Goal: Task Accomplishment & Management: Manage account settings

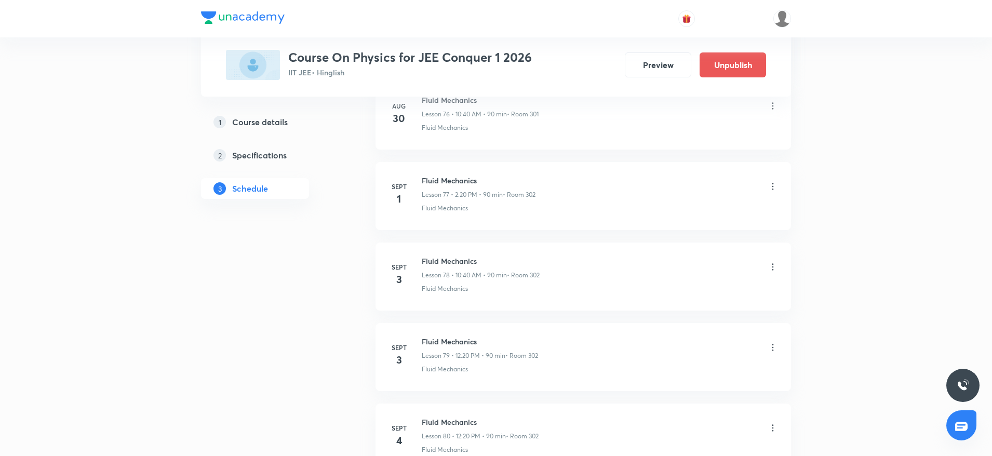
scroll to position [8585, 0]
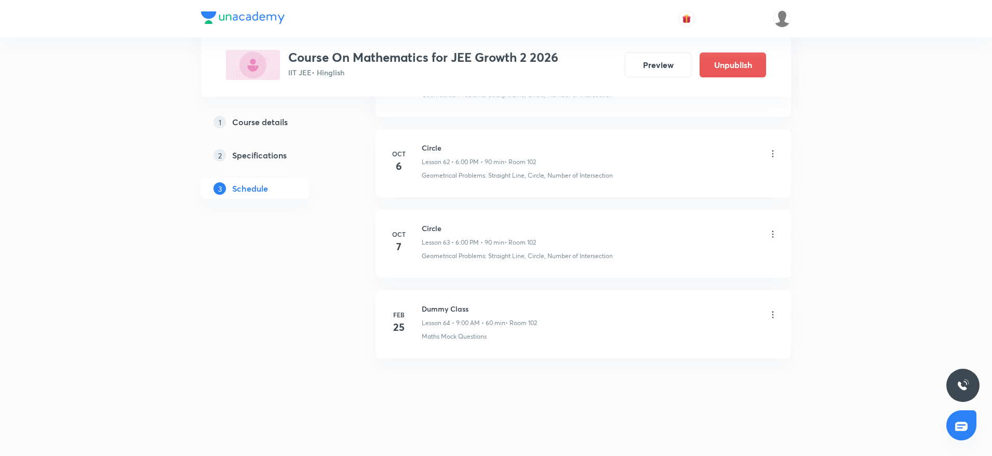
click at [426, 229] on h6 "Circle" at bounding box center [479, 228] width 114 height 11
copy h6 "Circle"
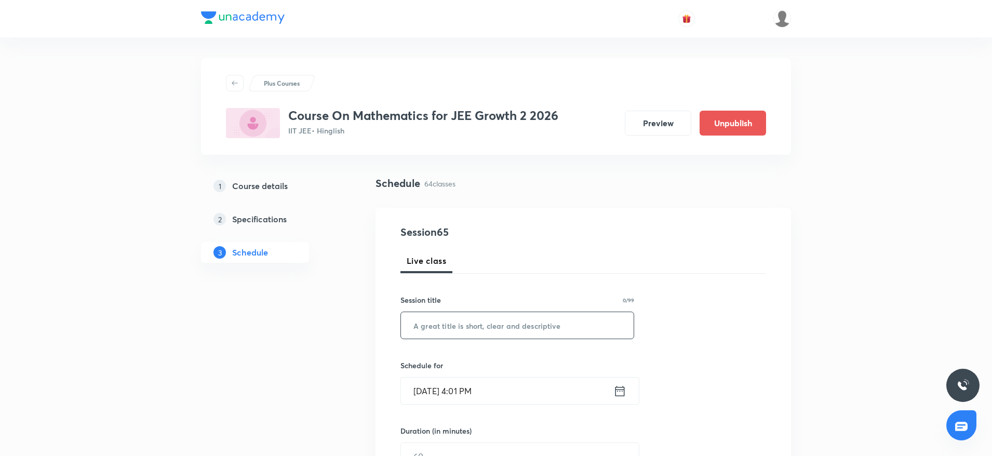
click at [462, 328] on input "text" at bounding box center [517, 325] width 233 height 26
paste input "Circle"
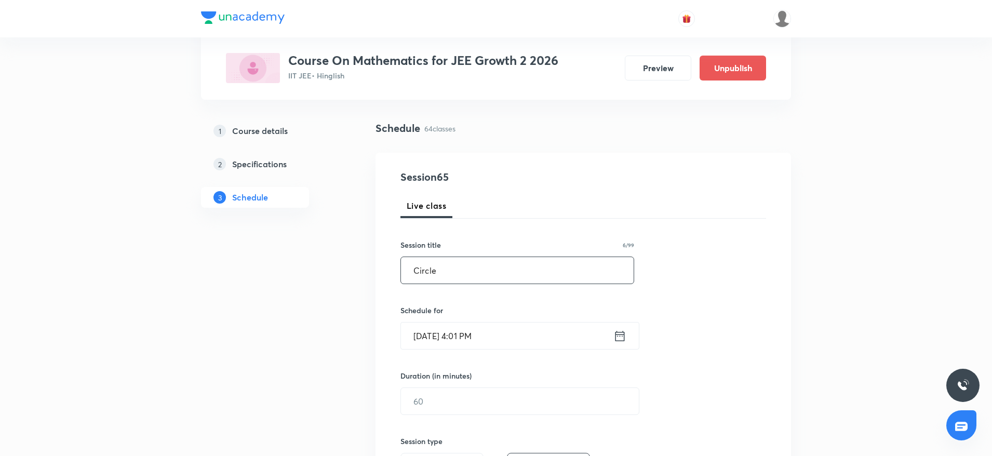
scroll to position [156, 0]
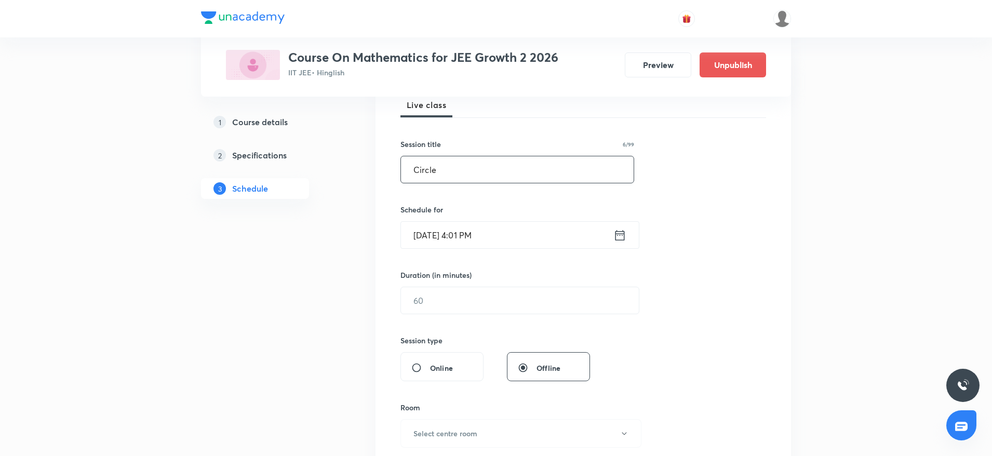
type input "Circle"
click at [469, 230] on input "Oct 8, 2025, 4:01 PM" at bounding box center [507, 235] width 212 height 26
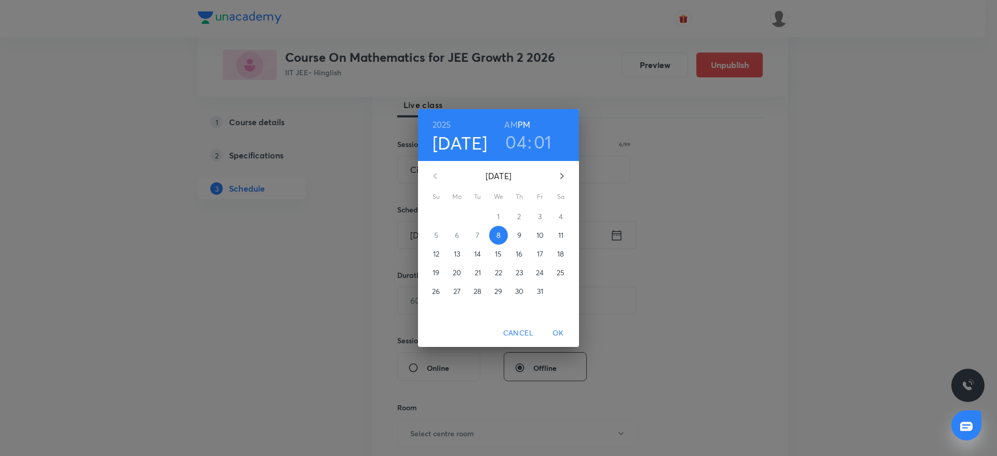
click at [545, 140] on h3 "01" at bounding box center [543, 142] width 18 height 22
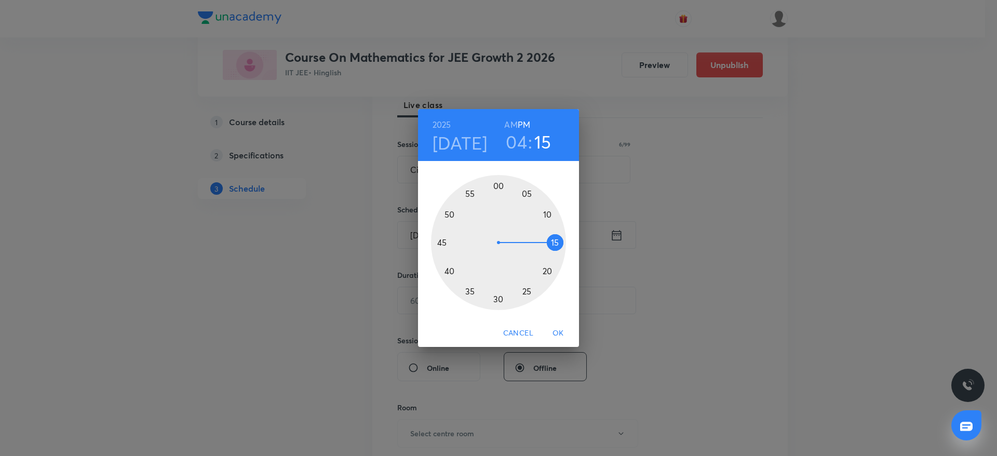
drag, startPoint x: 515, startPoint y: 189, endPoint x: 561, endPoint y: 240, distance: 68.8
click at [561, 240] on div at bounding box center [498, 242] width 135 height 135
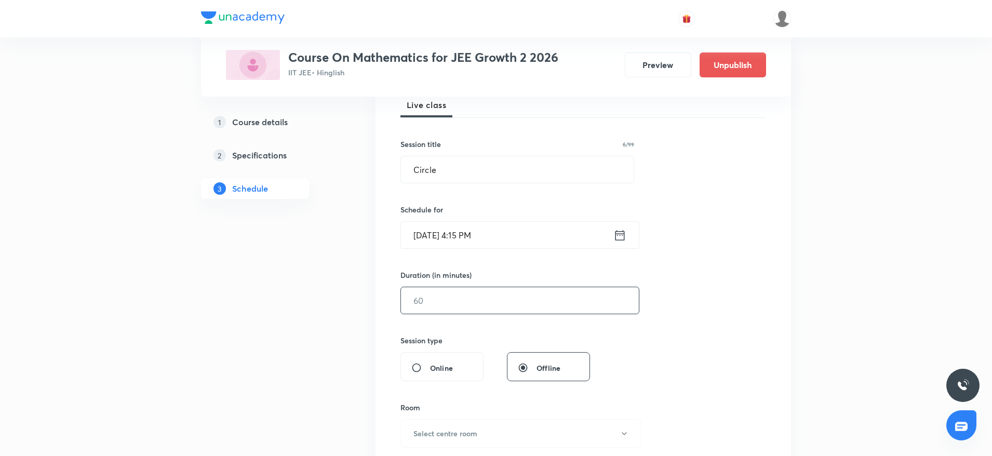
click at [456, 309] on input "text" at bounding box center [520, 300] width 238 height 26
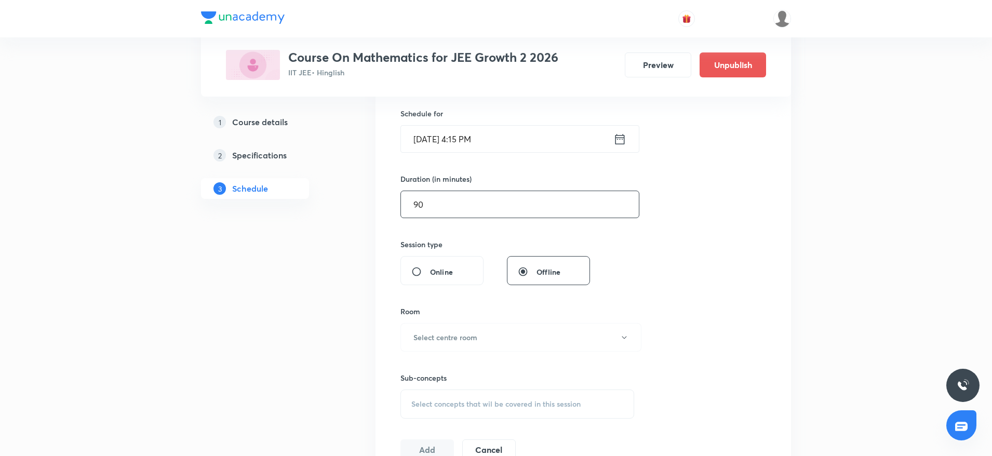
scroll to position [389, 0]
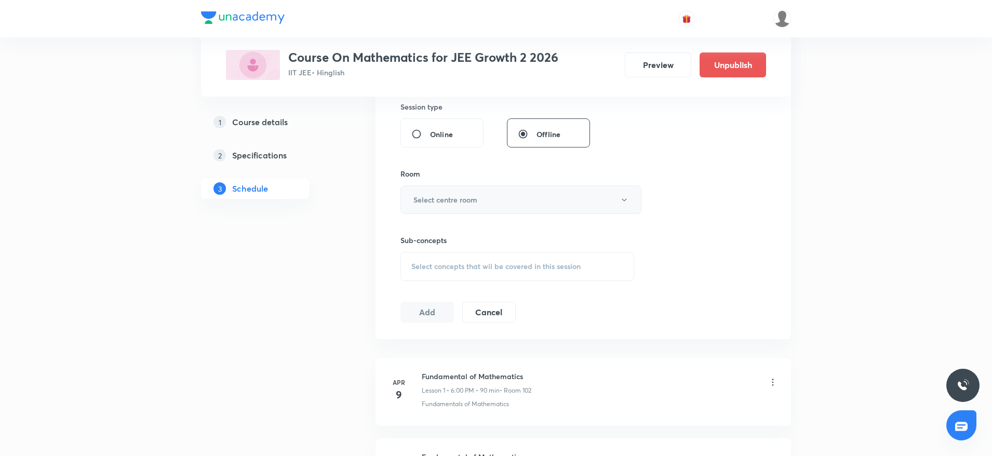
type input "90"
click at [446, 196] on h6 "Select centre room" at bounding box center [445, 199] width 64 height 11
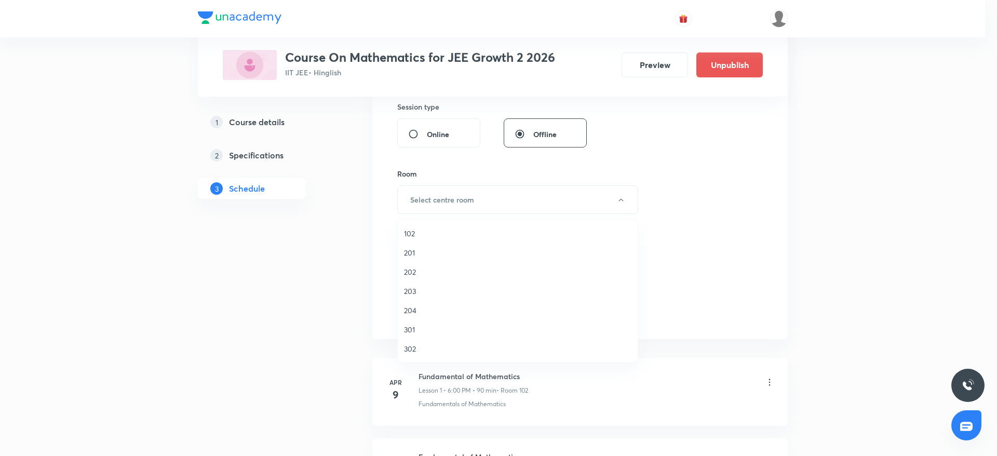
click at [417, 231] on span "102" at bounding box center [517, 233] width 227 height 11
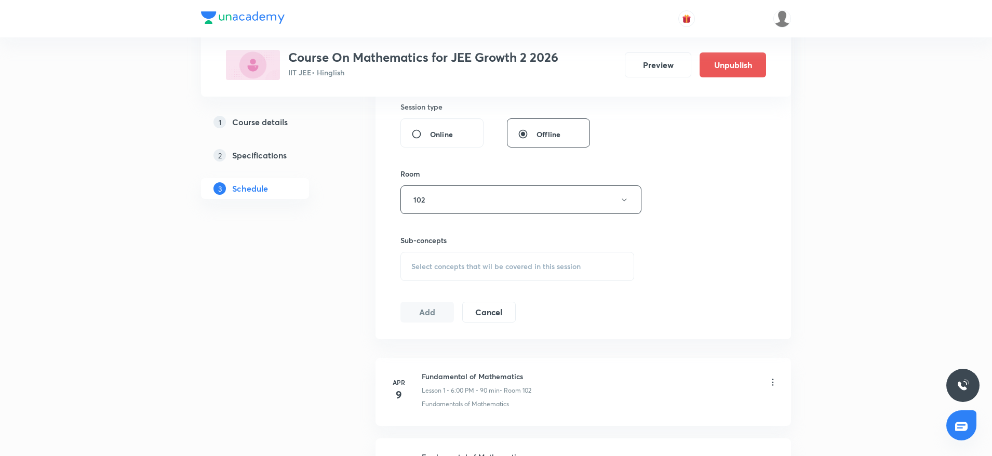
click at [527, 263] on span "Select concepts that wil be covered in this session" at bounding box center [495, 266] width 169 height 8
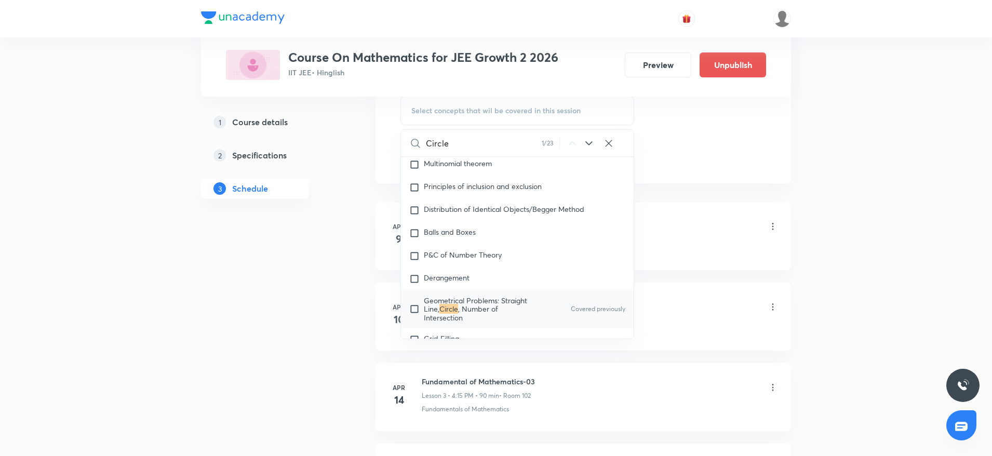
scroll to position [2203, 0]
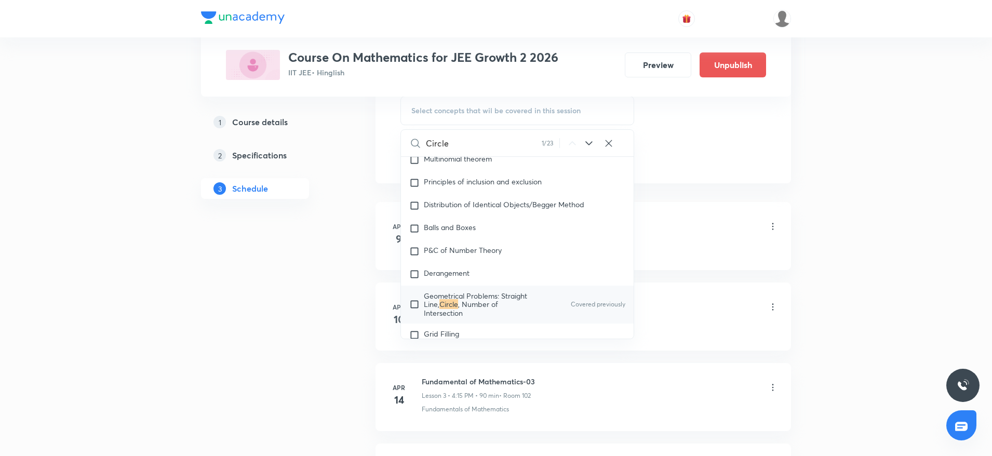
type input "Circle"
click at [458, 299] on mark "Circle" at bounding box center [448, 304] width 19 height 10
checkbox input "true"
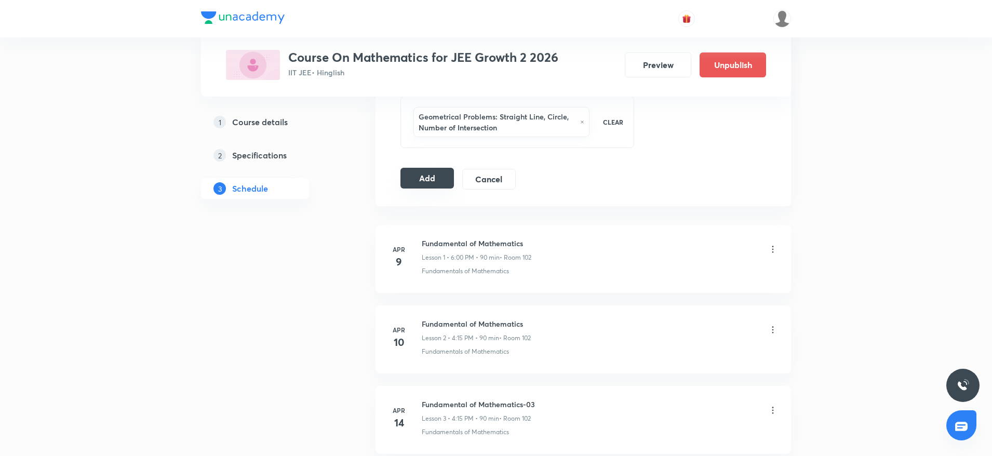
click at [426, 187] on button "Add" at bounding box center [426, 178] width 53 height 21
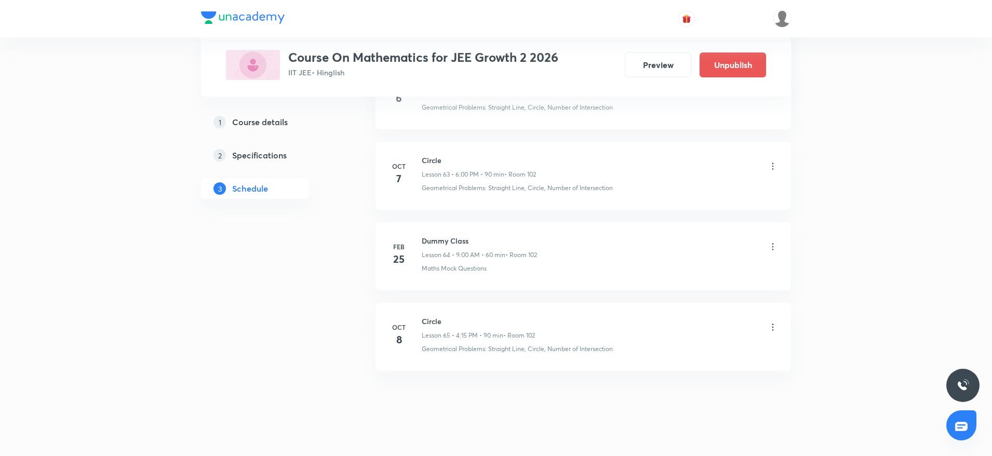
scroll to position [5130, 0]
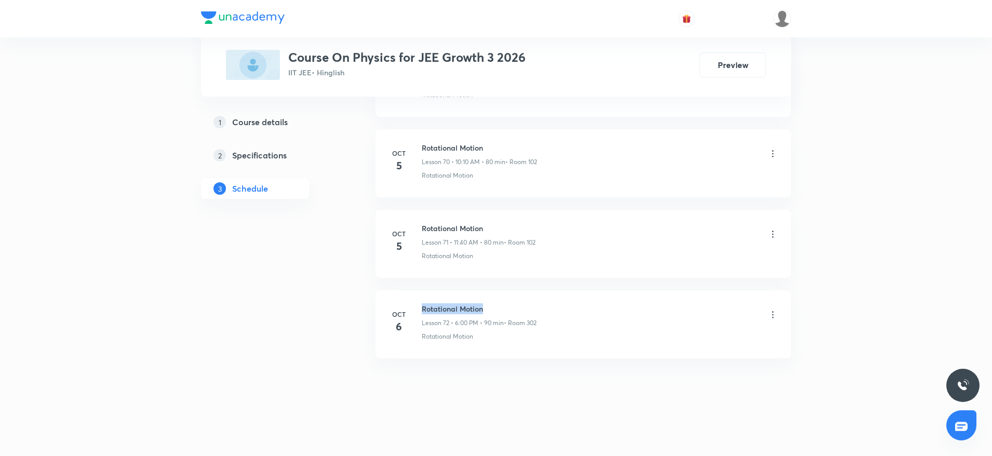
drag, startPoint x: 418, startPoint y: 305, endPoint x: 519, endPoint y: 295, distance: 101.3
click at [519, 295] on li "Oct 6 Rotational Motion Lesson 72 • 6:00 PM • 90 min • Room 302 Rotational Moti…" at bounding box center [582, 324] width 415 height 68
copy h6 "Rotational Motion"
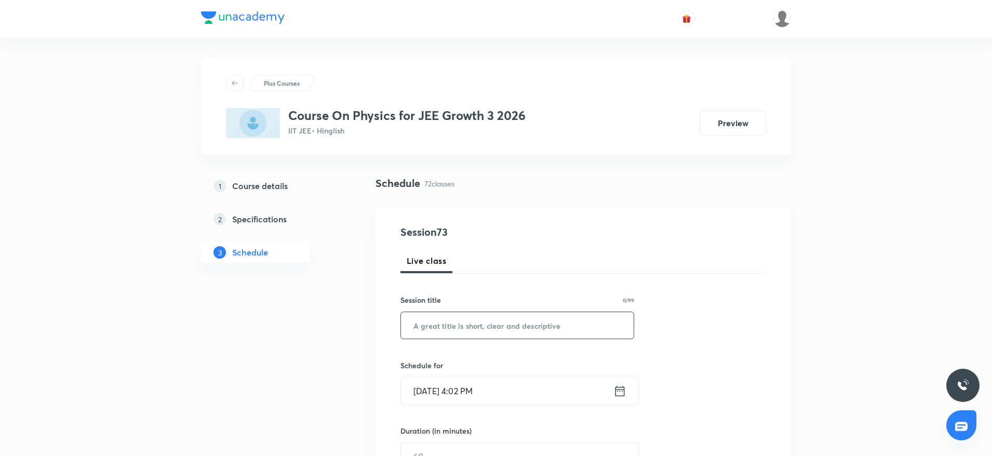
click at [451, 324] on input "text" at bounding box center [517, 325] width 233 height 26
paste input "Rotational Motion"
type input "Rotational Motion"
click at [472, 388] on input "Oct 8, 2025, 4:02 PM" at bounding box center [507, 390] width 212 height 26
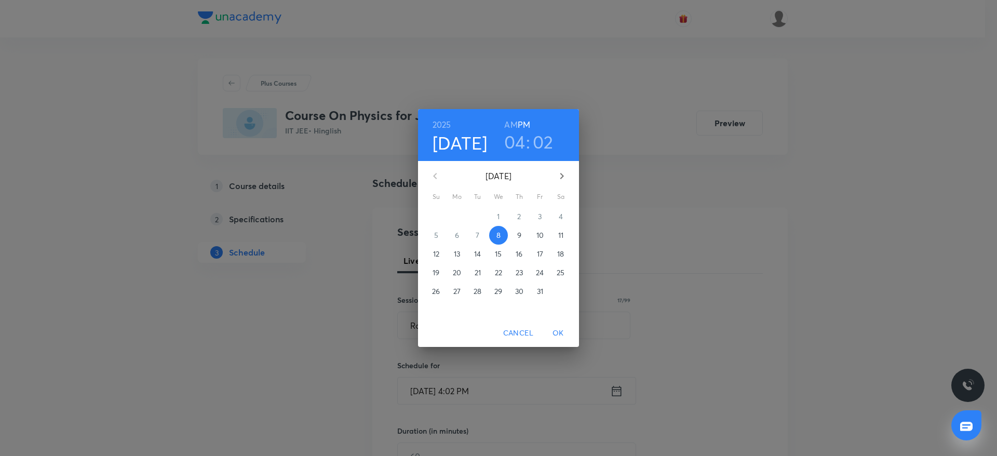
click at [545, 147] on h3 "02" at bounding box center [543, 142] width 21 height 22
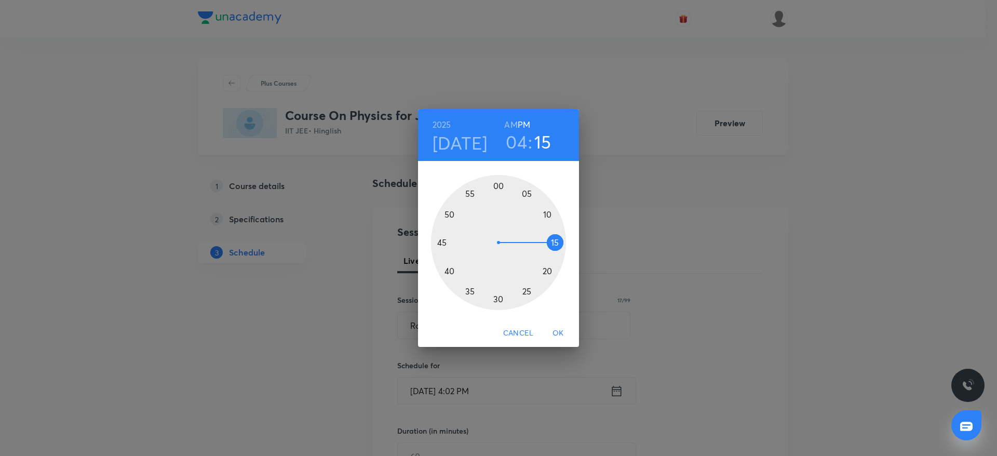
drag, startPoint x: 508, startPoint y: 185, endPoint x: 560, endPoint y: 244, distance: 78.0
click at [560, 244] on div at bounding box center [498, 242] width 135 height 135
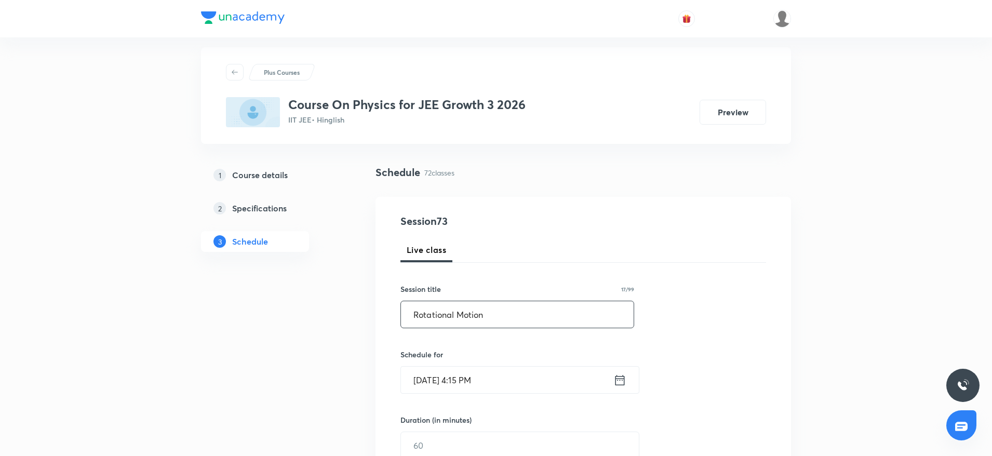
scroll to position [156, 0]
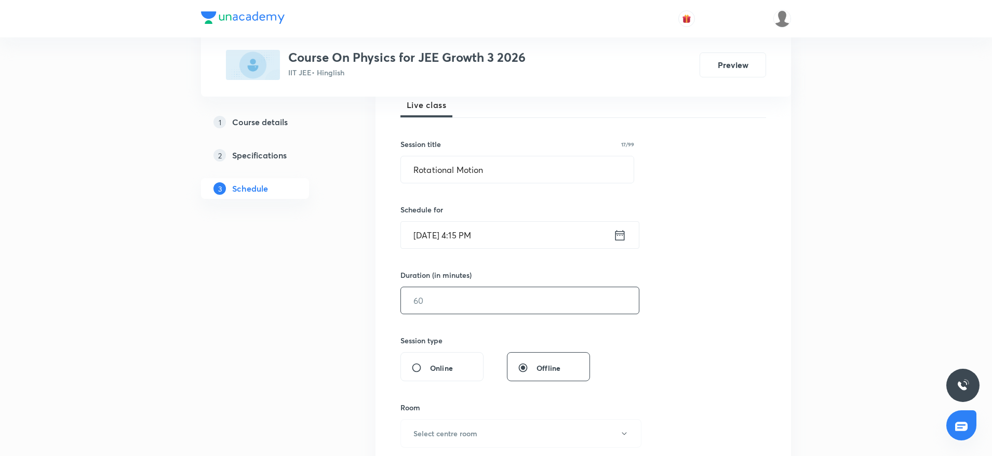
click at [487, 302] on input "text" at bounding box center [520, 300] width 238 height 26
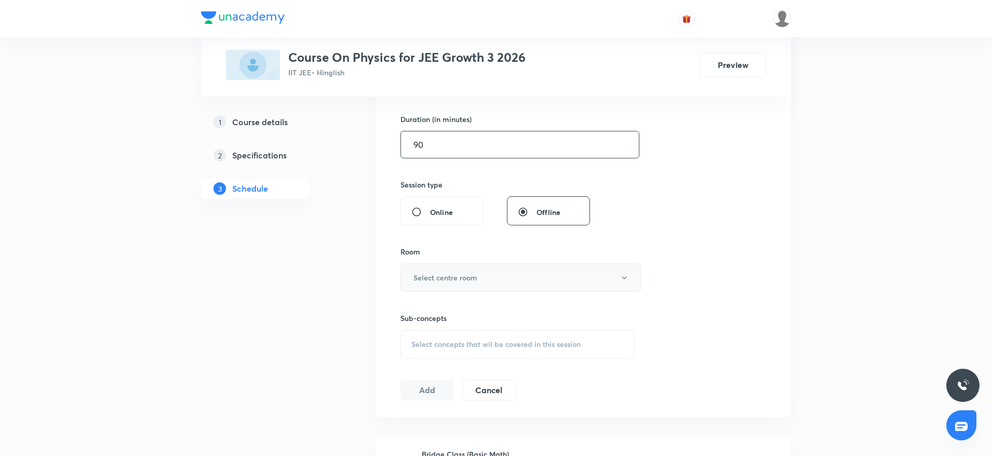
type input "90"
click at [480, 281] on button "Select centre room" at bounding box center [520, 277] width 241 height 29
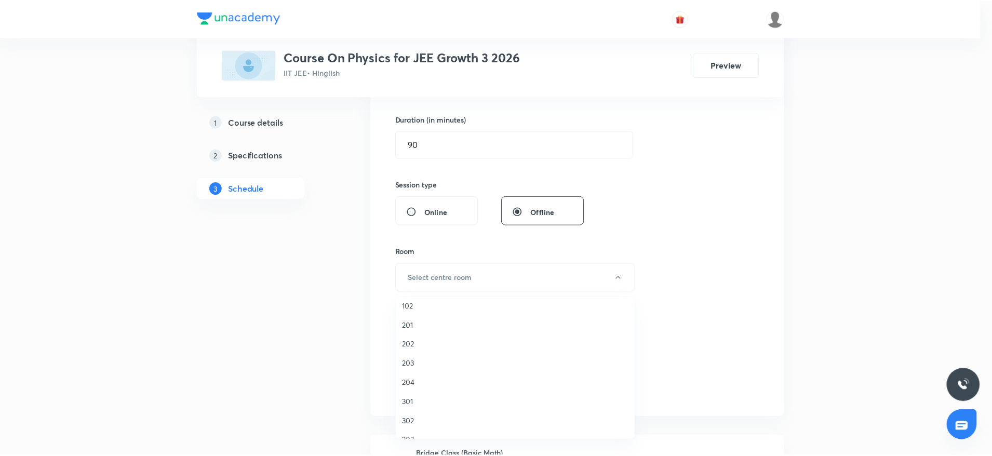
scroll to position [20, 0]
click at [416, 412] on li "302" at bounding box center [518, 406] width 240 height 19
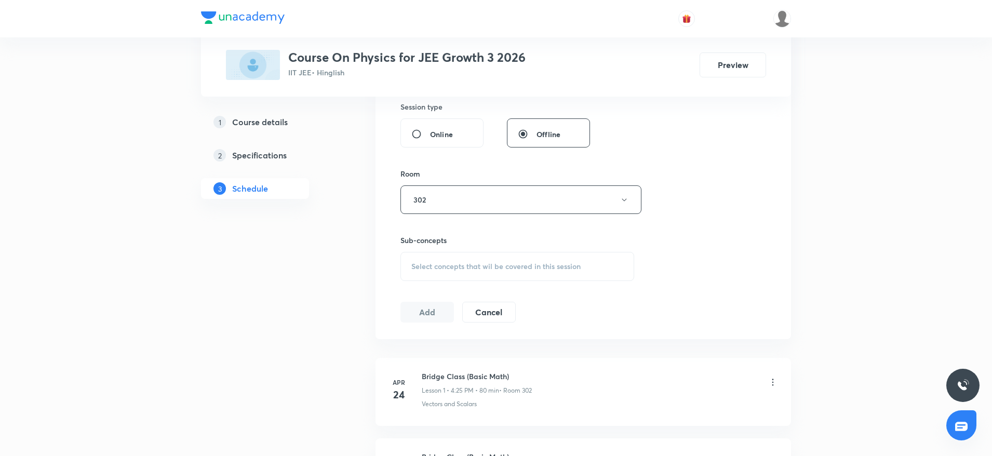
click at [573, 260] on div "Select concepts that wil be covered in this session" at bounding box center [517, 266] width 234 height 29
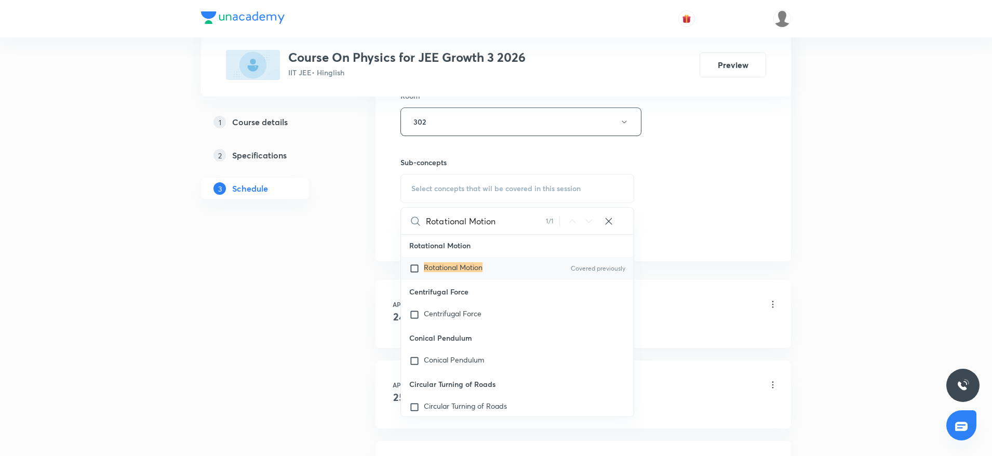
scroll to position [26615, 0]
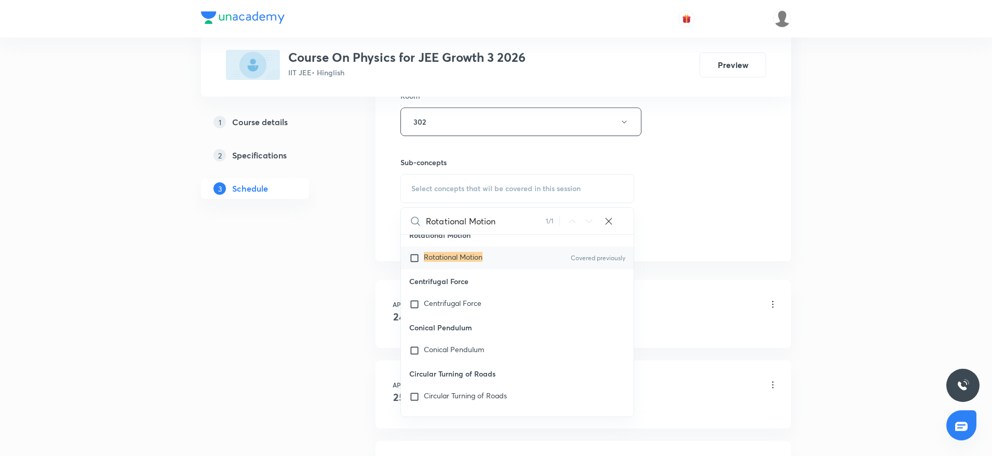
type input "Rotational Motion"
click at [466, 262] on mark "Rotational Motion" at bounding box center [453, 257] width 59 height 10
checkbox input "true"
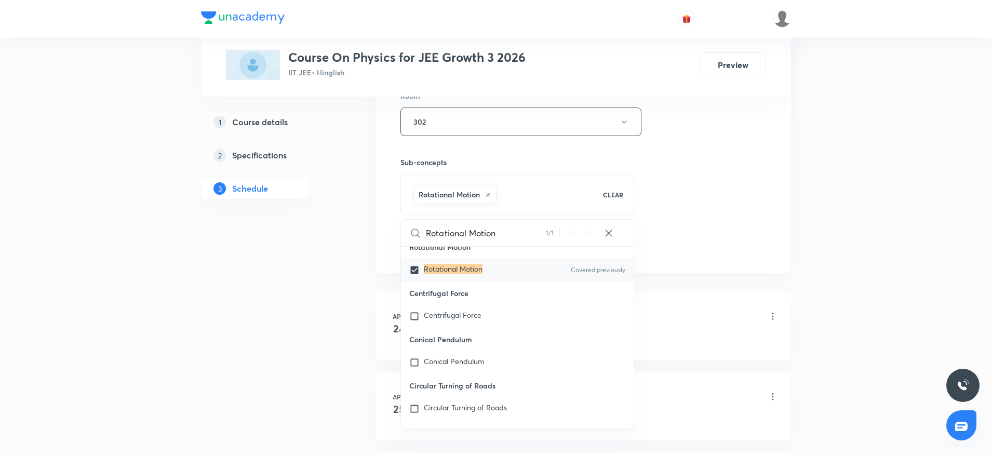
click at [685, 179] on div "Session 73 Live class Session title 17/99 Rotational Motion ​ Schedule for Oct …" at bounding box center [582, 6] width 365 height 499
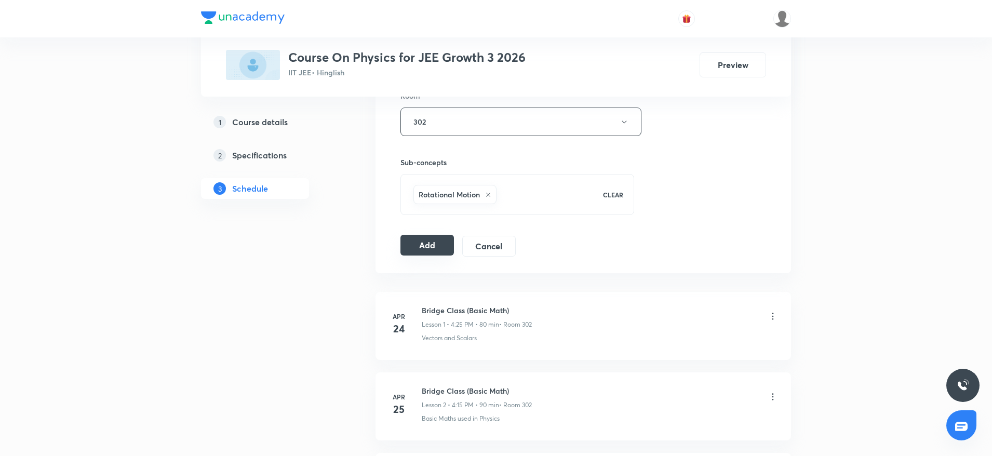
click at [423, 245] on button "Add" at bounding box center [426, 245] width 53 height 21
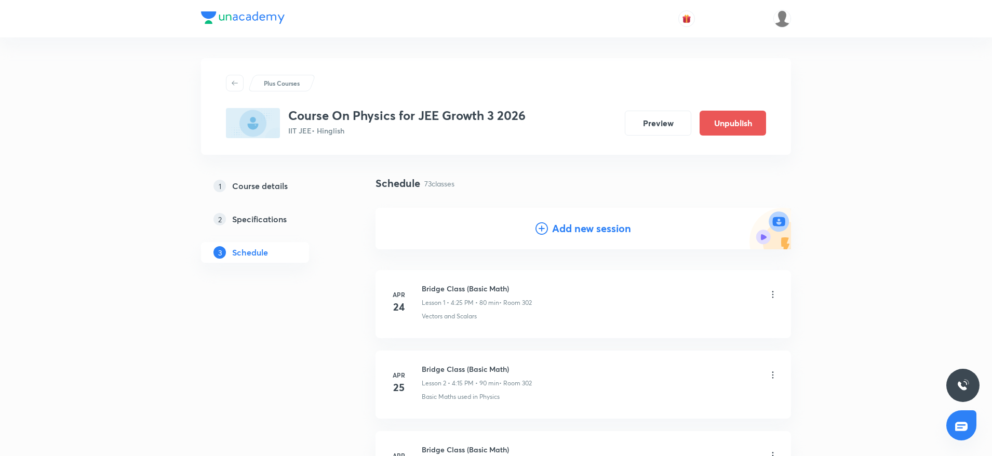
scroll to position [5774, 0]
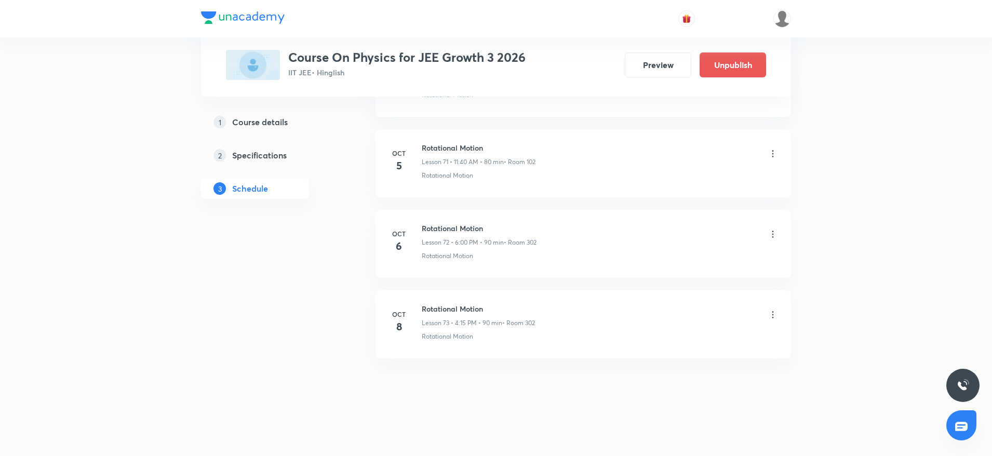
drag, startPoint x: 417, startPoint y: 220, endPoint x: 493, endPoint y: 217, distance: 76.4
click at [493, 217] on li "[DATE] Plant Kingdom Lesson 35 • 12:30 PM • 75 min • Room 202 Plant Diversity" at bounding box center [582, 244] width 415 height 68
copy h6 "Plant Kingdom"
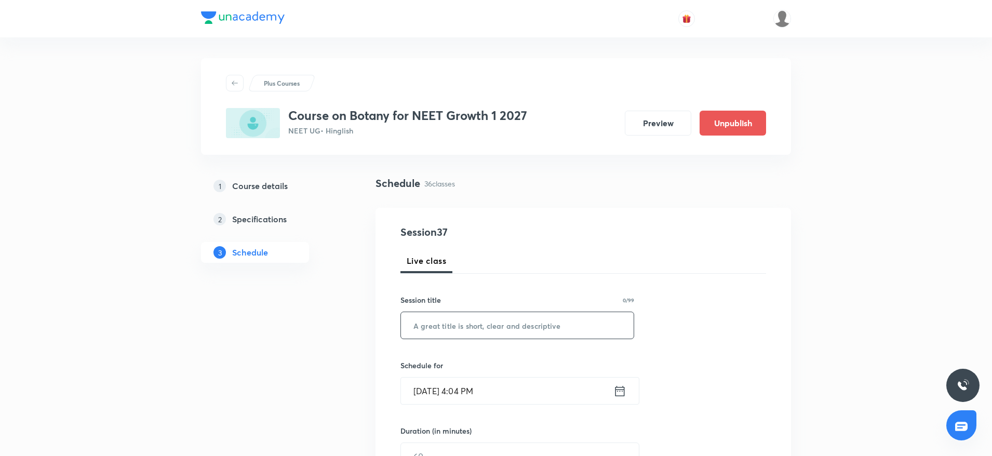
drag, startPoint x: 492, startPoint y: 341, endPoint x: 486, endPoint y: 322, distance: 19.2
click at [485, 321] on input "text" at bounding box center [517, 325] width 233 height 26
paste input "Plant Kingdom"
type input "Plant Kingdom"
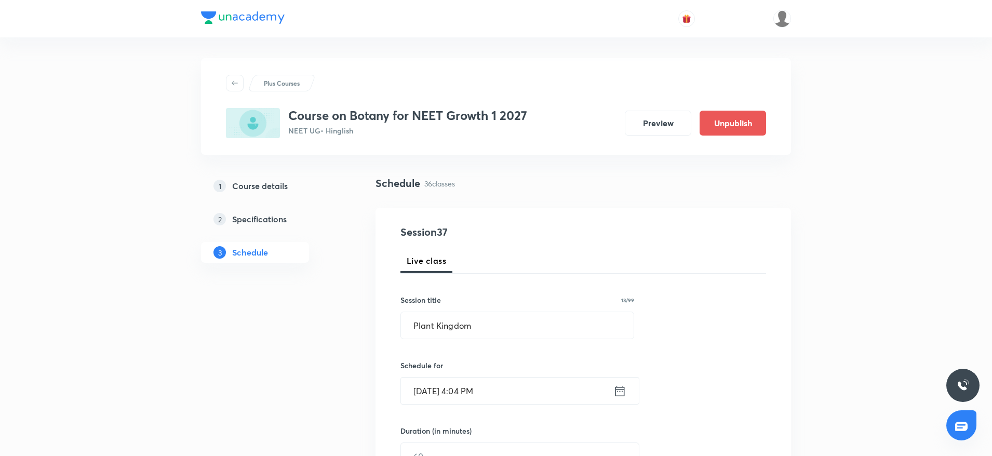
click at [474, 388] on input "Oct 8, 2025, 4:04 PM" at bounding box center [507, 390] width 212 height 26
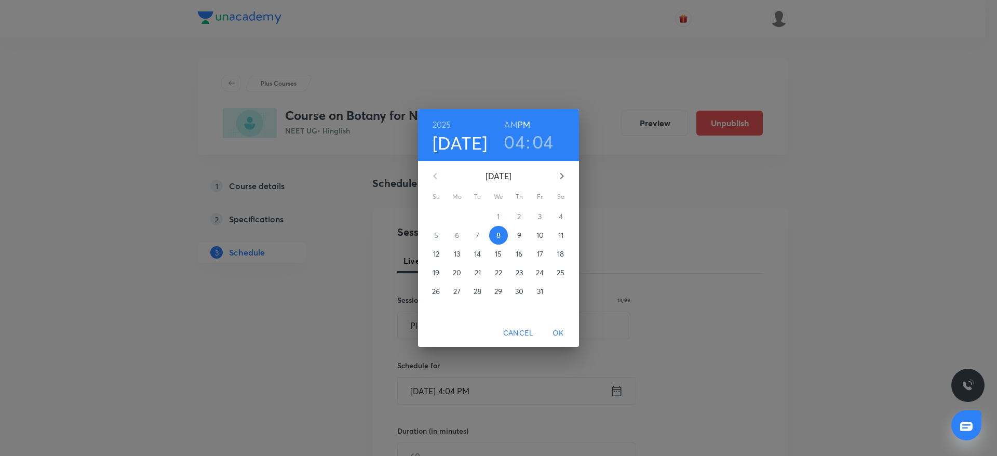
click at [538, 145] on h3 "04" at bounding box center [542, 142] width 21 height 22
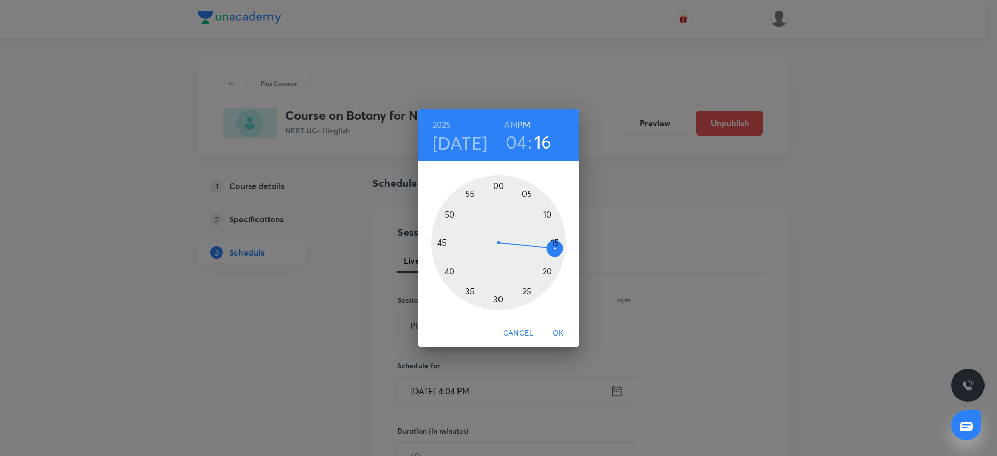
drag, startPoint x: 524, startPoint y: 188, endPoint x: 565, endPoint y: 246, distance: 70.4
click at [565, 246] on div at bounding box center [498, 242] width 135 height 135
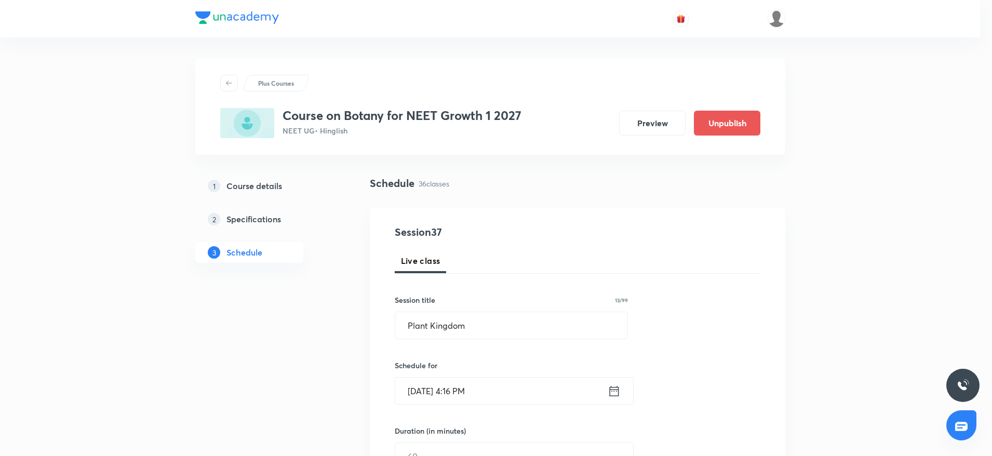
drag, startPoint x: 567, startPoint y: 246, endPoint x: 551, endPoint y: 246, distance: 15.6
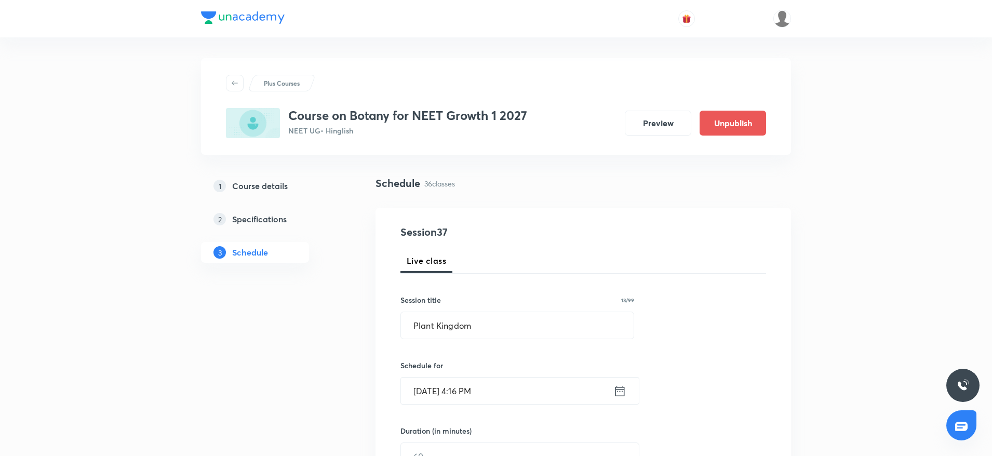
click at [464, 391] on input "Oct 8, 2025, 4:16 PM" at bounding box center [507, 390] width 212 height 26
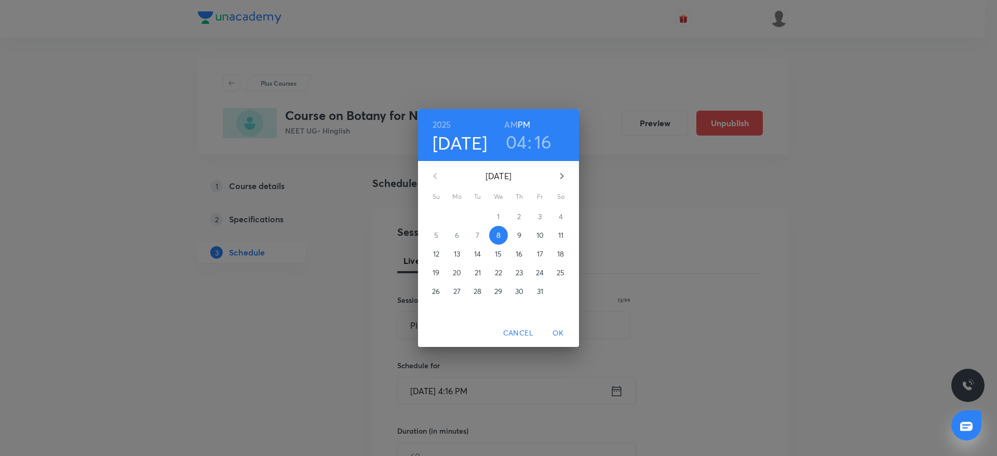
click at [549, 141] on h3 "16" at bounding box center [543, 142] width 18 height 22
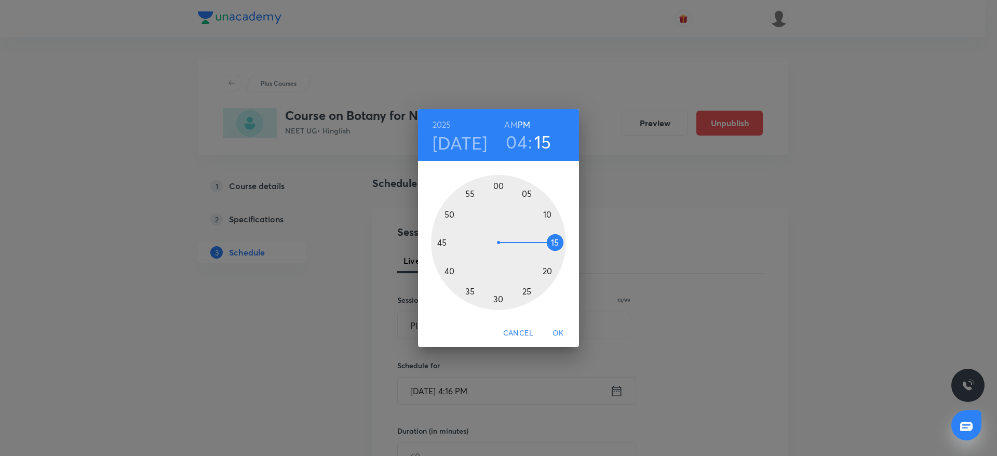
click at [552, 242] on div at bounding box center [498, 242] width 135 height 135
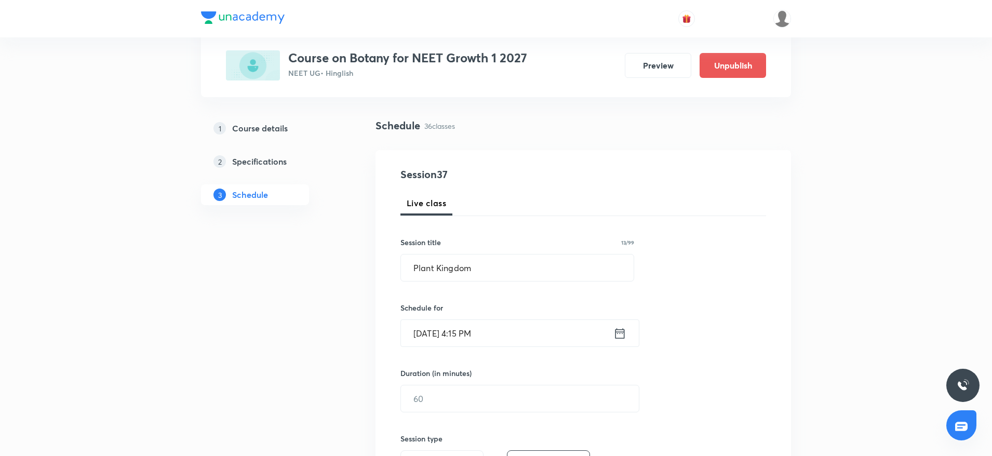
scroll to position [78, 0]
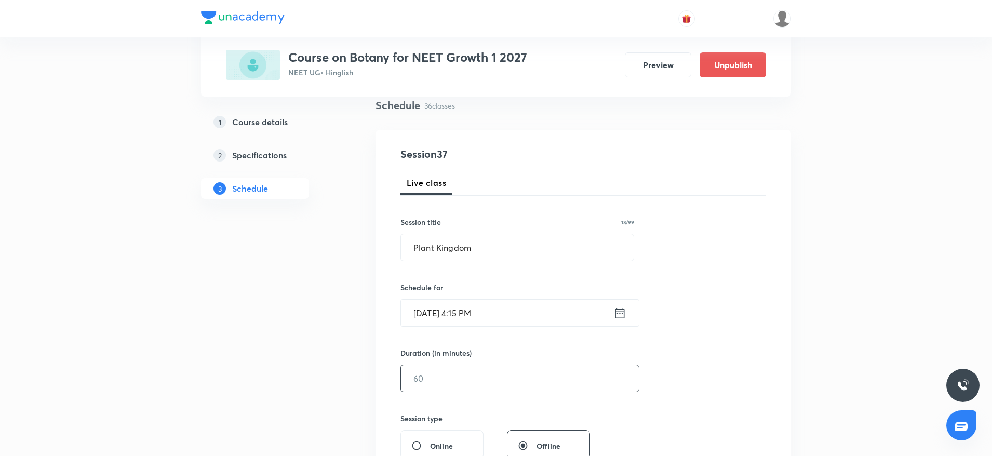
click at [500, 381] on input "text" at bounding box center [520, 378] width 238 height 26
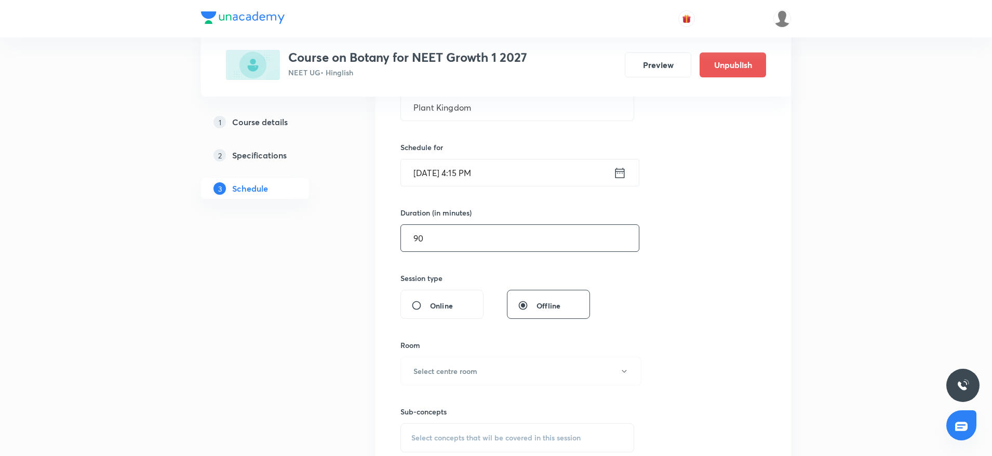
scroll to position [312, 0]
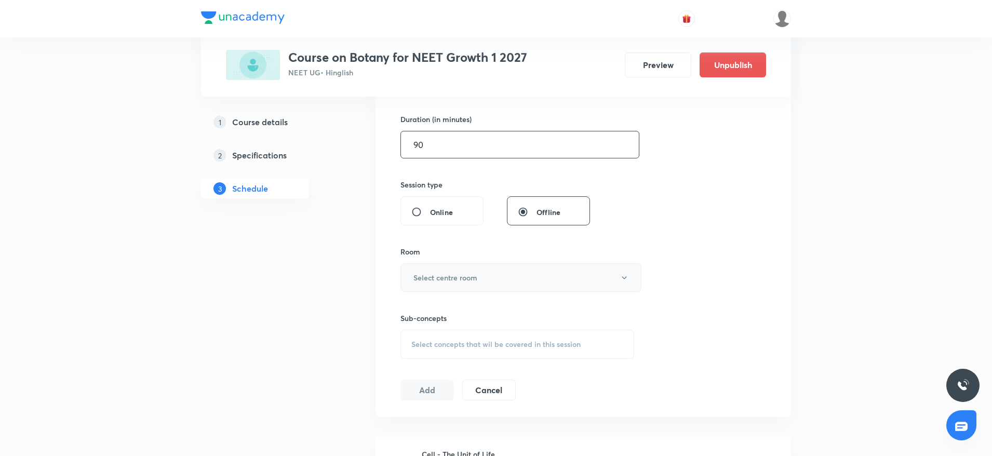
type input "90"
click at [484, 278] on button "Select centre room" at bounding box center [520, 277] width 241 height 29
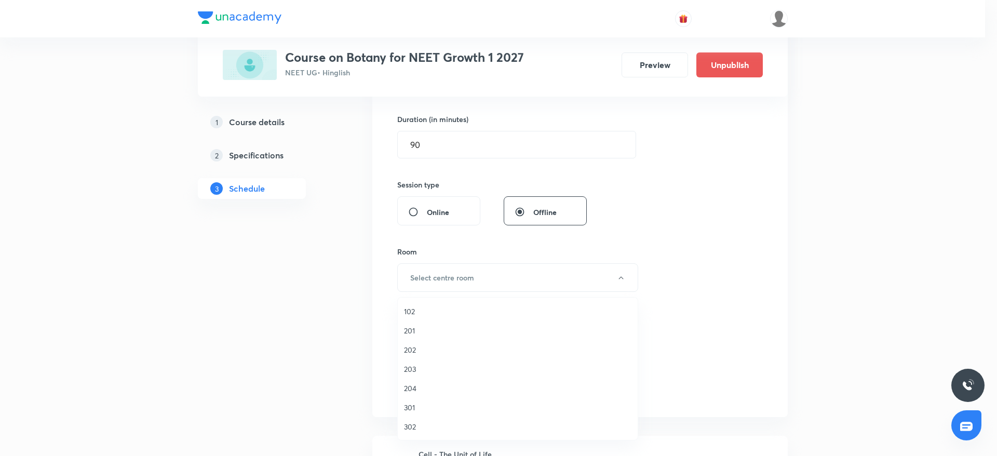
click at [413, 368] on span "203" at bounding box center [517, 368] width 227 height 11
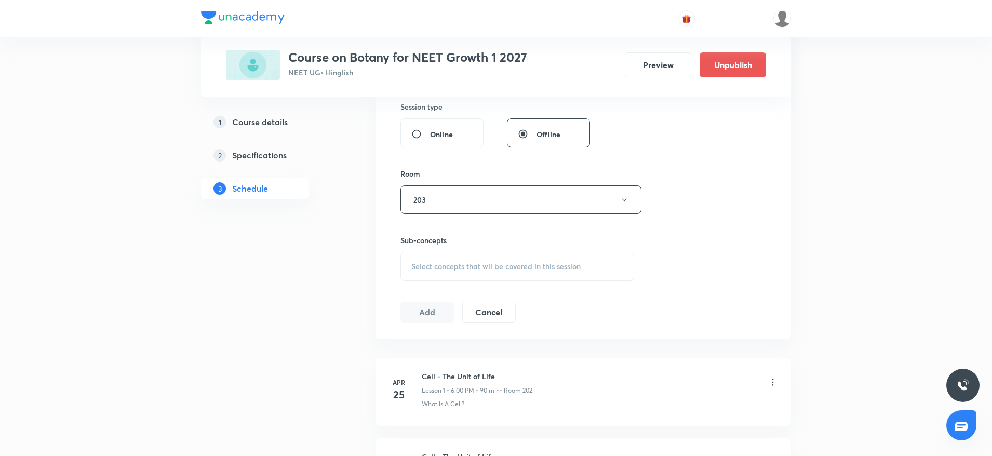
click at [563, 263] on span "Select concepts that wil be covered in this session" at bounding box center [495, 266] width 169 height 8
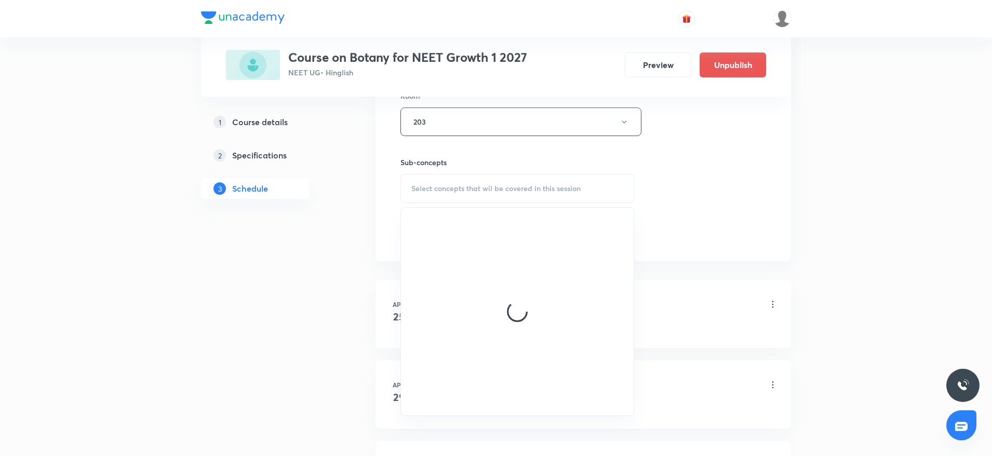
scroll to position [78, 0]
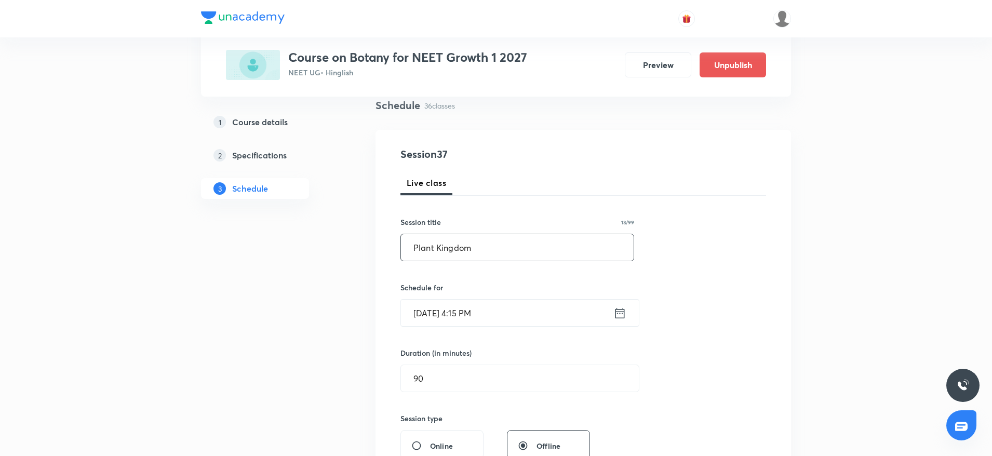
drag, startPoint x: 489, startPoint y: 253, endPoint x: 384, endPoint y: 268, distance: 105.4
click at [384, 268] on div "Session 37 Live class Session title 13/99 Plant Kingdom ​ Schedule for Oct 8, 2…" at bounding box center [582, 390] width 415 height 521
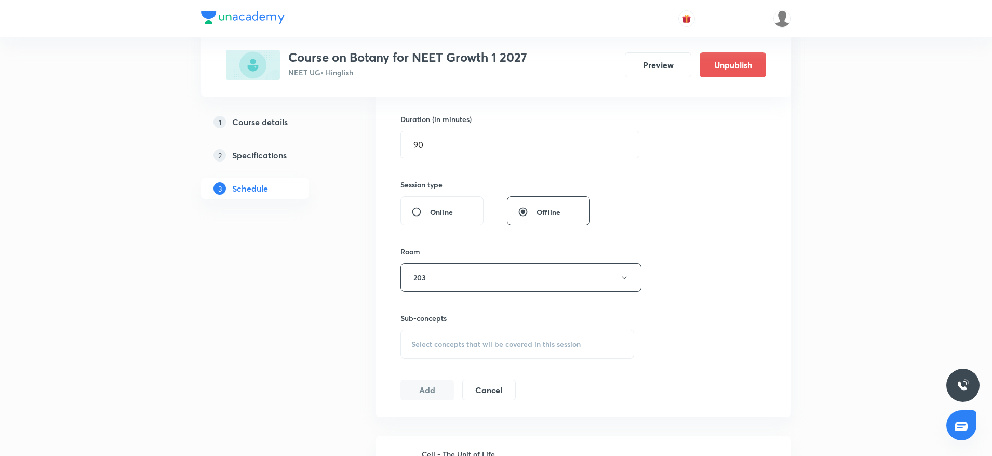
click at [515, 345] on span "Select concepts that wil be covered in this session" at bounding box center [495, 344] width 169 height 8
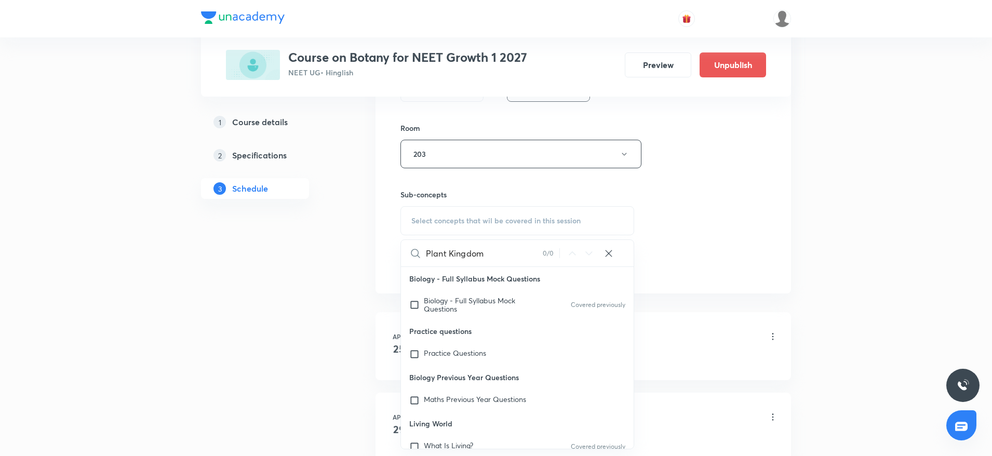
scroll to position [467, 0]
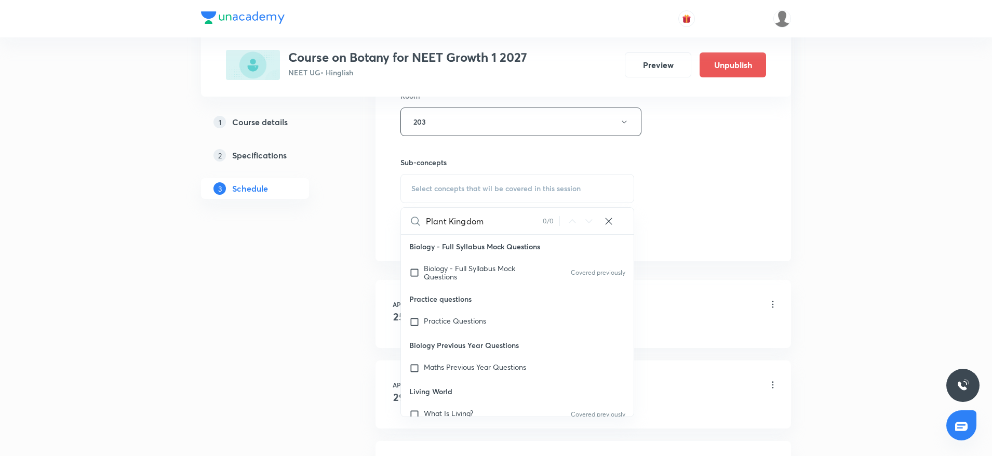
click at [463, 223] on input "Plant Kingdom" at bounding box center [484, 221] width 117 height 26
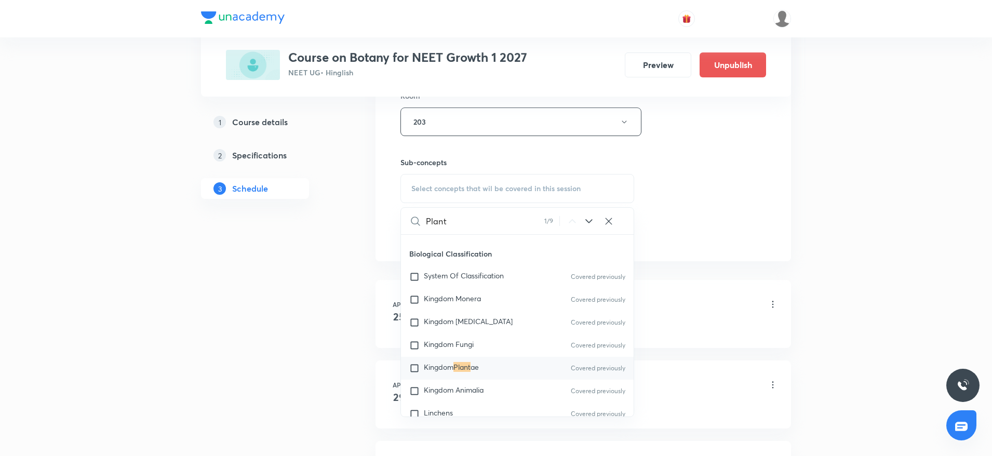
scroll to position [366, 0]
type input "Plant"
click at [434, 363] on span "Kingdom" at bounding box center [439, 367] width 30 height 10
checkbox input "true"
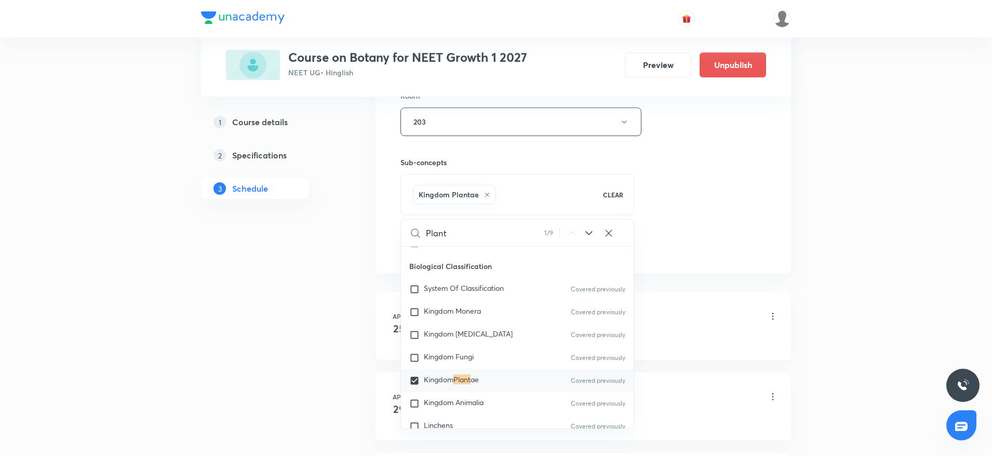
click at [746, 130] on div "Session 37 Live class Session title 13/99 Plant Kingdom ​ Schedule for Oct 8, 2…" at bounding box center [582, 6] width 365 height 499
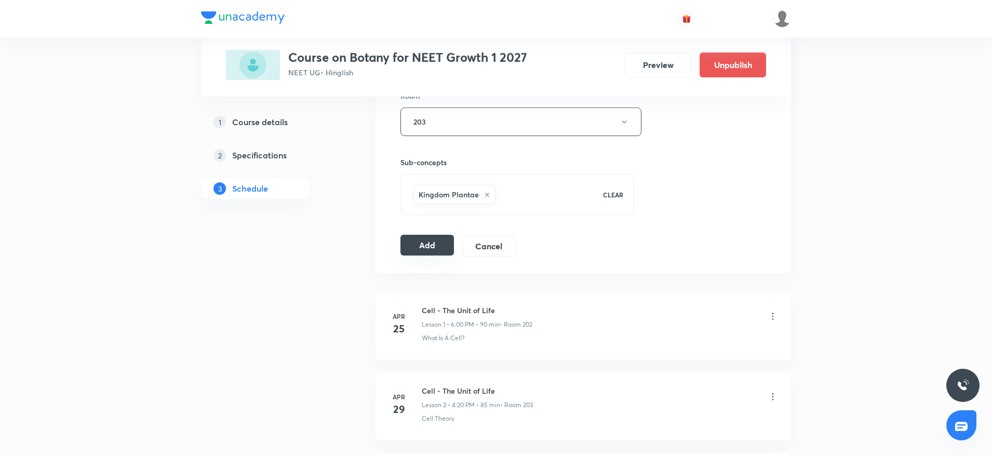
click at [448, 243] on button "Add" at bounding box center [426, 245] width 53 height 21
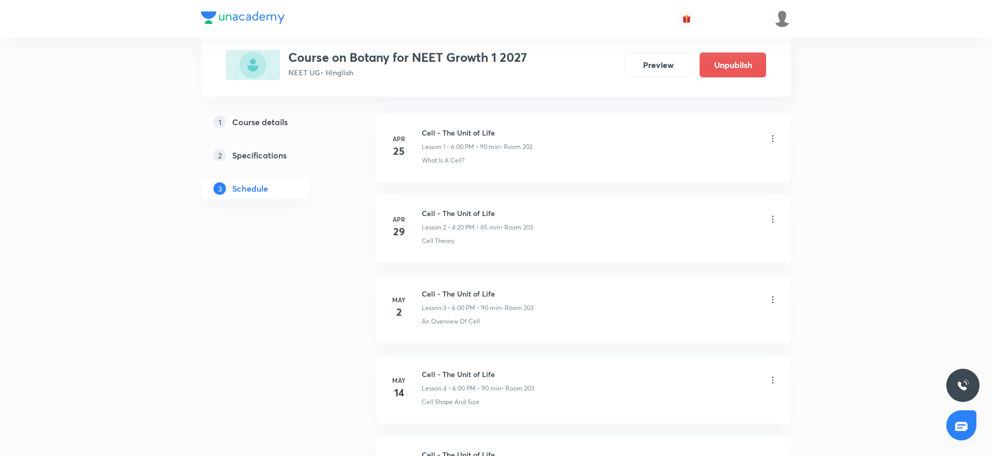
scroll to position [2877, 0]
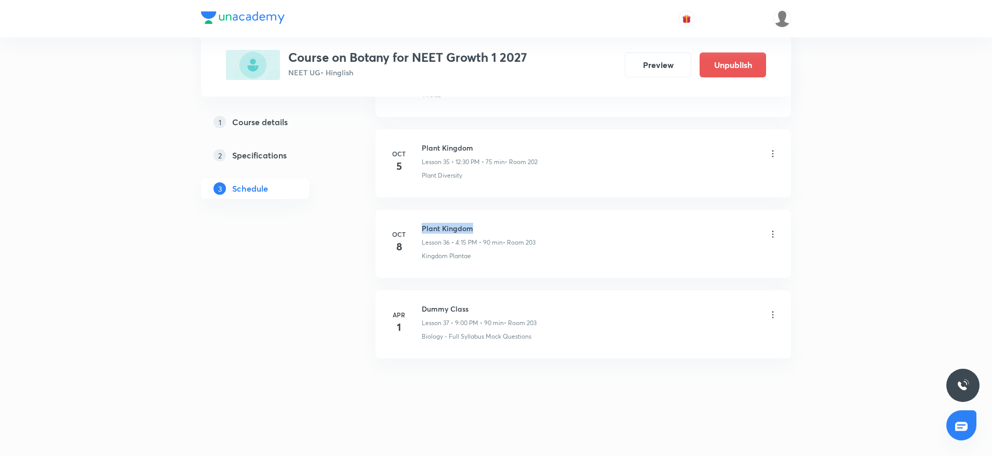
drag, startPoint x: 422, startPoint y: 221, endPoint x: 547, endPoint y: 216, distance: 125.2
click at [547, 216] on li "Oct 8 Plant Kingdom Lesson 36 • 4:15 PM • 90 min • Room 203 Kingdom Plantae" at bounding box center [582, 244] width 415 height 68
copy h6 "Plant Kingdom"
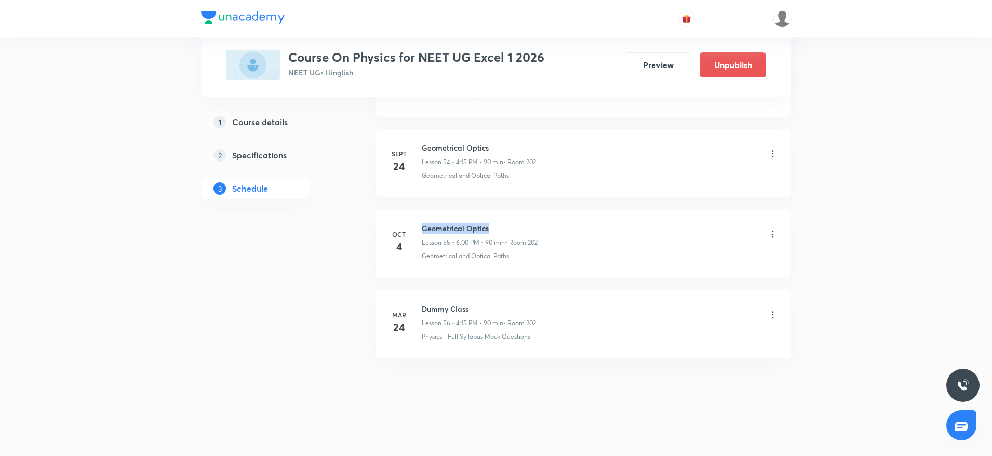
drag, startPoint x: 423, startPoint y: 226, endPoint x: 571, endPoint y: 226, distance: 148.0
click at [571, 226] on div "Geometrical Optics Lesson 55 • 6:00 PM • 90 min • Room 202" at bounding box center [600, 235] width 356 height 24
copy h6 "Geometrical Optics"
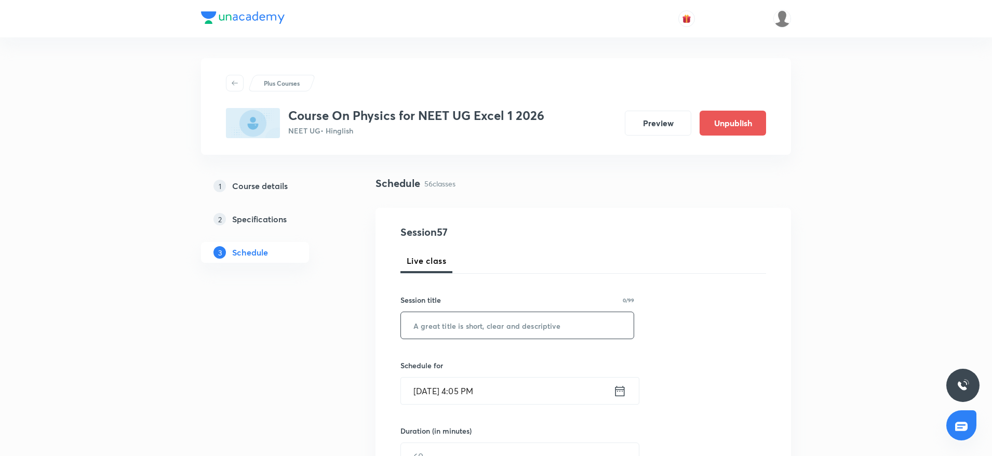
click at [545, 316] on input "text" at bounding box center [517, 325] width 233 height 26
paste input "Geometrical Optics"
type input "Geometrical Optics"
click at [473, 390] on input "[DATE] 4:05 PM" at bounding box center [507, 390] width 212 height 26
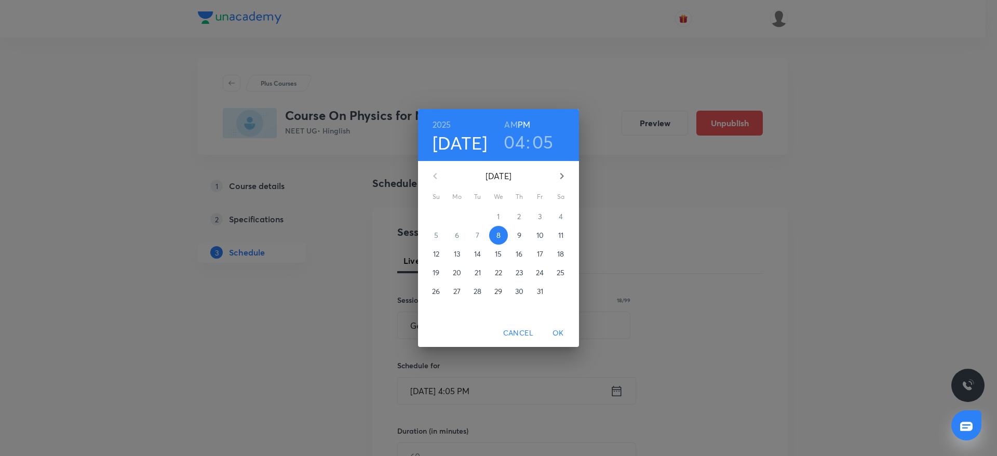
drag, startPoint x: 554, startPoint y: 137, endPoint x: 545, endPoint y: 140, distance: 9.9
click at [554, 137] on div "04 : 05" at bounding box center [528, 142] width 72 height 22
click at [545, 140] on h3 "05" at bounding box center [542, 142] width 21 height 22
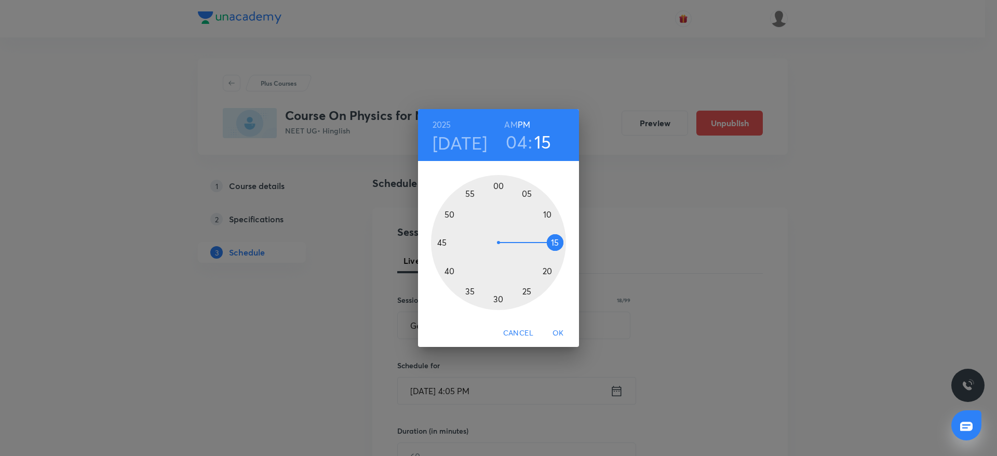
drag, startPoint x: 523, startPoint y: 192, endPoint x: 558, endPoint y: 243, distance: 62.2
click at [558, 243] on div at bounding box center [498, 242] width 135 height 135
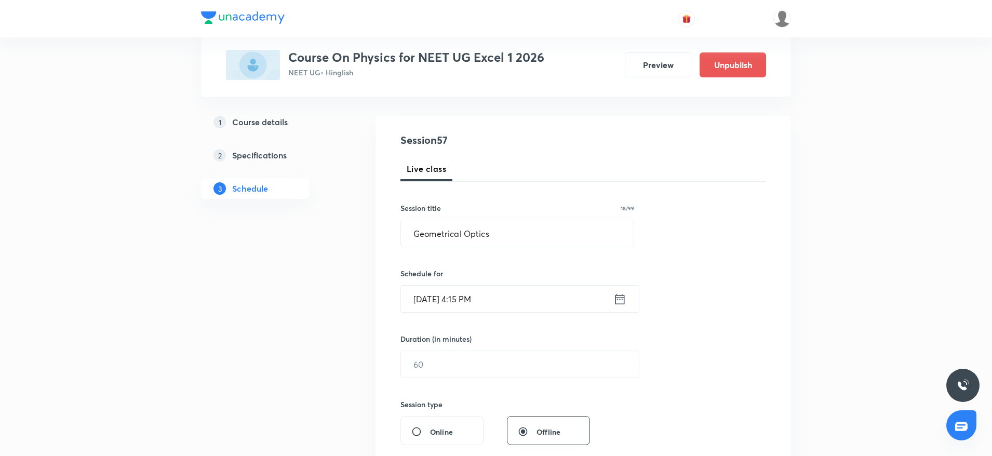
scroll to position [156, 0]
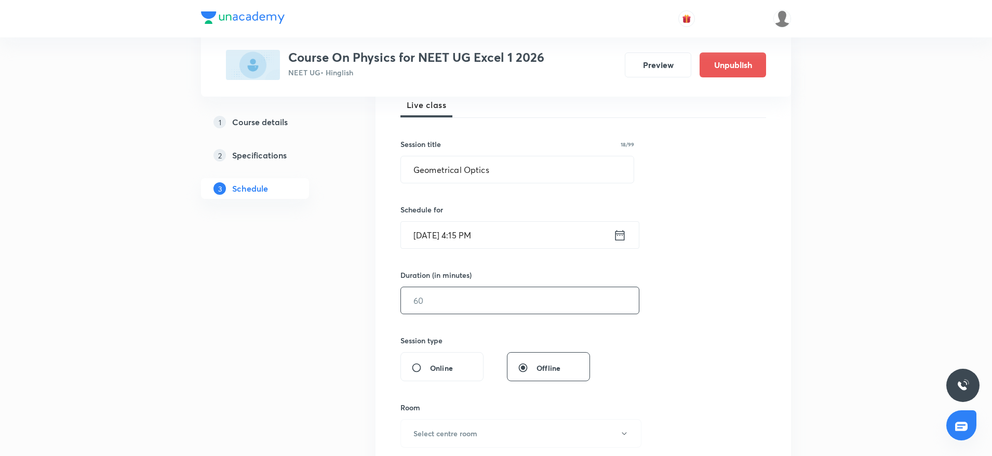
click at [480, 296] on input "text" at bounding box center [520, 300] width 238 height 26
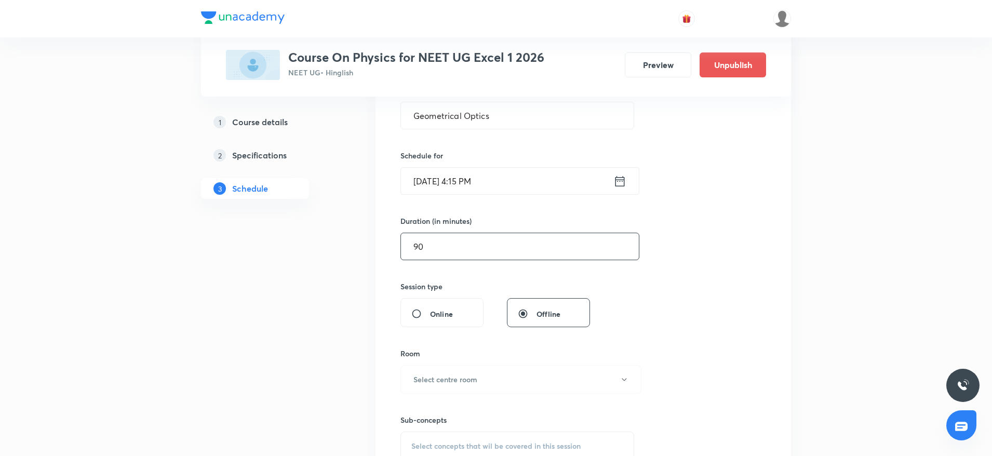
scroll to position [234, 0]
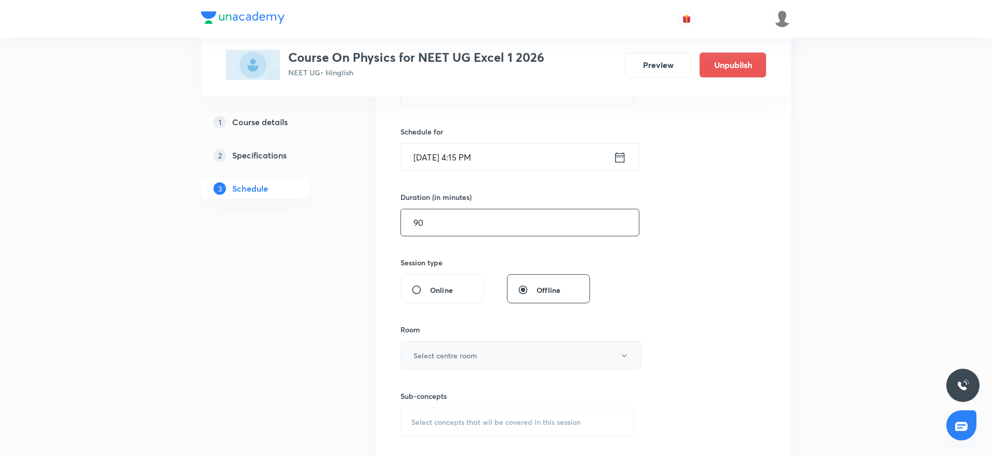
type input "90"
click at [459, 357] on h6 "Select centre room" at bounding box center [445, 355] width 64 height 11
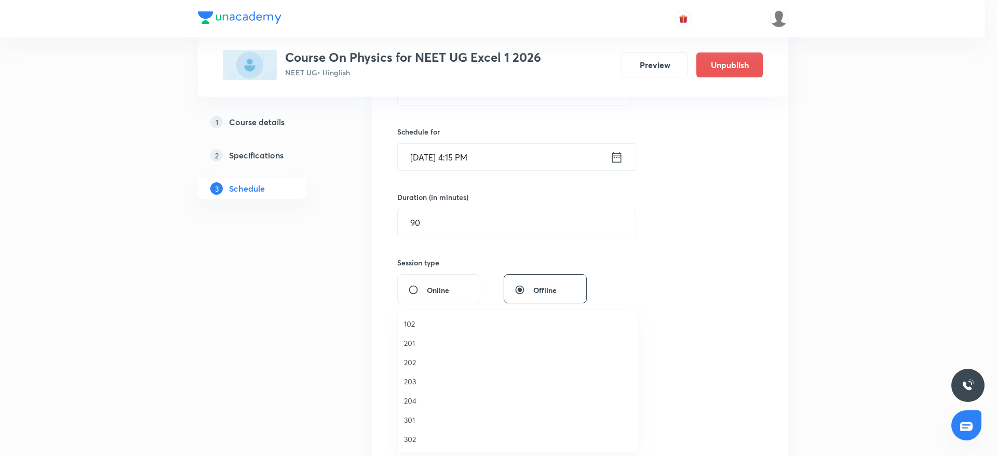
click at [414, 360] on span "202" at bounding box center [517, 362] width 227 height 11
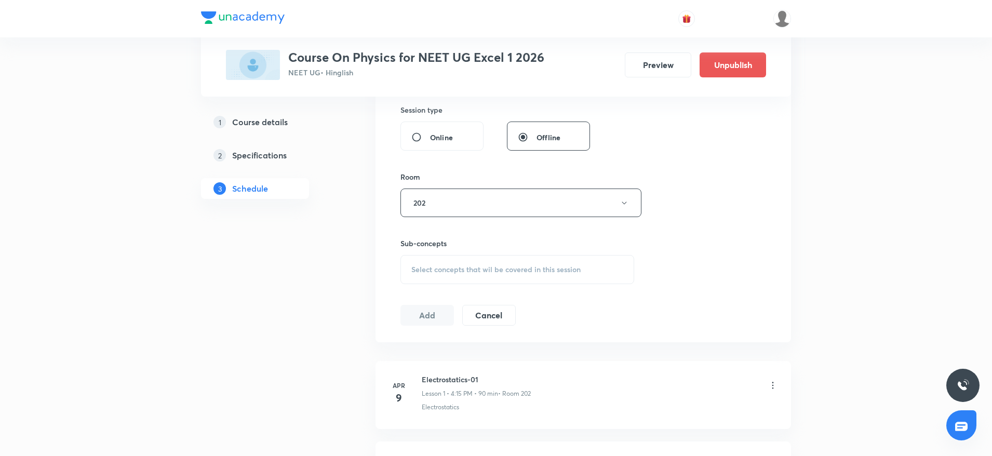
scroll to position [389, 0]
click at [525, 269] on span "Select concepts that wil be covered in this session" at bounding box center [495, 266] width 169 height 8
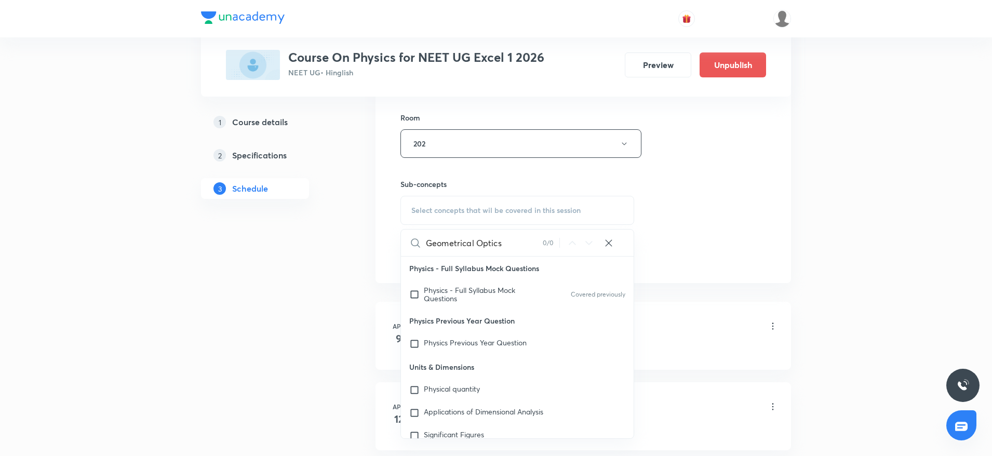
scroll to position [467, 0]
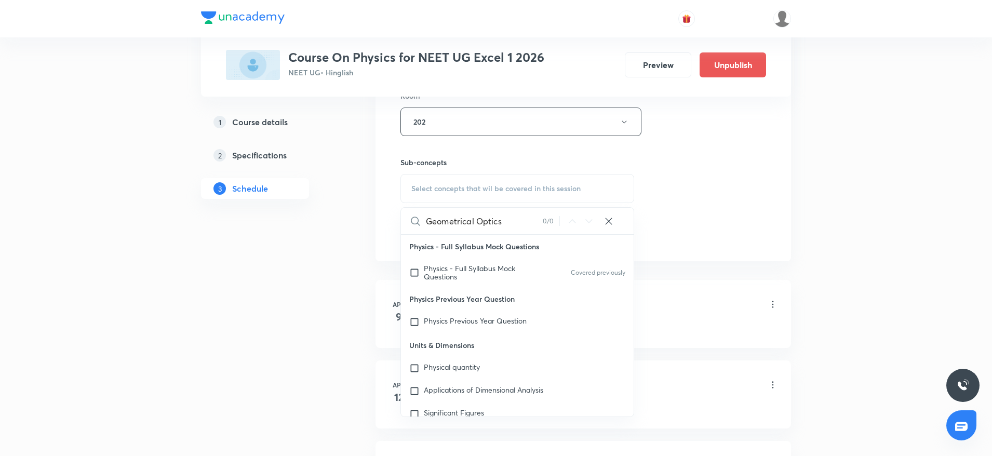
click at [481, 224] on input "Geometrical Optics" at bounding box center [484, 221] width 117 height 26
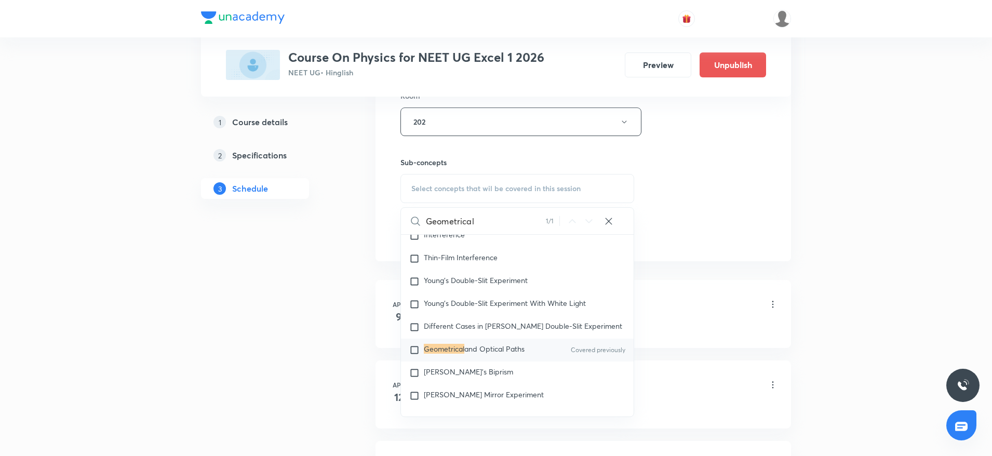
scroll to position [15679, 0]
type input "Geometrical"
click at [478, 353] on span "and Optical Paths" at bounding box center [494, 348] width 60 height 10
checkbox input "true"
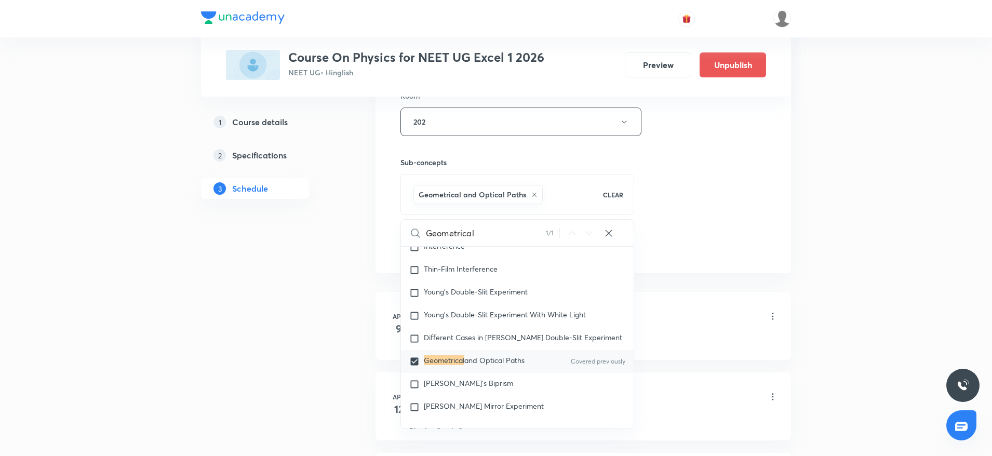
click at [732, 166] on div "Session 57 Live class Session title 18/99 Geometrical Optics ​ Schedule for Oct…" at bounding box center [582, 6] width 365 height 499
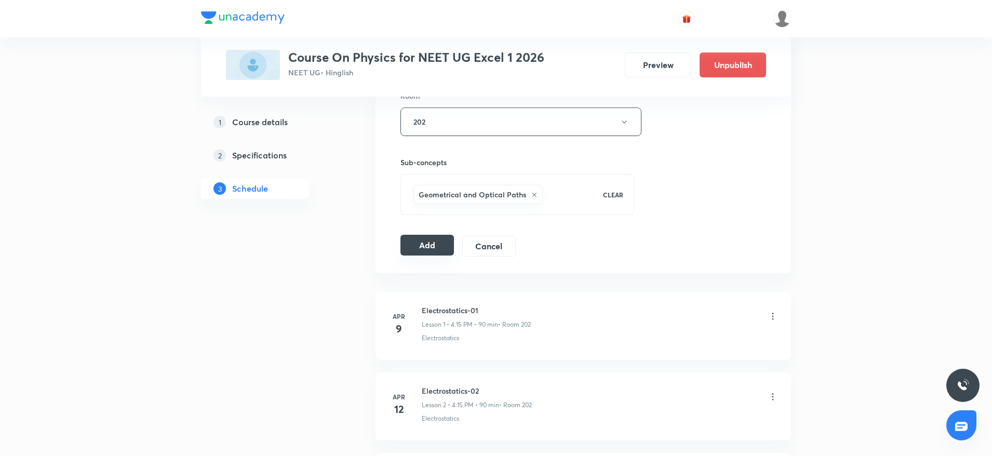
click at [436, 243] on button "Add" at bounding box center [426, 245] width 53 height 21
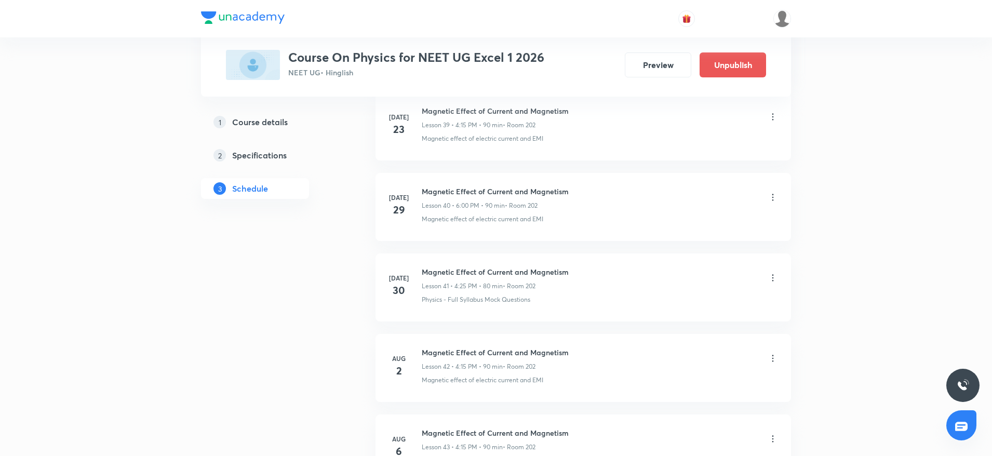
scroll to position [4895, 0]
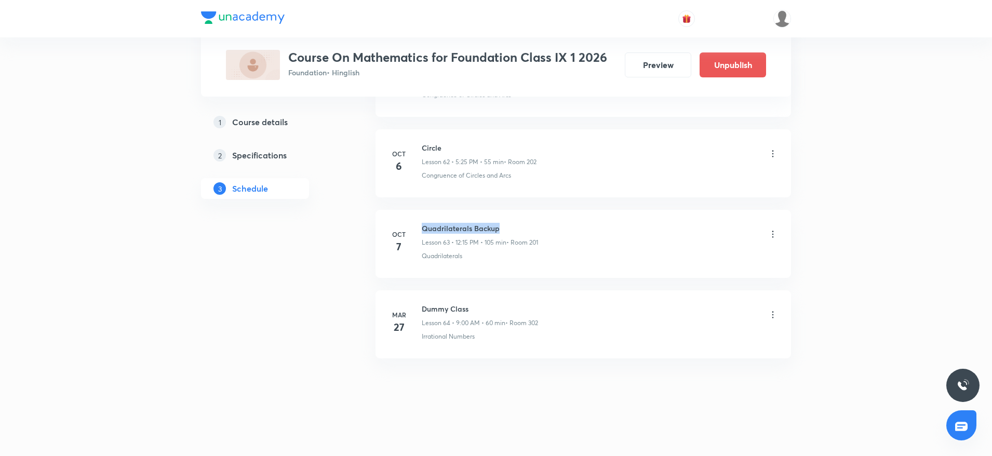
drag, startPoint x: 422, startPoint y: 223, endPoint x: 588, endPoint y: 215, distance: 166.3
click at [588, 215] on li "Oct 7 Quadrilaterals Backup Lesson 63 • 12:15 PM • 105 min • Room 201 Quadrilat…" at bounding box center [582, 244] width 415 height 68
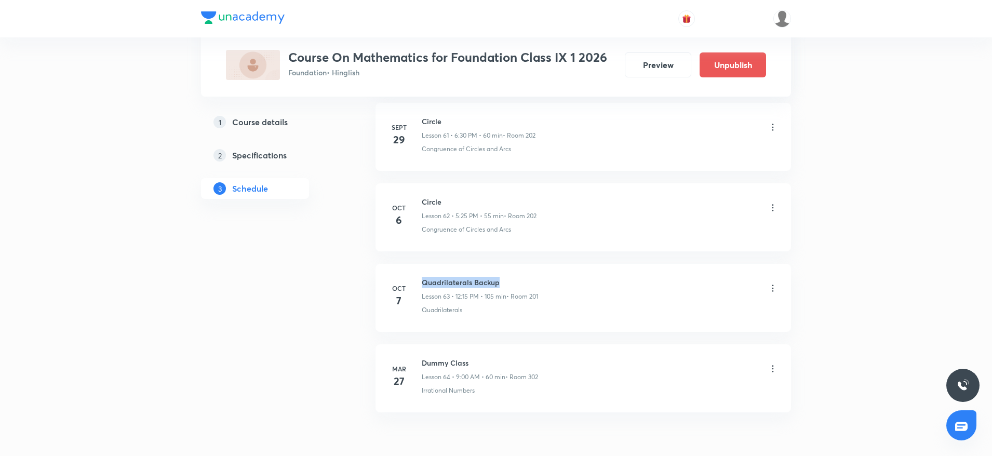
scroll to position [5449, 0]
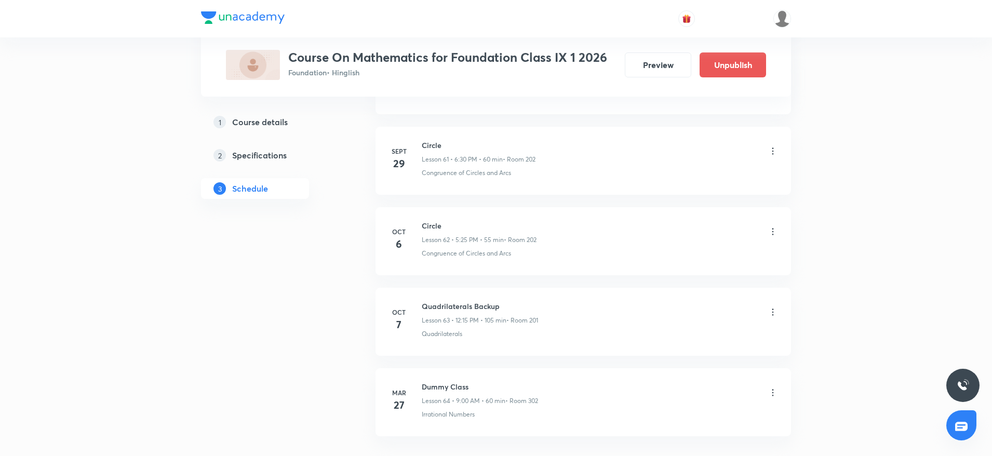
click at [430, 231] on h6 "Circle" at bounding box center [479, 225] width 115 height 11
copy h6 "Circle"
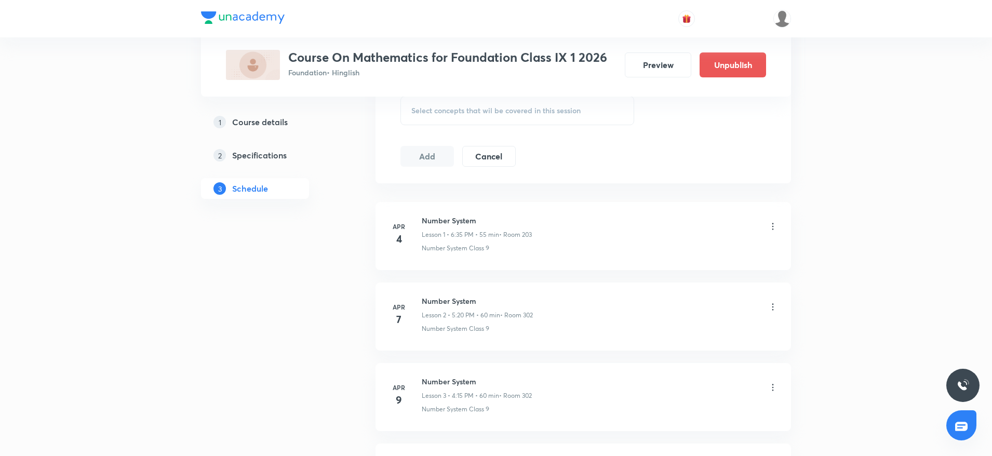
scroll to position [0, 0]
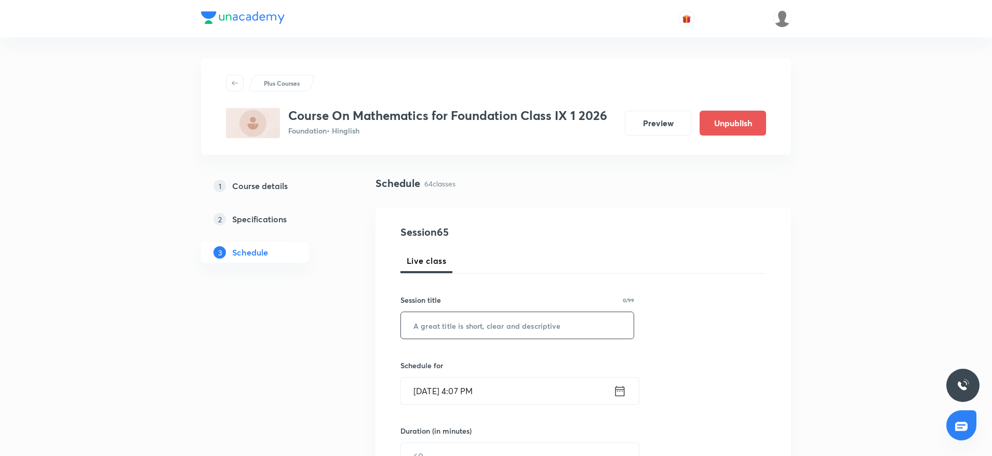
click at [507, 320] on input "text" at bounding box center [517, 325] width 233 height 26
paste input "Circle"
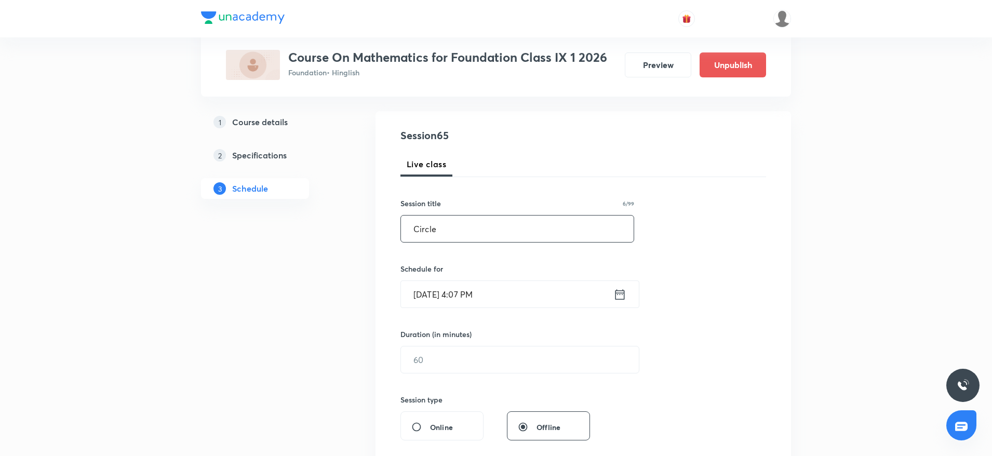
scroll to position [156, 0]
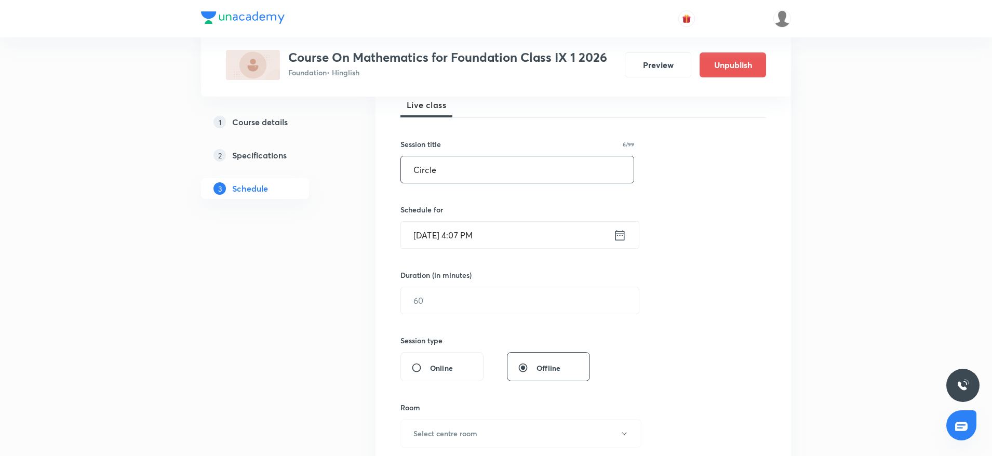
type input "Circle"
click at [470, 226] on input "Oct 8, 2025, 4:07 PM" at bounding box center [507, 235] width 212 height 26
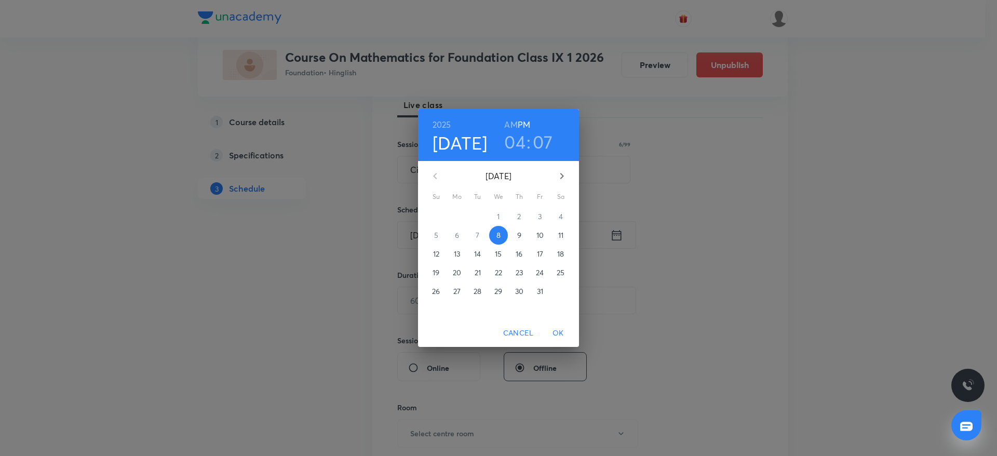
click at [539, 147] on h3 "07" at bounding box center [543, 142] width 20 height 22
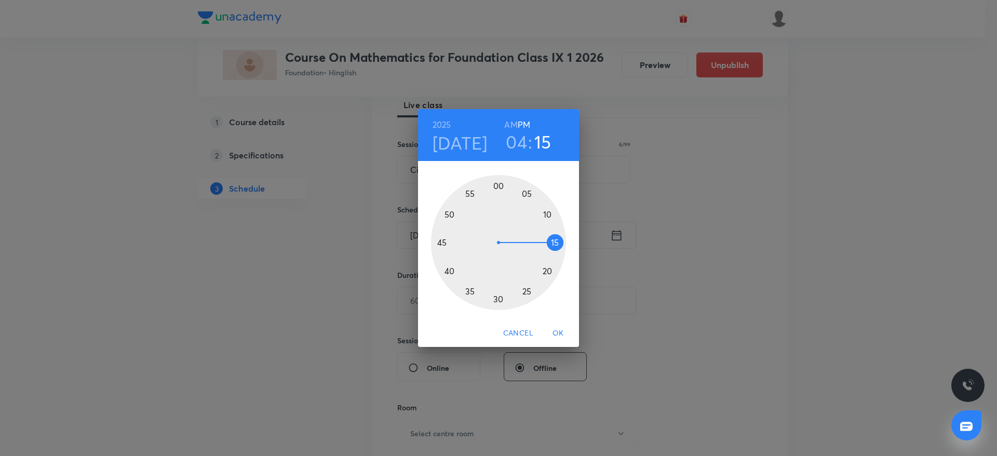
drag, startPoint x: 536, startPoint y: 201, endPoint x: 554, endPoint y: 244, distance: 46.3
click at [554, 244] on div at bounding box center [498, 242] width 135 height 135
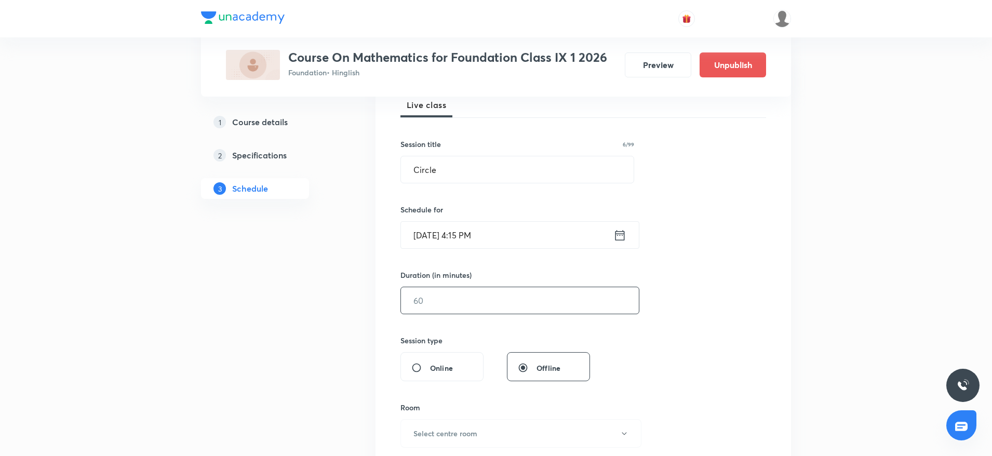
click at [443, 289] on input "text" at bounding box center [520, 300] width 238 height 26
click at [473, 232] on input "Oct 8, 2025, 4:15 PM" at bounding box center [507, 235] width 212 height 26
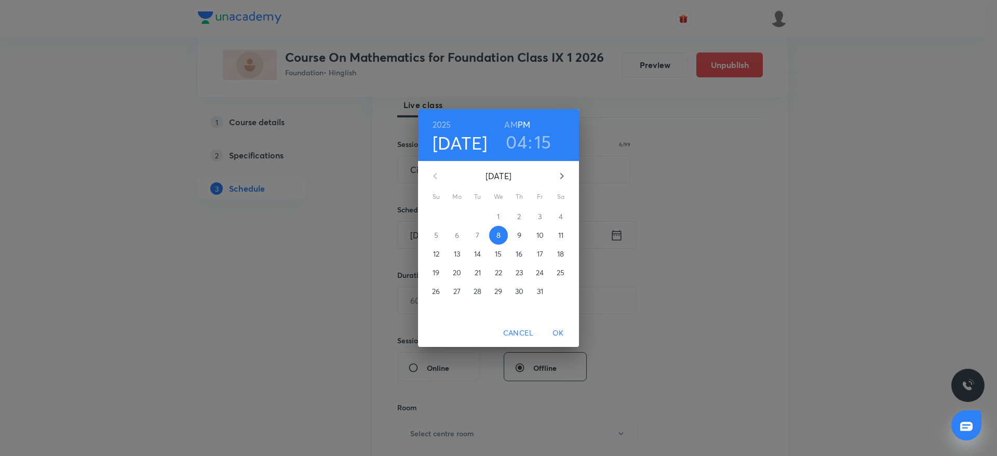
click at [540, 138] on h3 "15" at bounding box center [542, 142] width 17 height 22
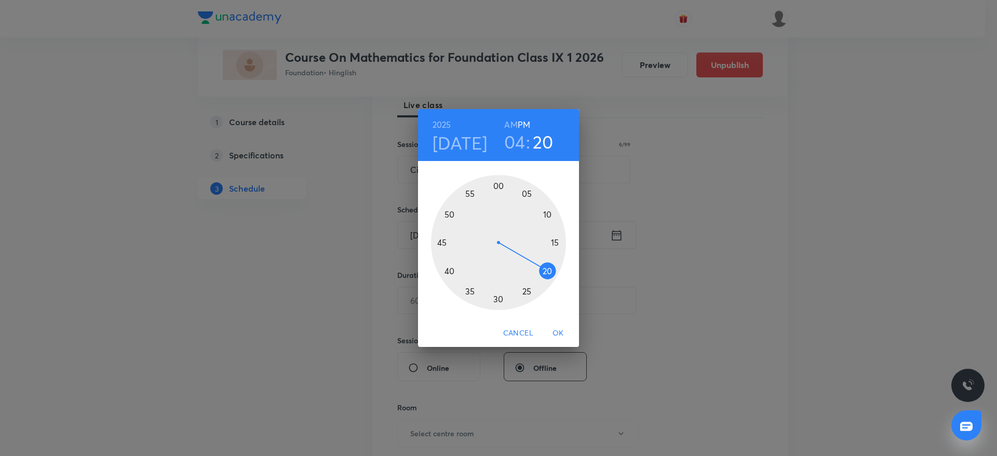
drag, startPoint x: 555, startPoint y: 240, endPoint x: 557, endPoint y: 277, distance: 36.9
click at [557, 277] on div at bounding box center [498, 242] width 135 height 135
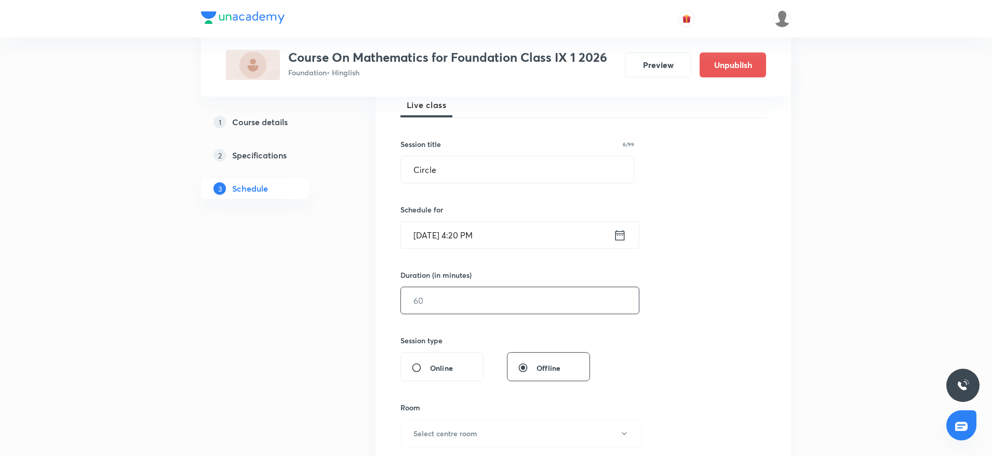
click at [451, 302] on input "text" at bounding box center [520, 300] width 238 height 26
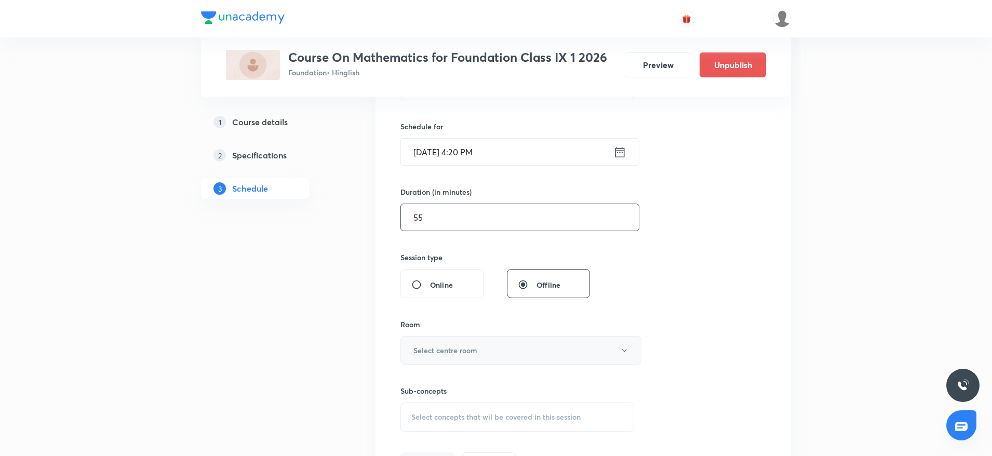
scroll to position [312, 0]
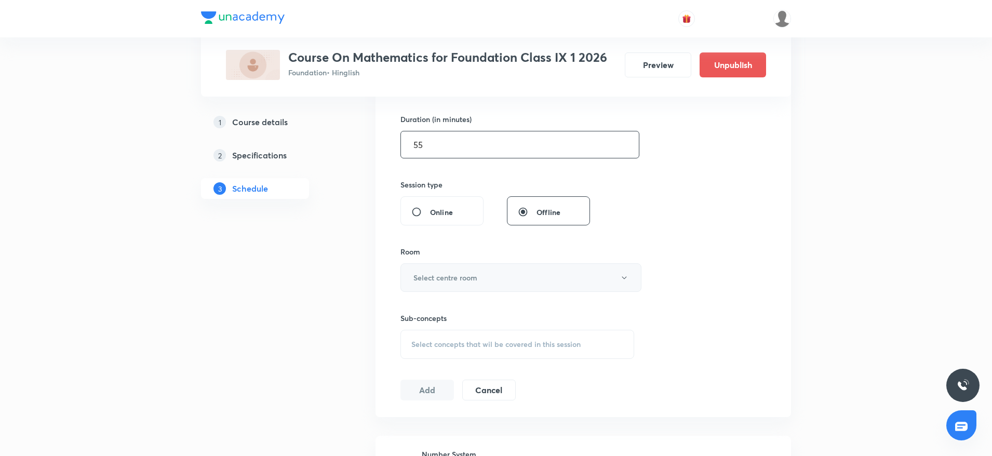
type input "55"
click at [490, 277] on button "Select centre room" at bounding box center [520, 277] width 241 height 29
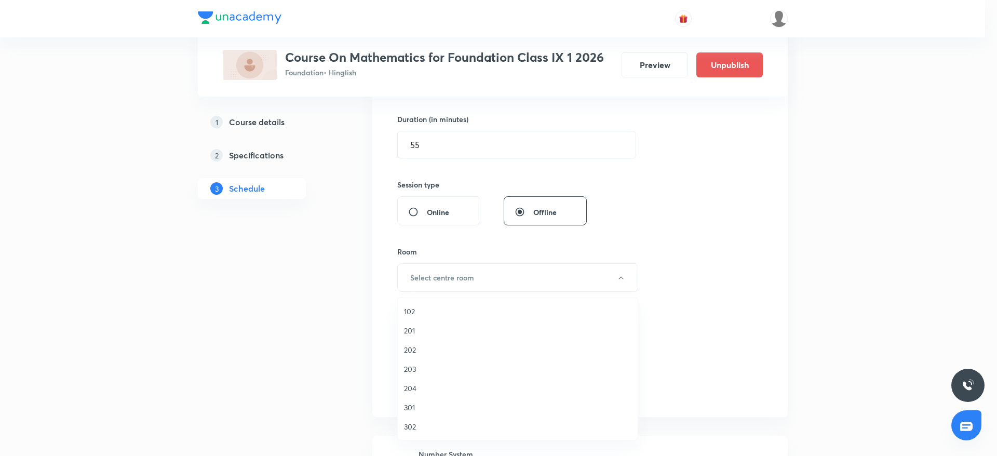
click at [404, 355] on li "202" at bounding box center [518, 349] width 240 height 19
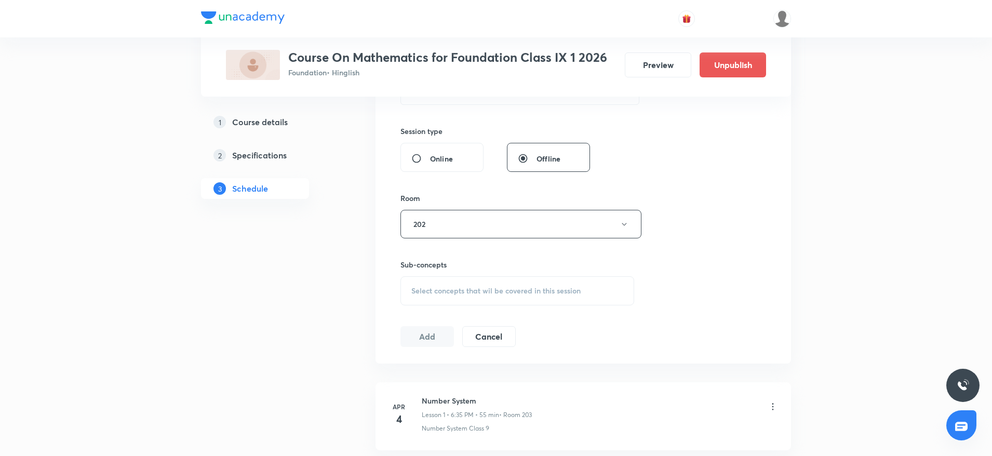
scroll to position [389, 0]
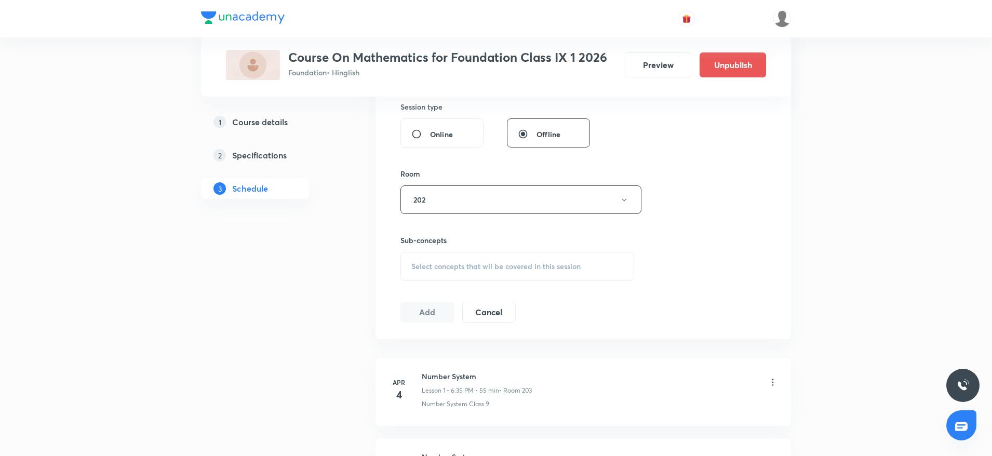
click at [572, 270] on div "Select concepts that wil be covered in this session" at bounding box center [517, 266] width 234 height 29
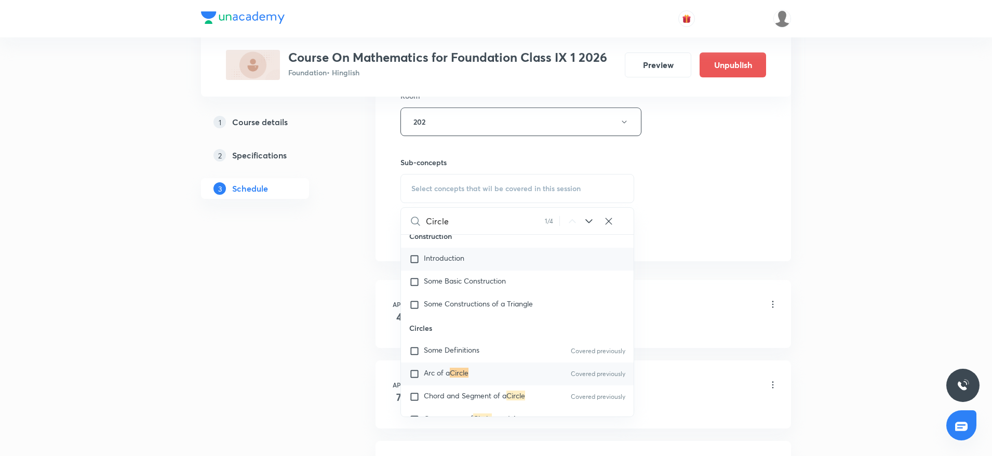
scroll to position [2055, 0]
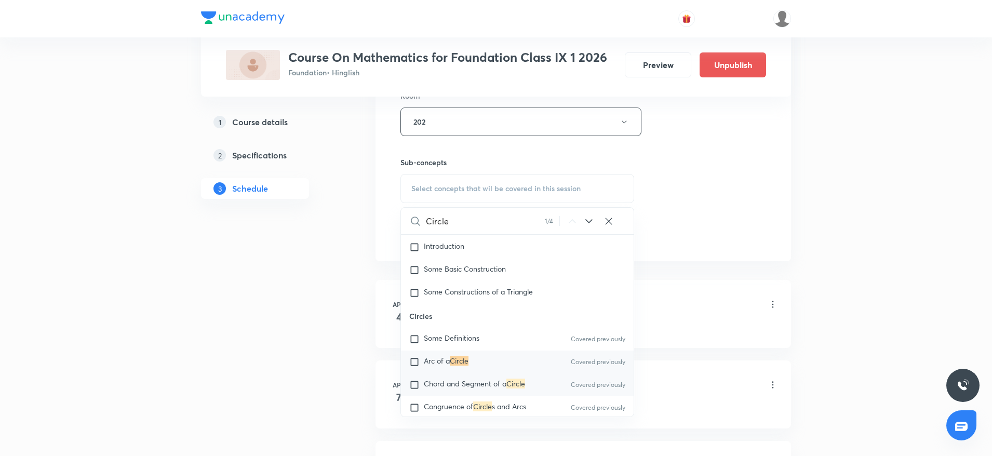
type input "Circle"
click at [464, 388] on span "Chord and Segment of a" at bounding box center [465, 383] width 83 height 10
checkbox input "true"
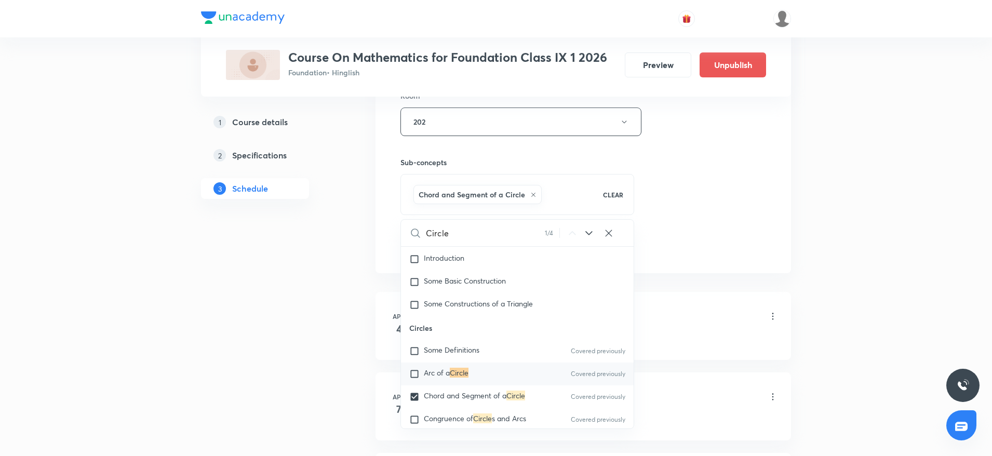
drag, startPoint x: 751, startPoint y: 241, endPoint x: 719, endPoint y: 240, distance: 31.7
click at [751, 240] on div "Session 65 Live class Session title 6/99 Circle ​ Schedule for Oct 8, 2025, 4:2…" at bounding box center [582, 6] width 365 height 499
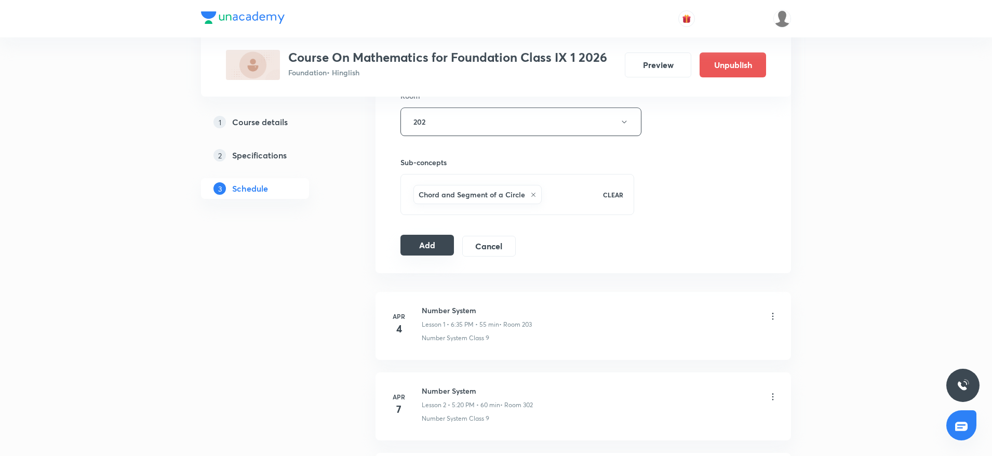
click at [427, 244] on button "Add" at bounding box center [426, 245] width 53 height 21
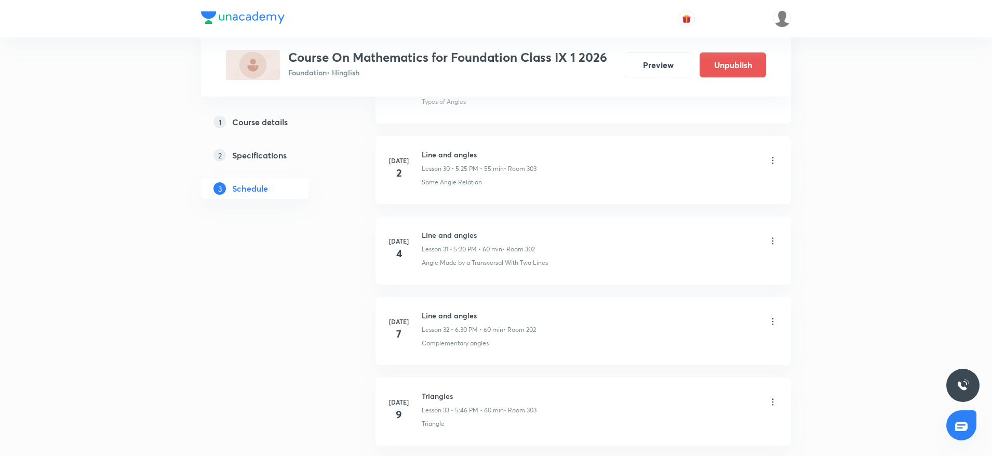
scroll to position [5539, 0]
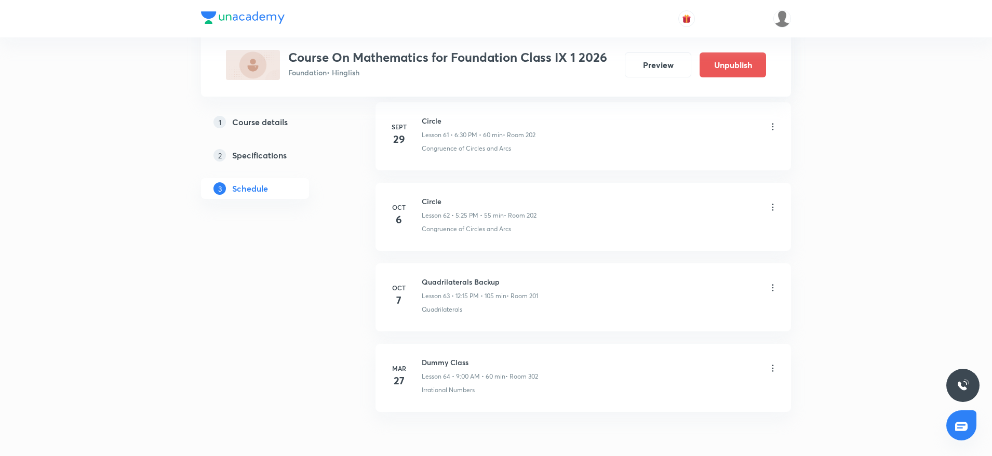
scroll to position [5461, 0]
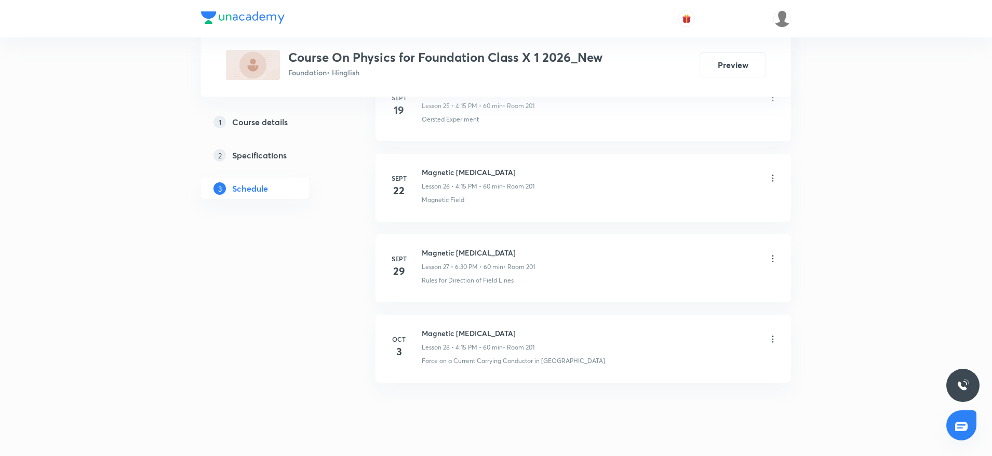
scroll to position [2630, 0]
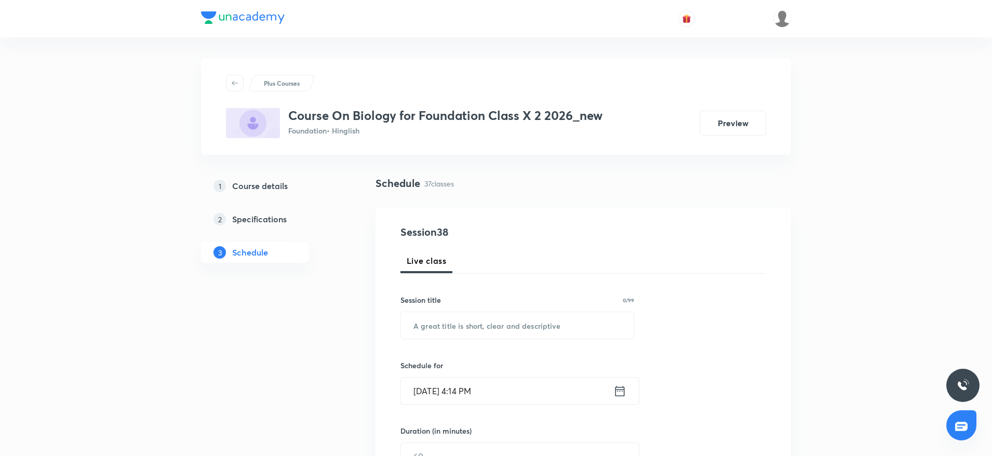
scroll to position [3354, 0]
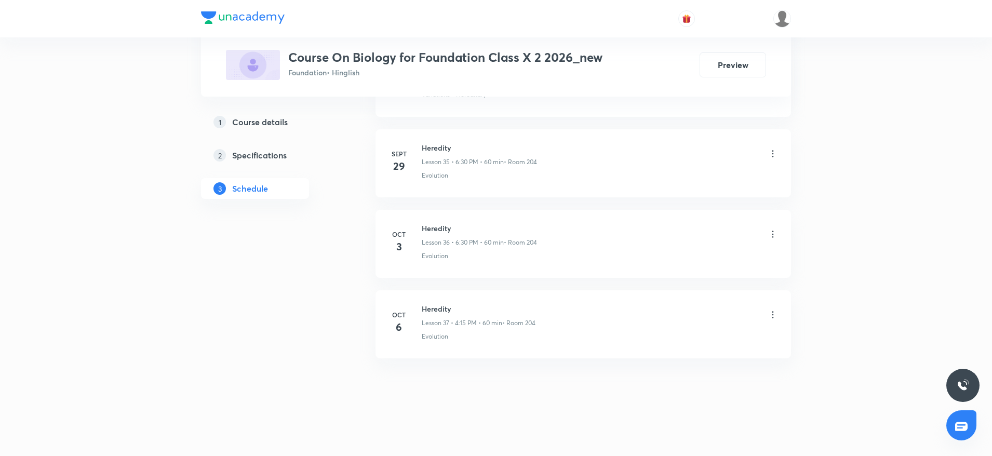
click at [421, 304] on div "[DATE] Heredity Lesson 37 • 4:15 PM • 60 min • Room 204 Evolution" at bounding box center [582, 322] width 389 height 38
copy h6 "Heredity"
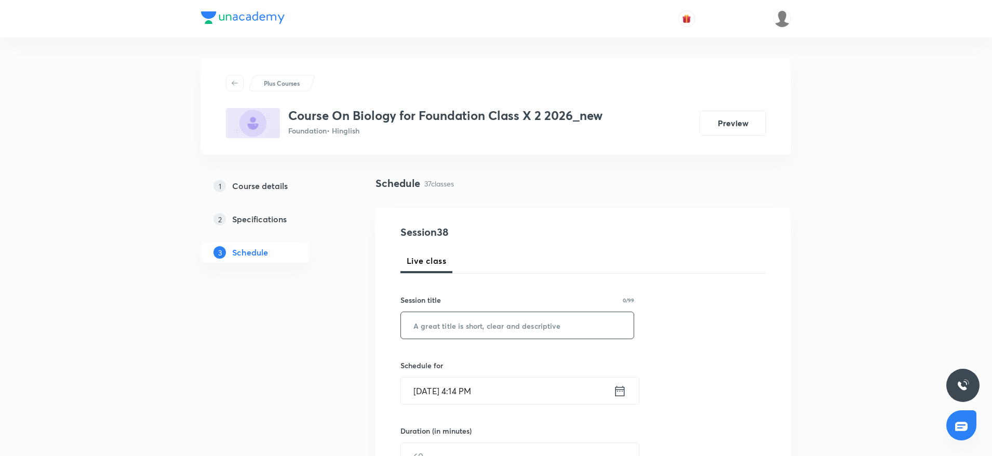
click at [427, 322] on input "text" at bounding box center [517, 325] width 233 height 26
paste input "Heredity"
type input "Heredity"
click at [472, 386] on input "[DATE] 4:14 PM" at bounding box center [507, 390] width 212 height 26
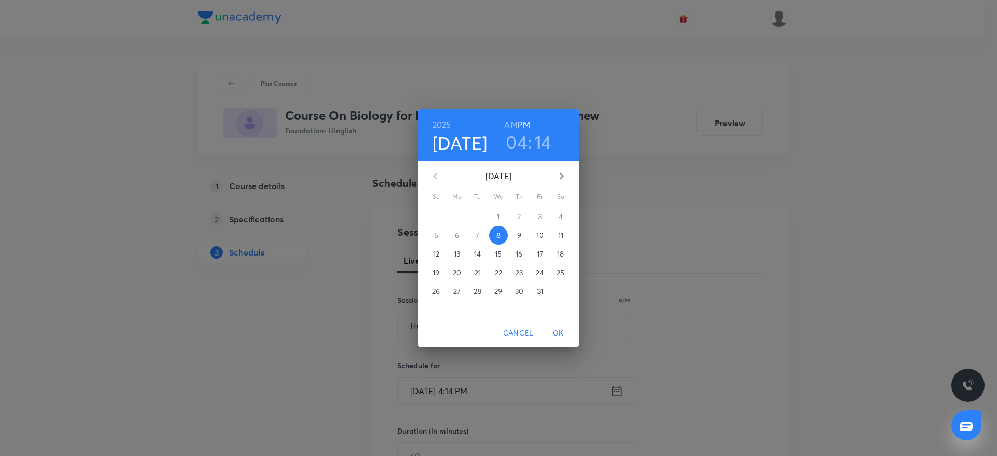
click at [541, 135] on h3 "14" at bounding box center [542, 142] width 17 height 22
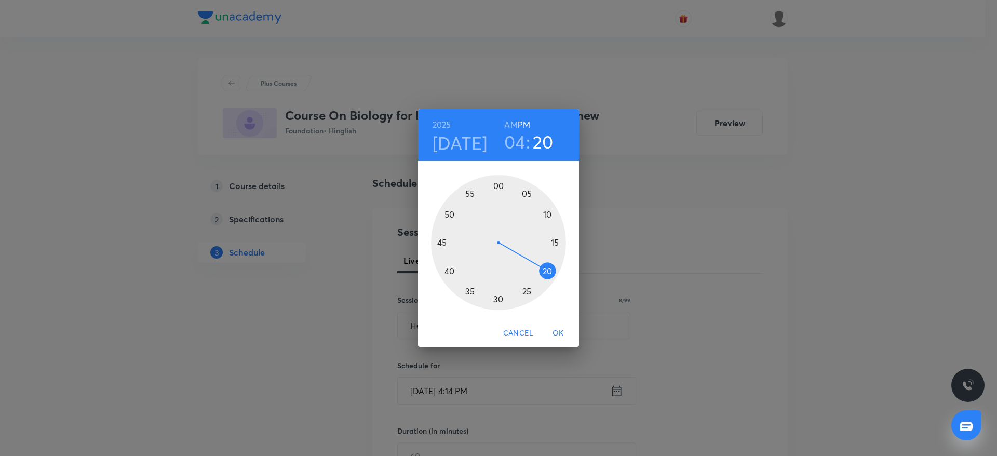
drag, startPoint x: 557, startPoint y: 262, endPoint x: 556, endPoint y: 276, distance: 13.5
click at [556, 276] on div at bounding box center [498, 242] width 135 height 135
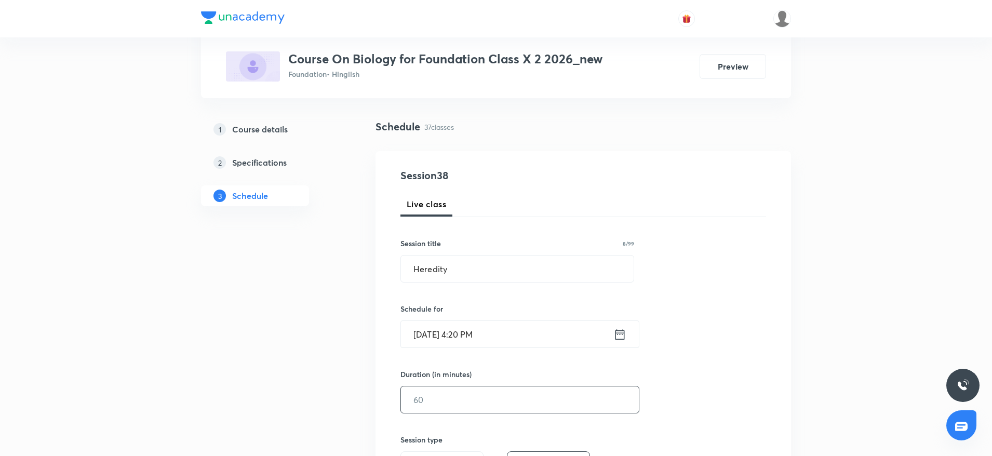
scroll to position [78, 0]
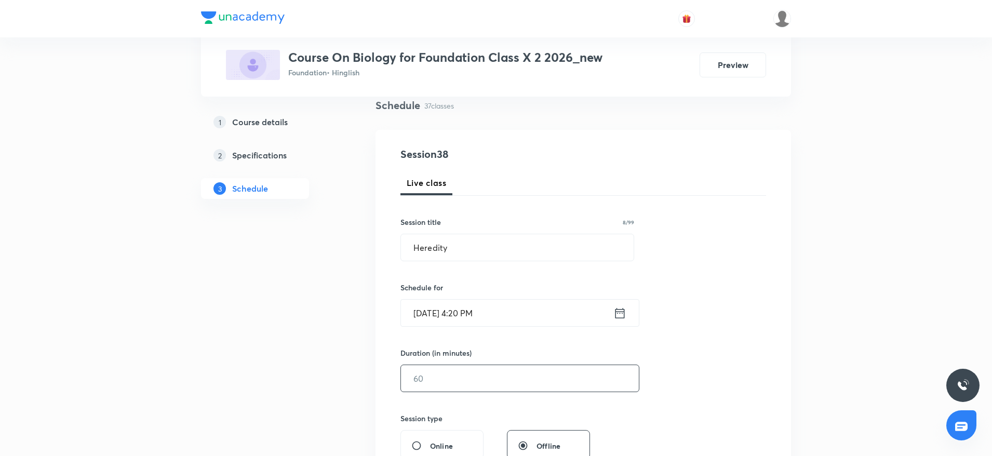
click at [468, 384] on input "text" at bounding box center [520, 378] width 238 height 26
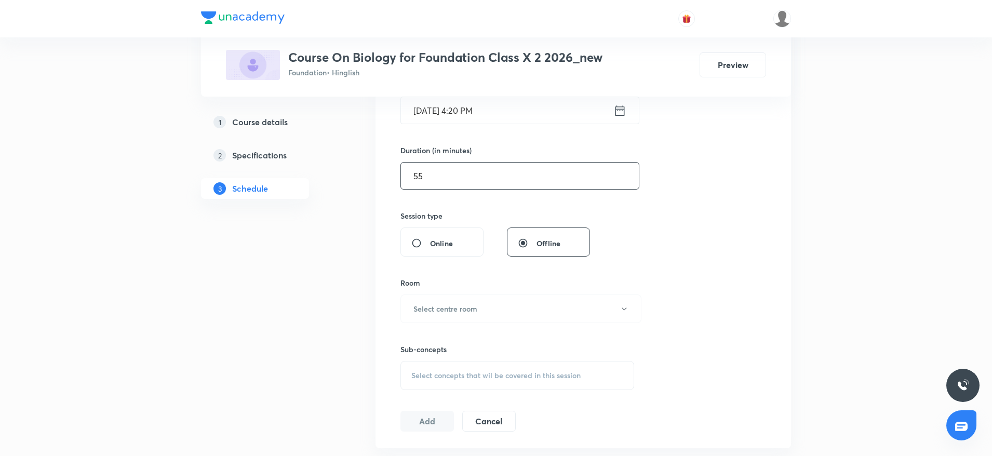
scroll to position [312, 0]
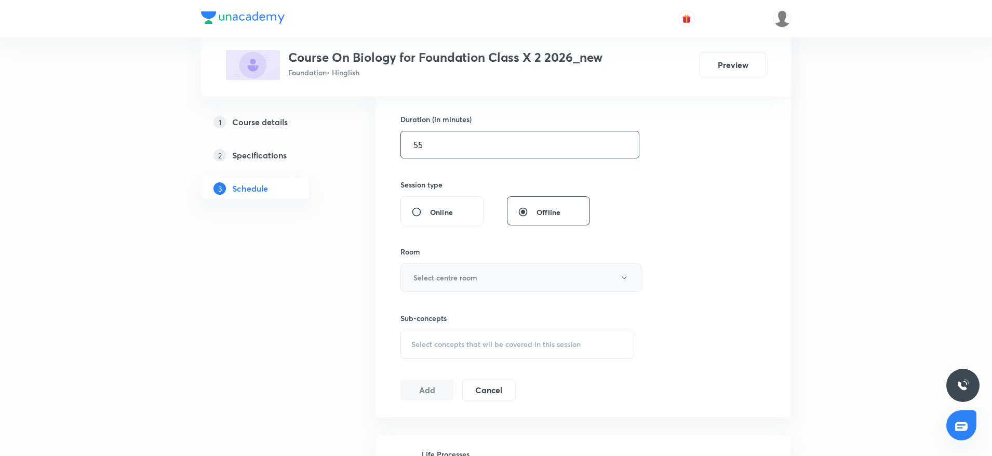
type input "55"
click at [446, 277] on h6 "Select centre room" at bounding box center [445, 277] width 64 height 11
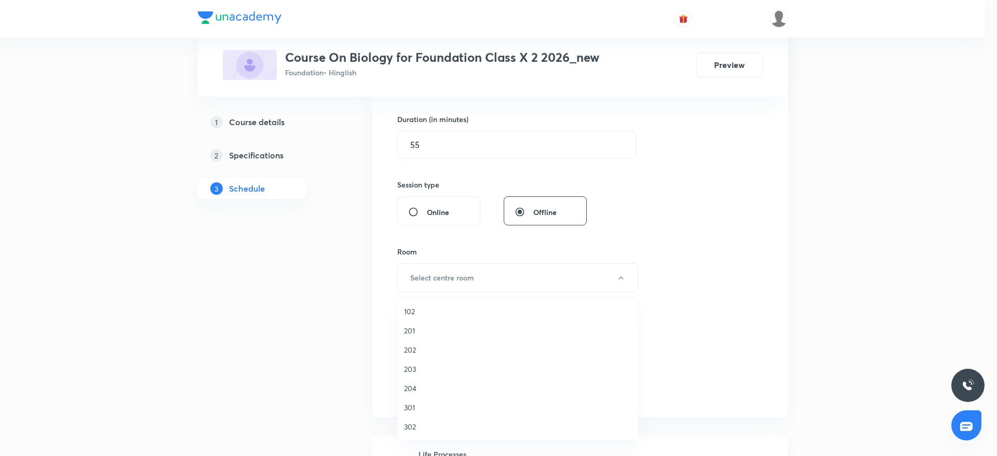
click at [409, 386] on span "204" at bounding box center [517, 388] width 227 height 11
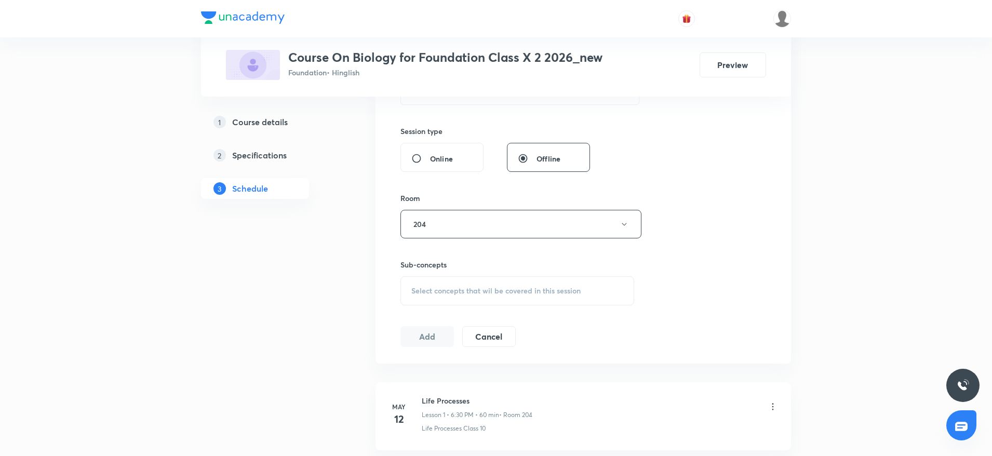
scroll to position [389, 0]
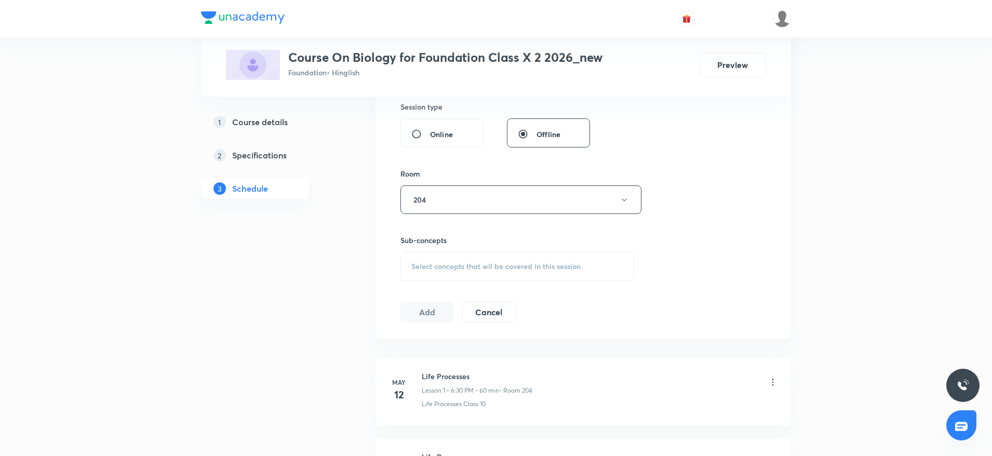
click at [516, 270] on span "Select concepts that wil be covered in this session" at bounding box center [495, 266] width 169 height 8
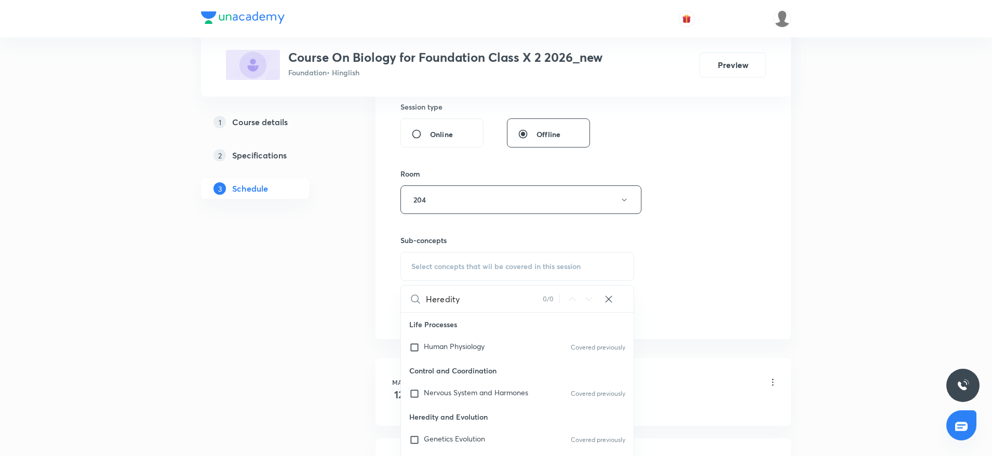
scroll to position [467, 0]
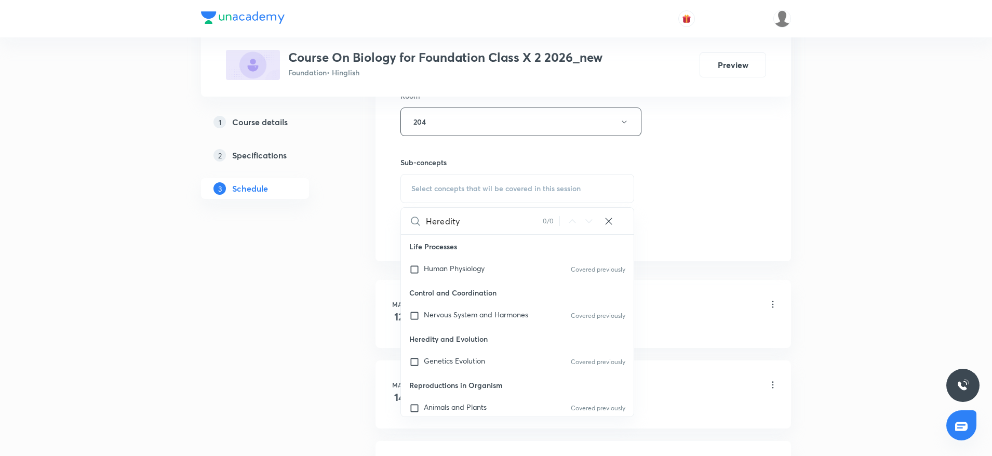
click at [431, 217] on input "Heredity" at bounding box center [484, 221] width 117 height 26
drag, startPoint x: 432, startPoint y: 218, endPoint x: 533, endPoint y: 219, distance: 101.2
click at [533, 219] on input "Heredity" at bounding box center [484, 221] width 117 height 26
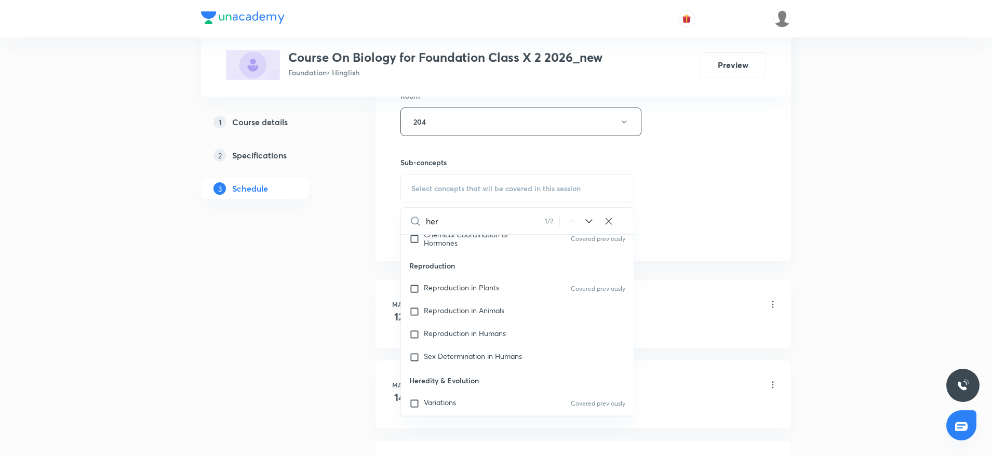
scroll to position [680, 0]
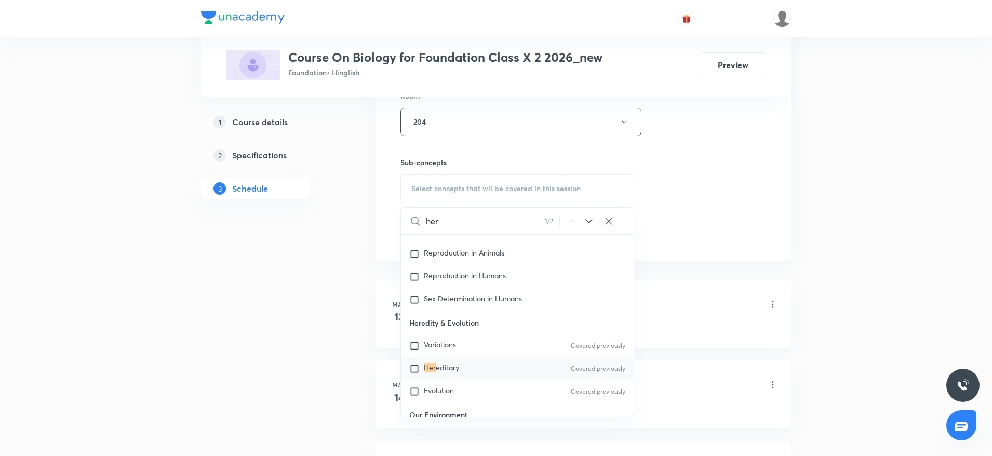
type input "her"
click at [448, 365] on span "editary" at bounding box center [447, 367] width 23 height 10
checkbox input "true"
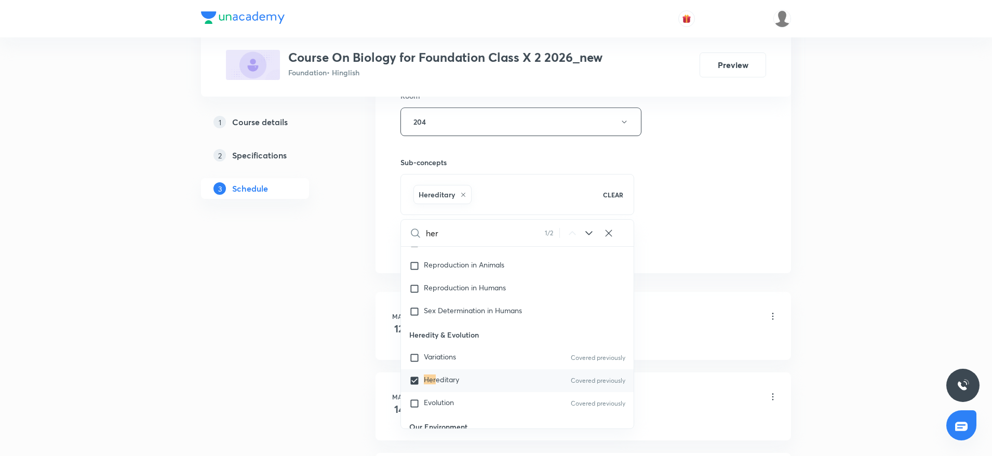
click at [748, 157] on div "Session 38 Live class Session title 8/99 Heredity ​ Schedule for [DATE] 4:20 PM…" at bounding box center [582, 6] width 365 height 499
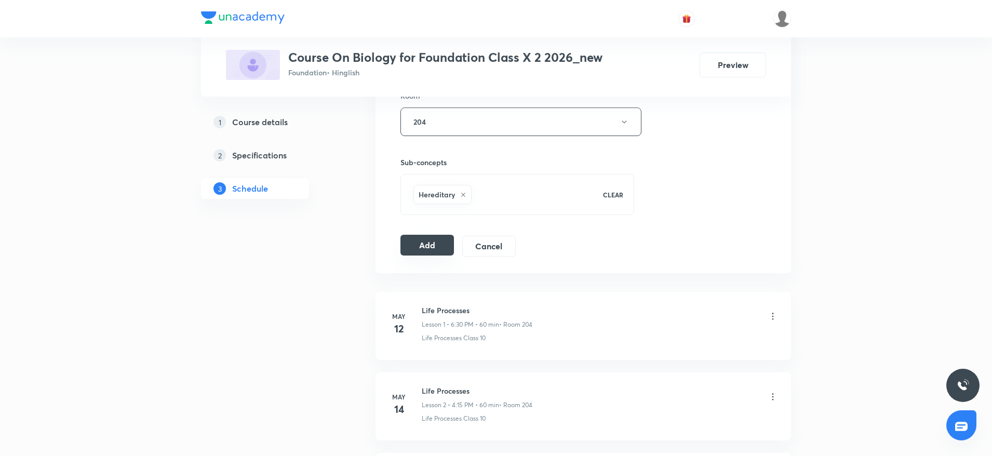
click at [432, 240] on button "Add" at bounding box center [426, 245] width 53 height 21
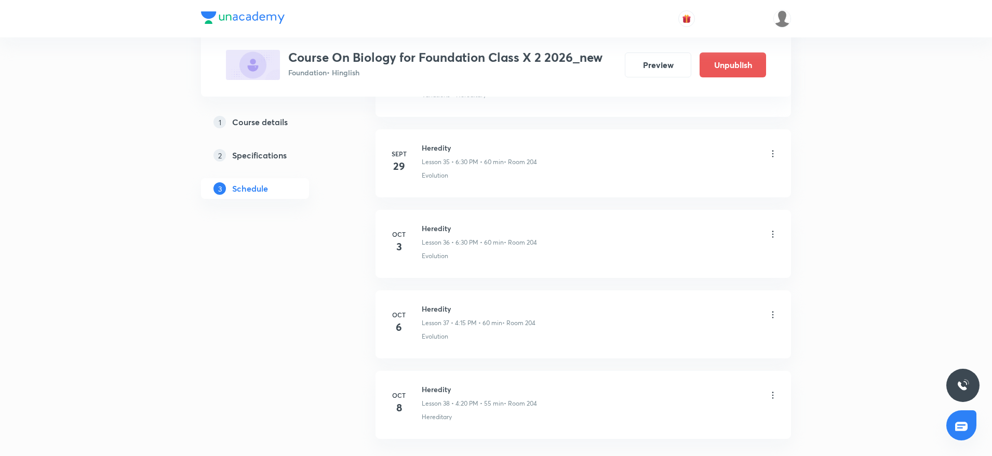
scroll to position [2957, 0]
click at [776, 314] on icon at bounding box center [772, 314] width 10 height 10
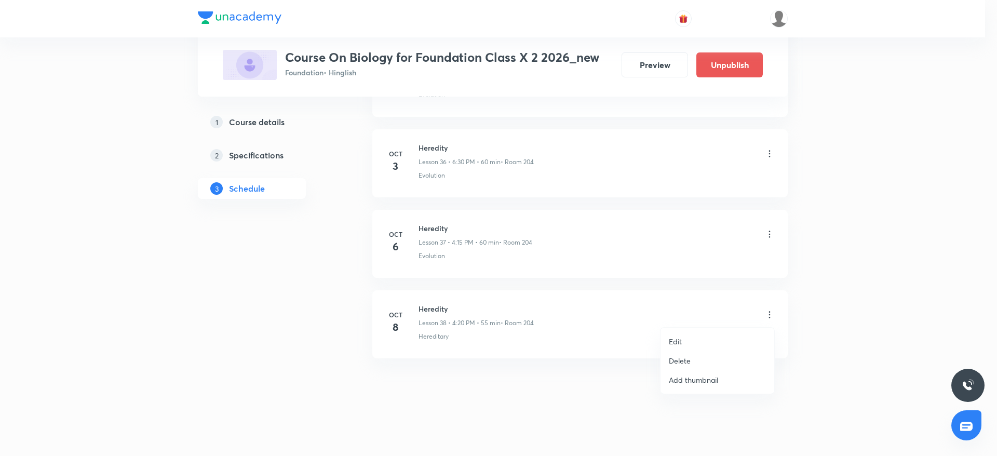
click at [693, 337] on li "Edit" at bounding box center [717, 341] width 114 height 19
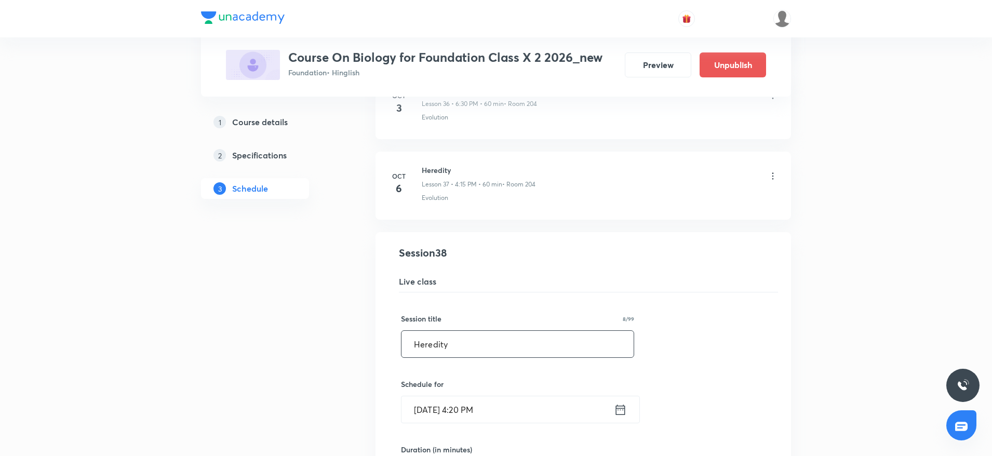
drag, startPoint x: 490, startPoint y: 337, endPoint x: 280, endPoint y: 332, distance: 209.3
paste input "Our Environment(1)"
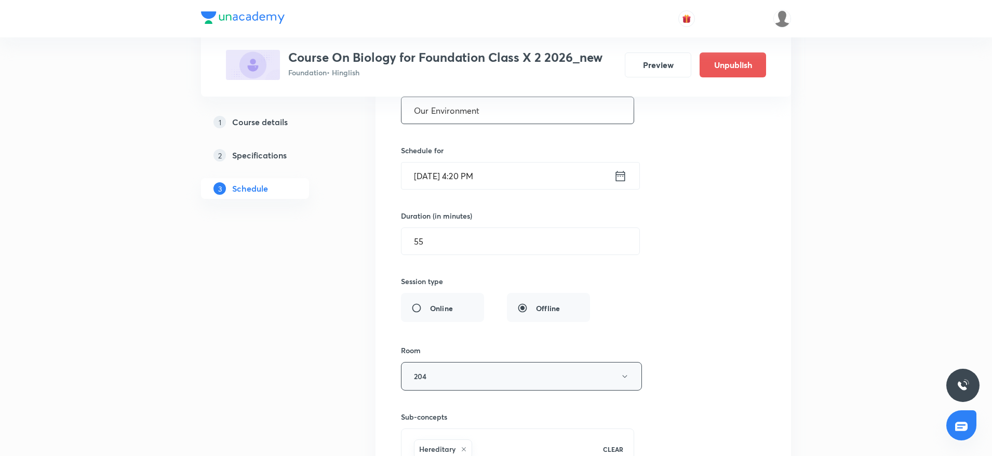
scroll to position [3356, 0]
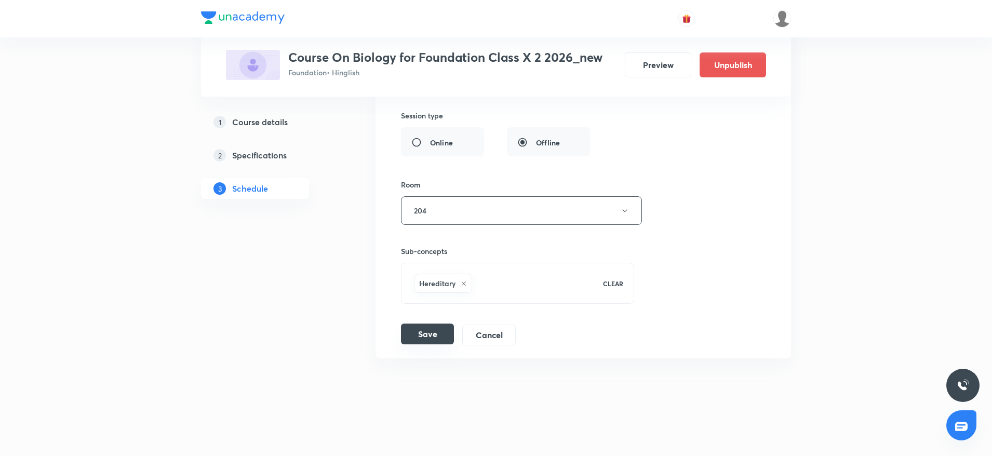
type input "Our Environment"
click at [427, 343] on button "Save" at bounding box center [427, 333] width 53 height 21
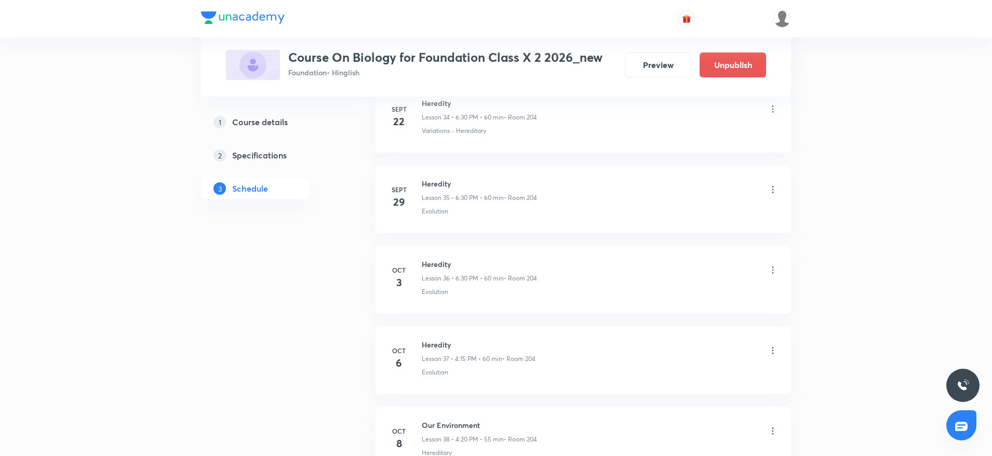
scroll to position [2957, 0]
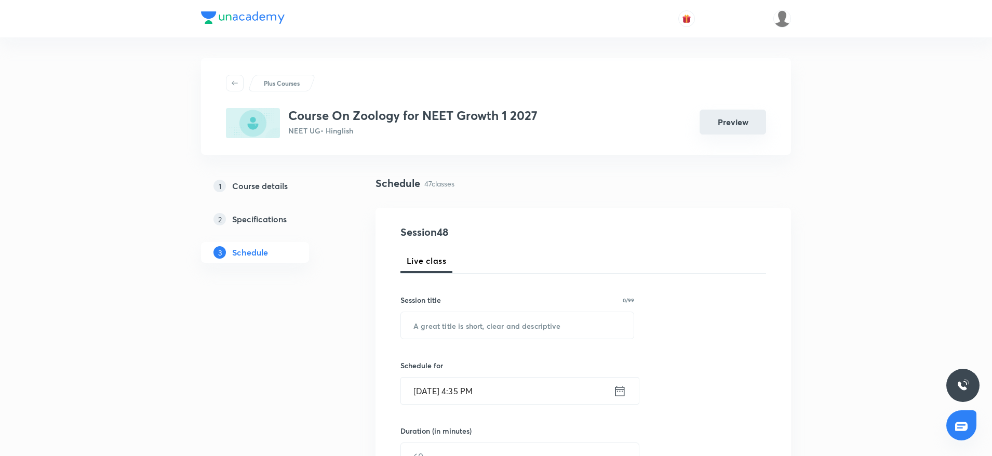
click at [723, 121] on button "Preview" at bounding box center [732, 122] width 66 height 25
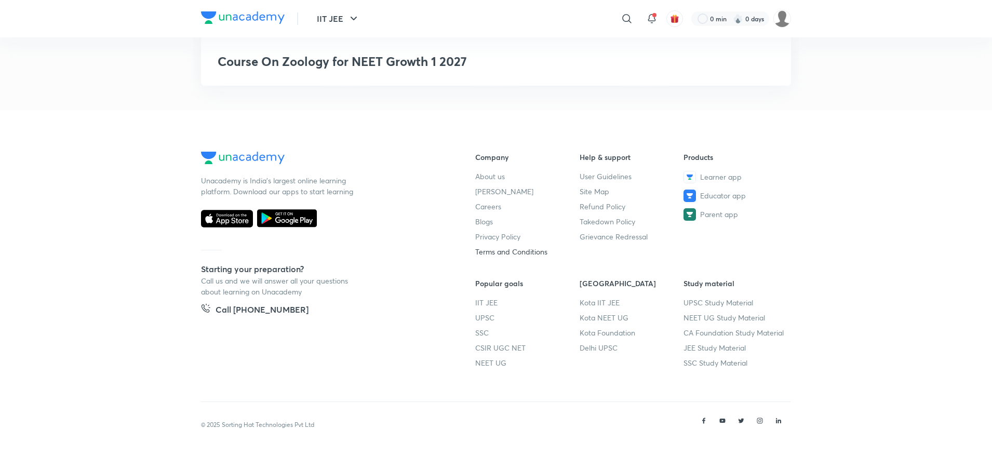
scroll to position [1055, 0]
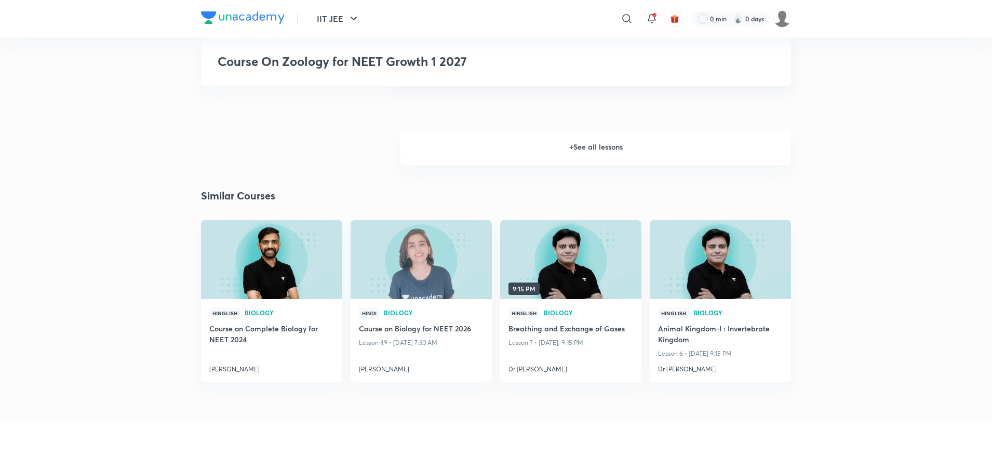
click at [574, 145] on h6 "+ See all lessons" at bounding box center [595, 147] width 390 height 36
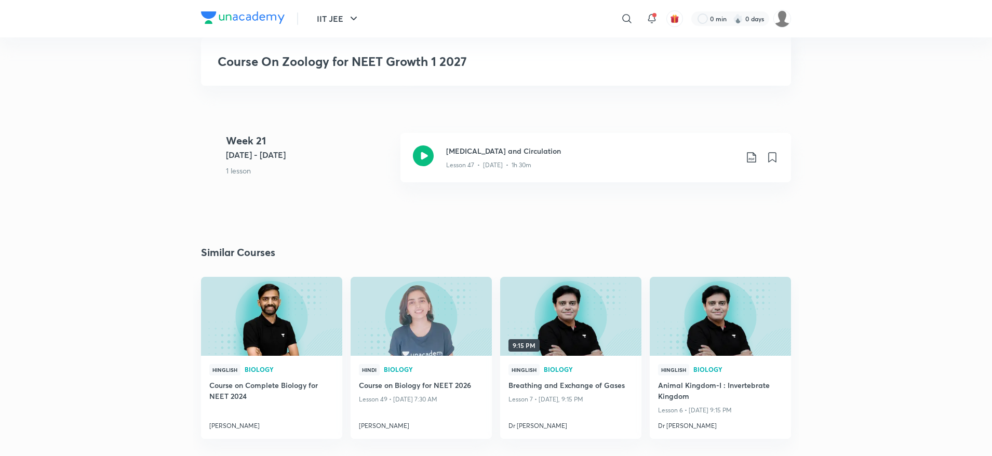
scroll to position [4170, 0]
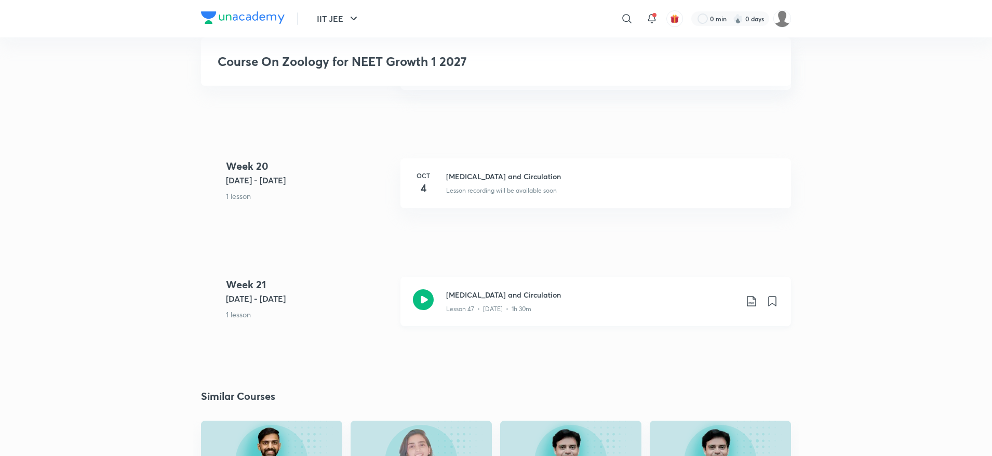
click at [426, 302] on icon at bounding box center [423, 299] width 21 height 21
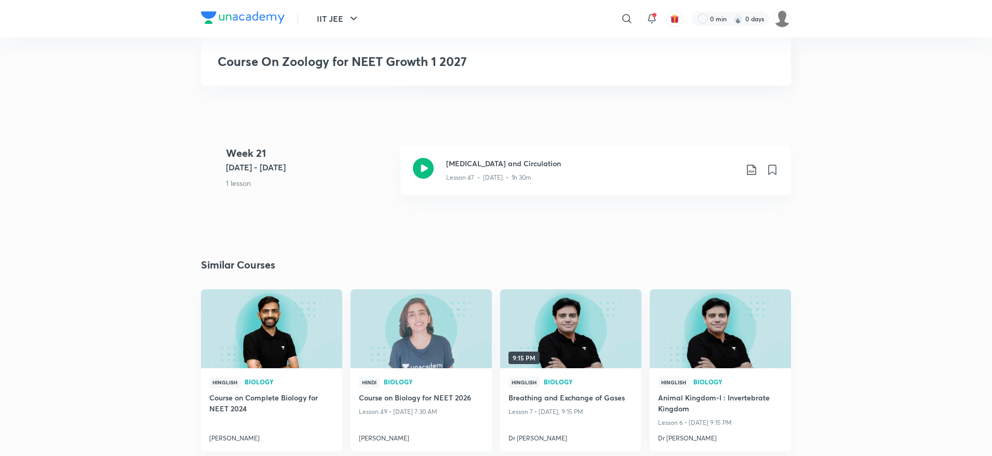
scroll to position [4326, 0]
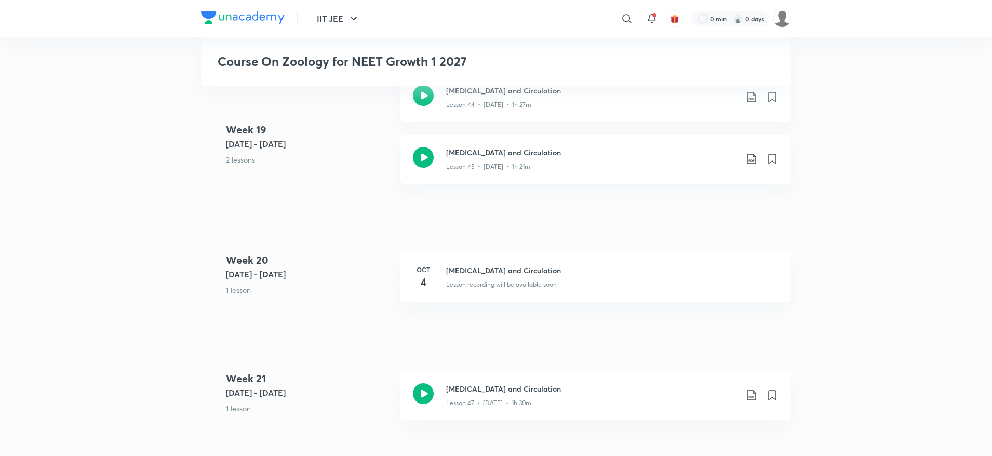
scroll to position [4014, 0]
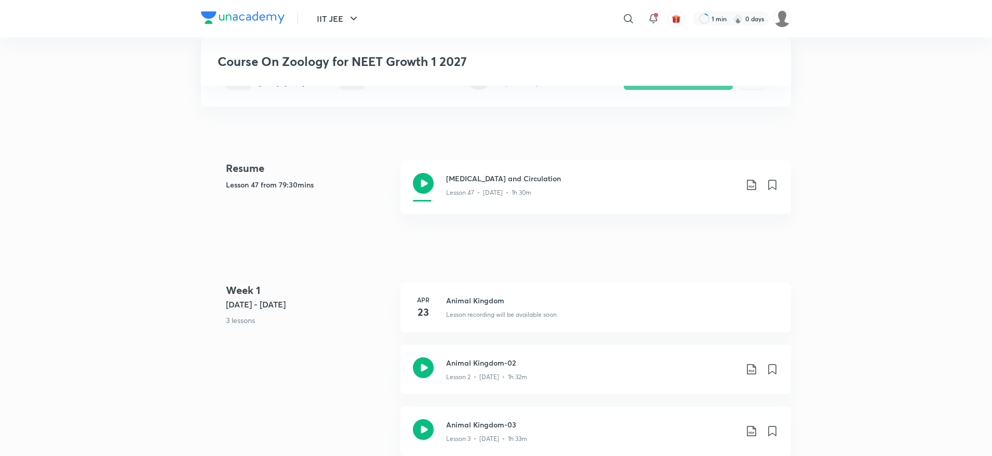
scroll to position [120, 0]
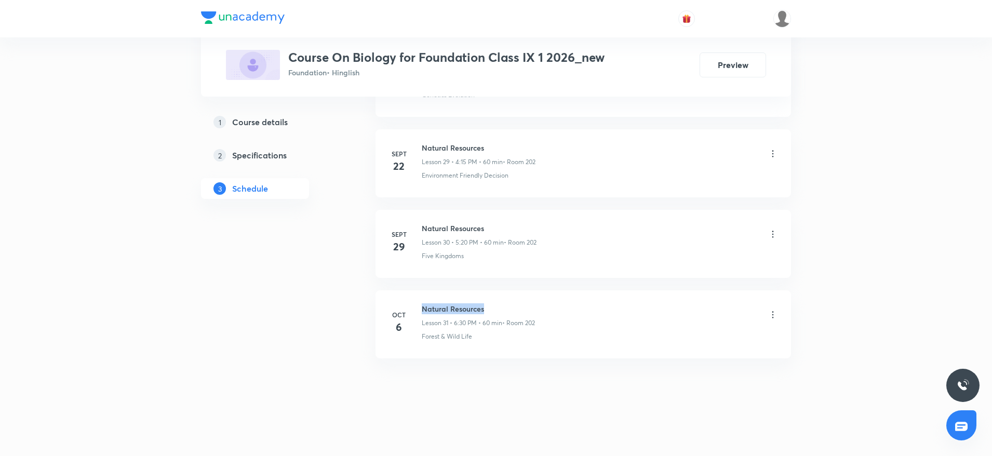
drag, startPoint x: 422, startPoint y: 307, endPoint x: 535, endPoint y: 307, distance: 112.7
click at [535, 307] on h6 "Natural Resources" at bounding box center [478, 308] width 113 height 11
copy h6 "Natural Resources"
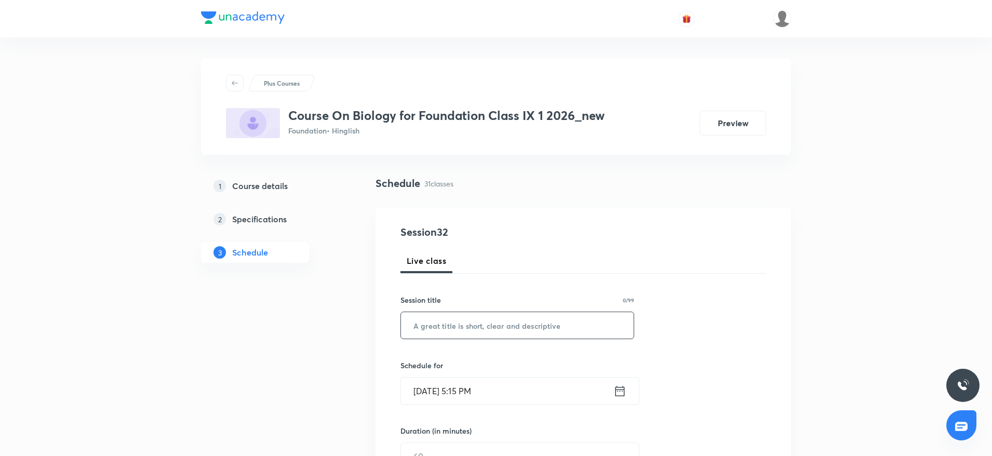
drag, startPoint x: 448, startPoint y: 347, endPoint x: 466, endPoint y: 318, distance: 33.8
click at [466, 318] on input "text" at bounding box center [517, 325] width 233 height 26
paste input "Natural Resources"
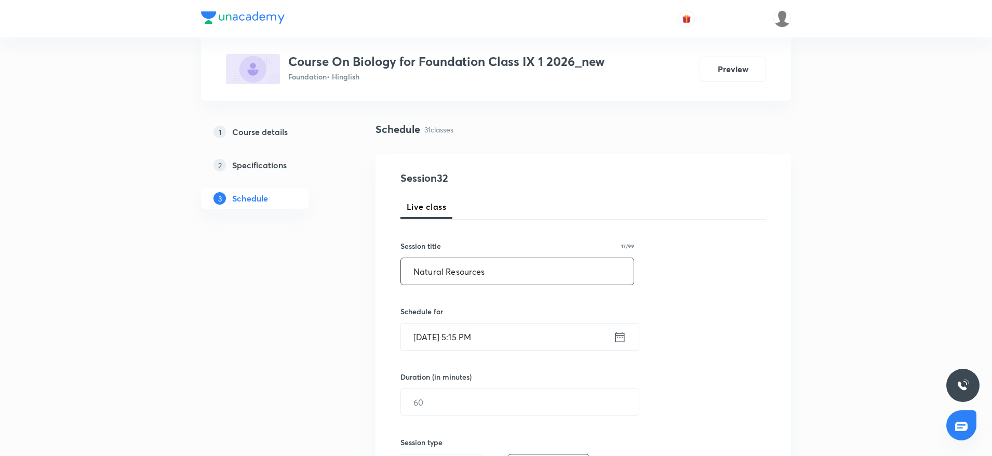
scroll to position [78, 0]
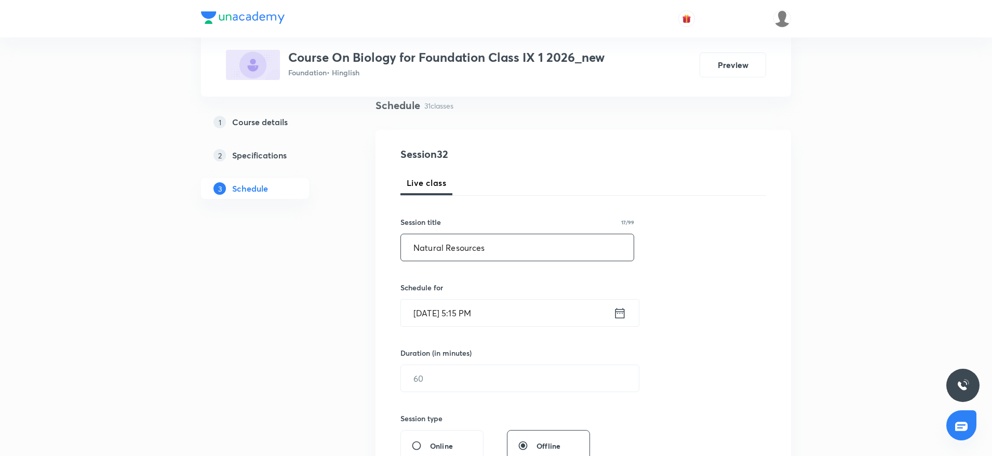
type input "Natural Resources"
click at [478, 310] on input "[DATE] 5:15 PM" at bounding box center [507, 313] width 212 height 26
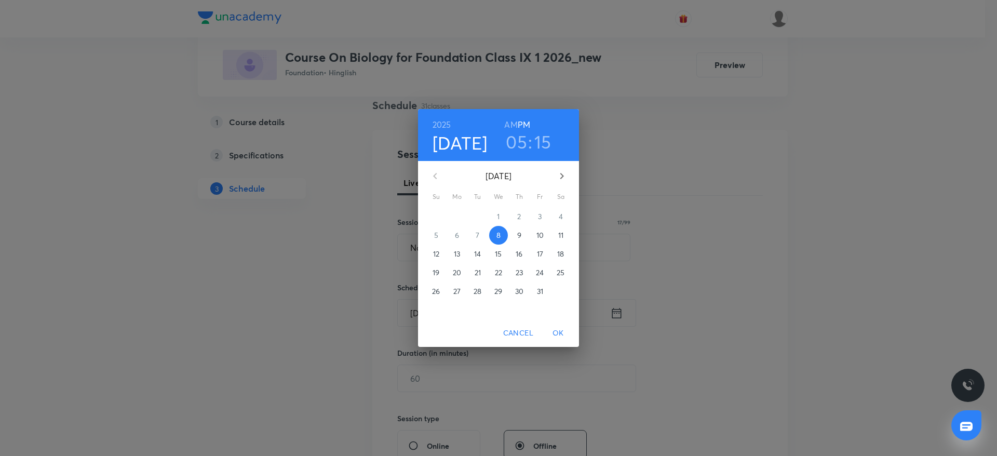
click at [541, 145] on h3 "15" at bounding box center [542, 142] width 17 height 22
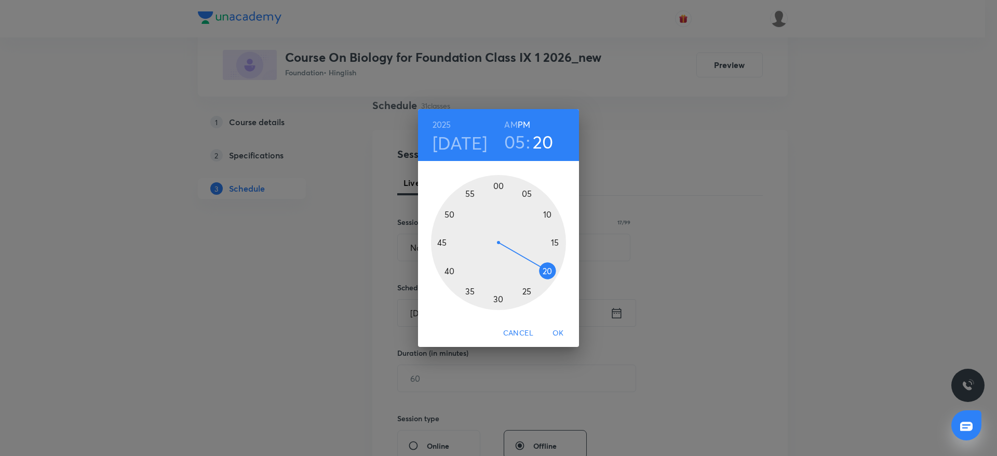
drag, startPoint x: 551, startPoint y: 240, endPoint x: 556, endPoint y: 278, distance: 37.7
click at [556, 278] on div at bounding box center [498, 242] width 135 height 135
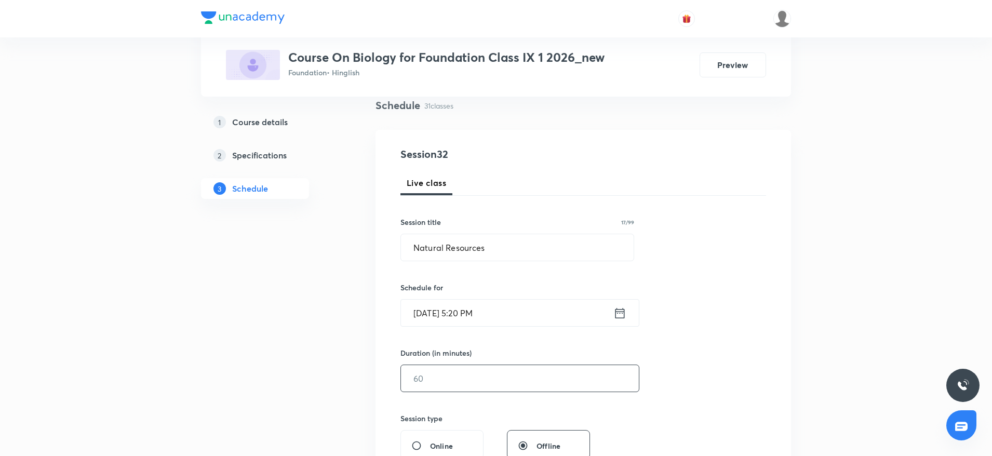
click at [498, 385] on input "text" at bounding box center [520, 378] width 238 height 26
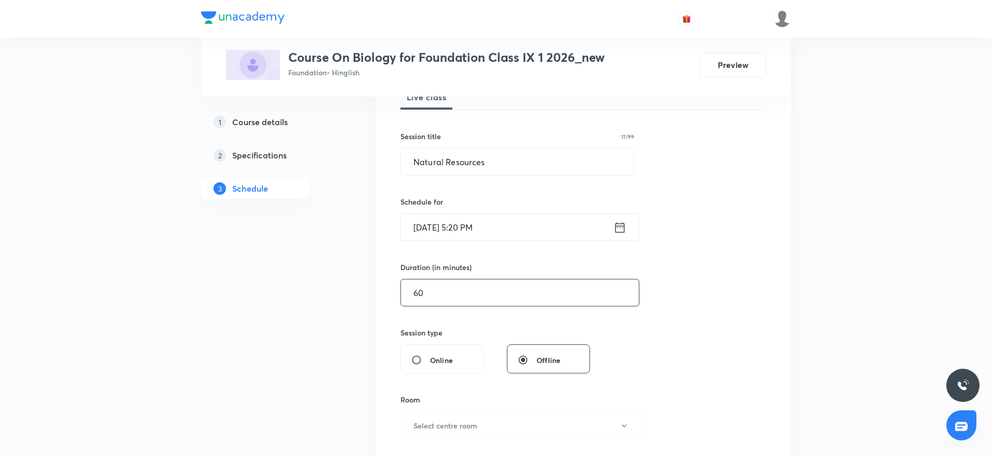
scroll to position [312, 0]
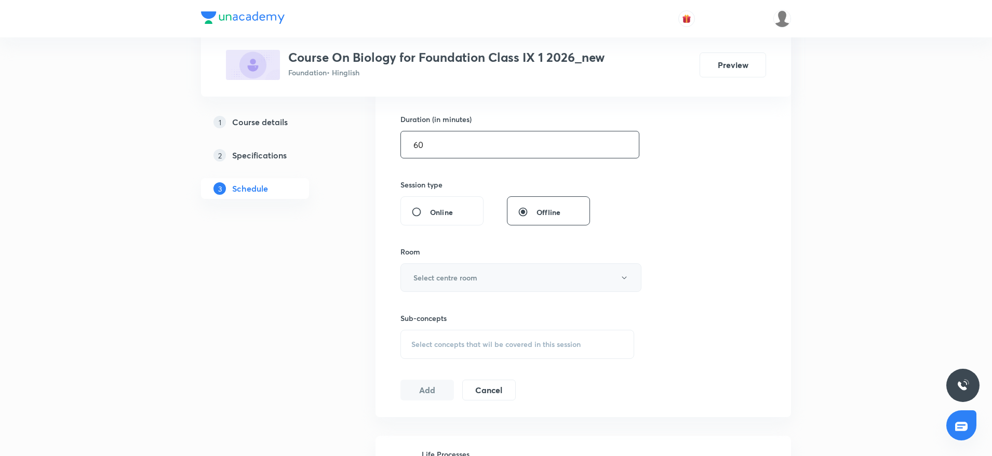
type input "60"
click at [477, 280] on h6 "Select centre room" at bounding box center [445, 277] width 64 height 11
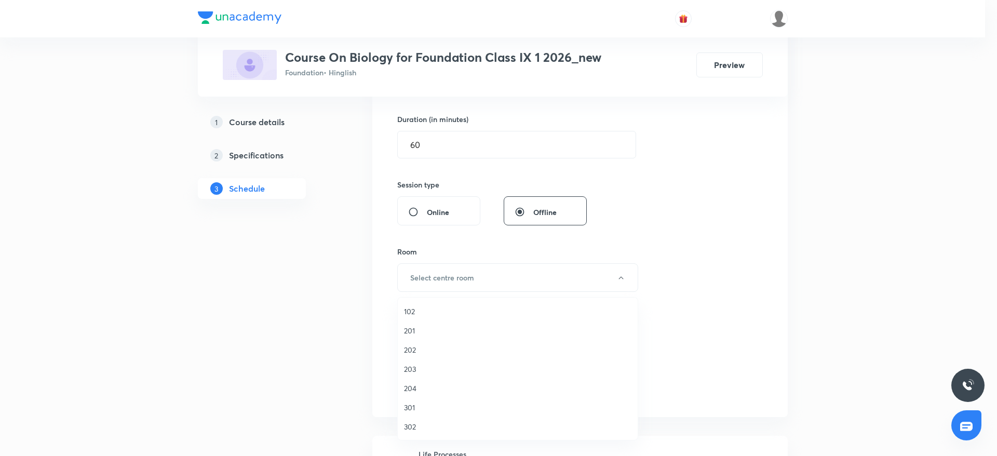
click at [421, 390] on span "204" at bounding box center [517, 388] width 227 height 11
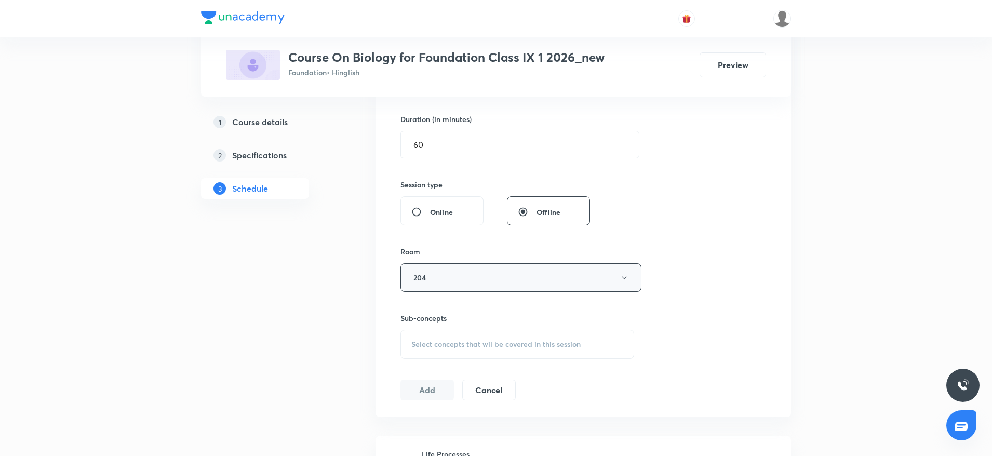
click at [612, 286] on button "204" at bounding box center [520, 277] width 241 height 29
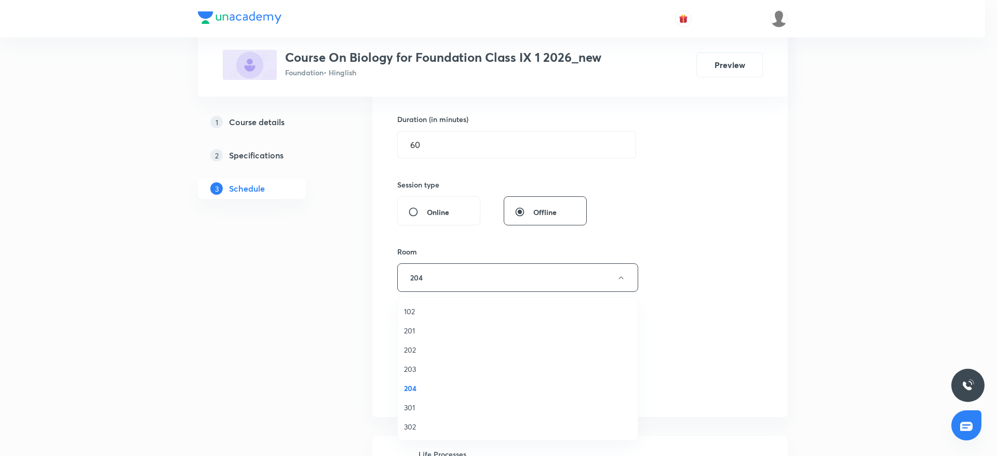
click at [423, 347] on span "202" at bounding box center [517, 349] width 227 height 11
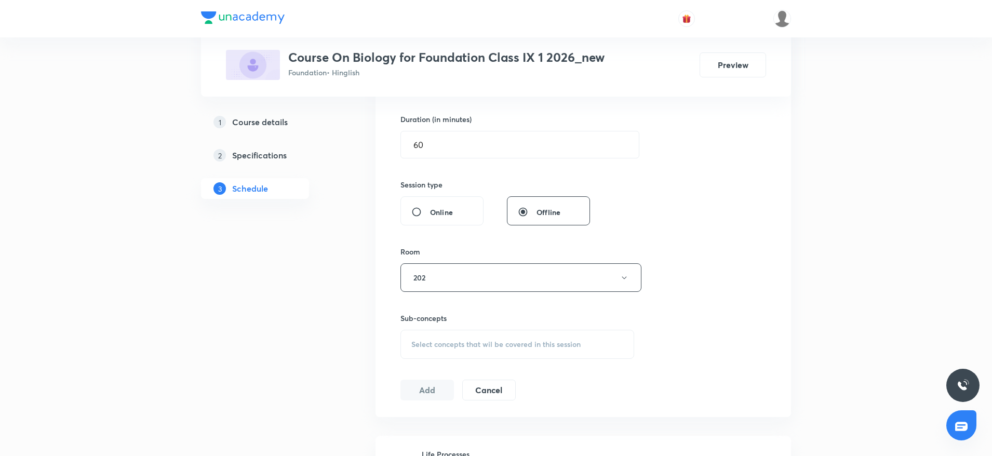
click at [672, 282] on div "Session 32 Live class Session title 17/99 Natural Resources ​ Schedule for Oct …" at bounding box center [582, 157] width 365 height 488
click at [541, 350] on div "Select concepts that wil be covered in this session" at bounding box center [517, 344] width 234 height 29
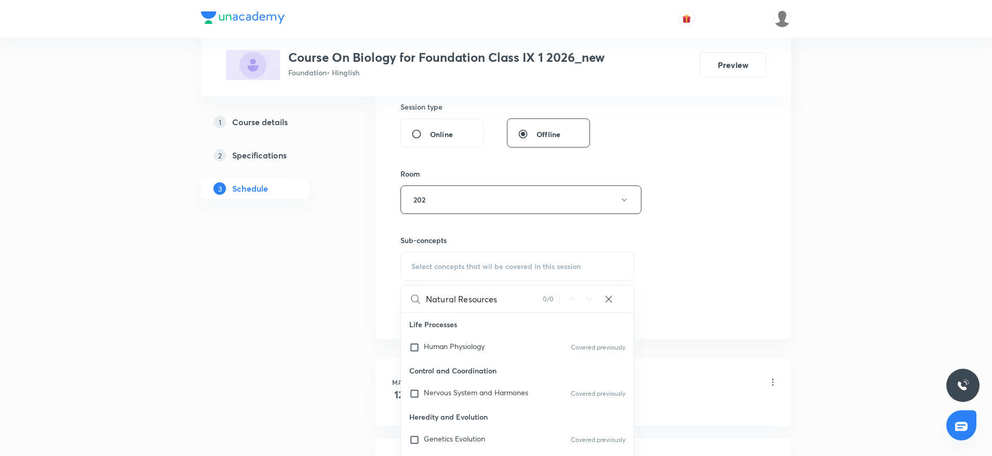
scroll to position [467, 0]
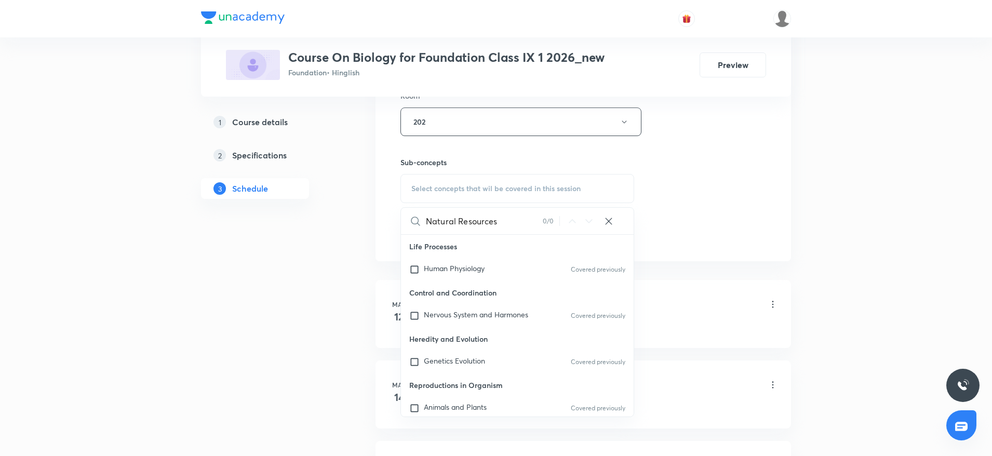
click at [483, 220] on input "Natural Resources" at bounding box center [484, 221] width 117 height 26
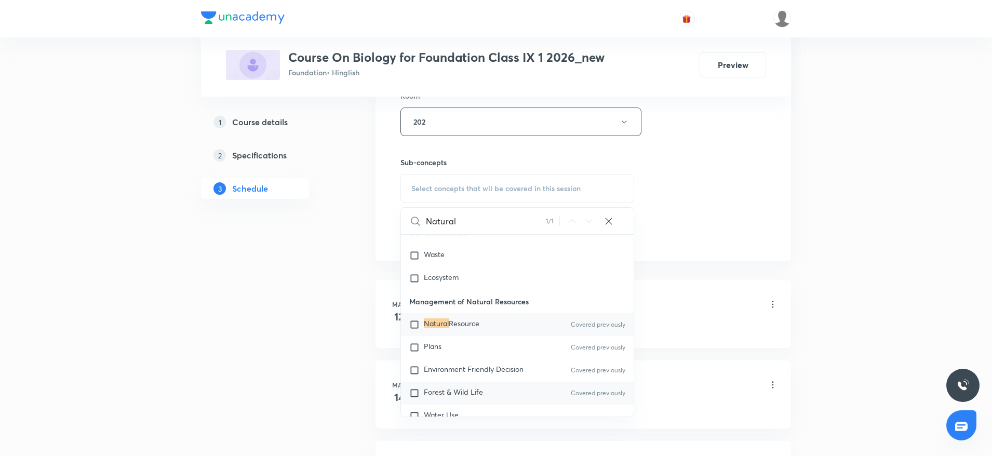
scroll to position [883, 0]
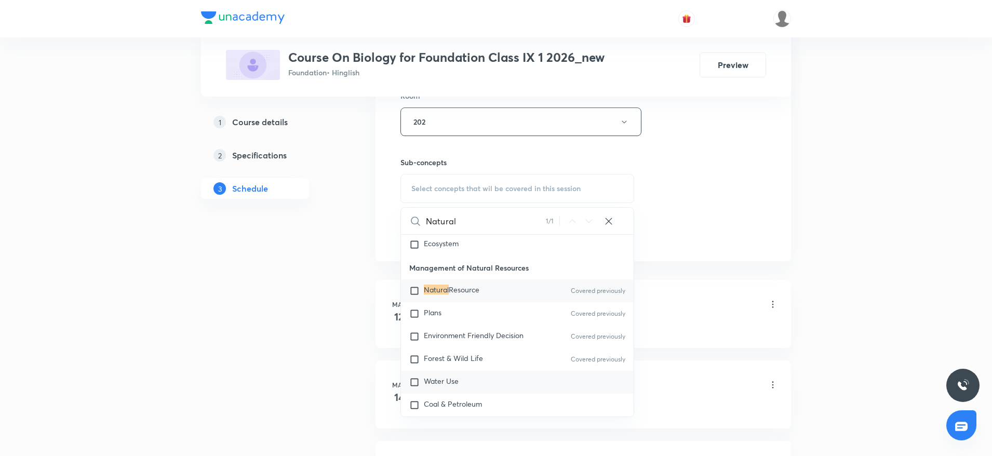
type input "Natural"
click at [452, 378] on span "Water Use" at bounding box center [441, 381] width 35 height 10
checkbox input "true"
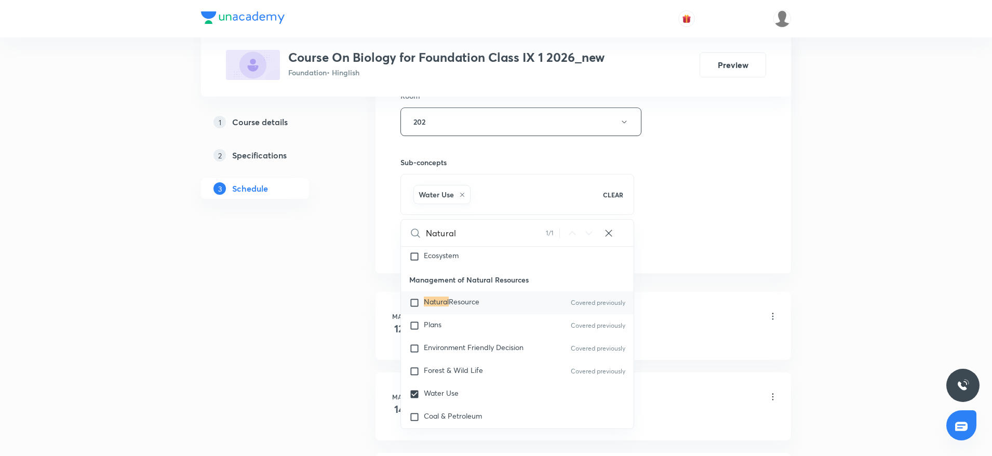
click at [697, 197] on div "Session 32 Live class Session title 17/99 Natural Resources ​ Schedule for Oct …" at bounding box center [582, 6] width 365 height 499
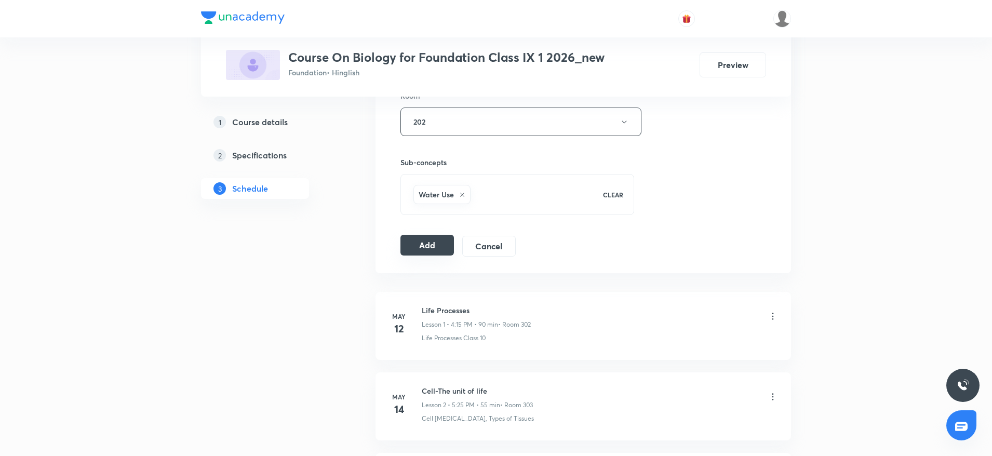
click at [423, 242] on button "Add" at bounding box center [426, 245] width 53 height 21
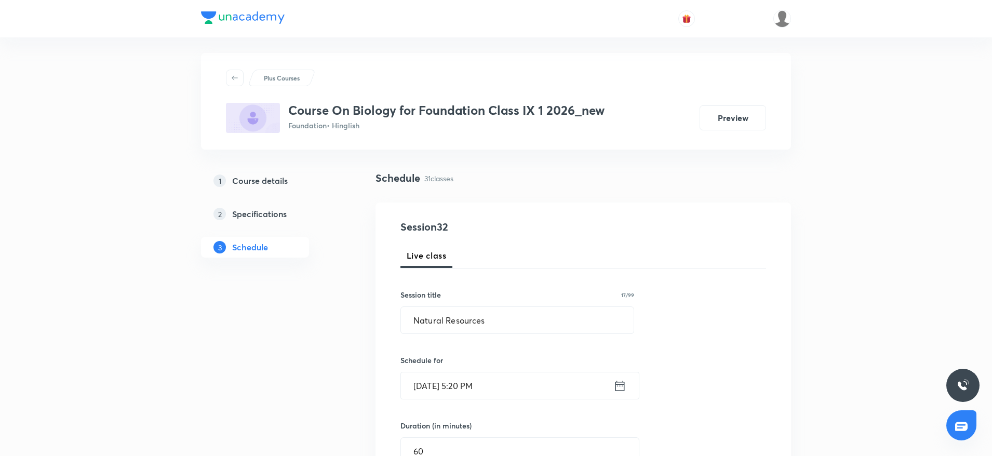
scroll to position [0, 0]
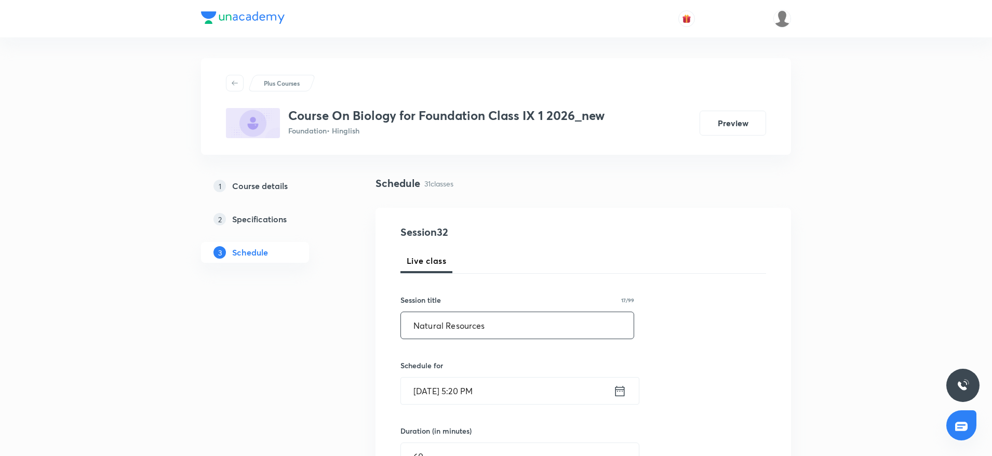
drag, startPoint x: 544, startPoint y: 322, endPoint x: 313, endPoint y: 331, distance: 231.7
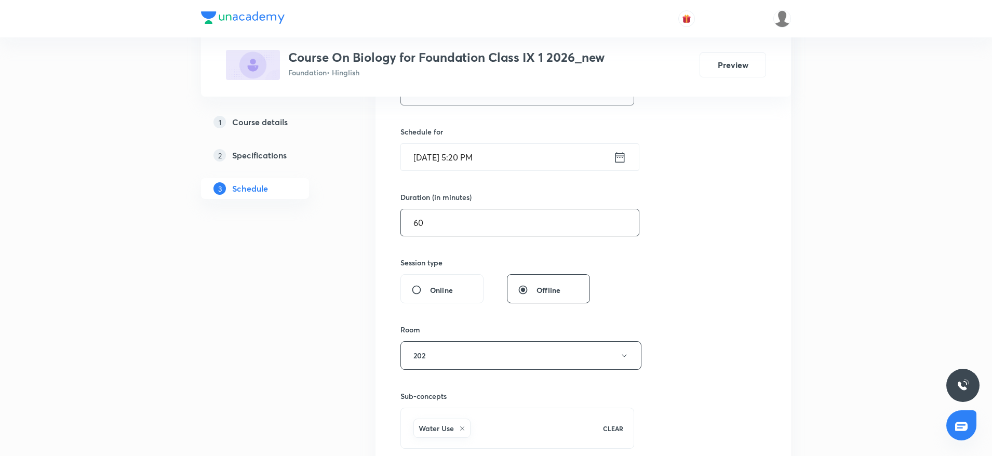
scroll to position [312, 0]
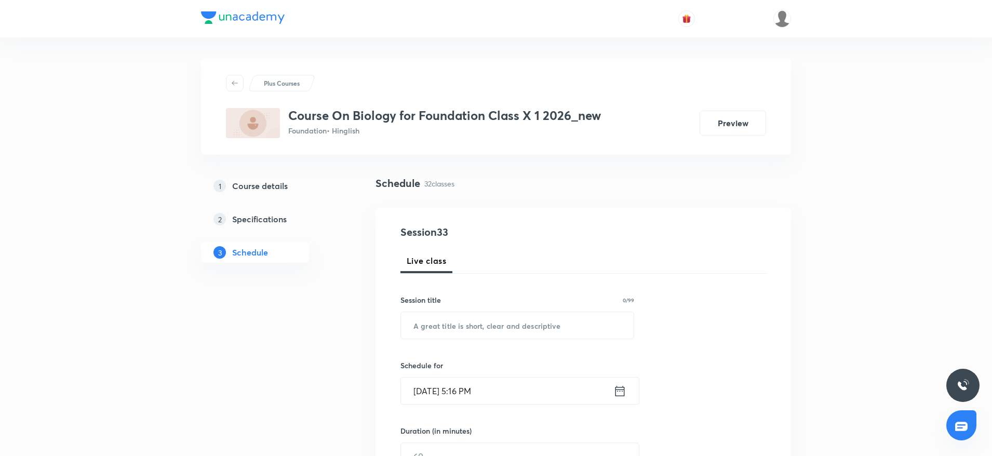
scroll to position [2952, 0]
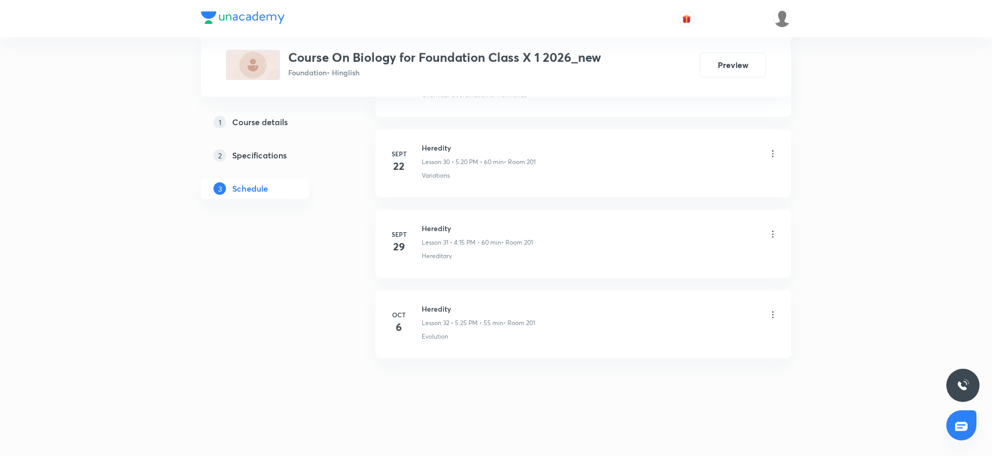
click at [440, 303] on h6 "Heredity" at bounding box center [478, 308] width 113 height 11
copy h6 "Heredity"
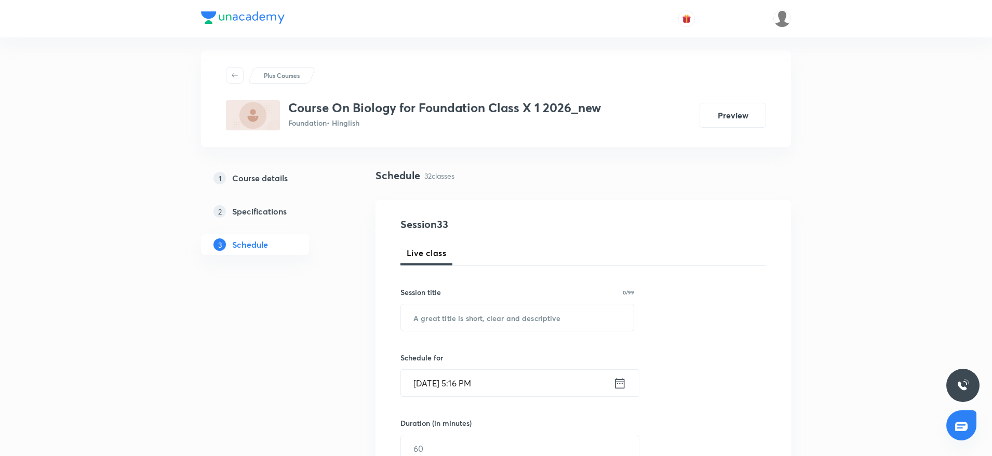
scroll to position [0, 0]
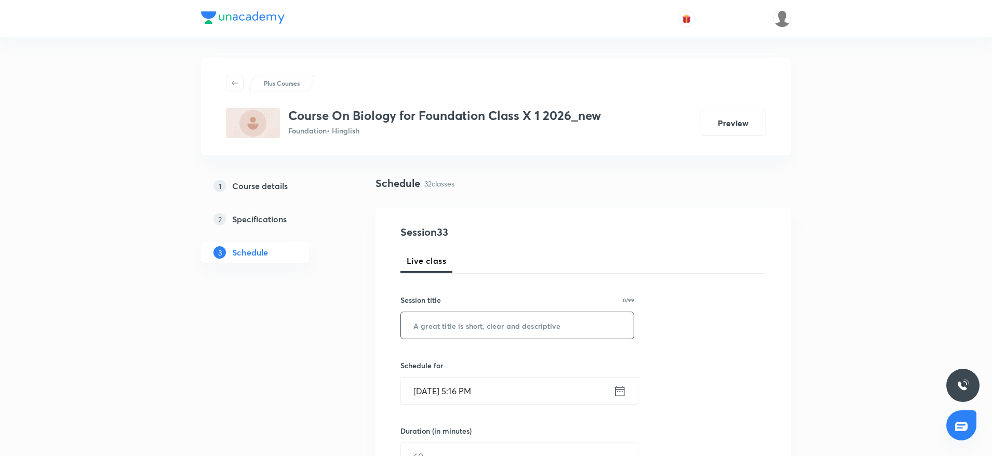
click at [502, 330] on input "text" at bounding box center [517, 325] width 233 height 26
paste input "Natural Resources (4)"
type input "Natural Resources"
click at [473, 390] on input "[DATE] 5:16 PM" at bounding box center [507, 390] width 212 height 26
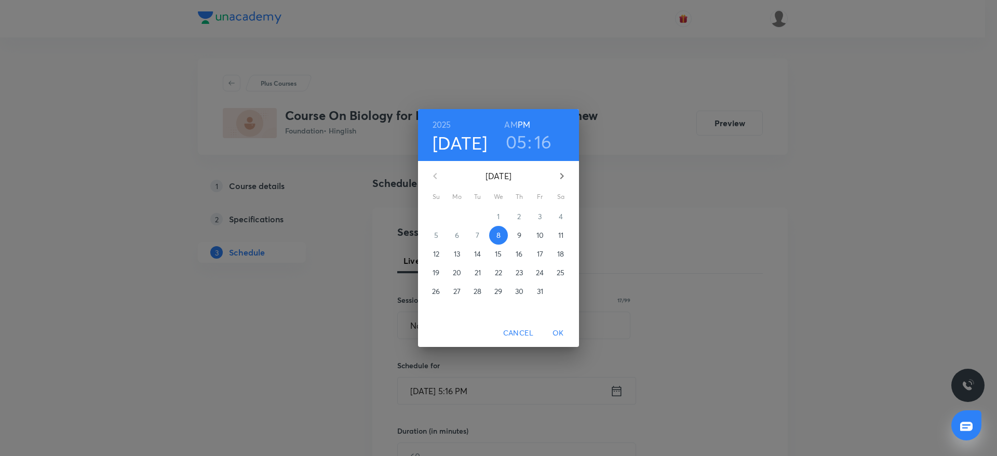
click at [535, 138] on h3 "16" at bounding box center [543, 142] width 18 height 22
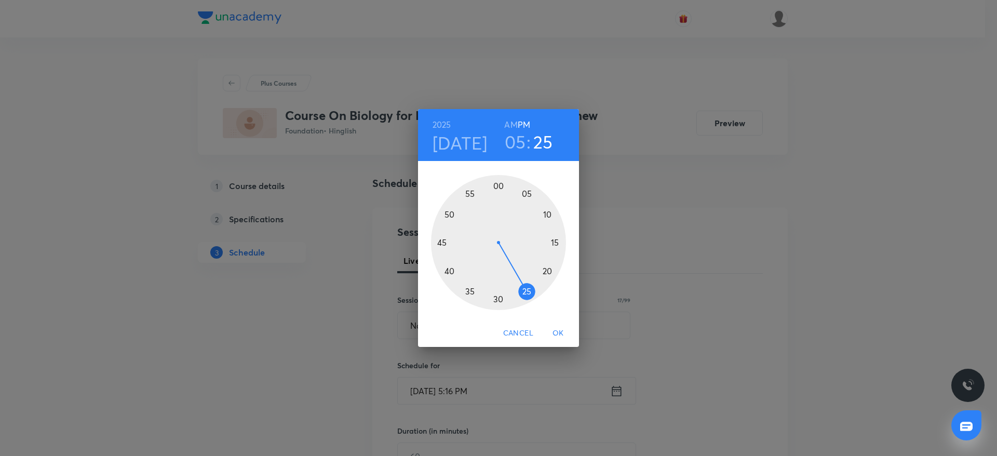
drag, startPoint x: 545, startPoint y: 239, endPoint x: 531, endPoint y: 297, distance: 59.8
click at [531, 297] on div at bounding box center [498, 242] width 135 height 135
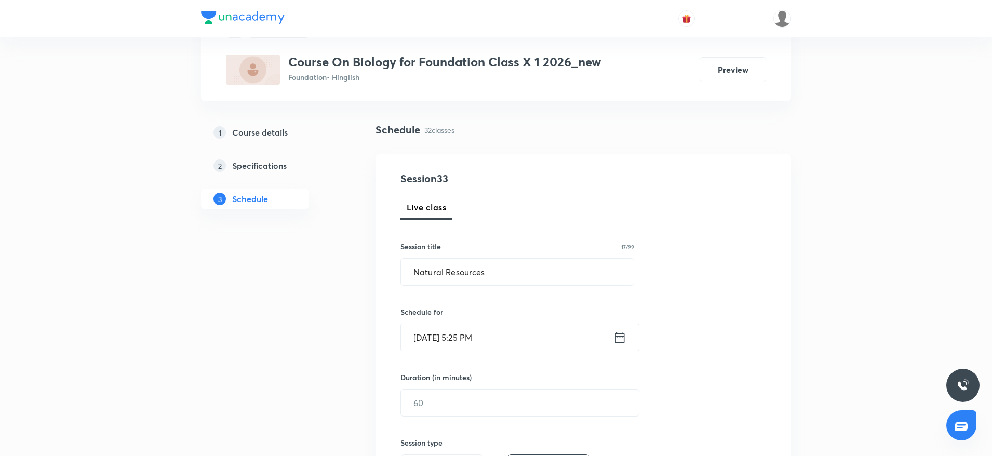
scroll to position [78, 0]
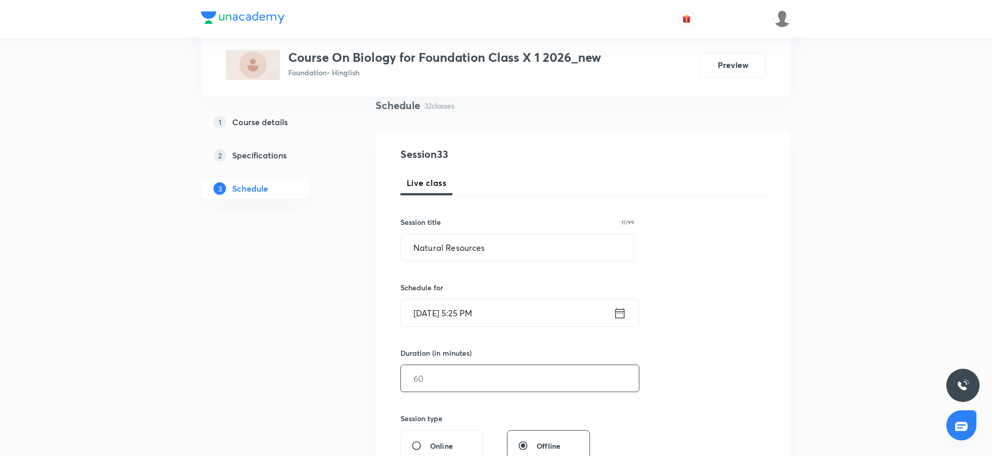
click at [482, 370] on input "text" at bounding box center [520, 378] width 238 height 26
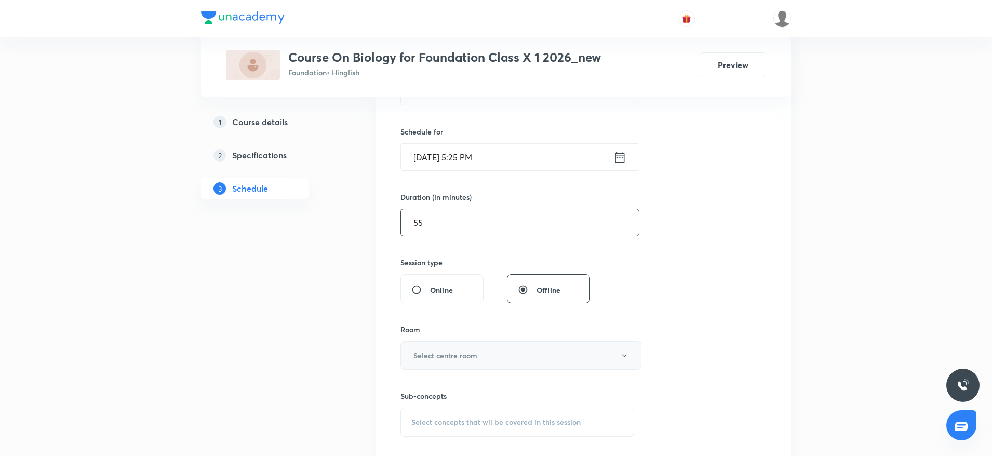
type input "55"
click at [446, 348] on button "Select centre room" at bounding box center [520, 355] width 241 height 29
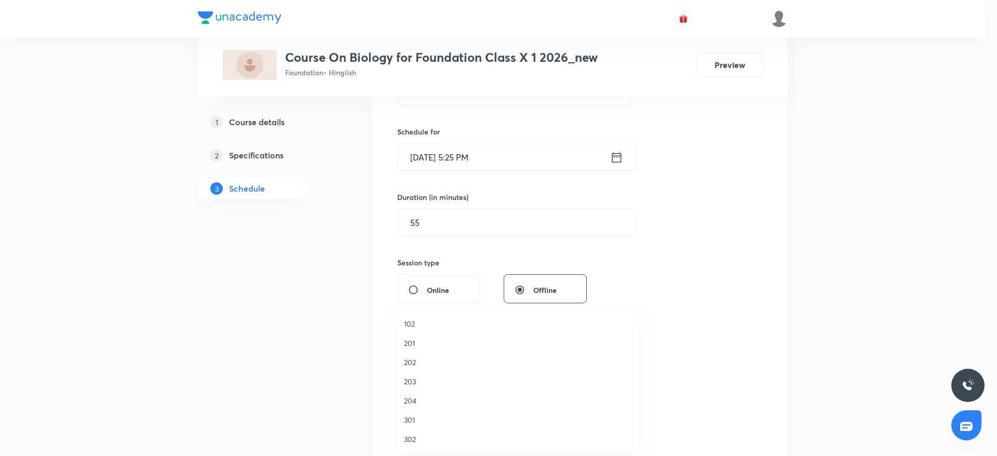
click at [417, 363] on span "202" at bounding box center [517, 362] width 227 height 11
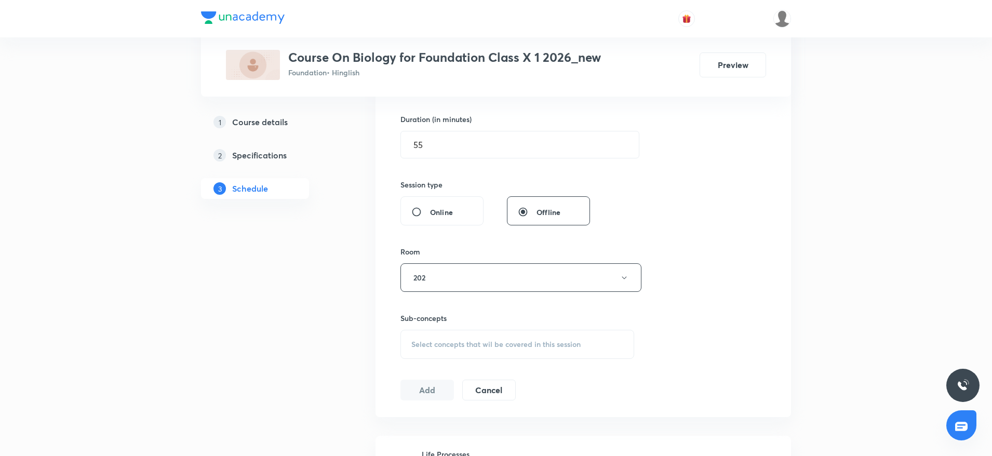
click at [534, 332] on div "Select concepts that wil be covered in this session" at bounding box center [517, 344] width 234 height 29
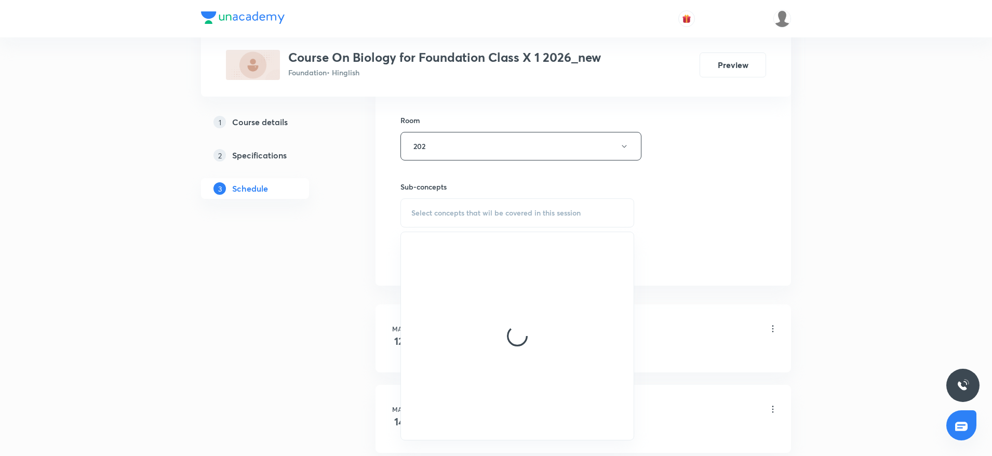
scroll to position [467, 0]
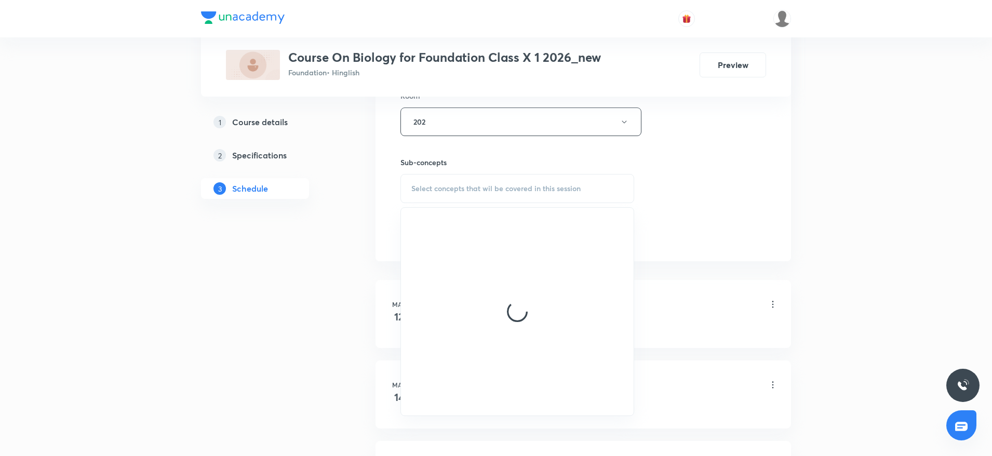
click at [674, 187] on div "Session 33 Live class Session title 17/99 Natural Resources ​ Schedule for [DAT…" at bounding box center [582, 1] width 365 height 488
click at [496, 187] on span "Select concepts that wil be covered in this session" at bounding box center [495, 188] width 169 height 8
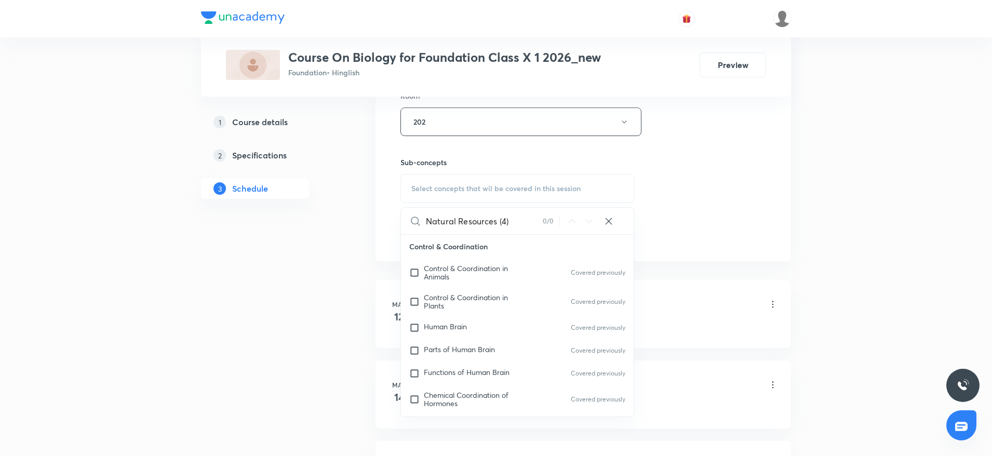
drag, startPoint x: 497, startPoint y: 216, endPoint x: 580, endPoint y: 227, distance: 83.3
click at [580, 227] on div "Natural Resources (4) 0 / 0 ​" at bounding box center [517, 221] width 233 height 26
click at [472, 225] on input "Natural Resources" at bounding box center [484, 221] width 117 height 26
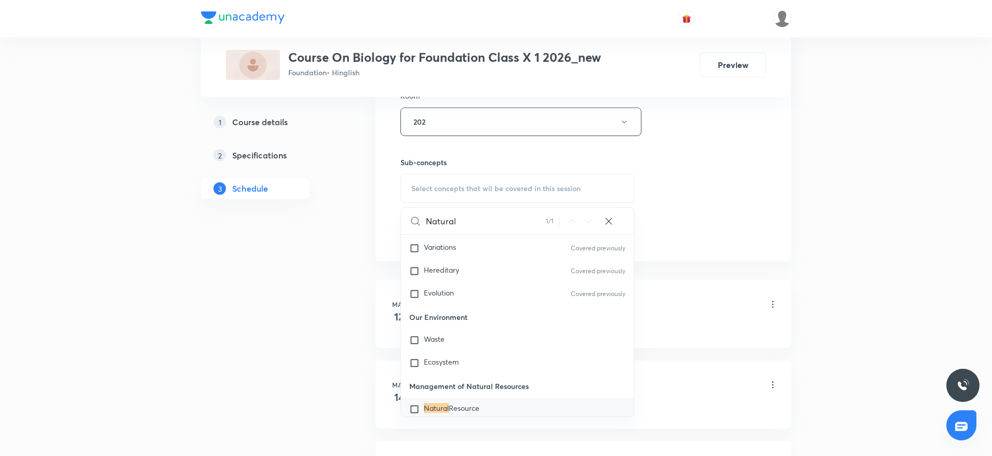
scroll to position [356, 0]
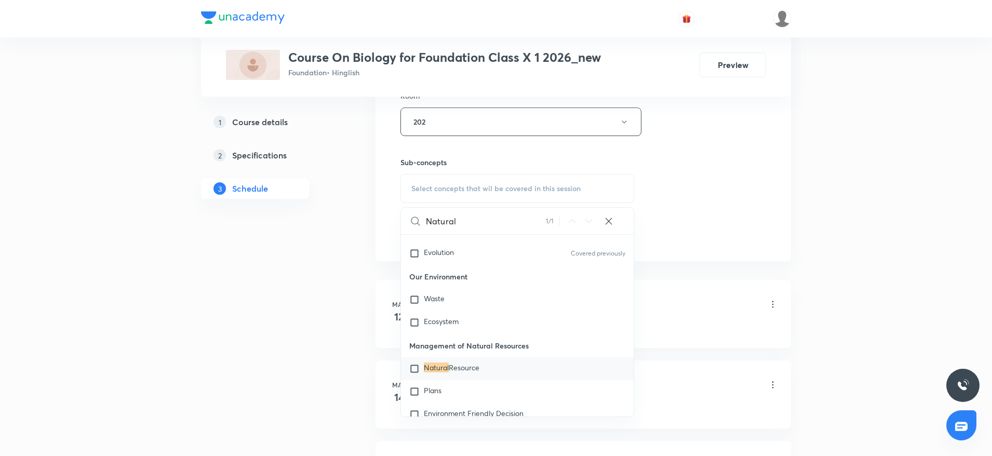
type input "Natural"
click at [464, 365] on span "Resource" at bounding box center [464, 367] width 31 height 10
checkbox input "true"
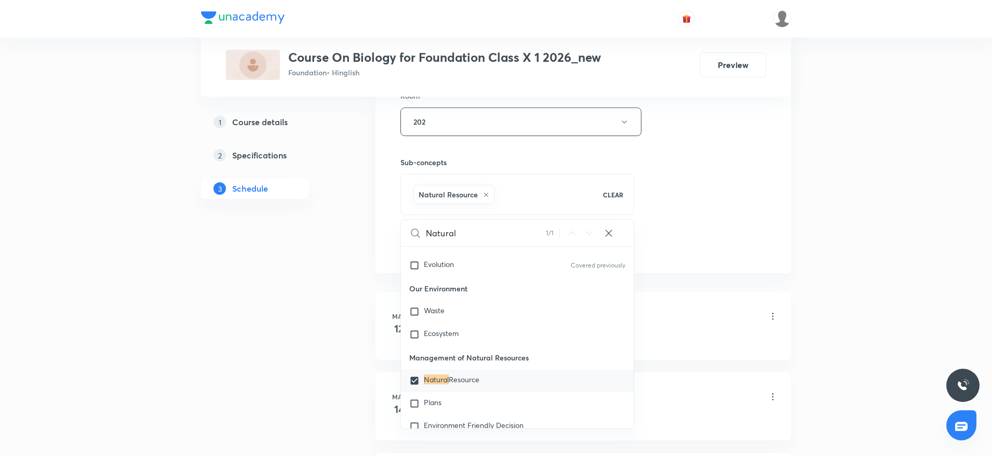
click at [696, 205] on div "Session 33 Live class Session title 17/99 Natural Resources ​ Schedule for Oct …" at bounding box center [582, 6] width 365 height 499
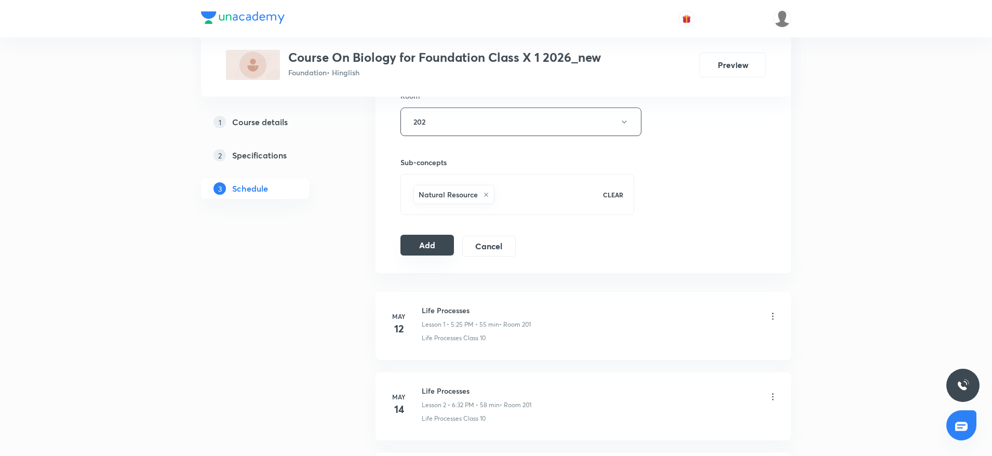
click at [410, 248] on button "Add" at bounding box center [426, 245] width 53 height 21
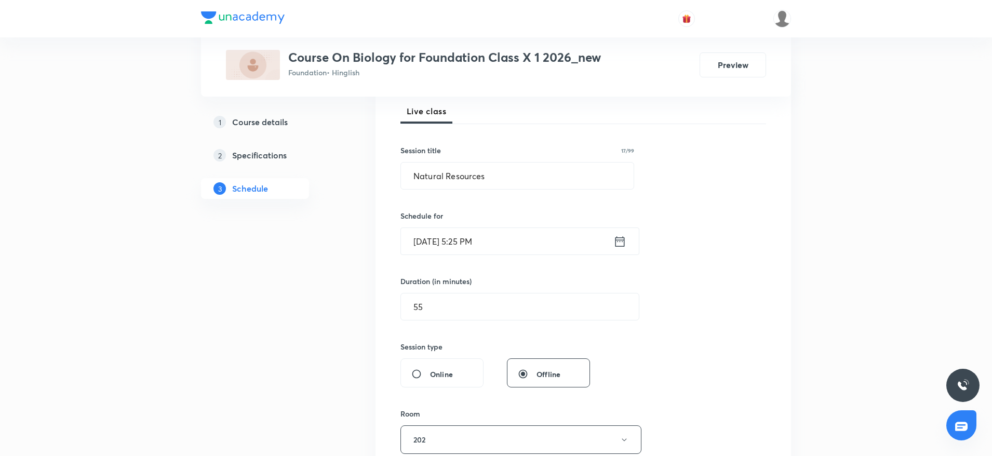
scroll to position [156, 0]
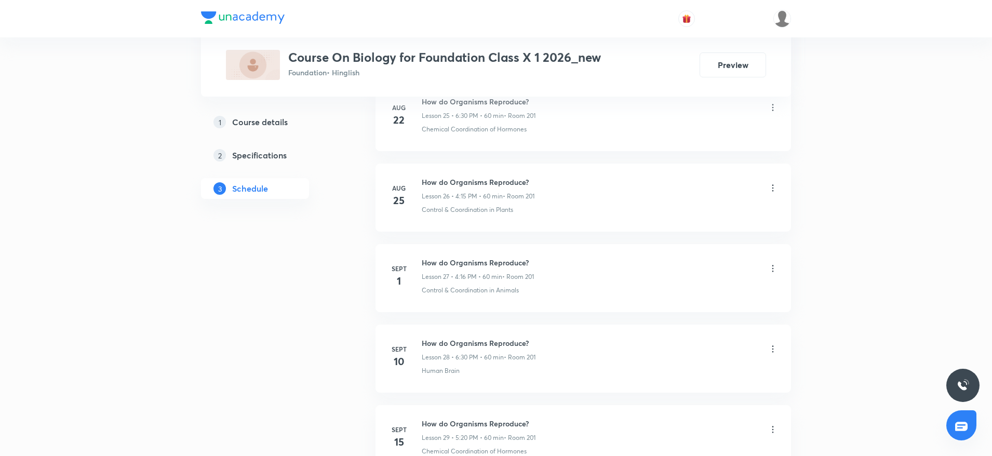
scroll to position [2952, 0]
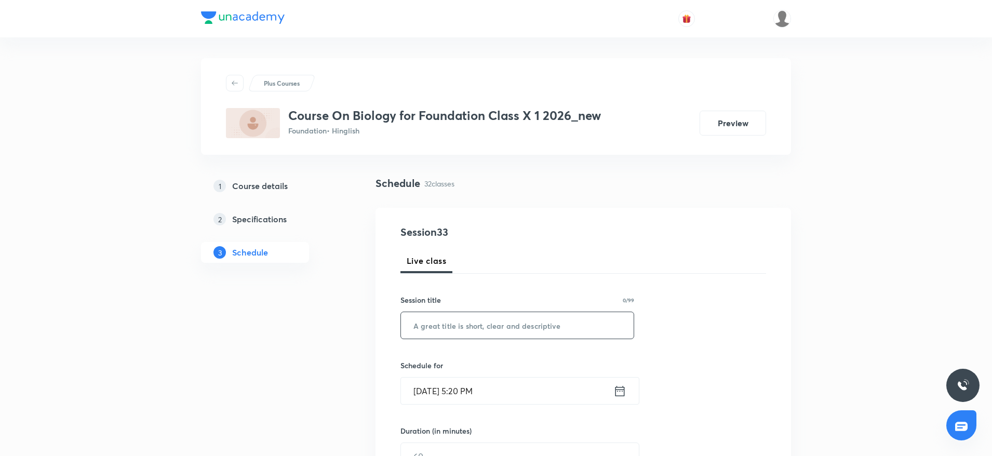
click at [424, 332] on input "text" at bounding box center [517, 325] width 233 height 26
paste input "Natural Resources (4)"
click at [472, 397] on input "Oct 8, 2025, 5:20 PM" at bounding box center [507, 390] width 212 height 26
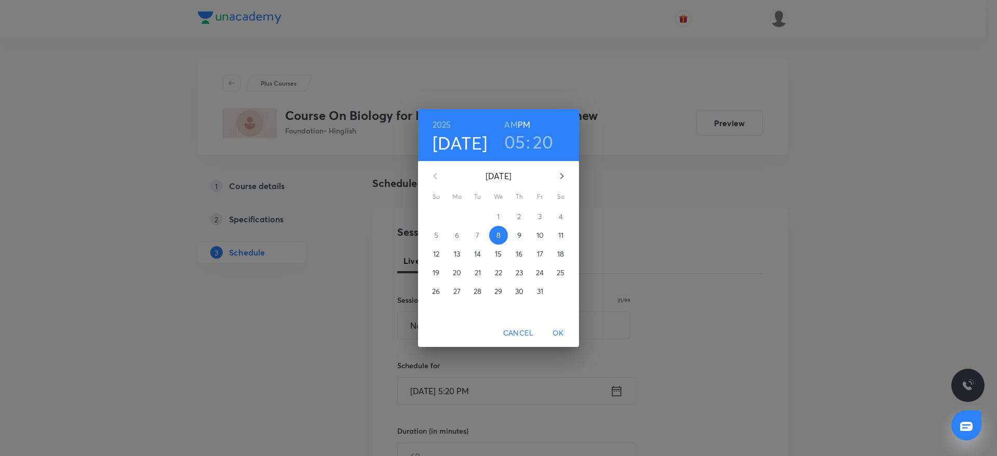
click at [520, 335] on span "Cancel" at bounding box center [518, 333] width 30 height 13
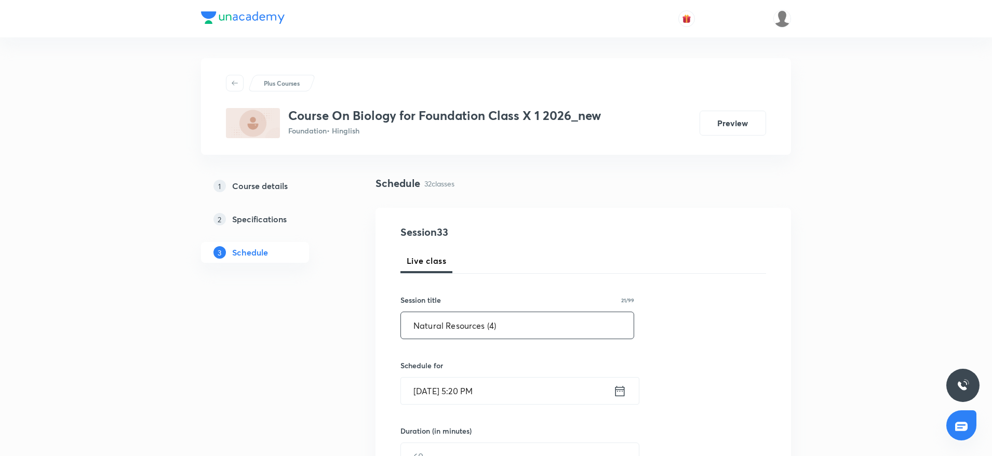
click at [514, 317] on input "Natural Resources (4)" at bounding box center [517, 325] width 233 height 26
type input "Natural Resources"
click at [468, 391] on input "Oct 8, 2025, 5:20 PM" at bounding box center [507, 390] width 212 height 26
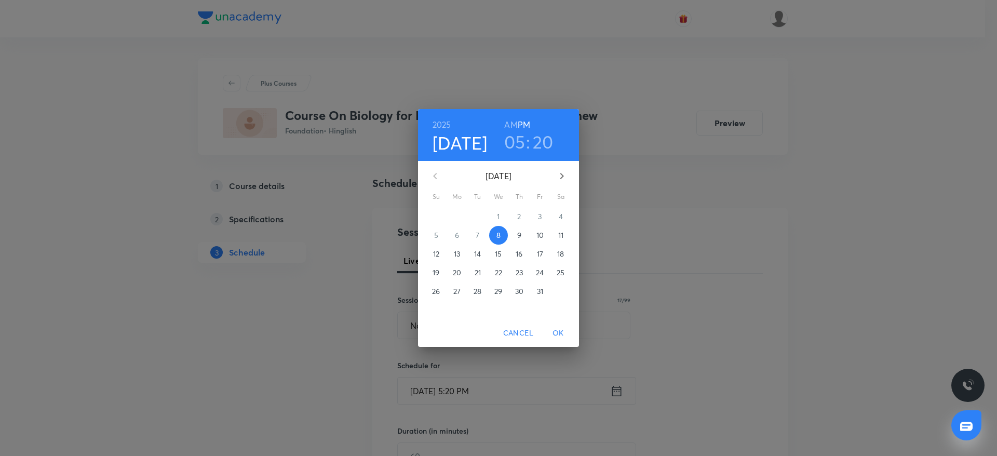
click at [541, 141] on h3 "20" at bounding box center [543, 142] width 21 height 22
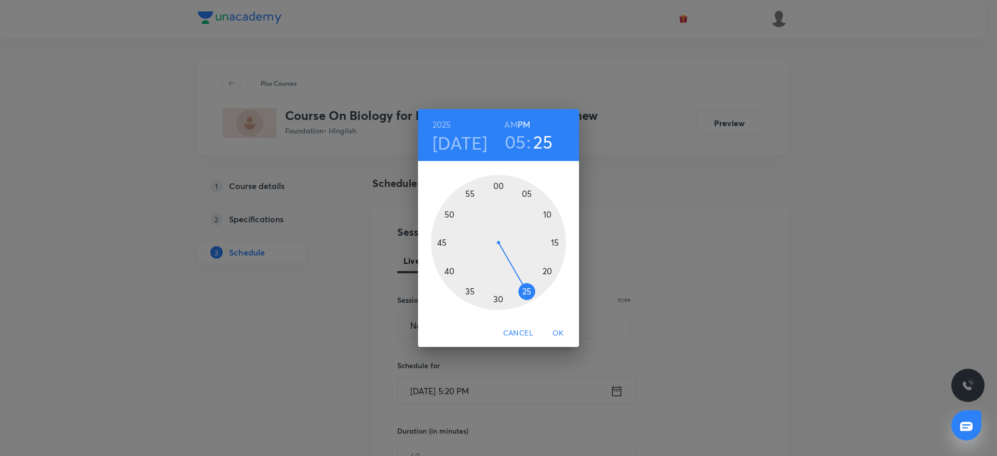
drag, startPoint x: 544, startPoint y: 268, endPoint x: 531, endPoint y: 296, distance: 30.9
click at [531, 296] on div at bounding box center [498, 242] width 135 height 135
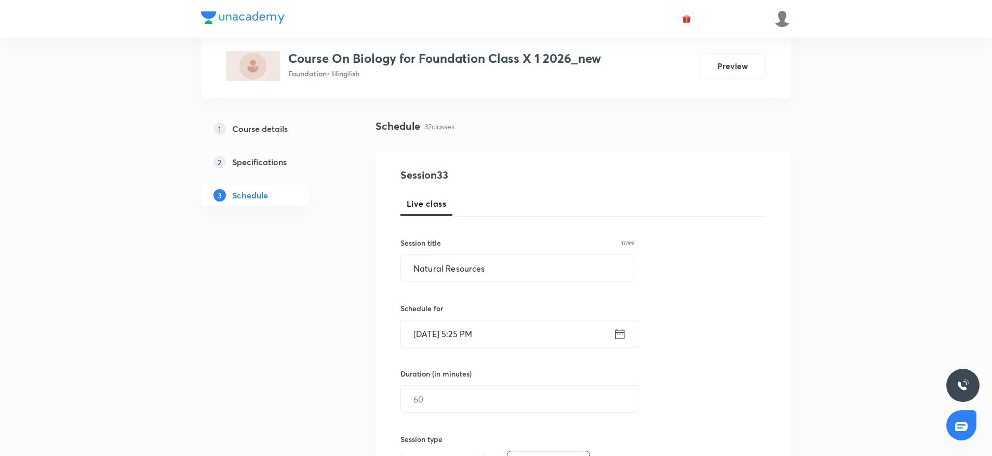
scroll to position [78, 0]
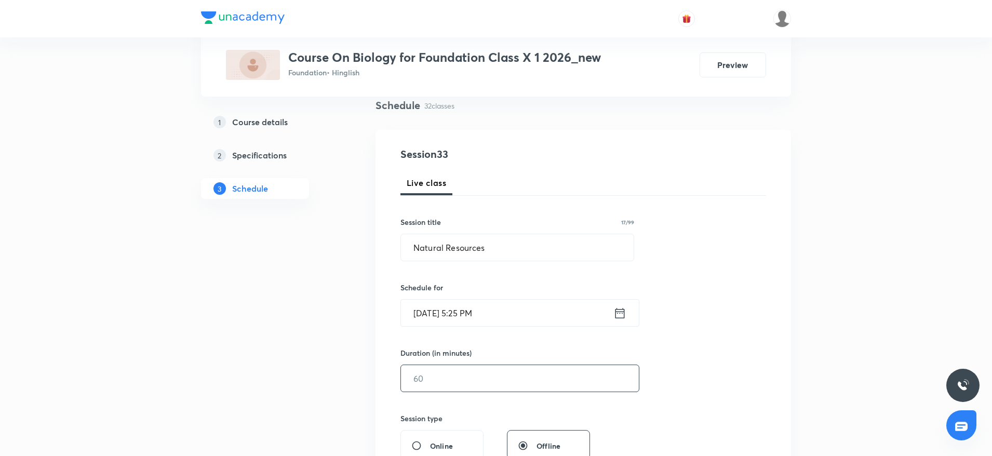
click at [442, 380] on input "text" at bounding box center [520, 378] width 238 height 26
type input "6"
type input "0"
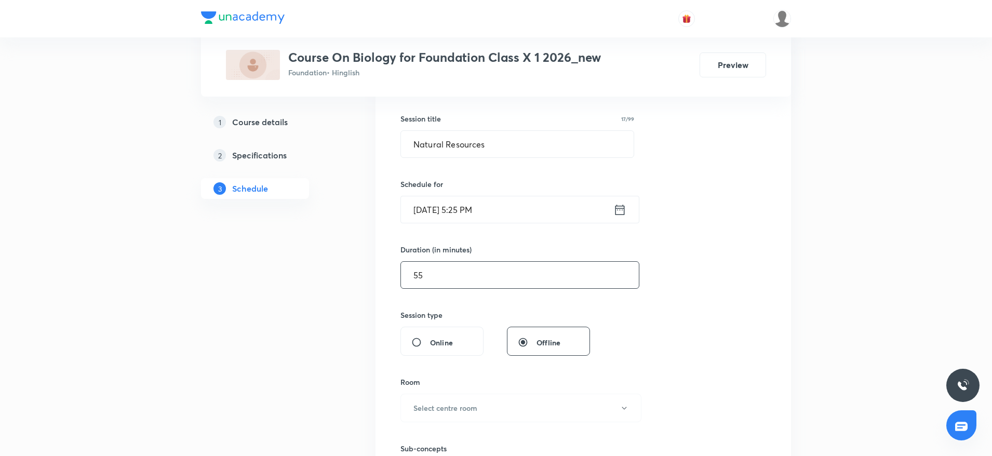
scroll to position [312, 0]
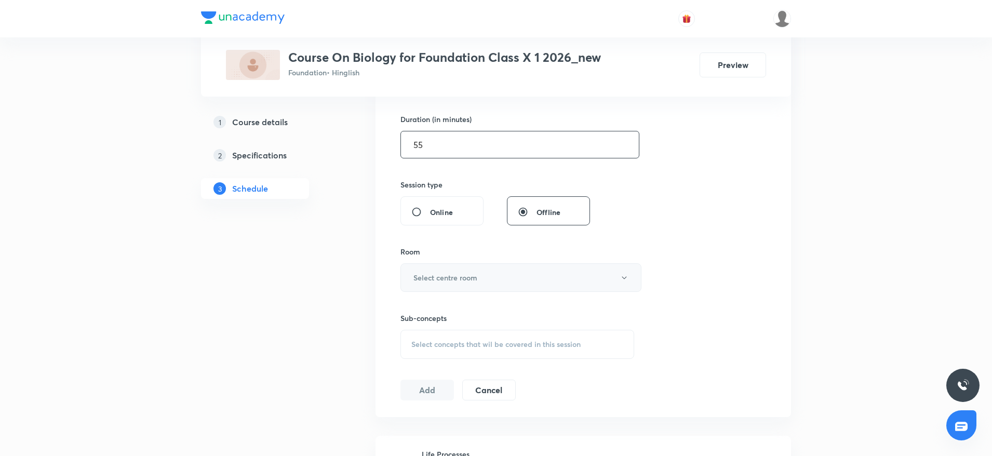
type input "55"
click at [452, 272] on h6 "Select centre room" at bounding box center [445, 277] width 64 height 11
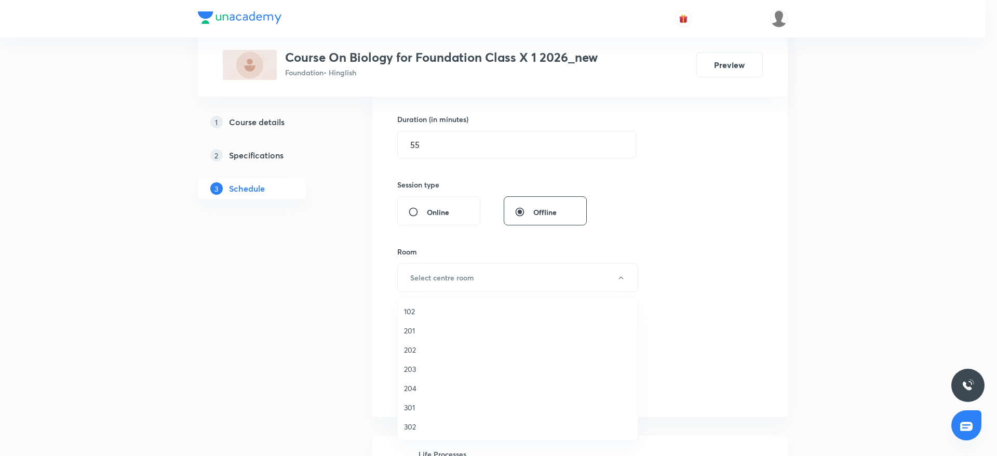
click at [407, 341] on li "202" at bounding box center [518, 349] width 240 height 19
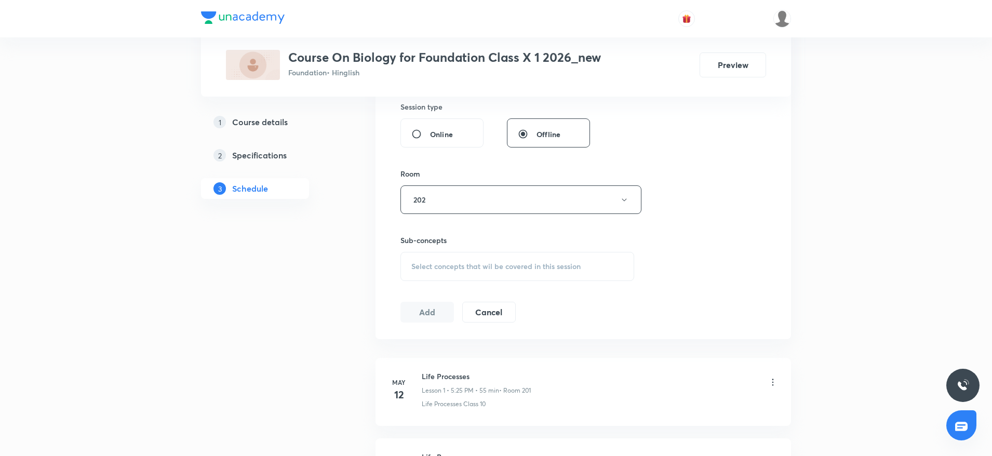
click at [505, 266] on span "Select concepts that wil be covered in this session" at bounding box center [495, 266] width 169 height 8
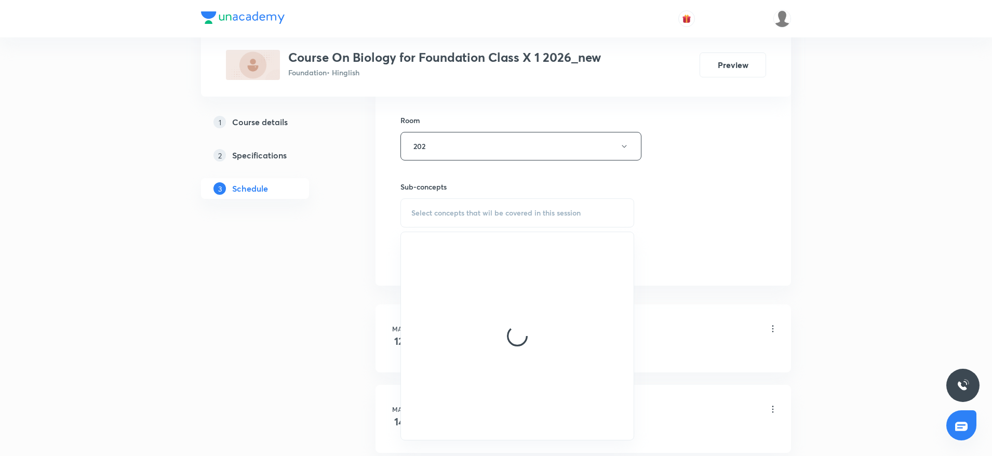
scroll to position [467, 0]
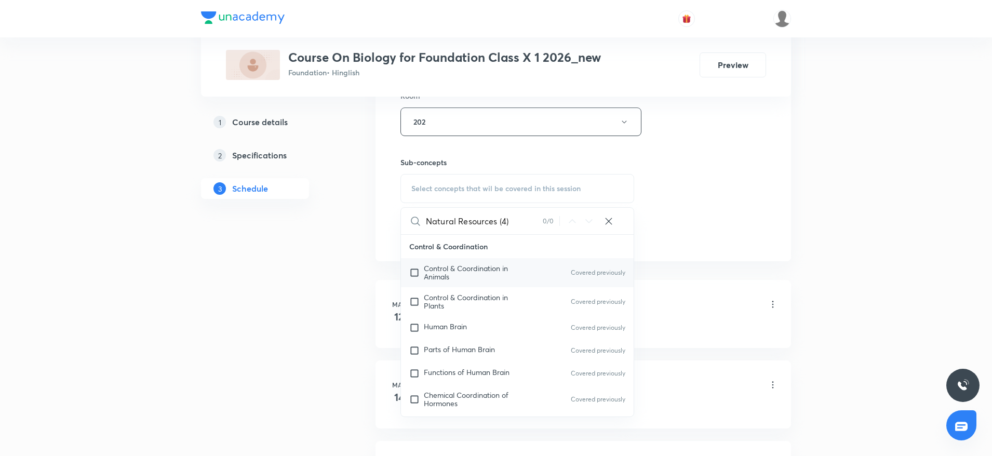
type input "Natural Resources (4)"
click at [478, 268] on span "Control & Coordination in Animals" at bounding box center [466, 272] width 84 height 18
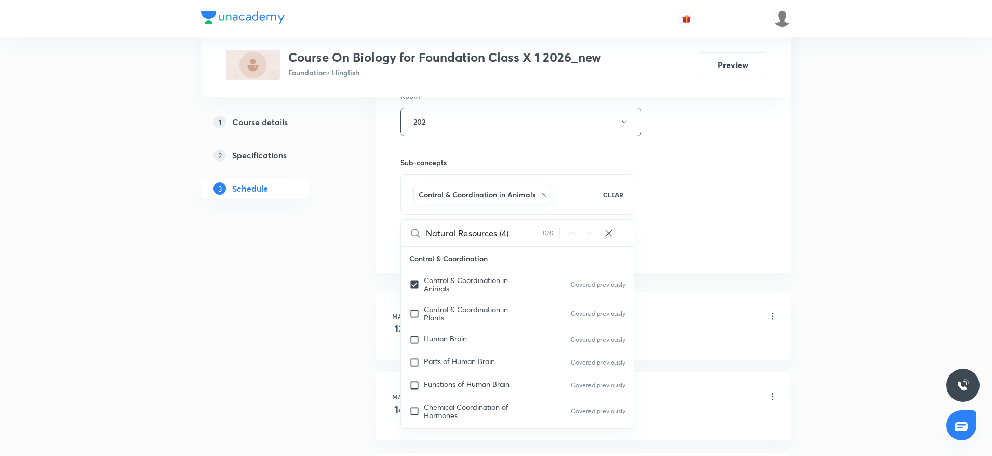
checkbox input "true"
click at [646, 158] on div "Session 33 Live class Session title 17/99 Natural Resources ​ Schedule for Oct …" at bounding box center [582, 6] width 365 height 499
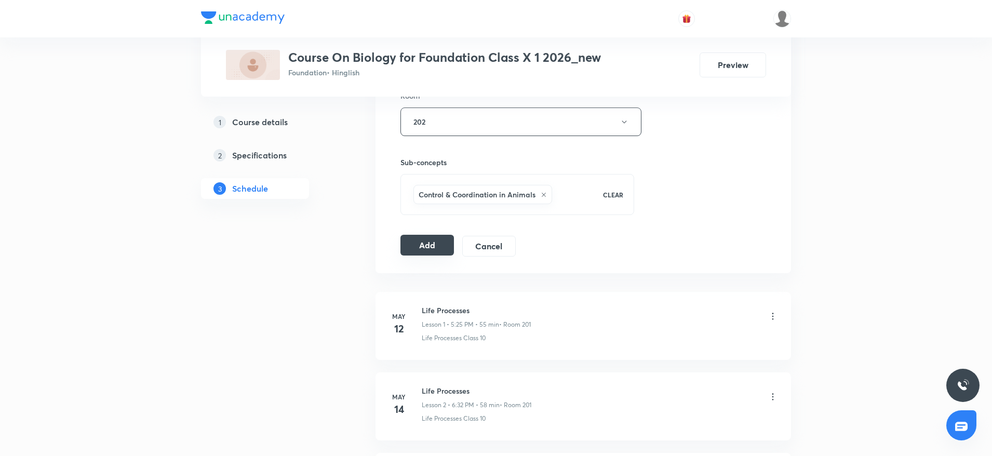
click at [430, 239] on button "Add" at bounding box center [426, 245] width 53 height 21
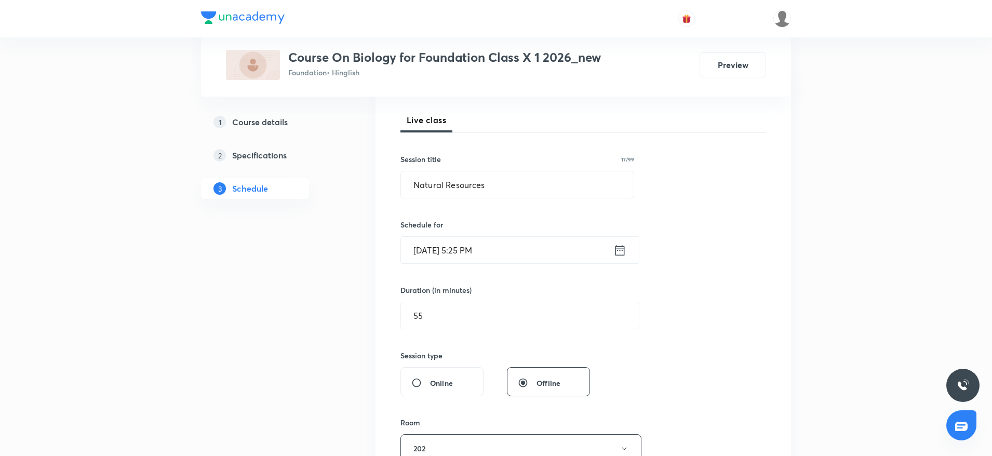
scroll to position [0, 0]
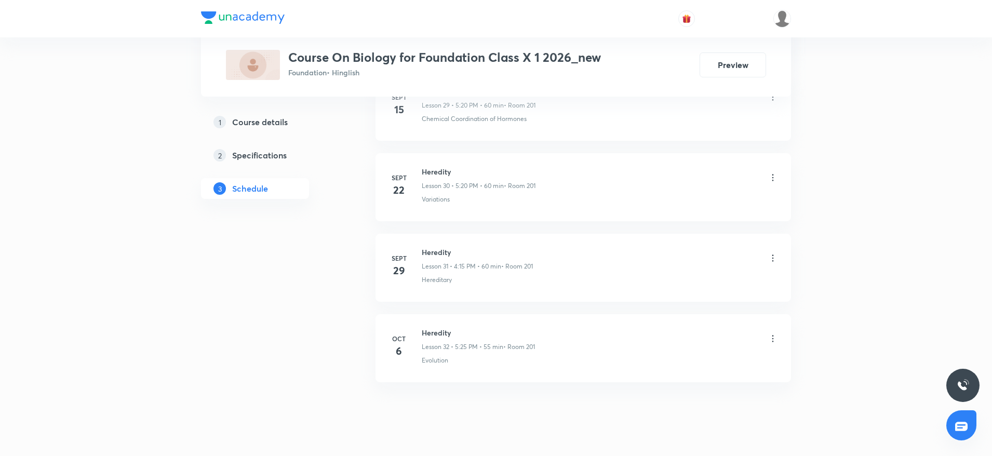
scroll to position [2952, 0]
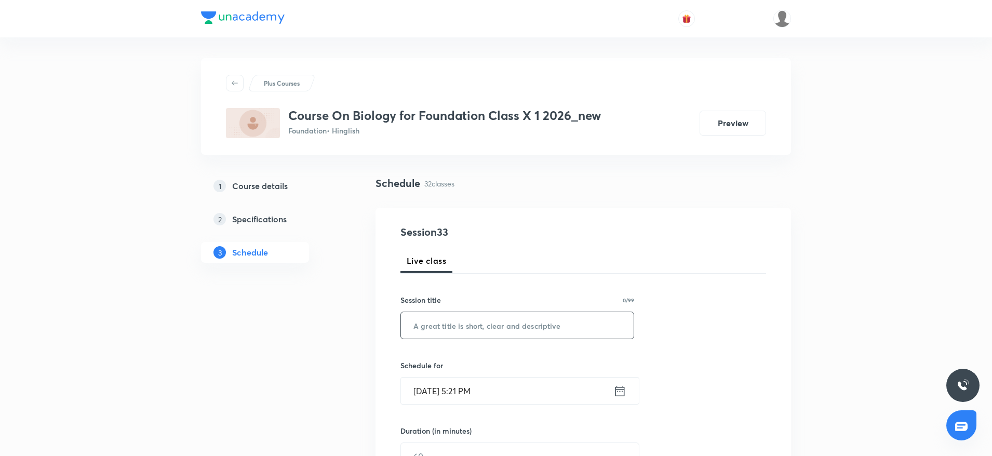
click at [509, 329] on input "text" at bounding box center [517, 325] width 233 height 26
paste input "Natural Resources (4)"
drag, startPoint x: 486, startPoint y: 329, endPoint x: 537, endPoint y: 334, distance: 50.6
click at [537, 334] on input "Natural Resources (4)" at bounding box center [517, 325] width 233 height 26
type input "Natural Resources"
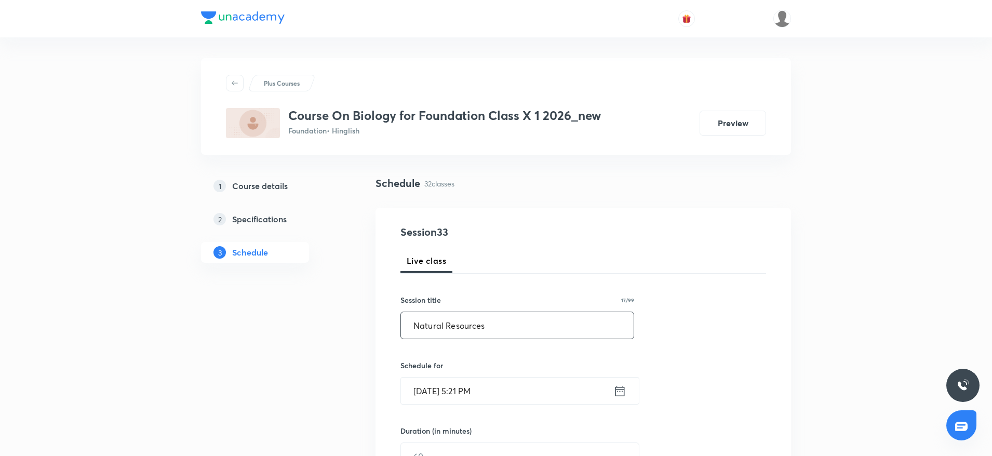
click at [468, 386] on input "[DATE] 5:21 PM" at bounding box center [507, 390] width 212 height 26
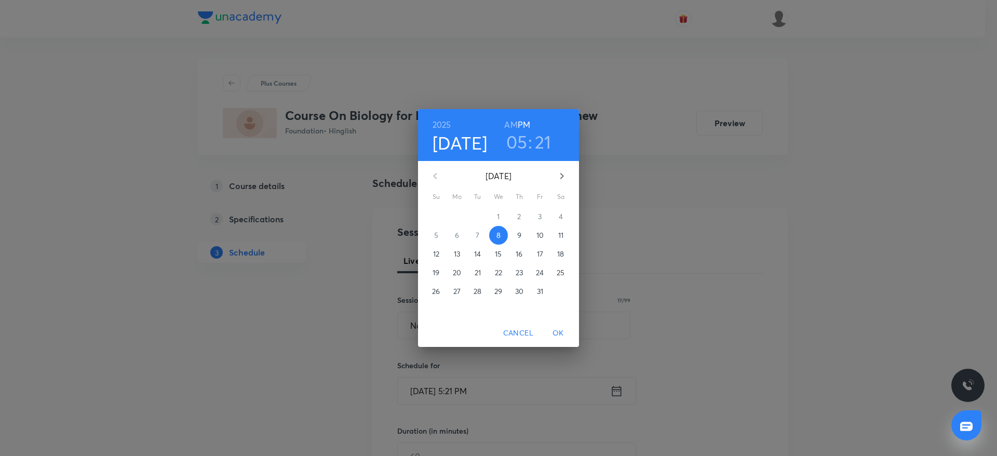
click at [549, 140] on h3 "21" at bounding box center [543, 142] width 17 height 22
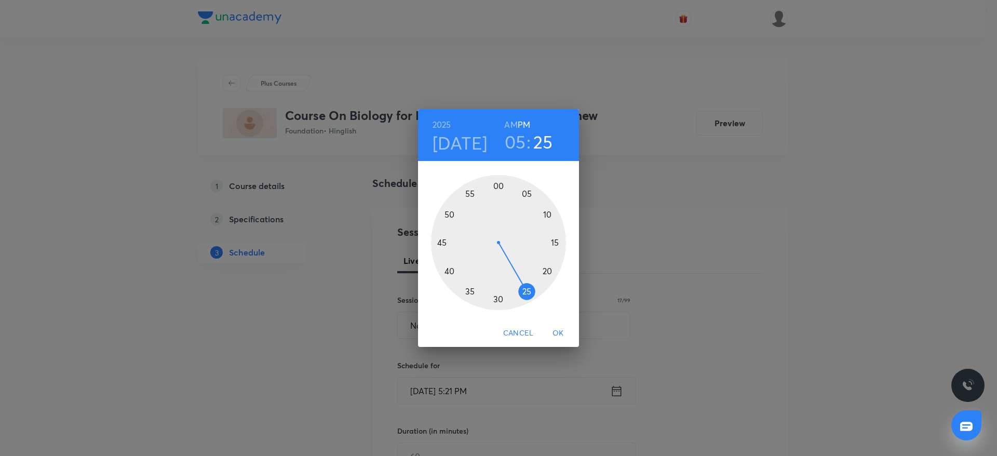
drag, startPoint x: 546, startPoint y: 273, endPoint x: 530, endPoint y: 297, distance: 28.8
click at [530, 297] on div at bounding box center [498, 242] width 135 height 135
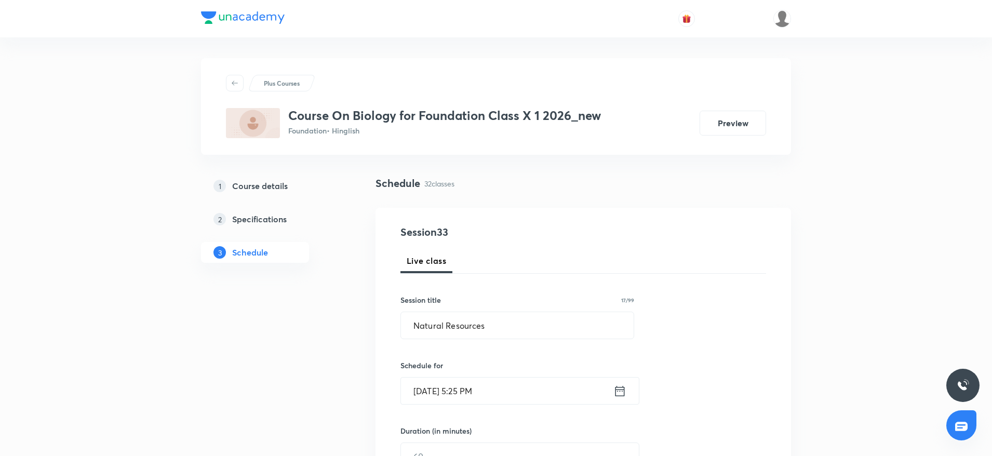
click at [481, 427] on div "Duration (in minutes)" at bounding box center [494, 430] width 189 height 11
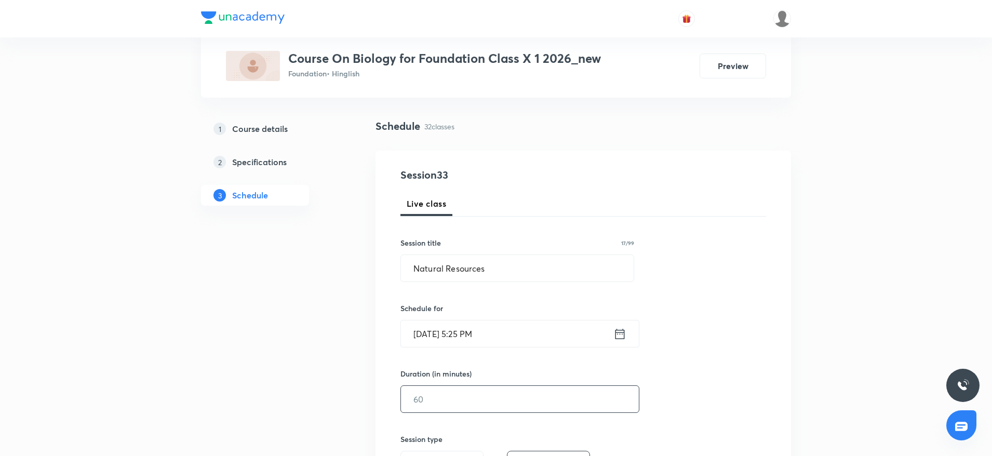
scroll to position [78, 0]
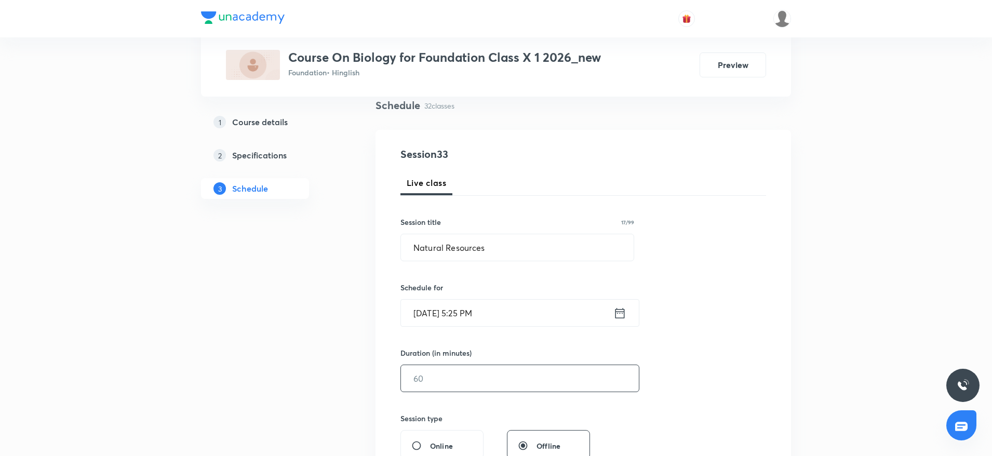
click at [483, 385] on input "text" at bounding box center [520, 378] width 238 height 26
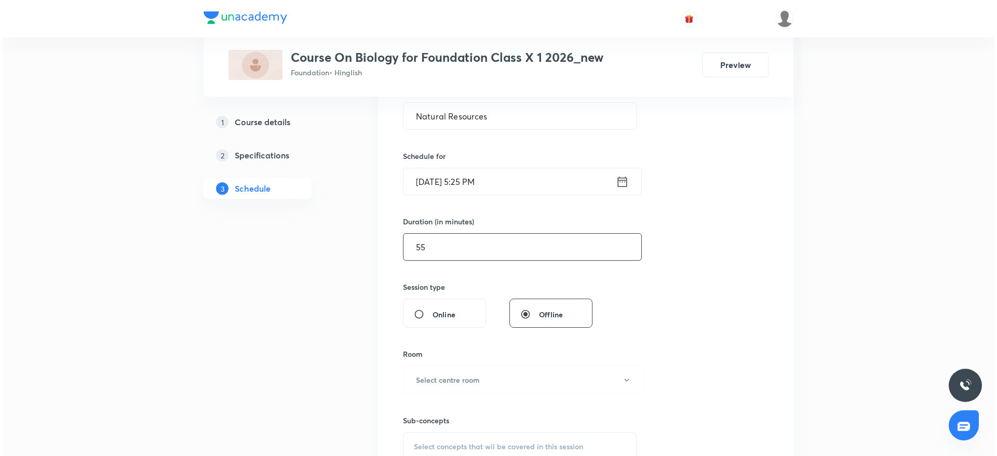
scroll to position [234, 0]
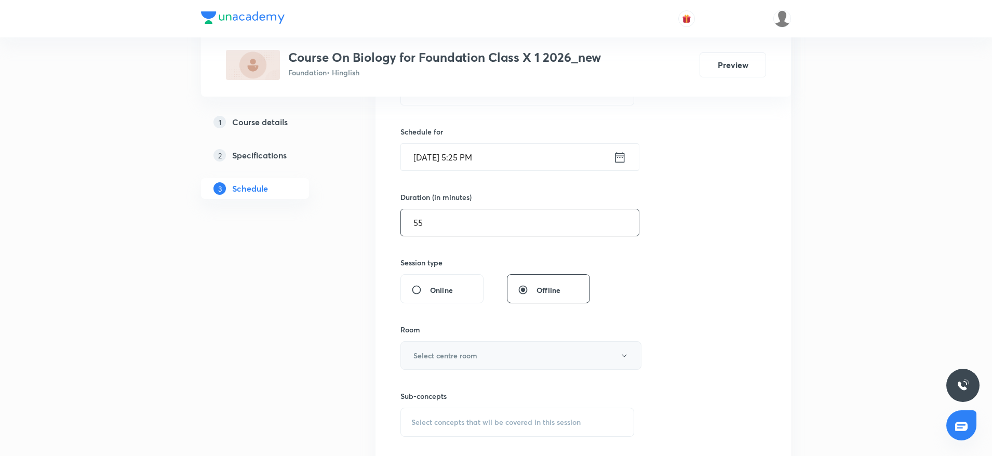
type input "55"
click at [518, 349] on button "Select centre room" at bounding box center [520, 355] width 241 height 29
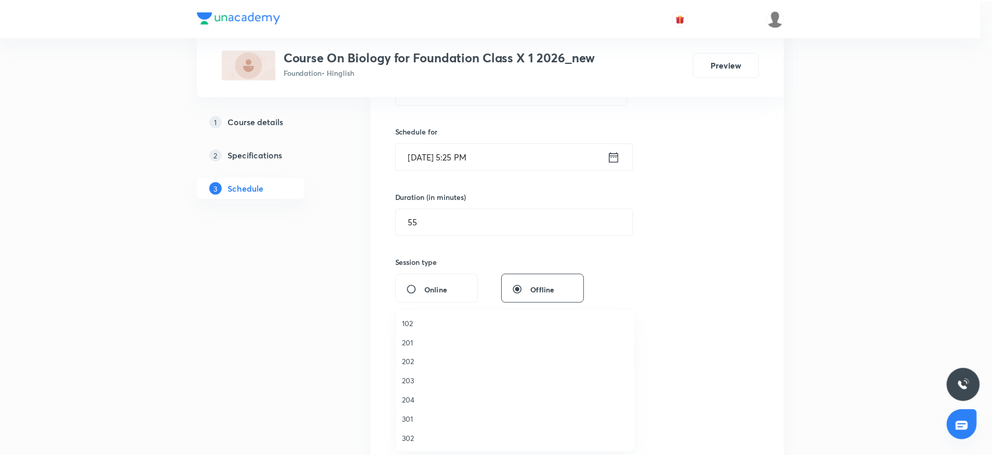
scroll to position [20, 0]
click at [418, 438] on span "303" at bounding box center [517, 438] width 227 height 11
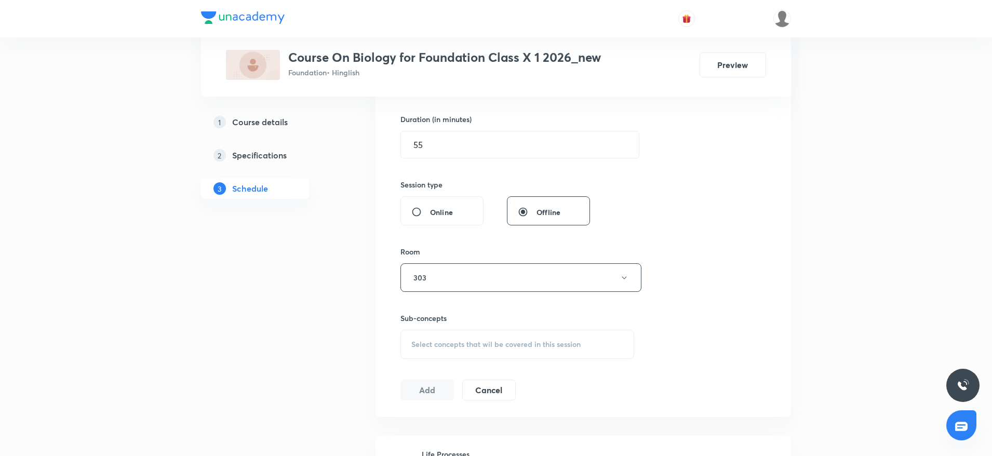
click at [534, 354] on div "Select concepts that wil be covered in this session" at bounding box center [517, 344] width 234 height 29
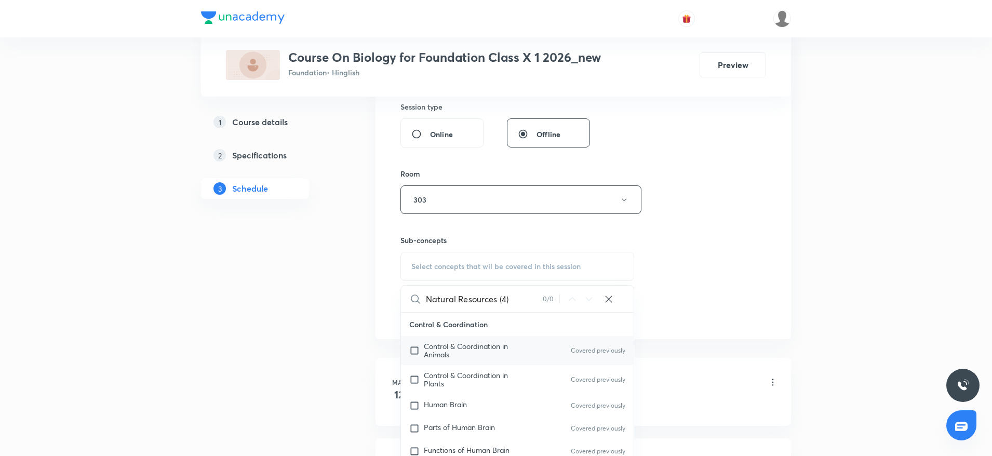
type input "Natural Resources (4)"
click at [493, 338] on div "Control & Coordination in Animals Covered previously" at bounding box center [517, 350] width 233 height 29
checkbox input "true"
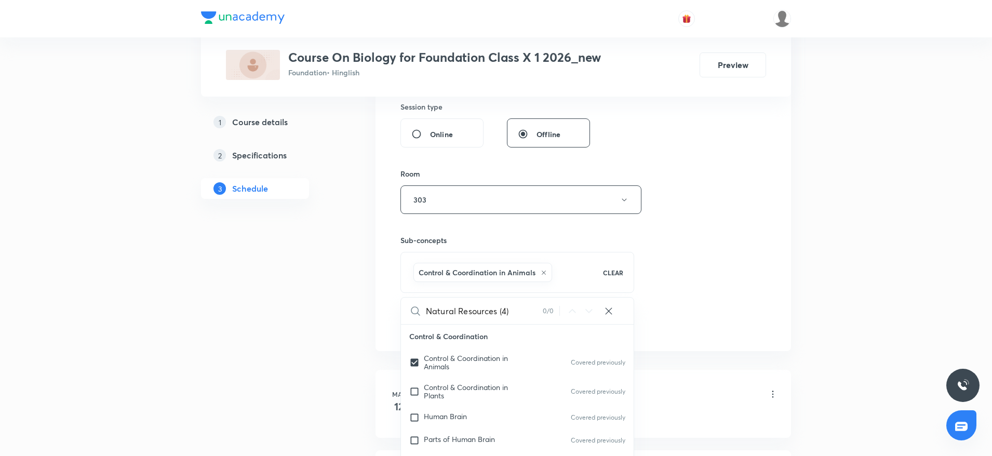
click at [751, 205] on div "Session 33 Live class Session title 17/99 Natural Resources ​ Schedule for Oct …" at bounding box center [582, 84] width 365 height 499
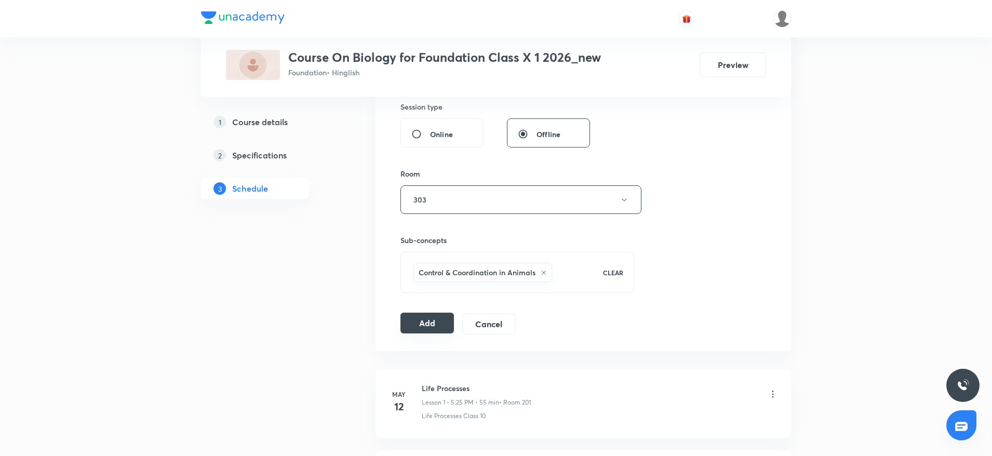
click at [442, 328] on button "Add" at bounding box center [426, 323] width 53 height 21
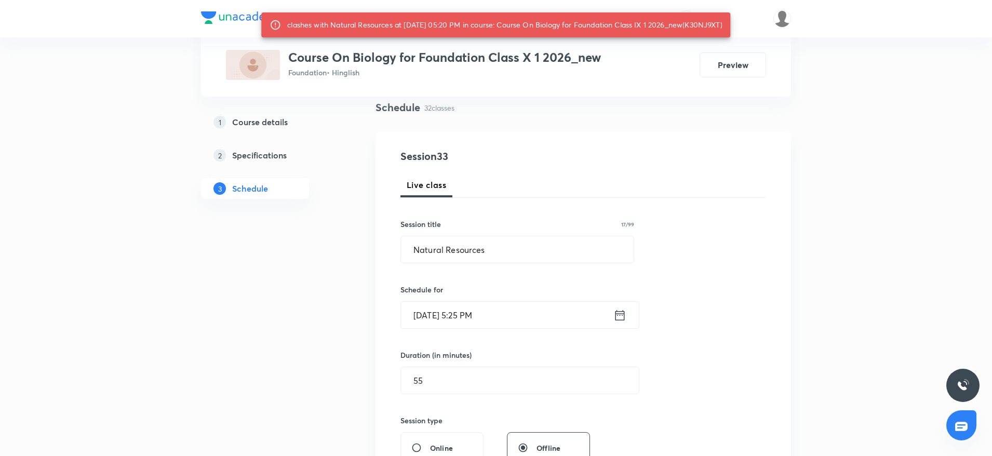
scroll to position [0, 0]
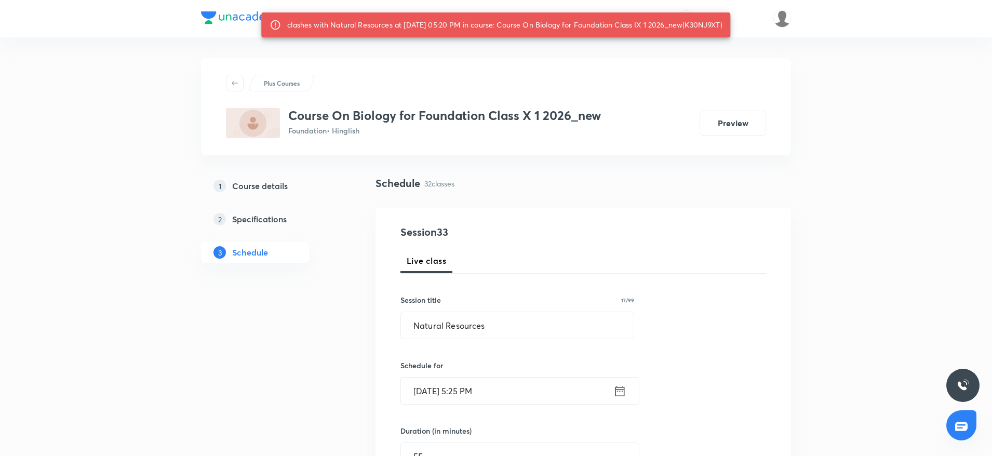
click at [708, 24] on div "clashes with Natural Resources at 08 Oct 2025 05:20 PM in course: Course On Bio…" at bounding box center [504, 25] width 435 height 19
copy div "K30NJ9XT"
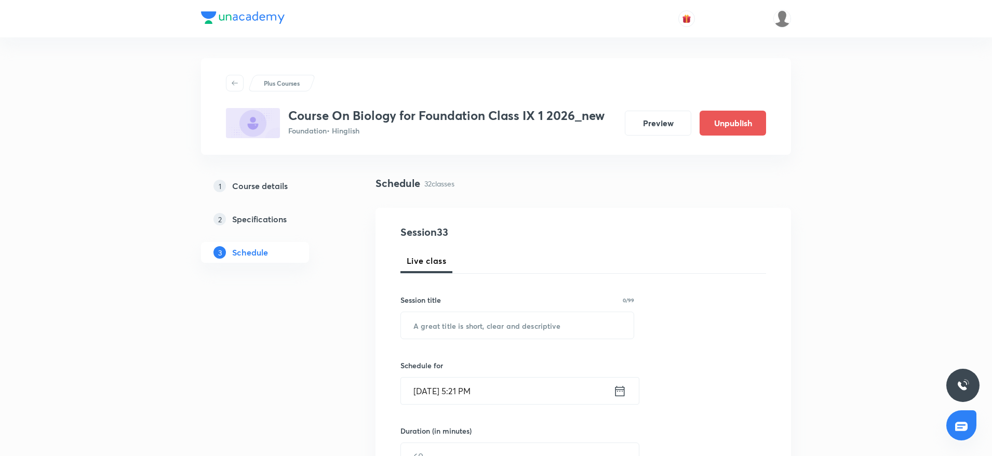
scroll to position [2952, 0]
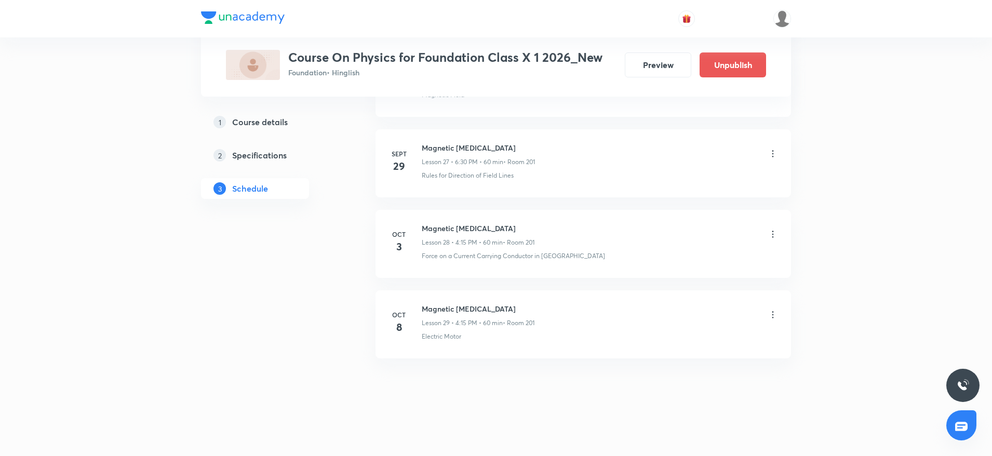
drag, startPoint x: 422, startPoint y: 305, endPoint x: 575, endPoint y: 299, distance: 153.8
click at [575, 299] on li "[DATE] Magnetic [MEDICAL_DATA] Lesson 29 • 4:15 PM • 60 min • Room 201 Electric…" at bounding box center [582, 324] width 415 height 68
copy h6 "Magnetic [MEDICAL_DATA]"
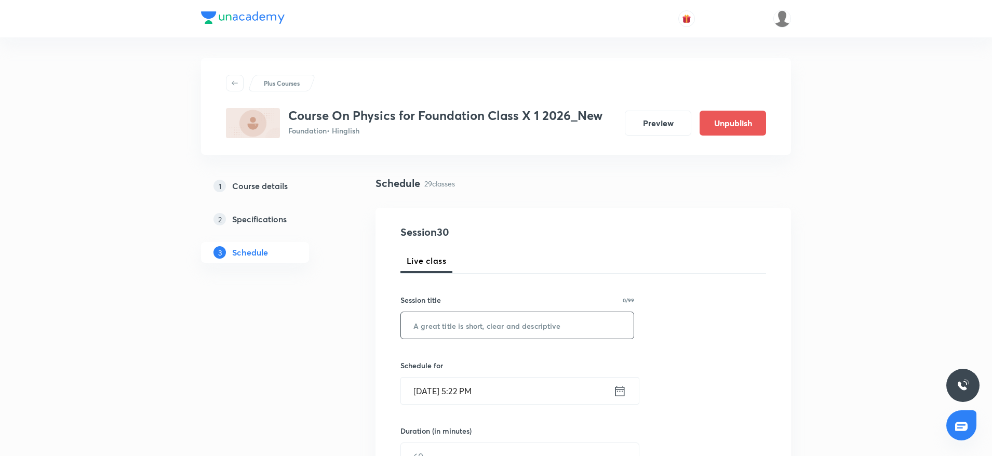
click at [538, 330] on input "text" at bounding box center [517, 325] width 233 height 26
paste input "Magnetic [MEDICAL_DATA]"
type input "Magnetic [MEDICAL_DATA]"
click at [469, 395] on input "Oct 8, 2025, 5:22 PM" at bounding box center [507, 390] width 212 height 26
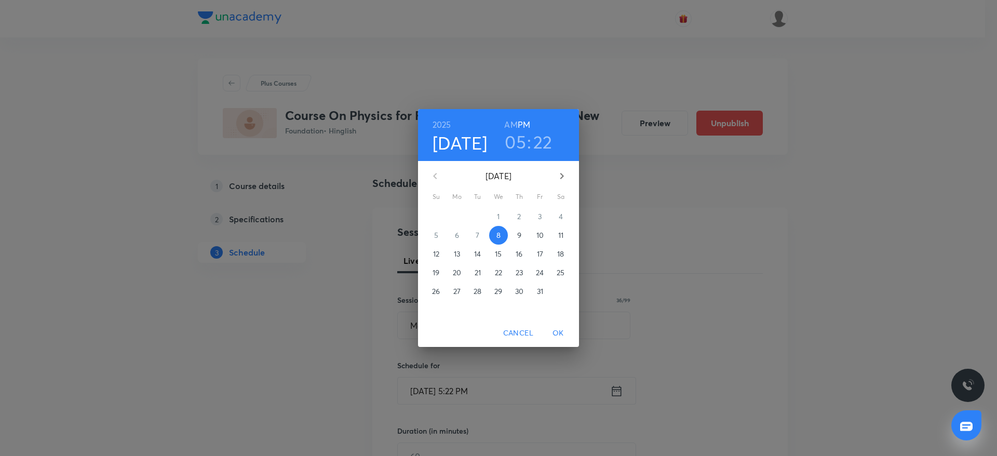
click at [548, 141] on h3 "22" at bounding box center [542, 142] width 19 height 22
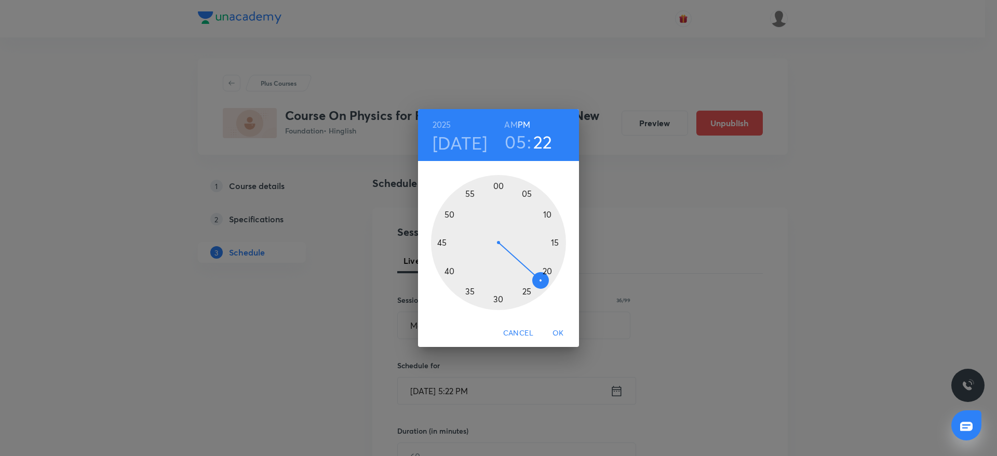
click at [544, 276] on div at bounding box center [498, 242] width 135 height 135
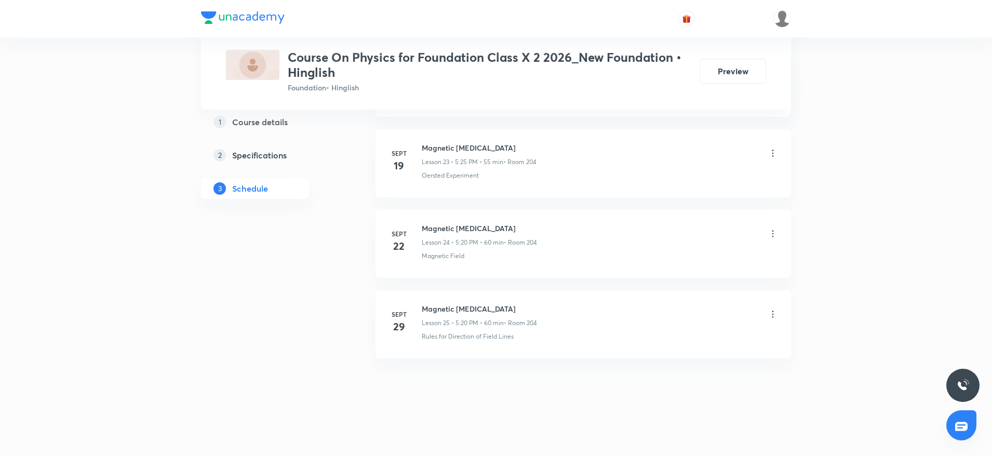
drag, startPoint x: 420, startPoint y: 303, endPoint x: 573, endPoint y: 301, distance: 153.2
click at [573, 301] on li "[DATE] Magnetic [MEDICAL_DATA] Lesson 25 • 5:20 PM • 60 min • Room 204 Rules fo…" at bounding box center [582, 324] width 415 height 68
copy h6 "Magnetic [MEDICAL_DATA]"
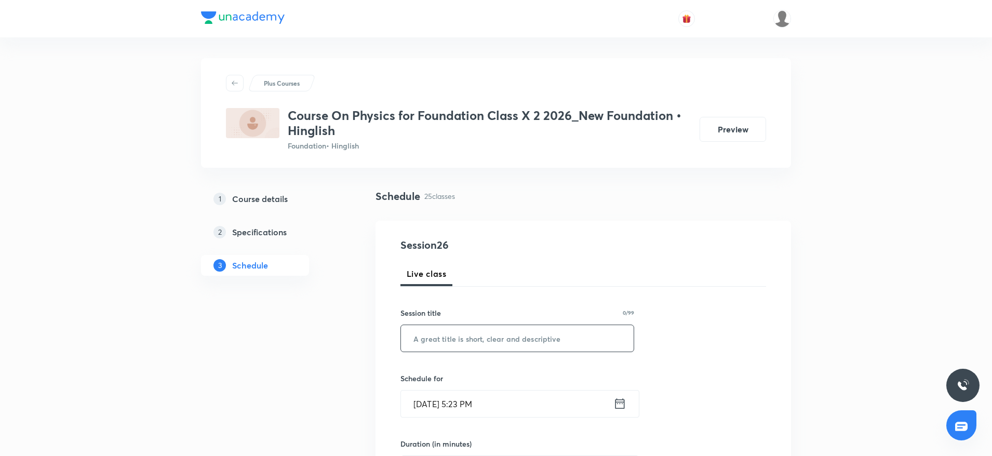
click at [445, 332] on input "text" at bounding box center [517, 338] width 233 height 26
paste input "Magnetic [MEDICAL_DATA]"
type input "Magnetic [MEDICAL_DATA]"
click at [472, 408] on input "[DATE] 5:23 PM" at bounding box center [507, 403] width 212 height 26
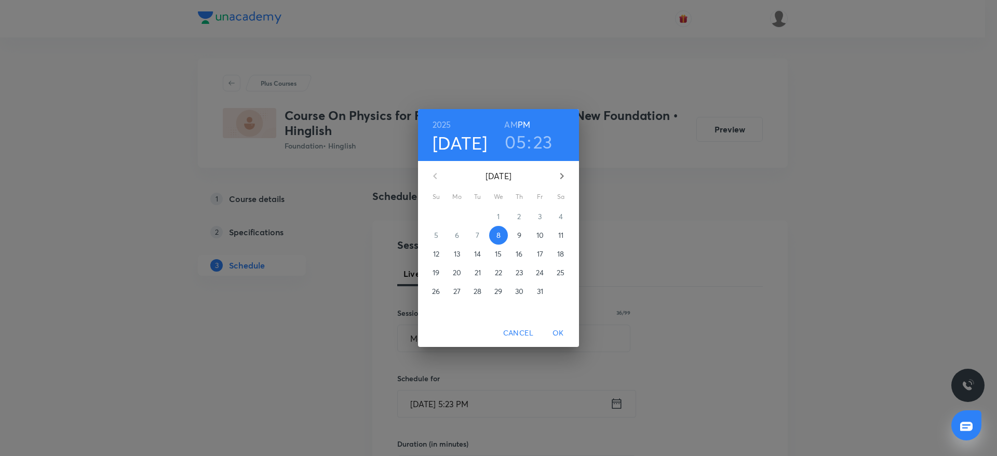
click at [547, 141] on h3 "23" at bounding box center [542, 142] width 19 height 22
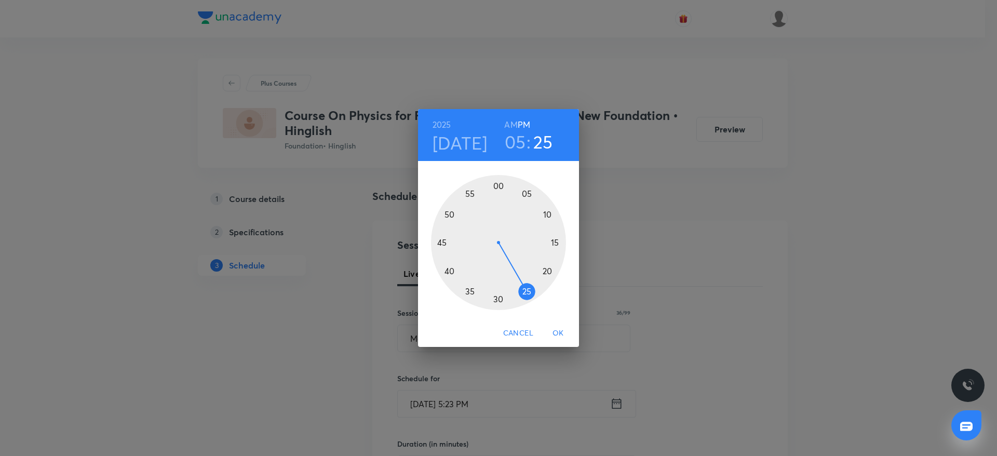
drag, startPoint x: 529, startPoint y: 283, endPoint x: 529, endPoint y: 295, distance: 11.9
click at [529, 295] on div at bounding box center [498, 242] width 135 height 135
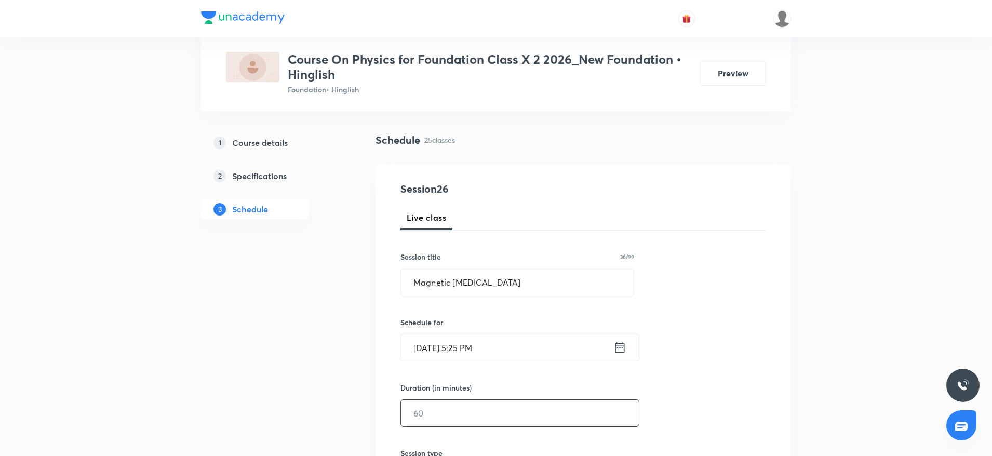
scroll to position [78, 0]
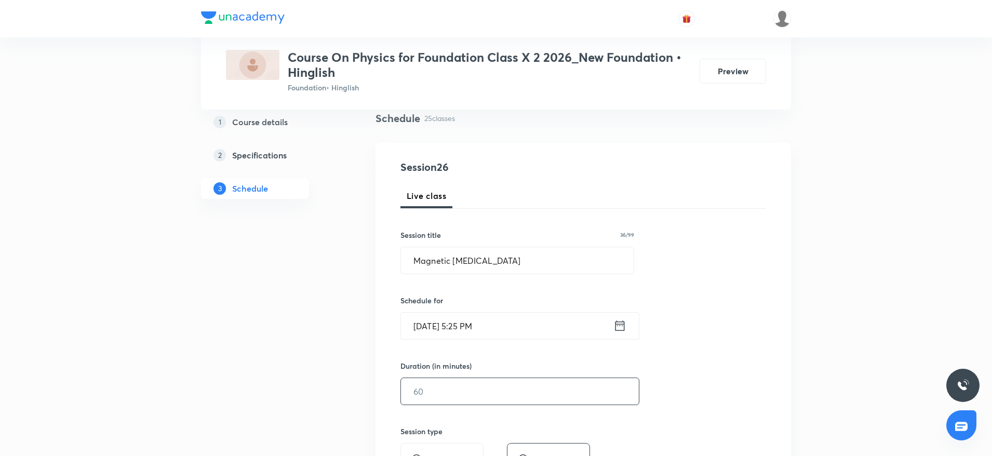
click at [469, 390] on input "text" at bounding box center [520, 391] width 238 height 26
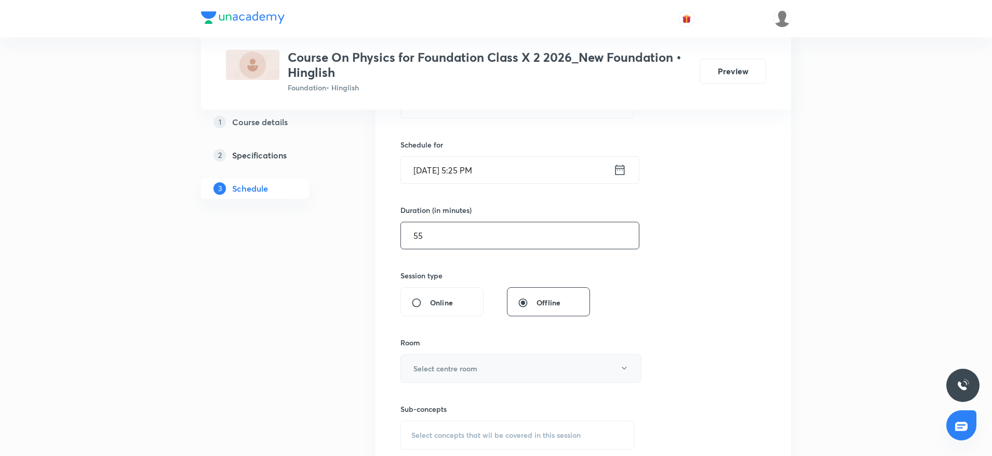
type input "55"
click at [466, 373] on h6 "Select centre room" at bounding box center [445, 368] width 64 height 11
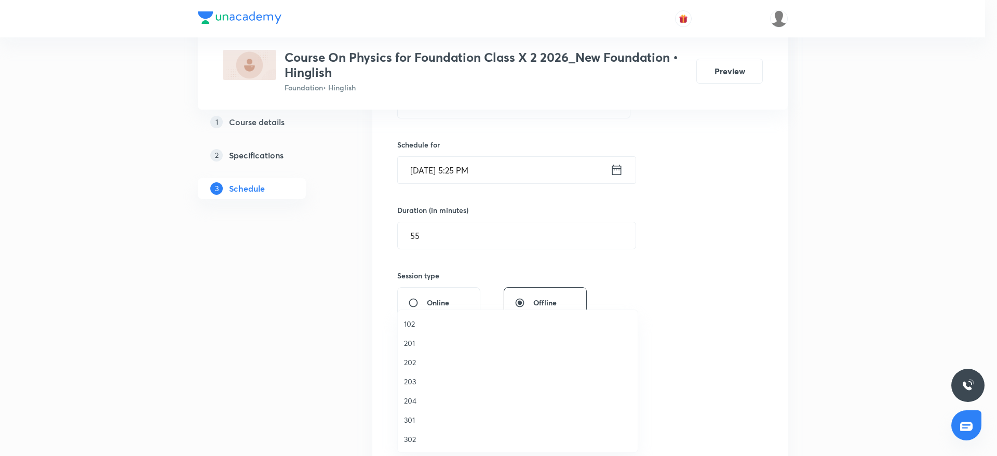
click at [410, 400] on span "204" at bounding box center [517, 400] width 227 height 11
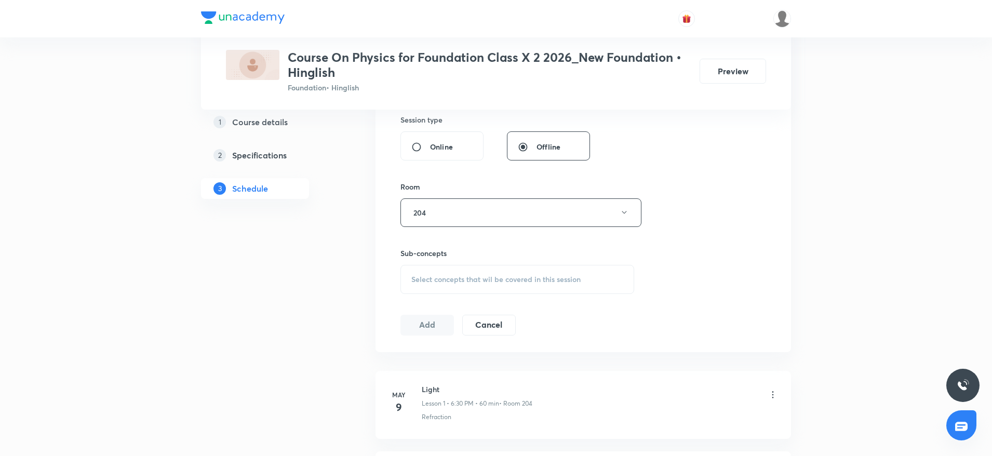
click at [508, 269] on div "Select concepts that wil be covered in this session" at bounding box center [517, 279] width 234 height 29
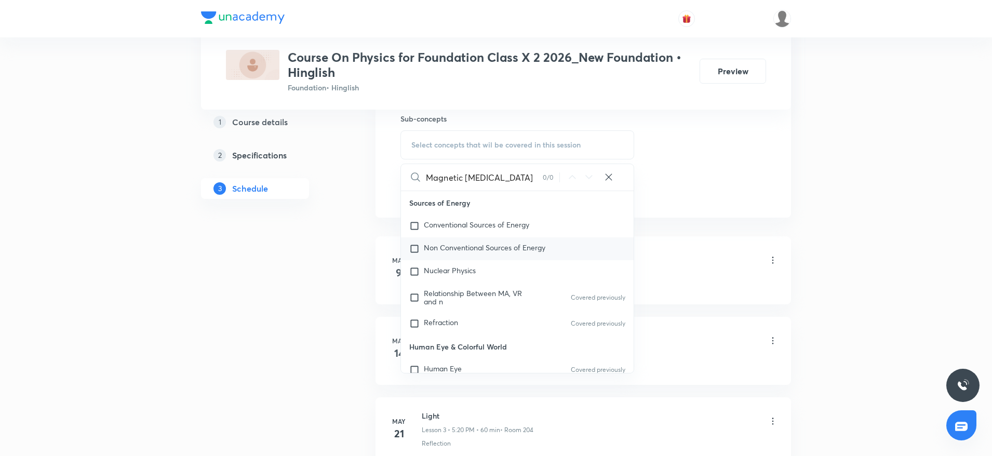
scroll to position [545, 0]
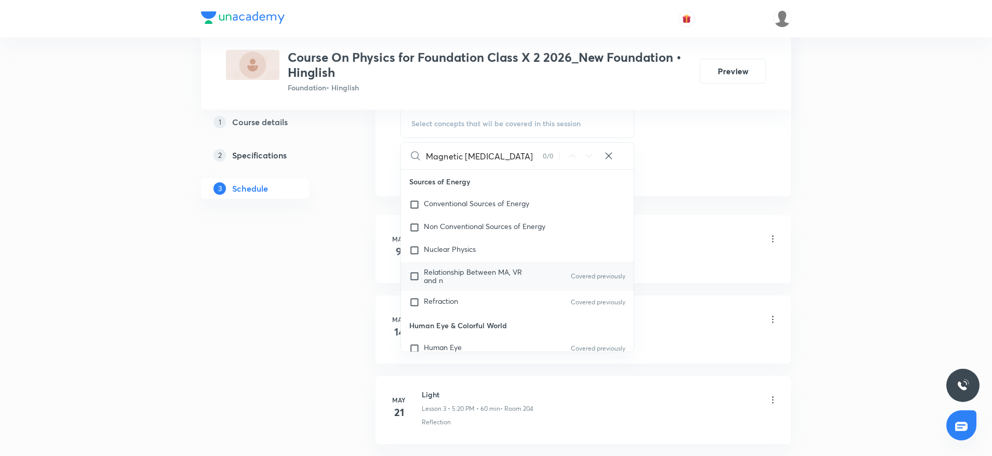
type input "Magnetic Effects of Electric Current"
click at [479, 278] on p "Relationship Between MA, VR and n" at bounding box center [476, 276] width 105 height 17
checkbox input "true"
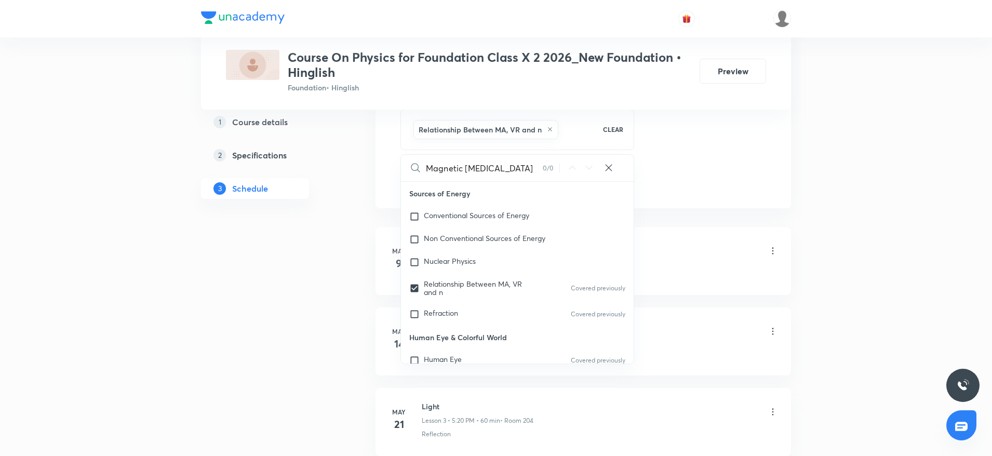
scroll to position [0, 0]
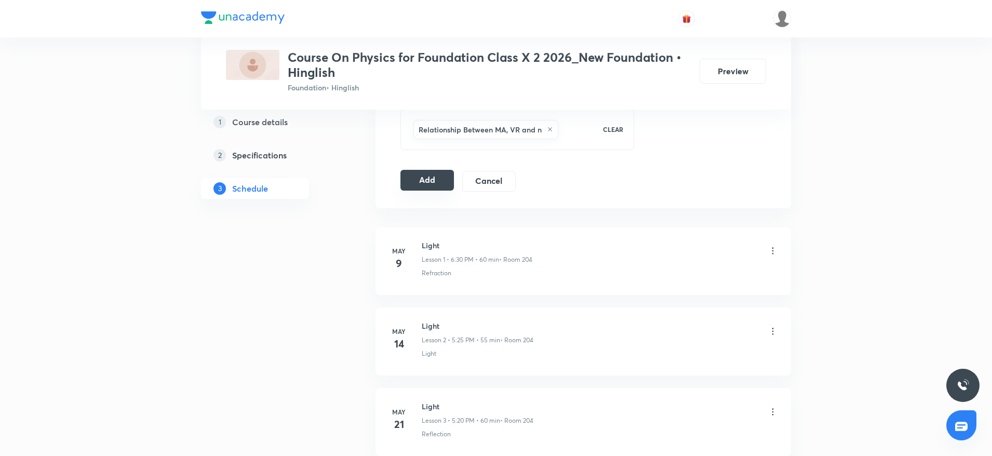
click at [430, 180] on button "Add" at bounding box center [426, 180] width 53 height 21
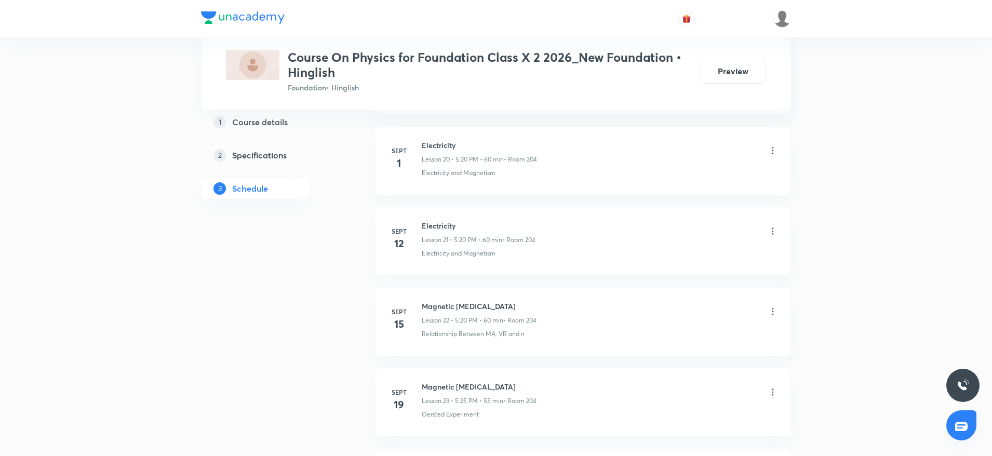
scroll to position [2413, 0]
click at [442, 267] on li "Sept 22 Magnetic Effects of Electric Current Lesson 24 • 5:20 PM • 60 min • Roo…" at bounding box center [582, 244] width 415 height 68
drag, startPoint x: 592, startPoint y: 224, endPoint x: 939, endPoint y: 323, distance: 361.2
drag, startPoint x: 914, startPoint y: 356, endPoint x: 944, endPoint y: 358, distance: 30.2
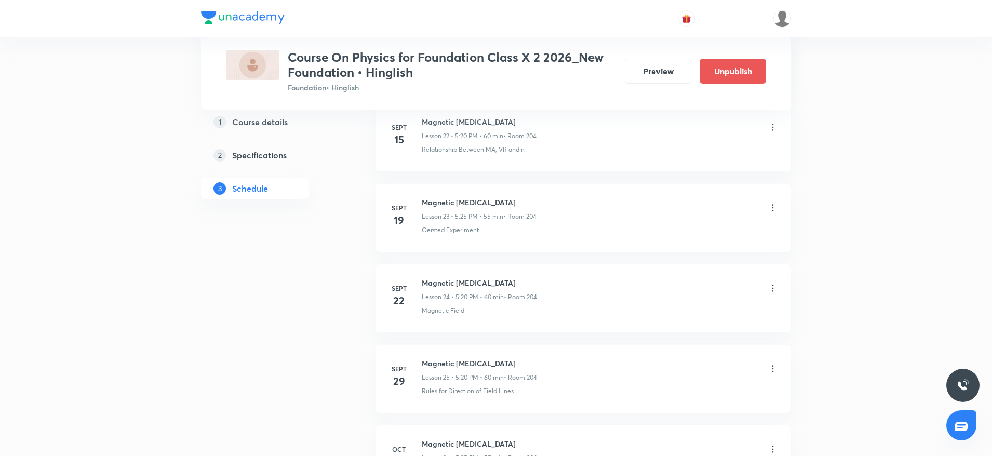
scroll to position [1846, 0]
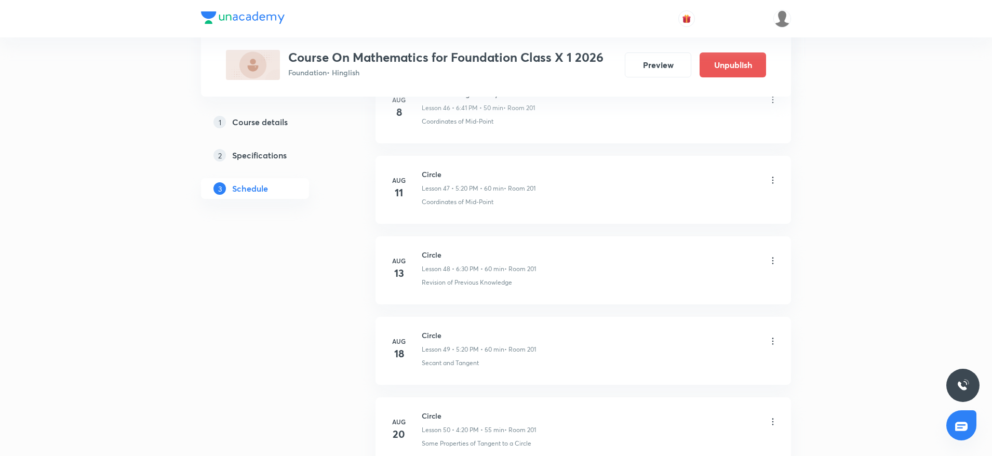
scroll to position [5527, 0]
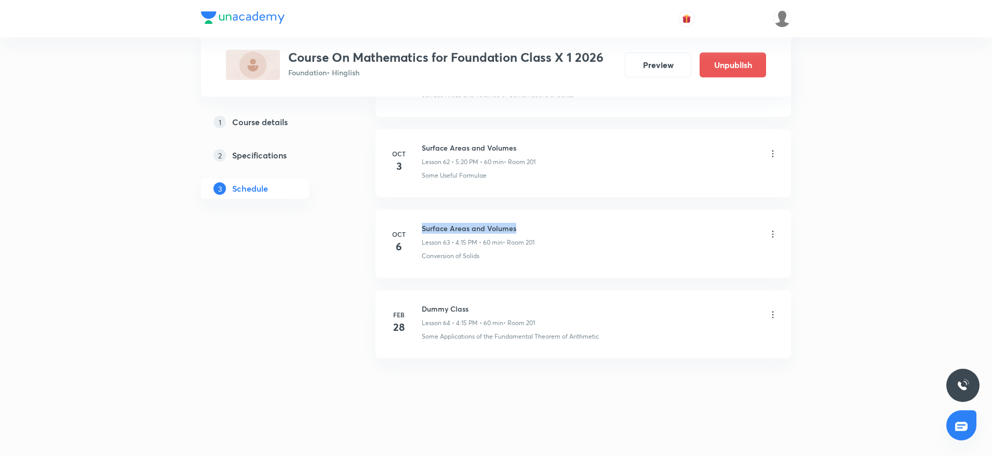
drag, startPoint x: 420, startPoint y: 223, endPoint x: 535, endPoint y: 216, distance: 115.5
click at [535, 216] on li "[DATE] Surface Areas and Volumes Lesson 63 • 4:15 PM • 60 min • Room 201 Conver…" at bounding box center [582, 244] width 415 height 68
copy h6 "Surface Areas and Volumes"
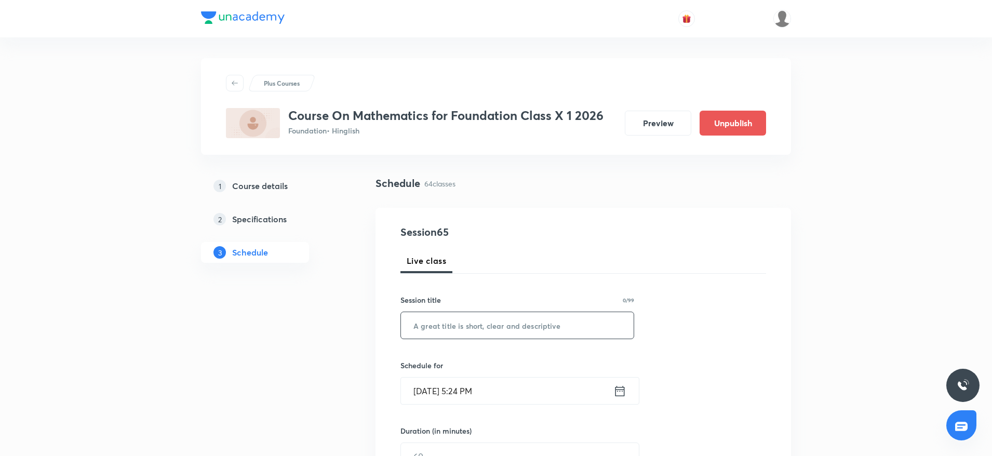
click at [447, 338] on input "text" at bounding box center [517, 325] width 233 height 26
paste input "Surface Areas and Volumes"
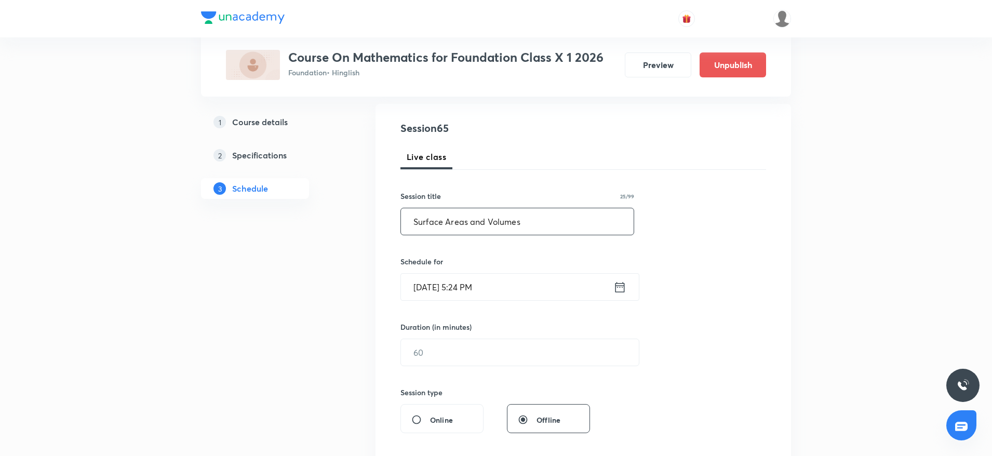
scroll to position [156, 0]
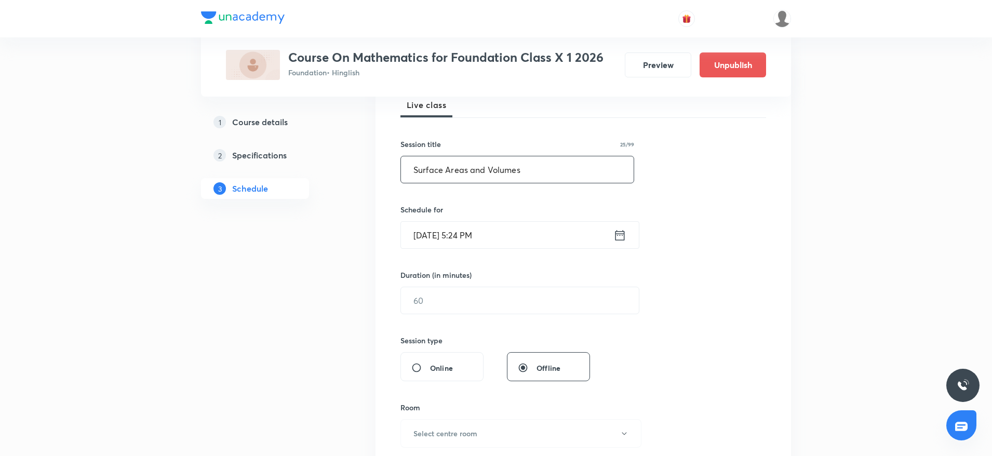
type input "Surface Areas and Volumes"
click at [472, 233] on input "Oct 8, 2025, 5:24 PM" at bounding box center [507, 235] width 212 height 26
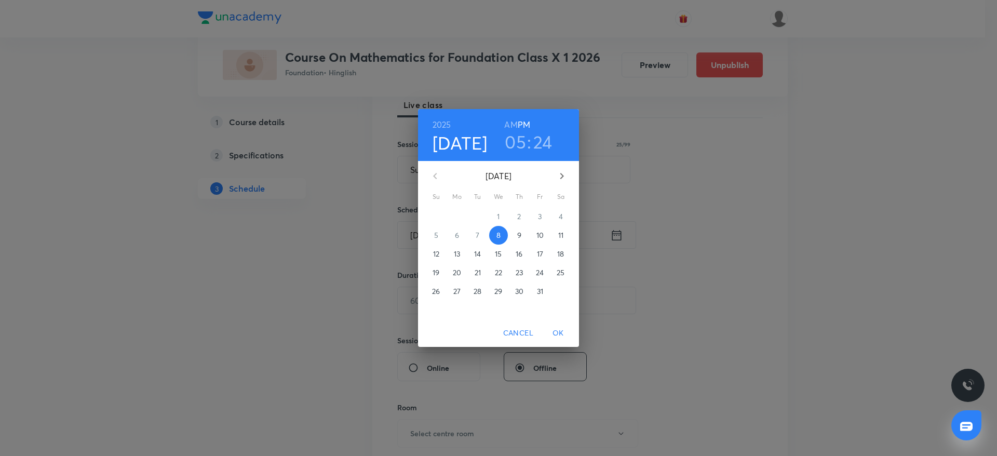
click at [540, 133] on h3 "24" at bounding box center [542, 142] width 19 height 22
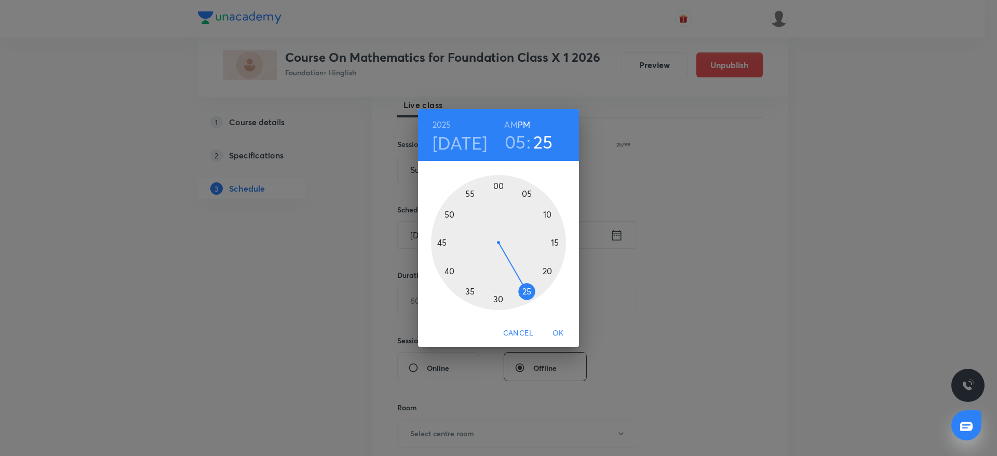
drag, startPoint x: 534, startPoint y: 282, endPoint x: 527, endPoint y: 294, distance: 13.0
click at [527, 294] on div at bounding box center [498, 242] width 135 height 135
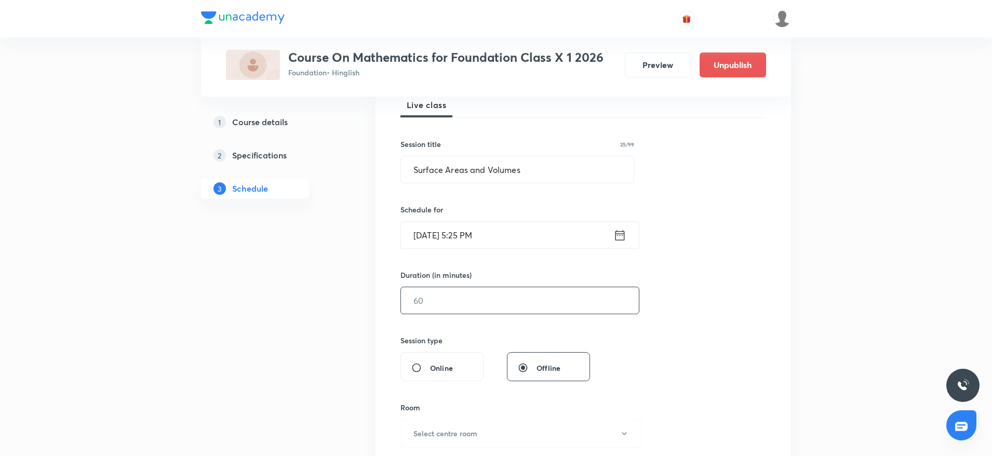
click at [485, 300] on input "text" at bounding box center [520, 300] width 238 height 26
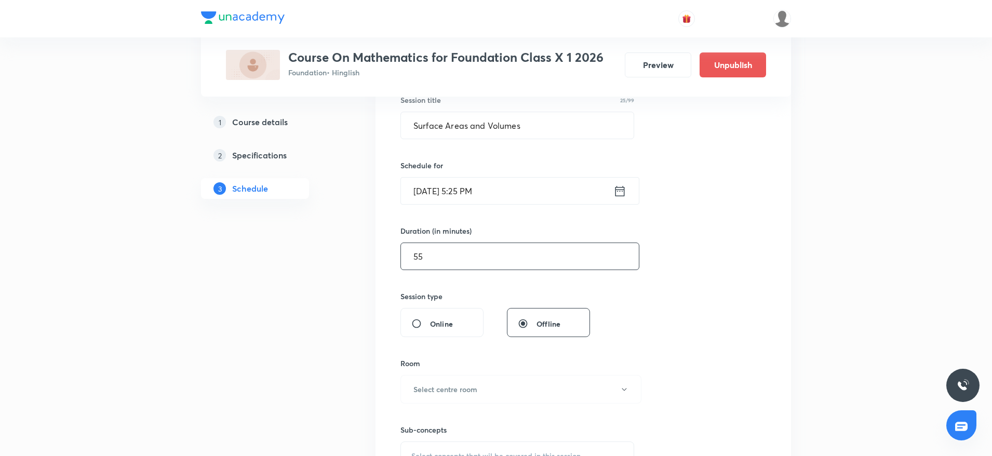
scroll to position [234, 0]
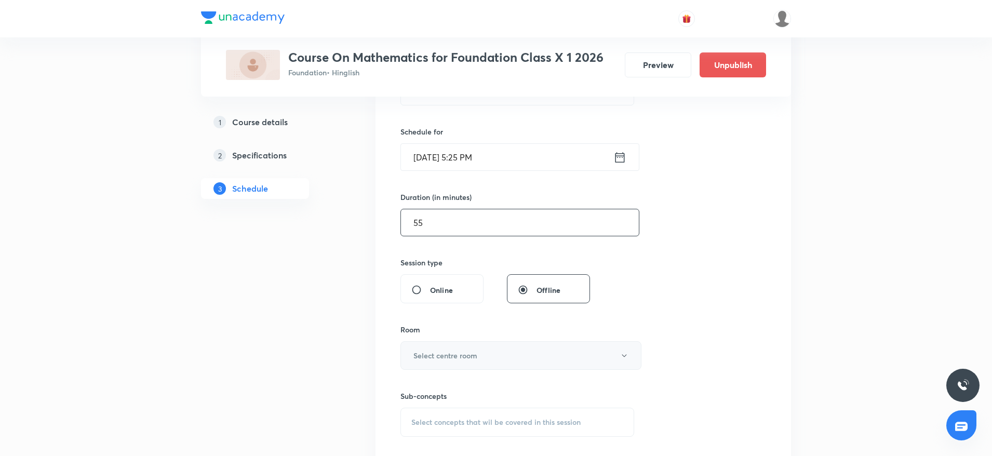
type input "55"
click at [460, 353] on h6 "Select centre room" at bounding box center [445, 355] width 64 height 11
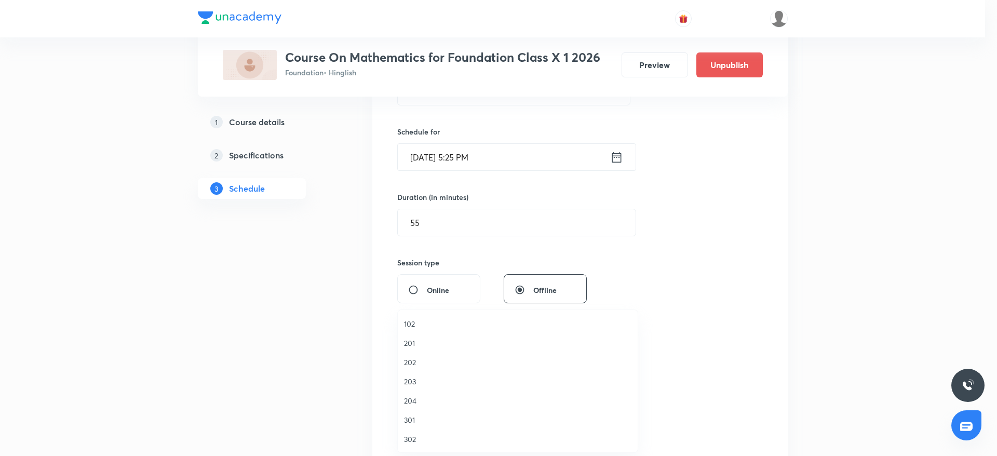
click at [416, 344] on span "201" at bounding box center [517, 342] width 227 height 11
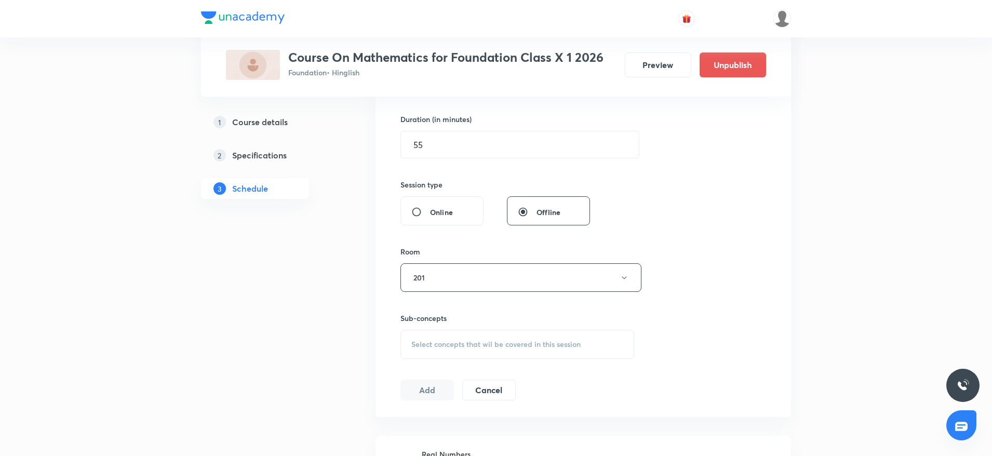
scroll to position [389, 0]
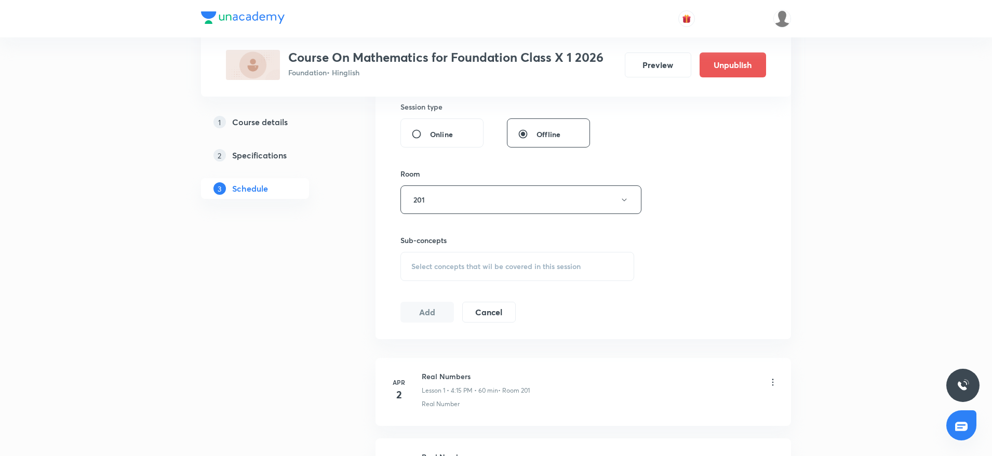
click at [484, 267] on span "Select concepts that wil be covered in this session" at bounding box center [495, 266] width 169 height 8
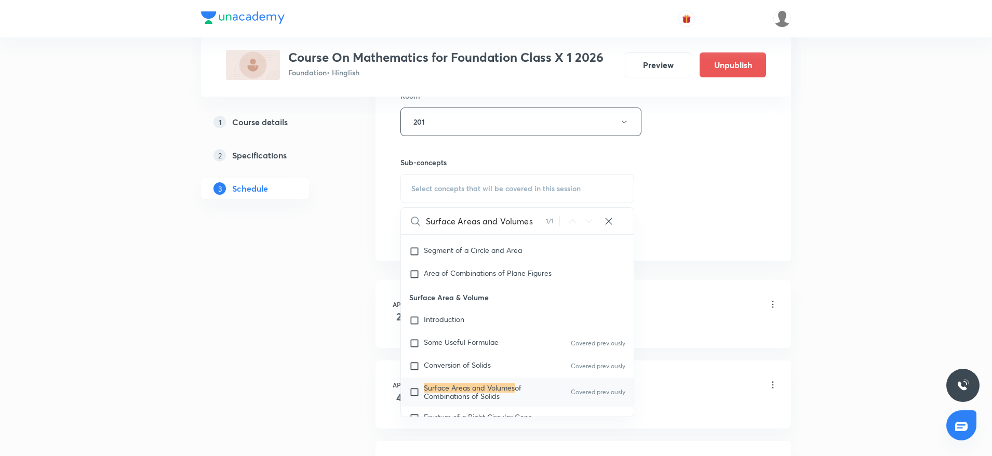
scroll to position [2632, 0]
type input "Surface Areas and Volumes"
click at [486, 411] on span "Frustum of a Right Circular Cone" at bounding box center [478, 416] width 109 height 10
checkbox input "true"
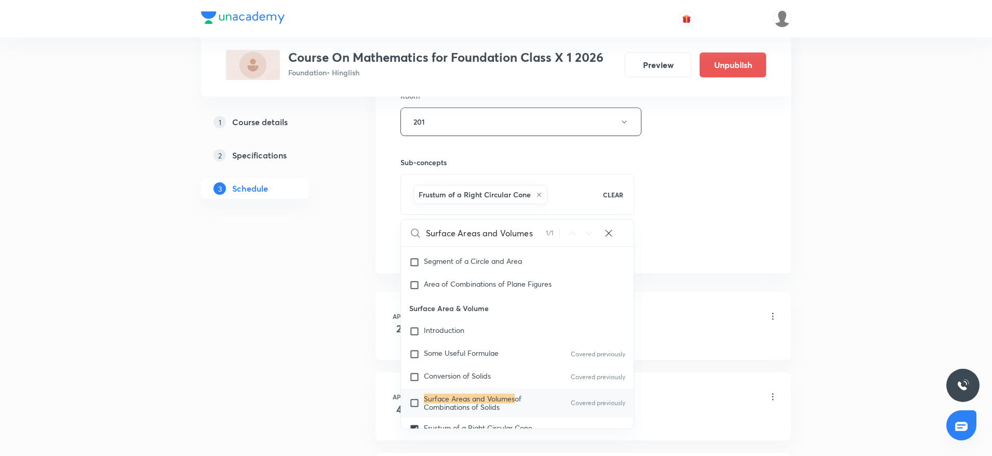
click at [700, 183] on div "Session 65 Live class Session title 25/99 Surface Areas and Volumes ​ Schedule …" at bounding box center [582, 6] width 365 height 499
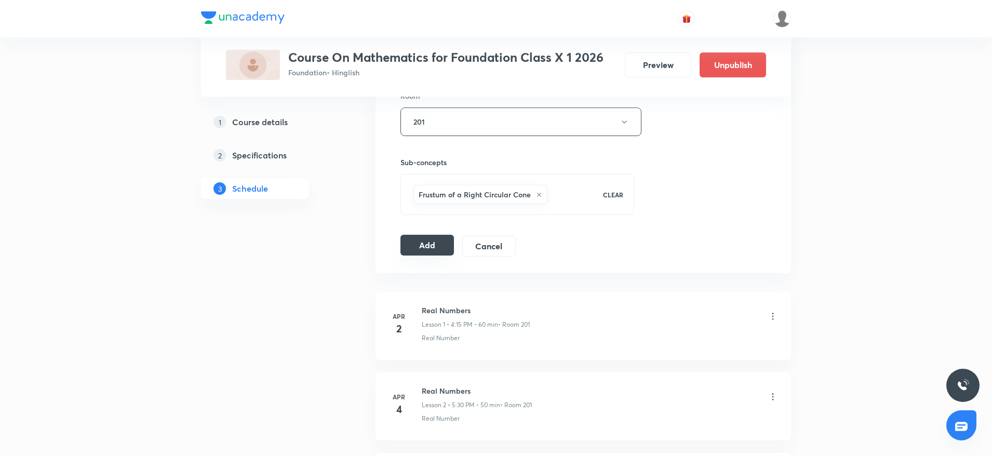
click at [424, 243] on button "Add" at bounding box center [426, 245] width 53 height 21
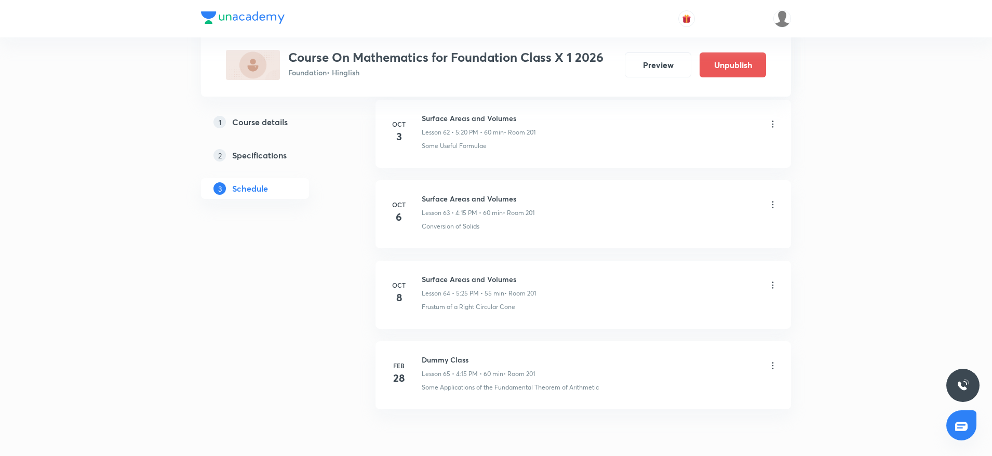
scroll to position [5130, 0]
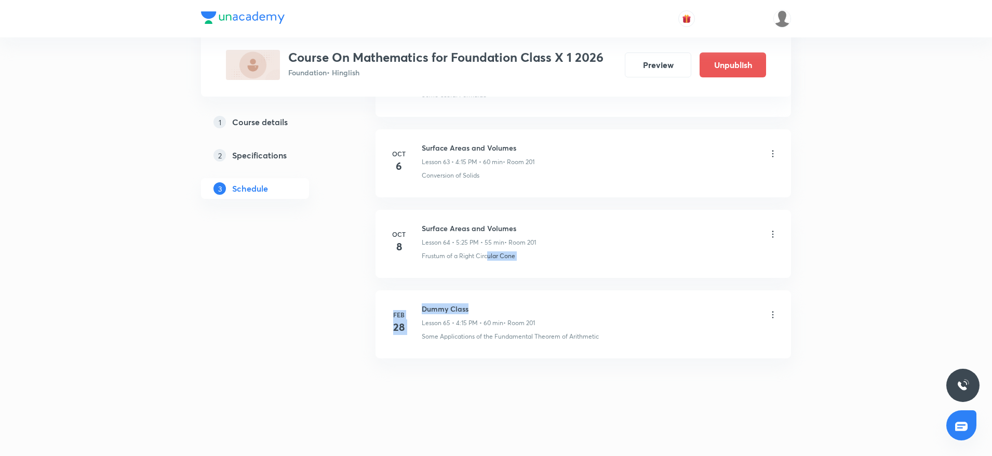
drag, startPoint x: 489, startPoint y: 273, endPoint x: 476, endPoint y: 283, distance: 17.4
drag, startPoint x: 336, startPoint y: 380, endPoint x: 331, endPoint y: 379, distance: 5.7
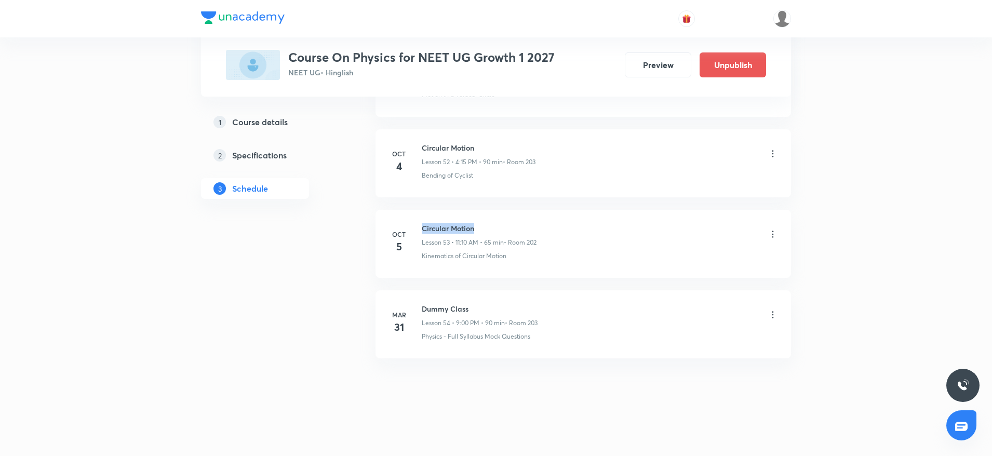
drag, startPoint x: 422, startPoint y: 224, endPoint x: 509, endPoint y: 224, distance: 87.2
click at [509, 224] on h6 "Circular Motion" at bounding box center [479, 228] width 115 height 11
copy h6 "Circular Motion"
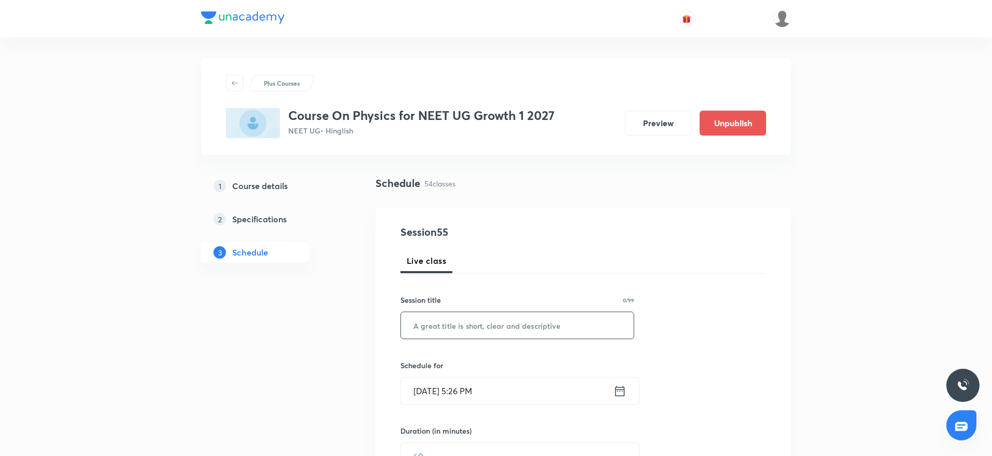
click at [522, 318] on input "text" at bounding box center [517, 325] width 233 height 26
paste input "Circular Motion"
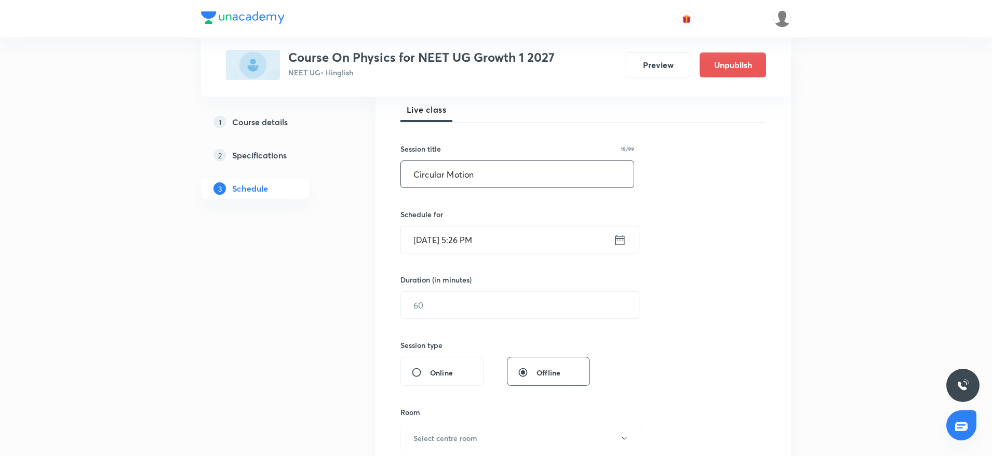
scroll to position [156, 0]
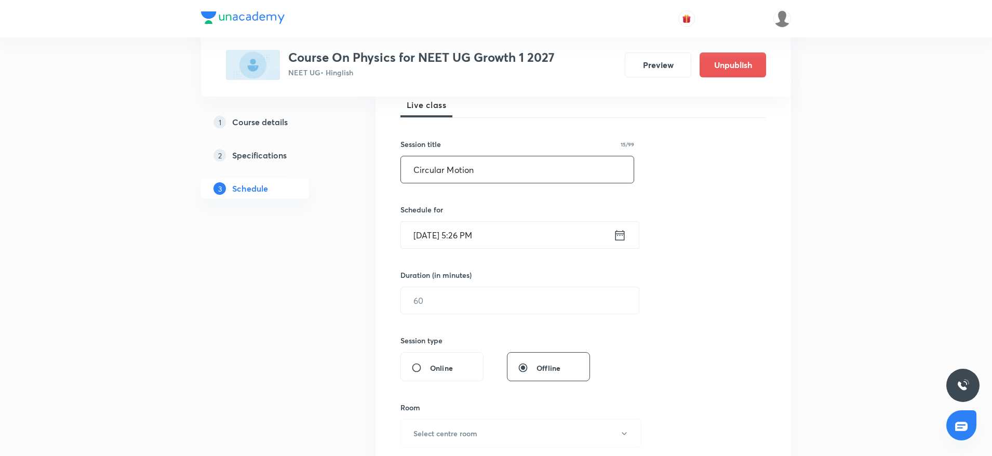
type input "Circular Motion"
click at [465, 234] on input "[DATE] 5:26 PM" at bounding box center [507, 235] width 212 height 26
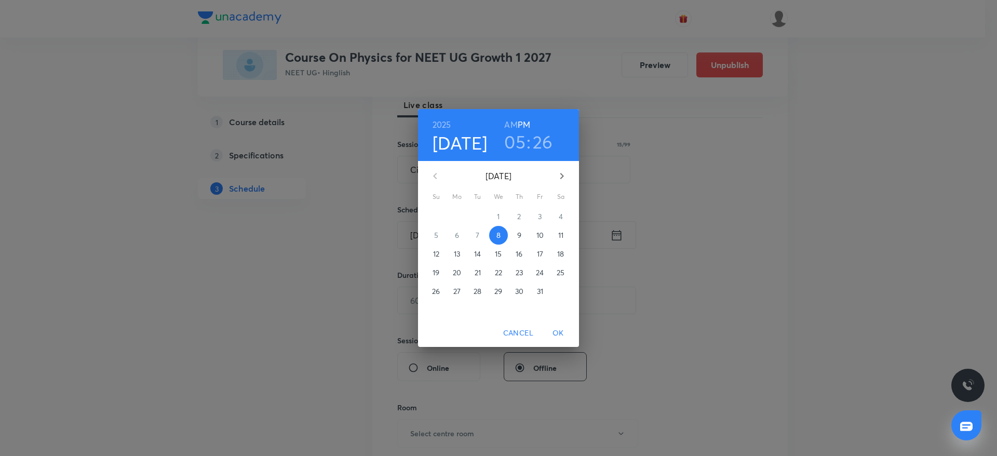
click at [512, 141] on h3 "05" at bounding box center [514, 142] width 21 height 22
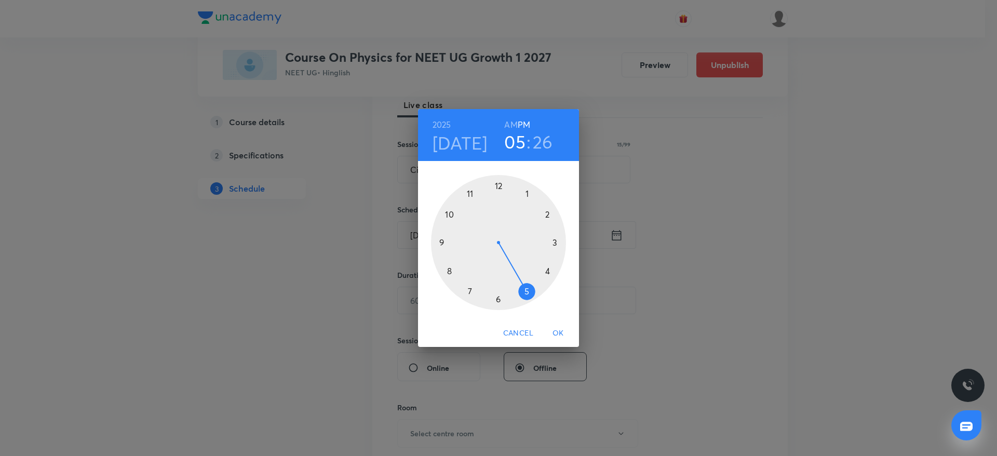
click at [498, 296] on div at bounding box center [498, 242] width 135 height 135
click at [497, 185] on div at bounding box center [498, 242] width 135 height 135
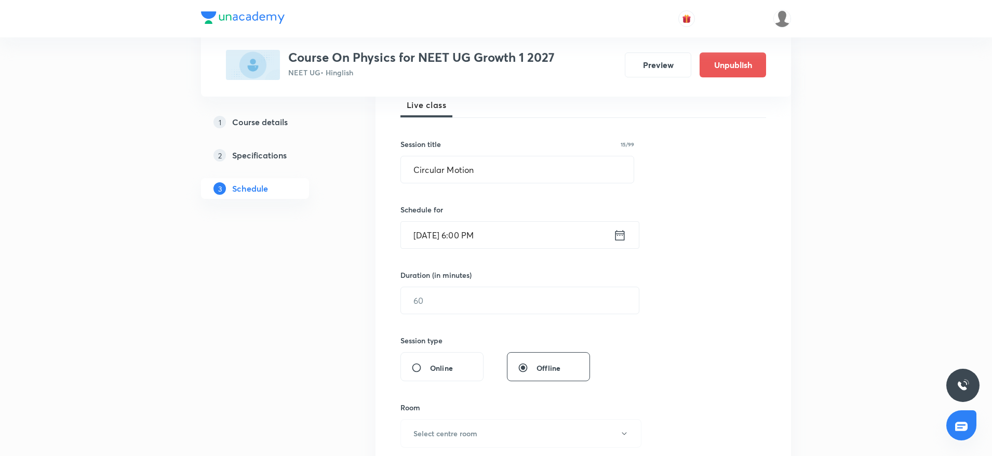
click at [462, 315] on div "Session 55 Live class Session title 15/99 Circular Motion ​ Schedule for Oct 8,…" at bounding box center [582, 313] width 365 height 488
click at [462, 312] on input "text" at bounding box center [520, 300] width 238 height 26
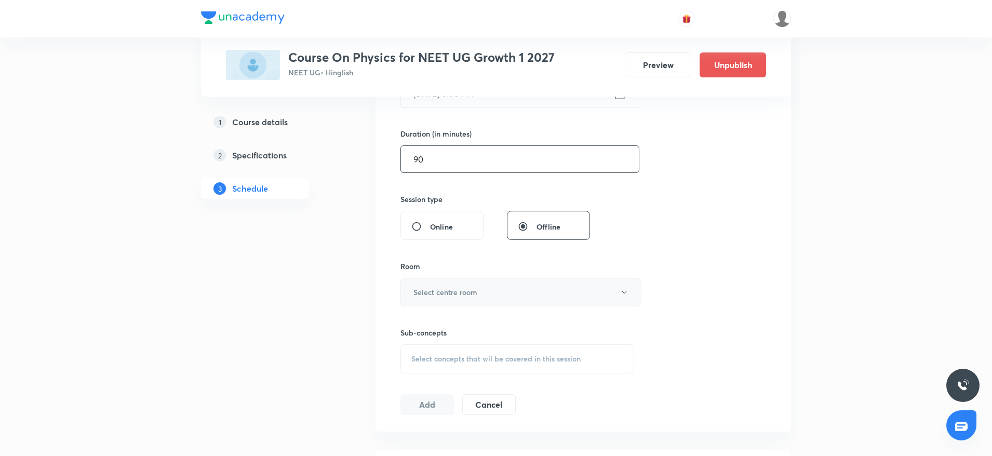
scroll to position [312, 0]
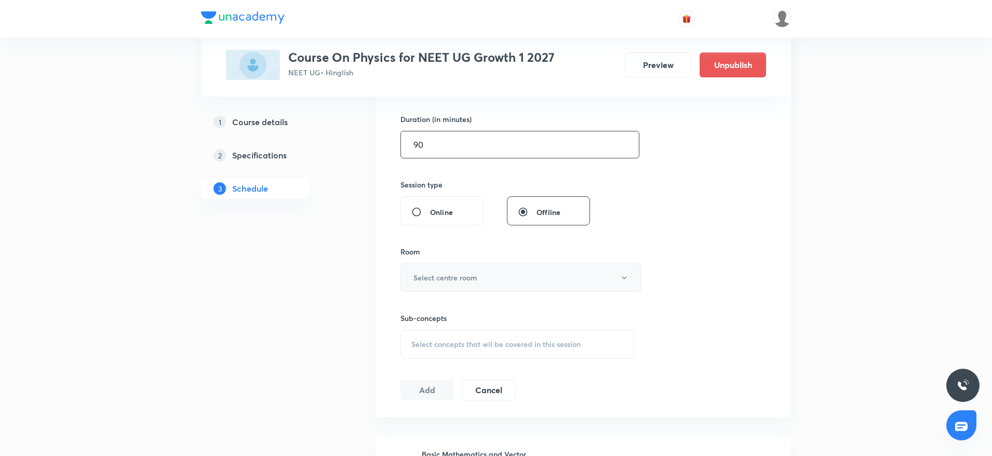
type input "90"
click at [471, 283] on button "Select centre room" at bounding box center [520, 277] width 241 height 29
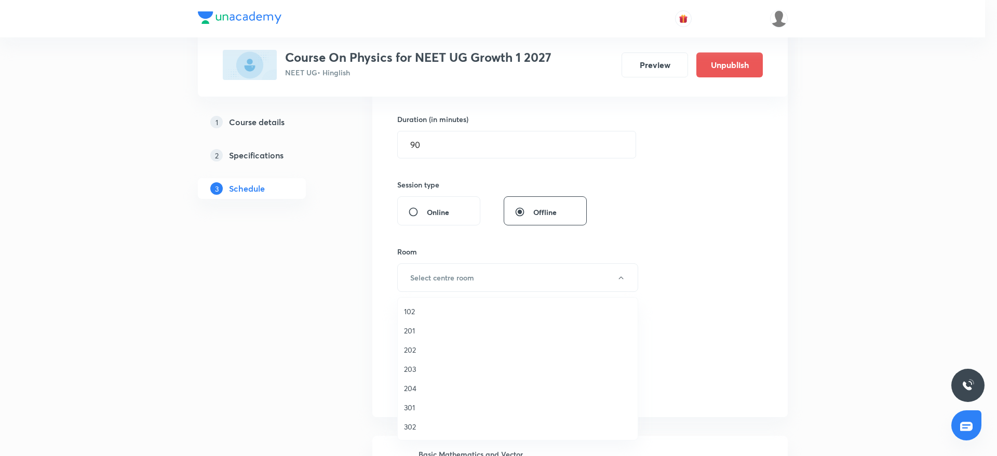
click at [416, 369] on span "203" at bounding box center [517, 368] width 227 height 11
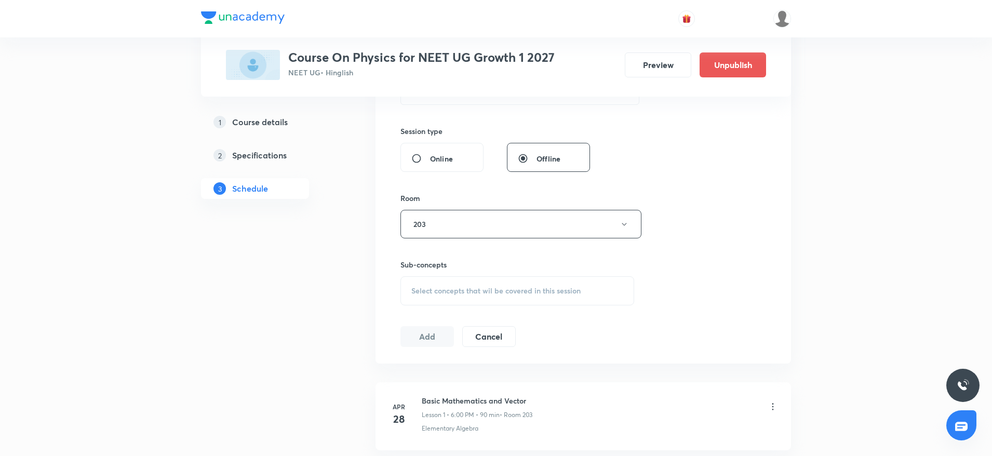
scroll to position [389, 0]
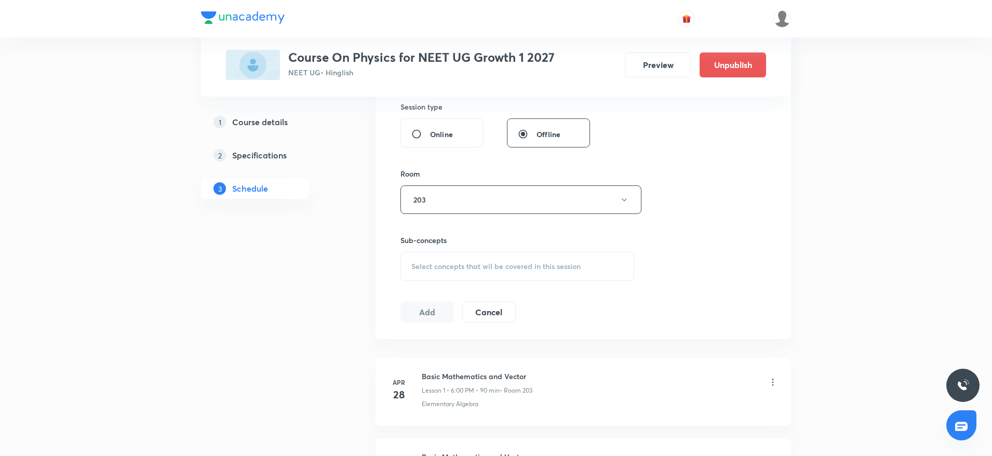
click at [488, 252] on div "Select concepts that wil be covered in this session" at bounding box center [517, 266] width 234 height 29
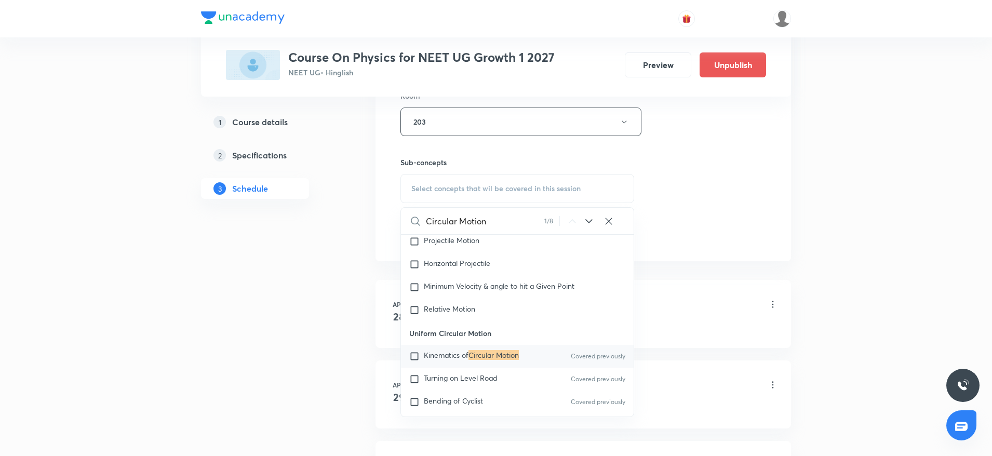
scroll to position [2050, 0]
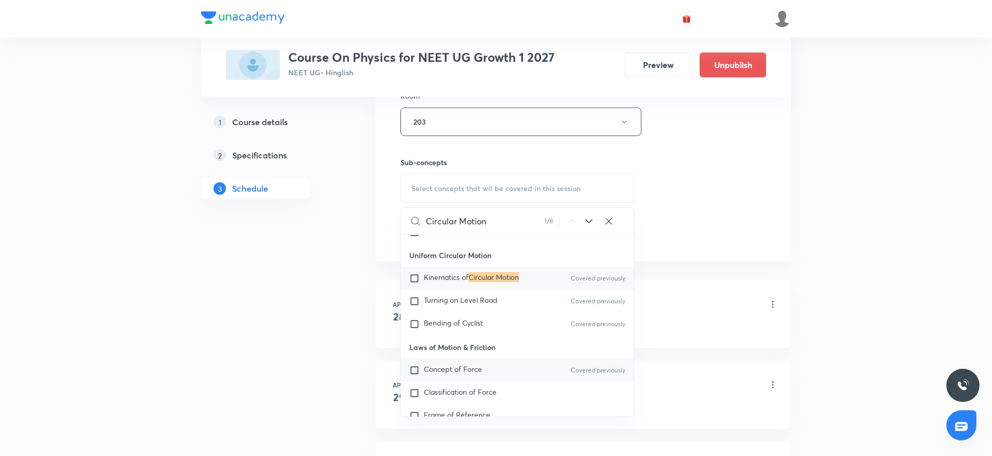
type input "Circular Motion"
drag, startPoint x: 476, startPoint y: 379, endPoint x: 666, endPoint y: 198, distance: 262.2
click at [476, 374] on span "Concept of Force" at bounding box center [453, 369] width 58 height 10
checkbox input "true"
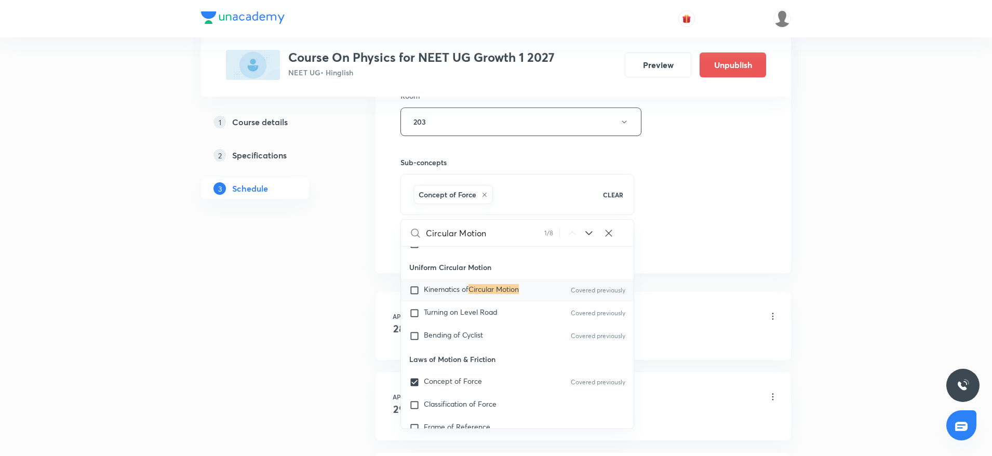
click at [673, 192] on div "Session 55 Live class Session title 15/99 Circular Motion ​ Schedule for Oct 8,…" at bounding box center [582, 6] width 365 height 499
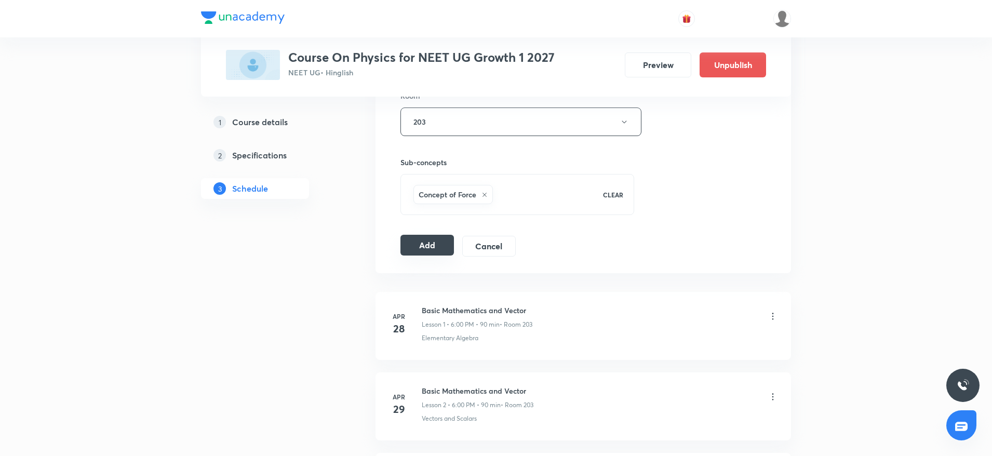
click at [432, 244] on button "Add" at bounding box center [426, 245] width 53 height 21
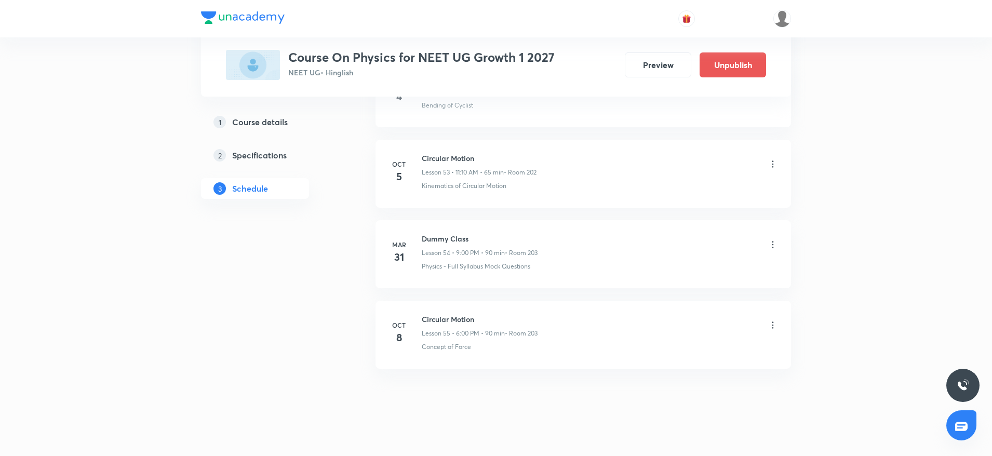
scroll to position [4325, 0]
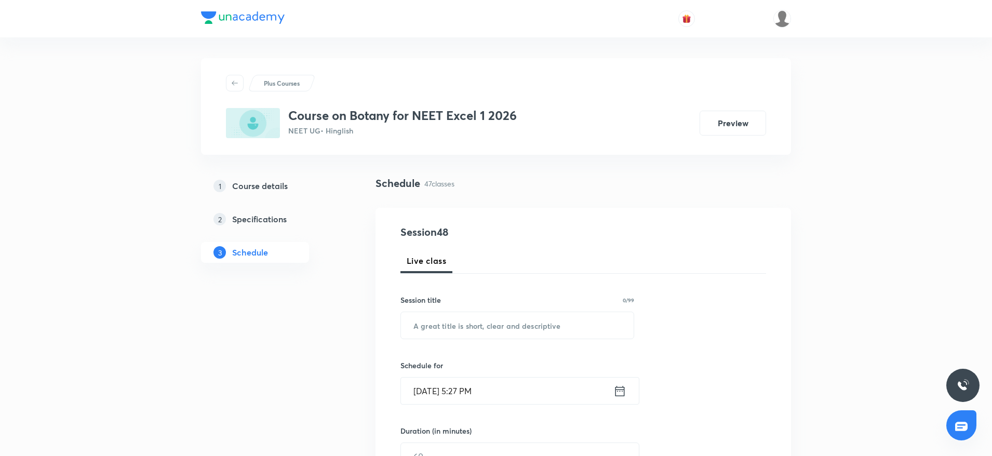
scroll to position [4159, 0]
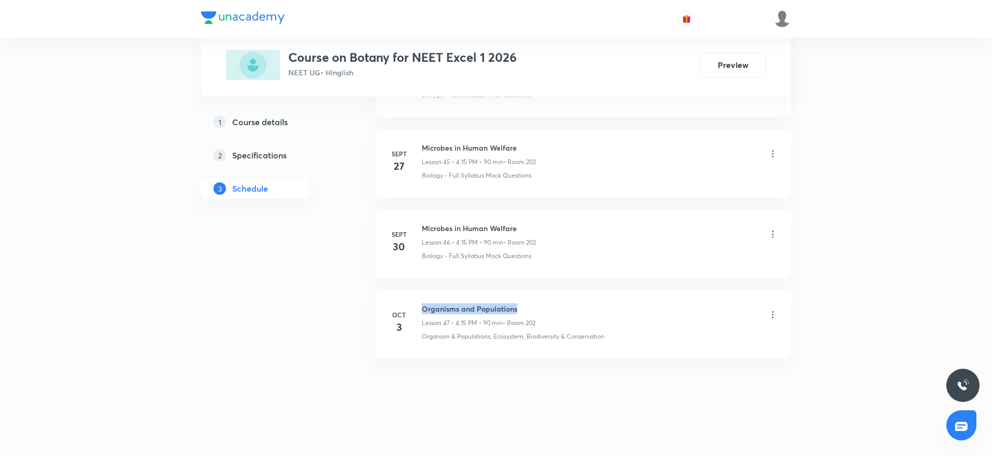
drag, startPoint x: 422, startPoint y: 308, endPoint x: 546, endPoint y: 309, distance: 123.6
click at [546, 309] on div "Organisms and Populations Lesson 47 • 4:15 PM • 90 min • Room 202" at bounding box center [600, 315] width 356 height 24
copy h6 "Organisms and Populations"
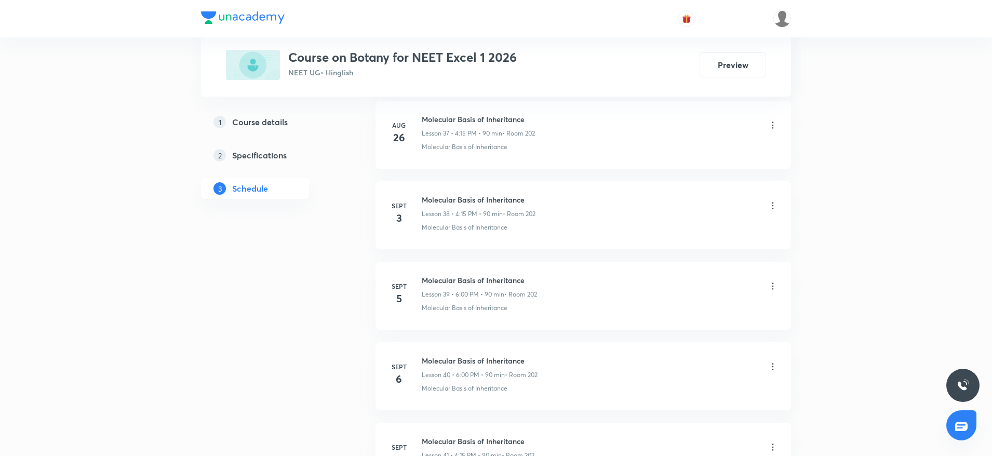
scroll to position [0, 0]
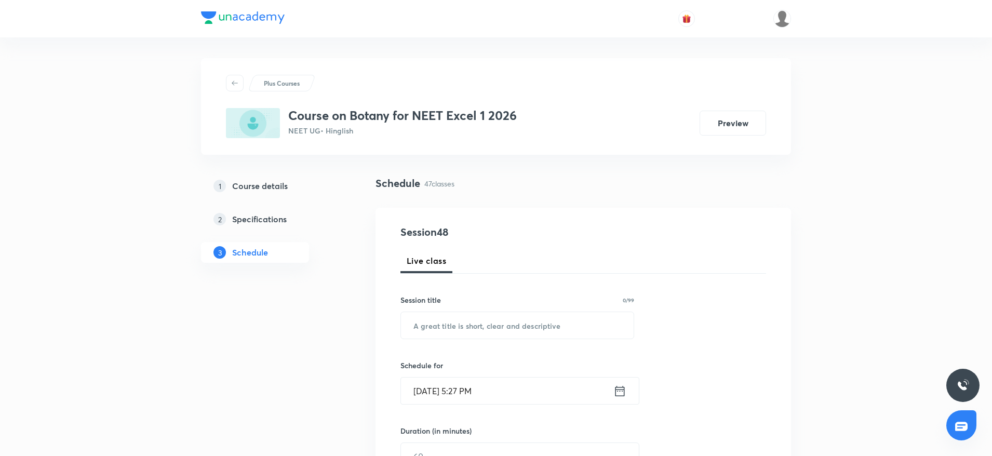
click at [458, 331] on input "text" at bounding box center [517, 325] width 233 height 26
paste input "Organisms and Populations"
type input "Organisms and Populations"
click at [463, 389] on input "Oct 8, 2025, 5:27 PM" at bounding box center [507, 390] width 212 height 26
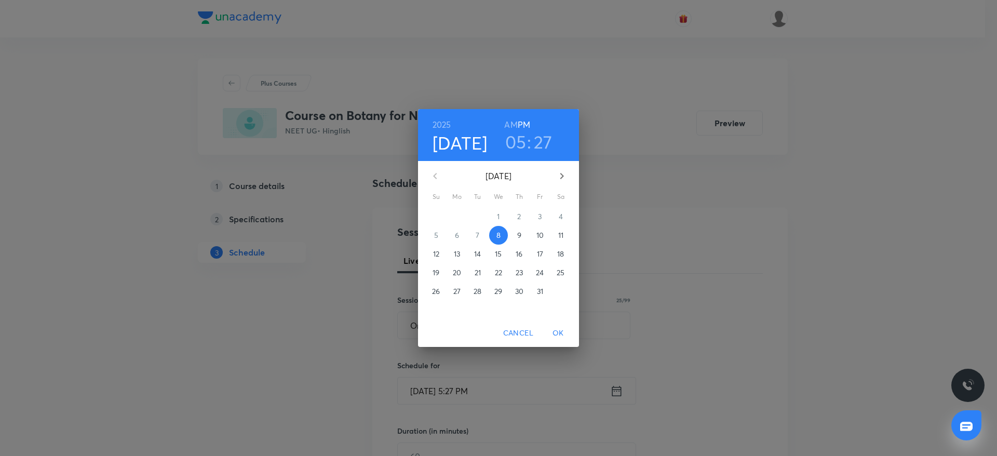
click at [512, 142] on h3 "05" at bounding box center [515, 142] width 21 height 22
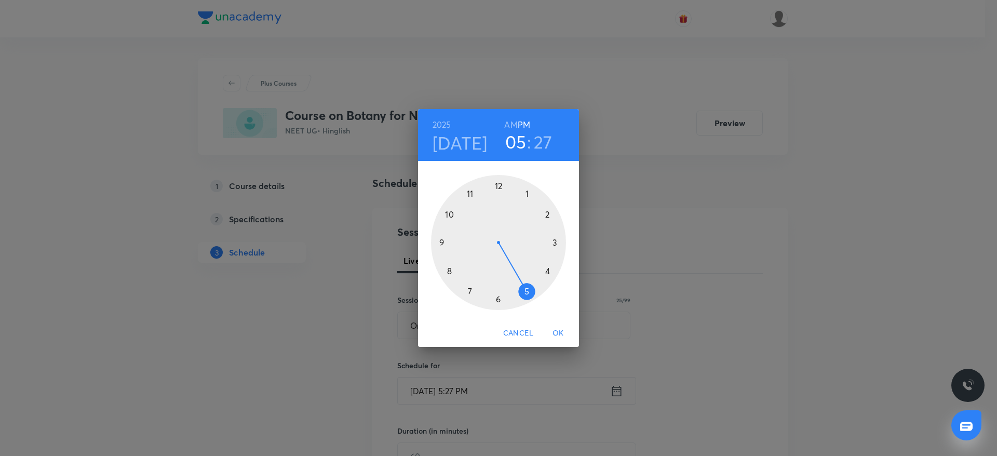
click at [499, 302] on div at bounding box center [498, 242] width 135 height 135
click at [499, 184] on div at bounding box center [498, 242] width 135 height 135
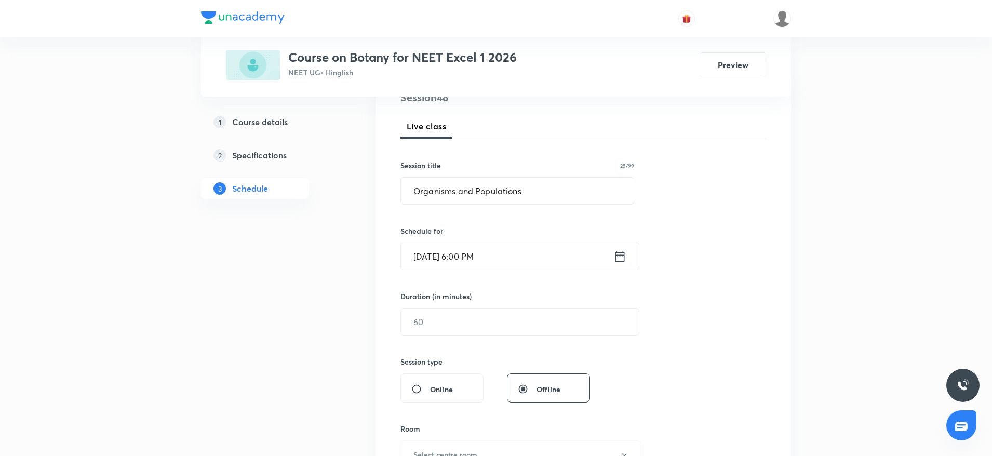
scroll to position [156, 0]
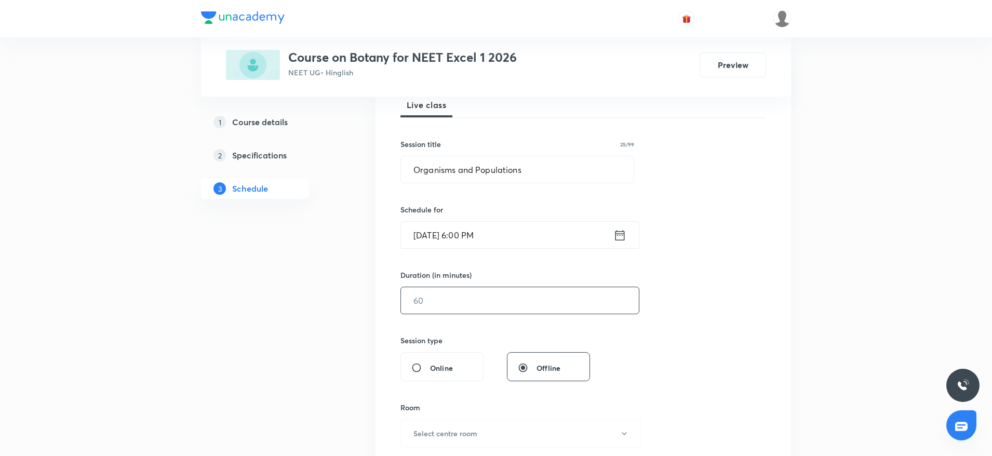
click at [480, 308] on input "text" at bounding box center [520, 300] width 238 height 26
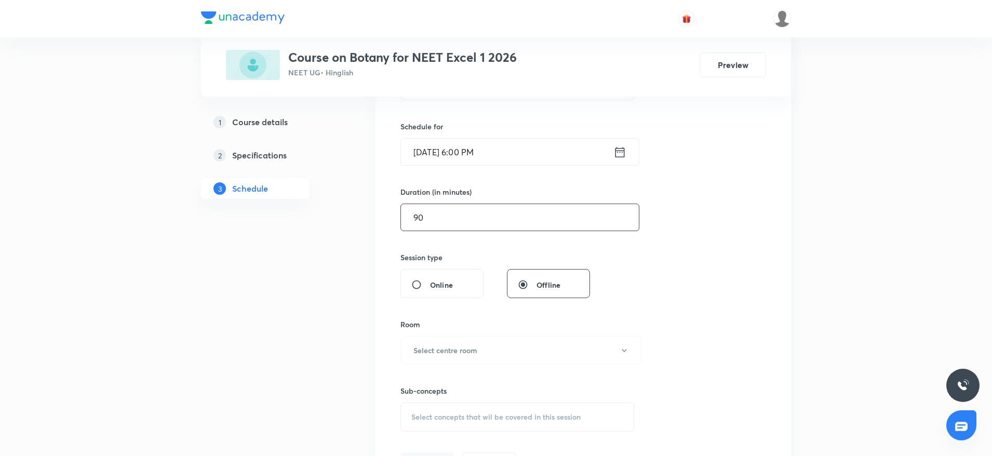
scroll to position [312, 0]
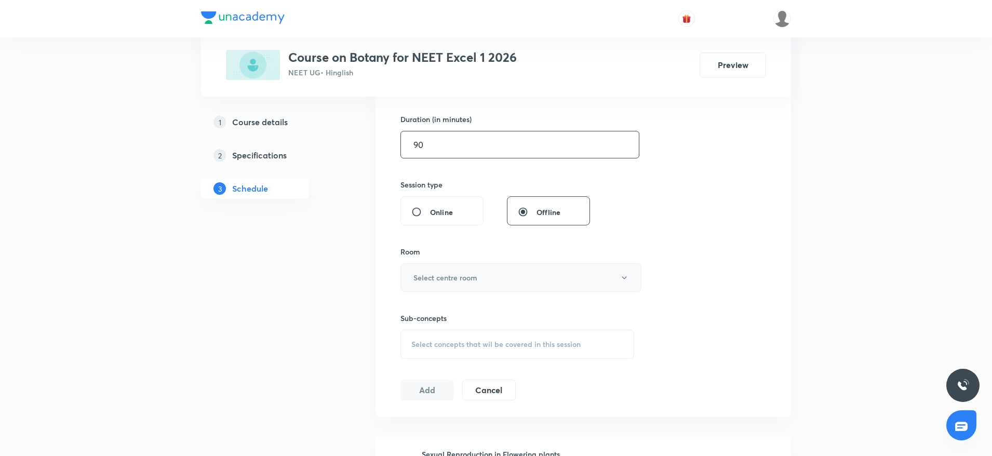
type input "90"
click at [493, 279] on button "Select centre room" at bounding box center [520, 277] width 241 height 29
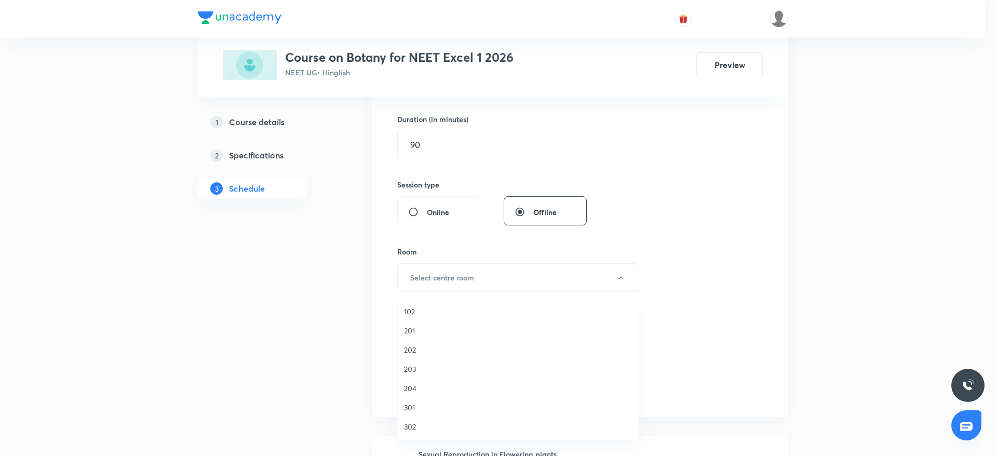
click at [410, 349] on span "202" at bounding box center [517, 349] width 227 height 11
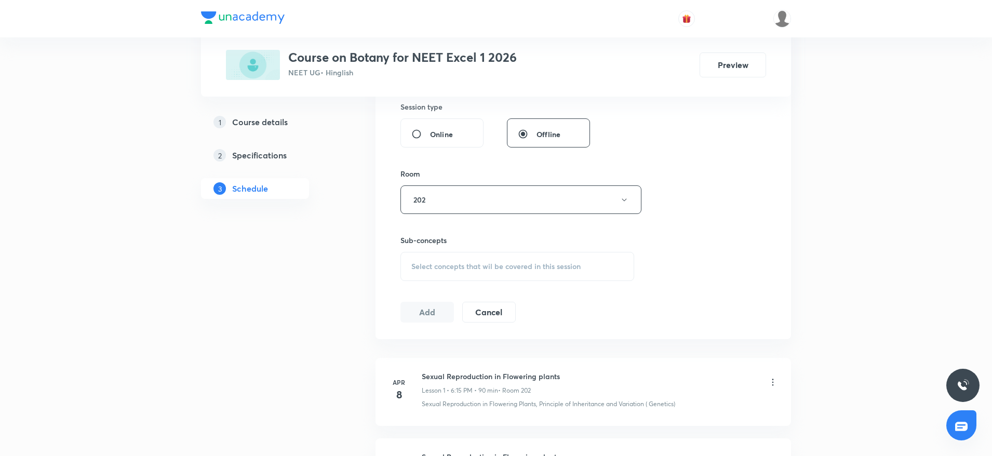
click at [546, 265] on span "Select concepts that wil be covered in this session" at bounding box center [495, 266] width 169 height 8
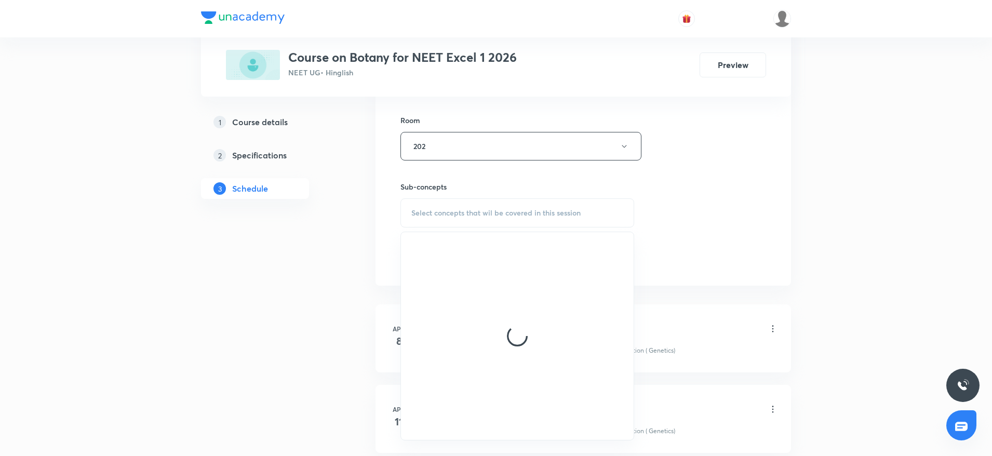
scroll to position [467, 0]
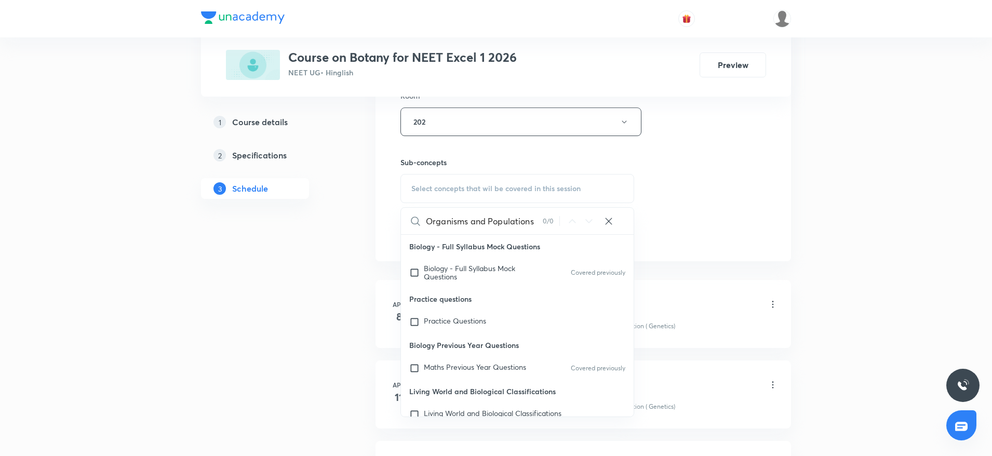
drag, startPoint x: 470, startPoint y: 217, endPoint x: 544, endPoint y: 221, distance: 73.8
click at [544, 221] on div "Organisms and Populations 0 / 0 ​" at bounding box center [517, 221] width 233 height 26
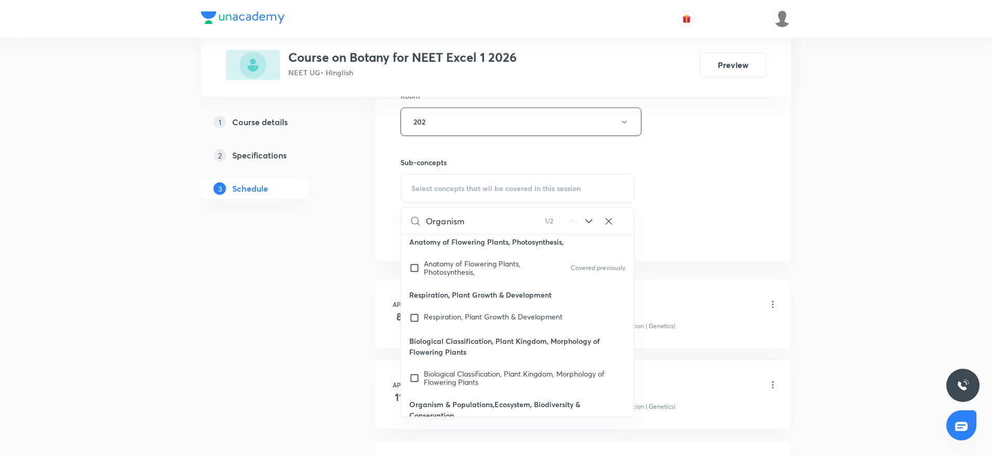
scroll to position [410, 0]
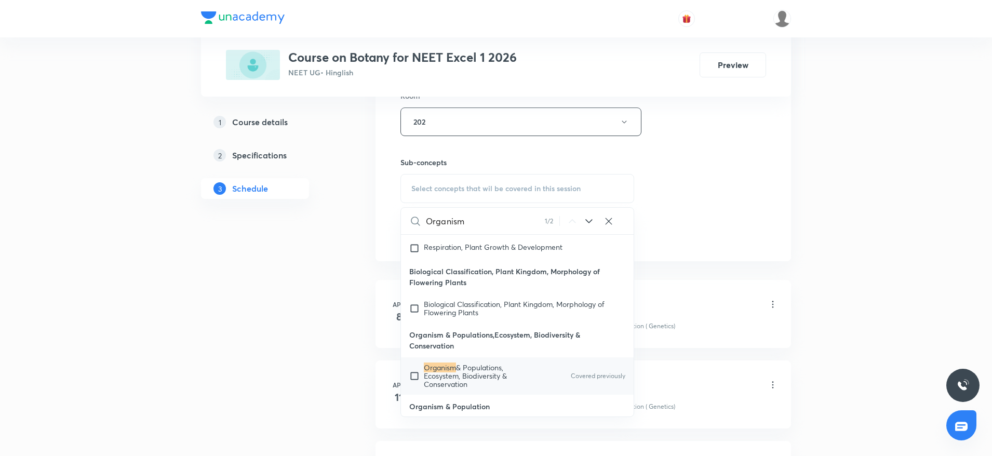
type input "Organism"
click at [483, 368] on span "& Populations, Ecosystem, Biodiversity & Conservation" at bounding box center [465, 375] width 83 height 26
checkbox input "true"
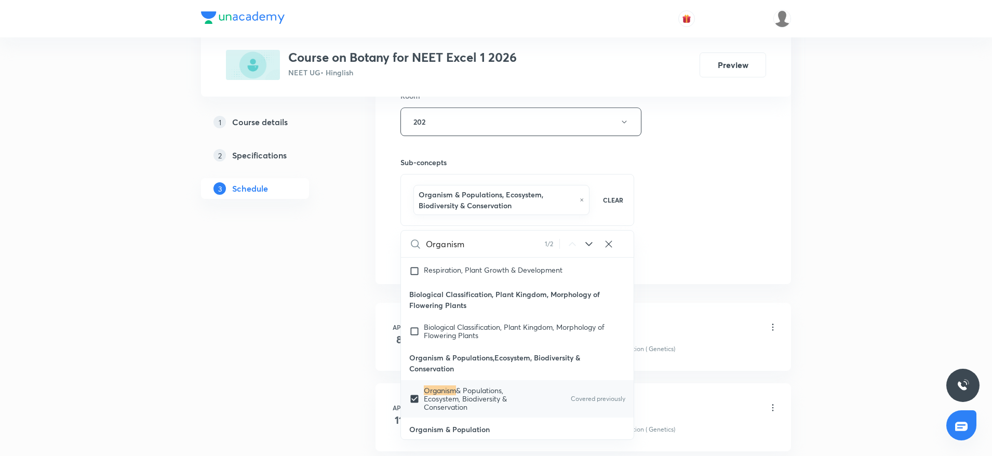
click at [721, 173] on div "Session 48 Live class Session title 25/99 Organisms and Populations ​ Schedule …" at bounding box center [582, 12] width 365 height 510
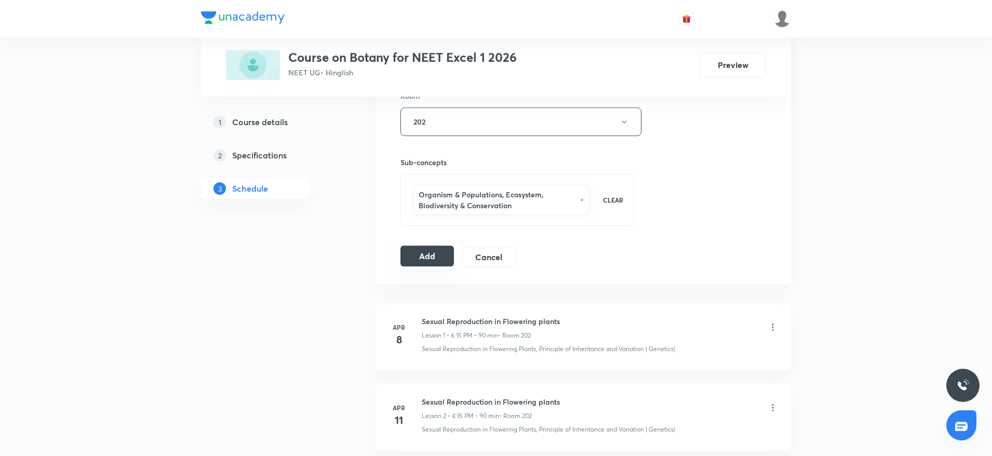
click at [427, 261] on button "Add" at bounding box center [426, 256] width 53 height 21
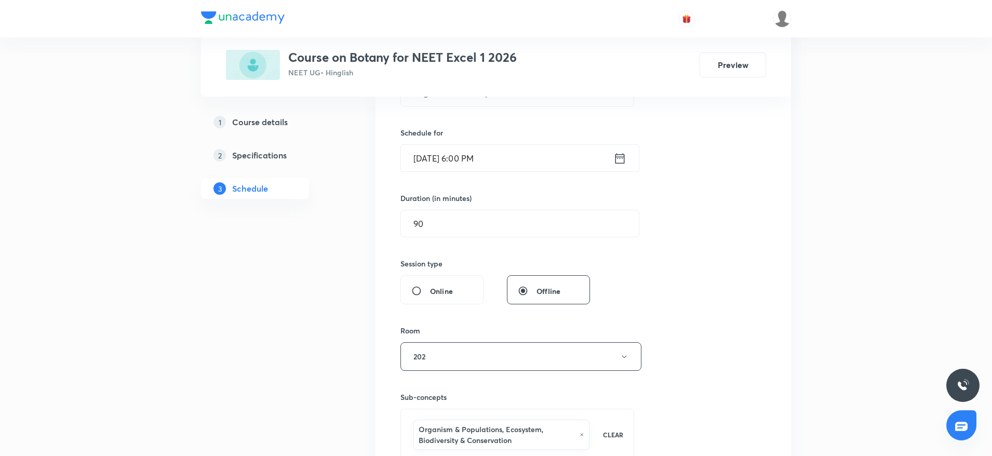
scroll to position [156, 0]
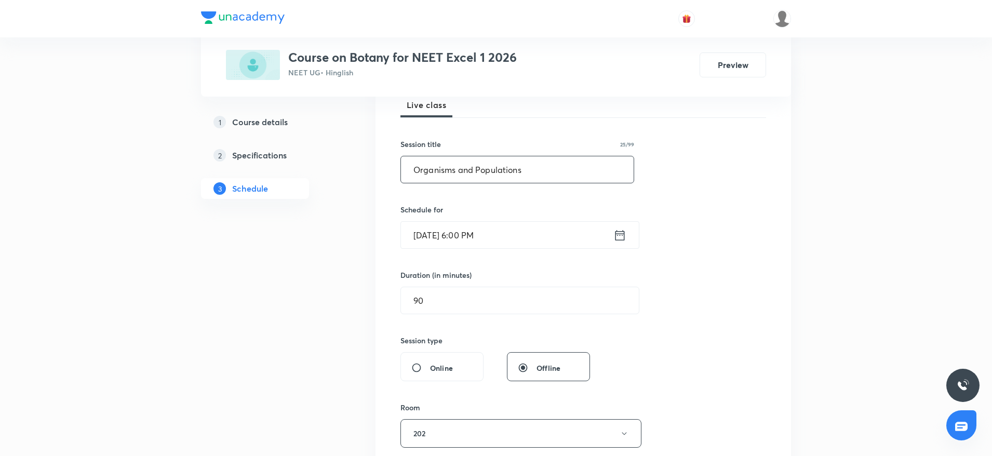
drag, startPoint x: 542, startPoint y: 173, endPoint x: 299, endPoint y: 193, distance: 243.7
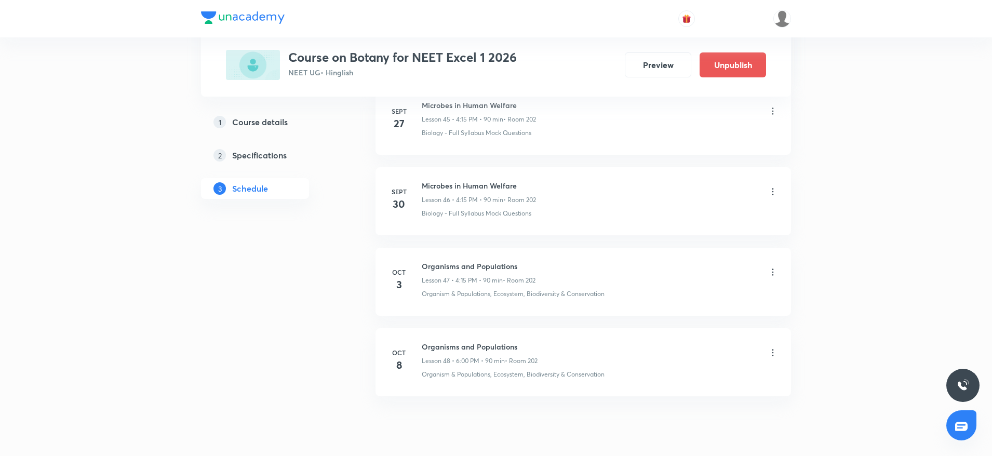
scroll to position [3762, 0]
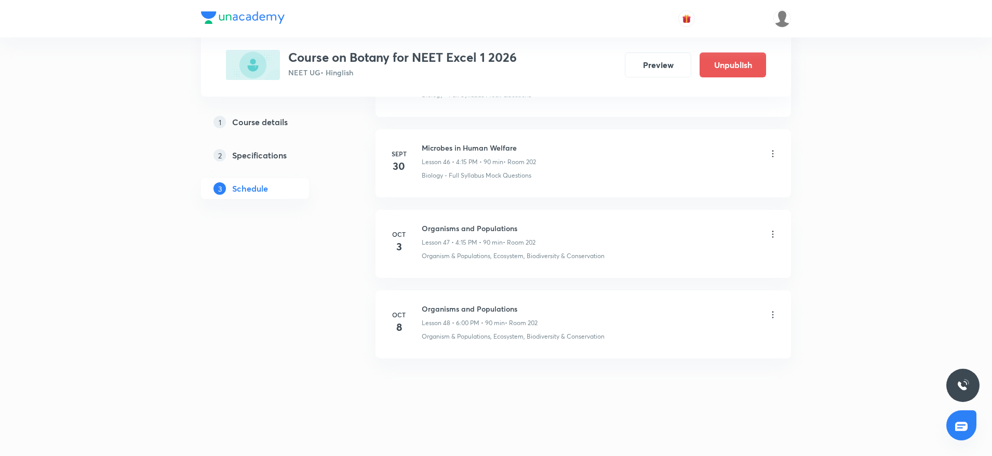
click at [790, 216] on li "Oct 3 Organisms and Populations Lesson 47 • 4:15 PM • 90 min • Room 202 Organis…" at bounding box center [582, 244] width 415 height 68
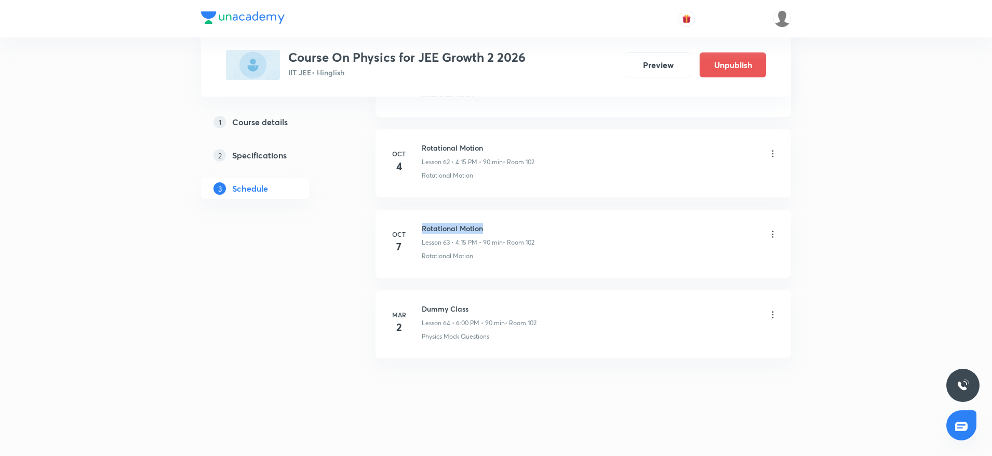
drag, startPoint x: 423, startPoint y: 224, endPoint x: 488, endPoint y: 218, distance: 65.2
click at [488, 218] on li "[DATE] Rotational Motion Lesson 63 • 4:15 PM • 90 min • Room 102 Rotational Mot…" at bounding box center [582, 244] width 415 height 68
copy h6 "Rotational Motion"
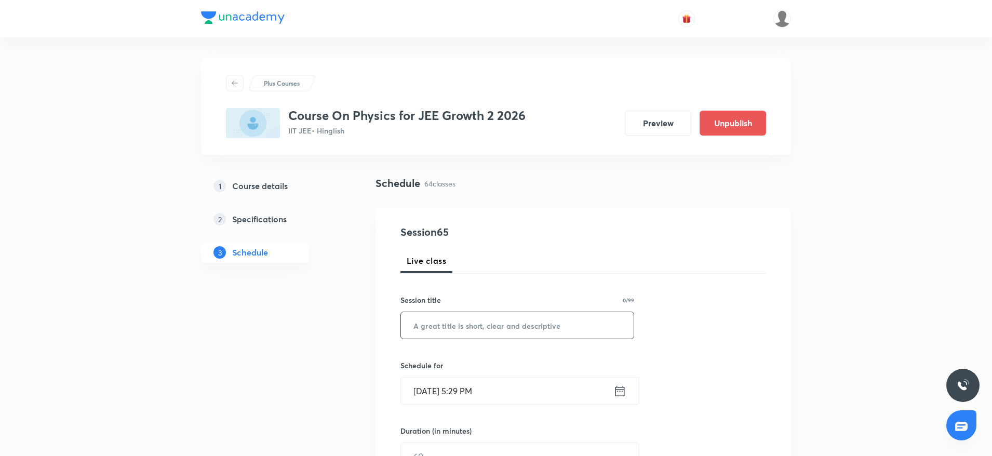
click at [461, 320] on input "text" at bounding box center [517, 325] width 233 height 26
paste input "Rotational Motion"
type input "Rotational Motion"
click at [462, 384] on input "[DATE] 5:29 PM" at bounding box center [507, 390] width 212 height 26
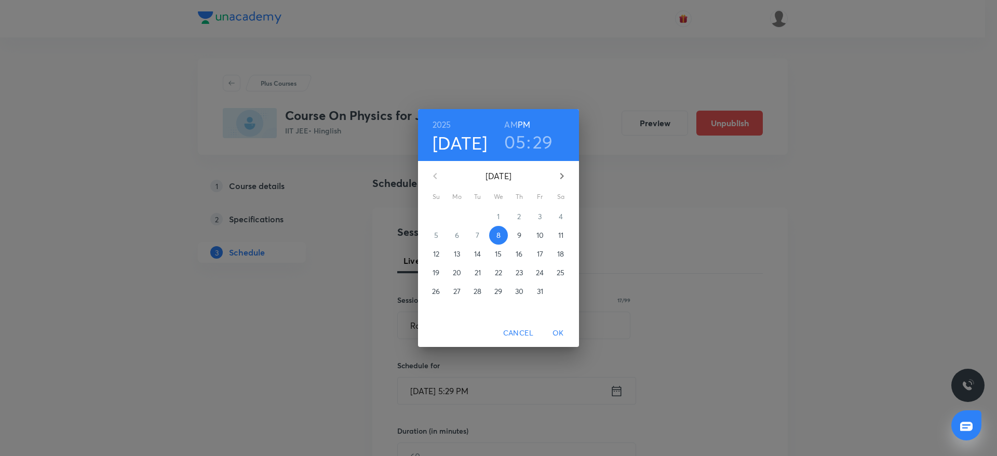
click at [516, 143] on h3 "05" at bounding box center [514, 142] width 21 height 22
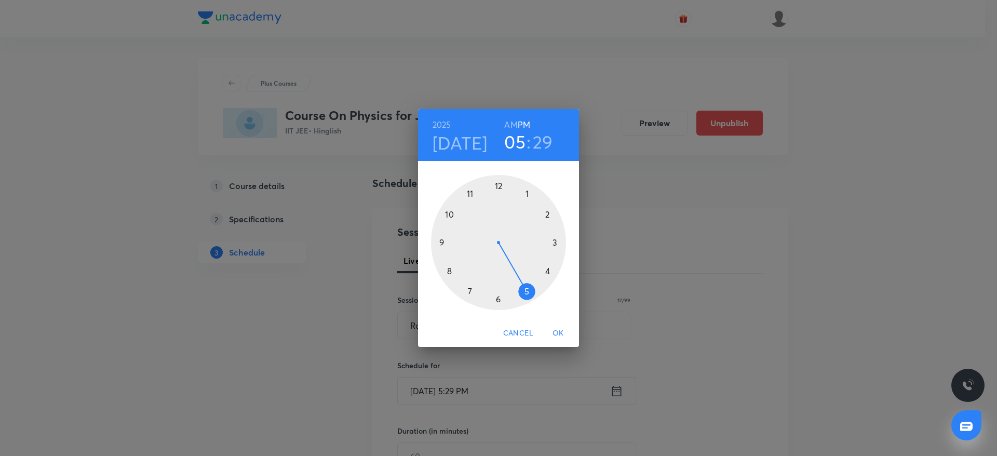
click at [496, 300] on div at bounding box center [498, 242] width 135 height 135
click at [495, 300] on div at bounding box center [498, 242] width 135 height 135
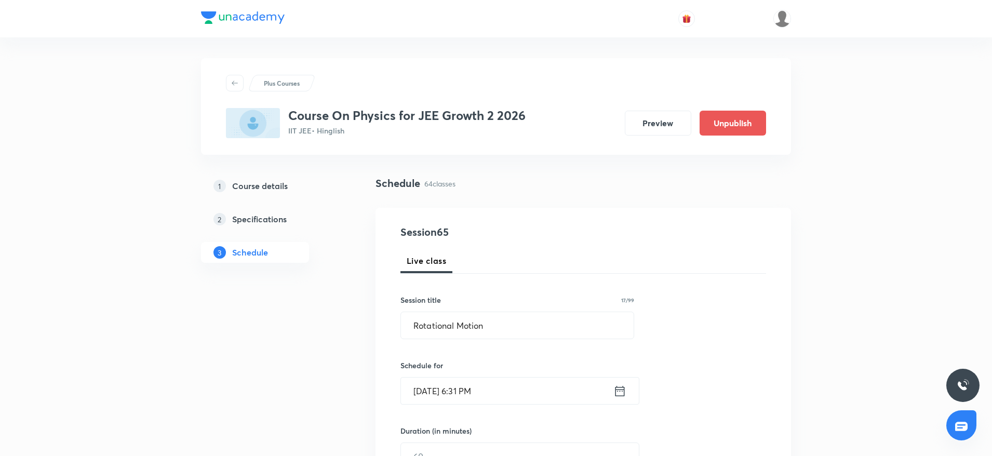
click at [475, 392] on input "Oct 8, 2025, 6:31 PM" at bounding box center [507, 390] width 212 height 26
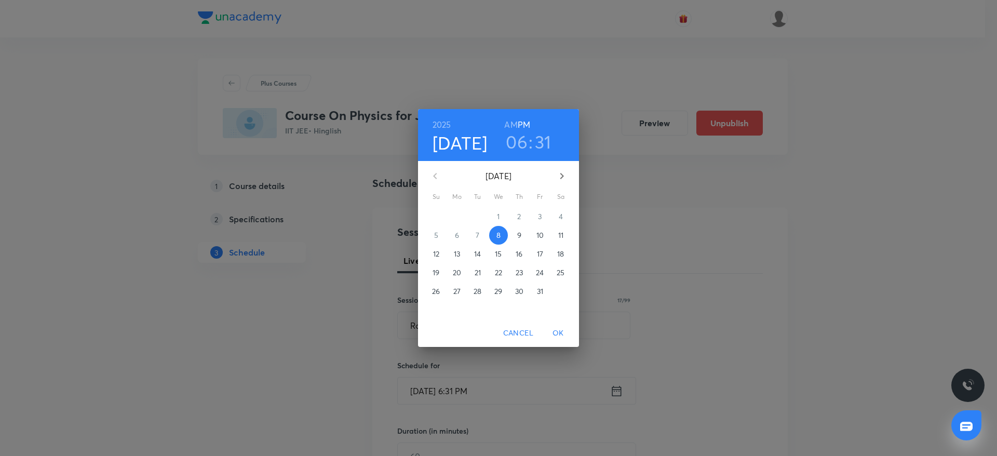
click at [545, 140] on h3 "31" at bounding box center [543, 142] width 17 height 22
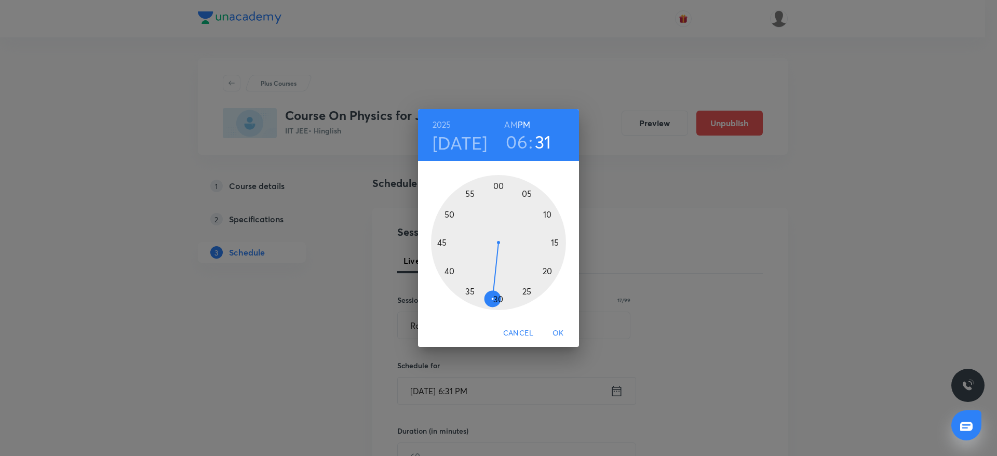
click at [499, 183] on div at bounding box center [498, 242] width 135 height 135
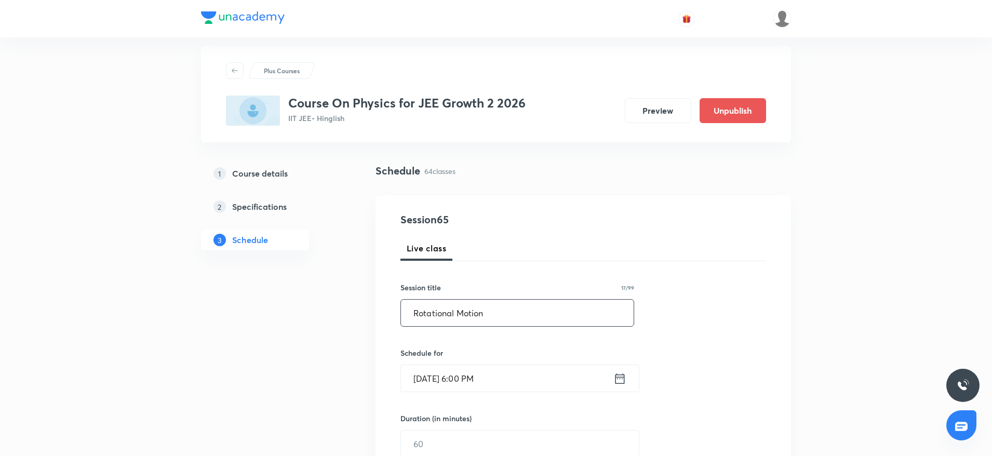
scroll to position [156, 0]
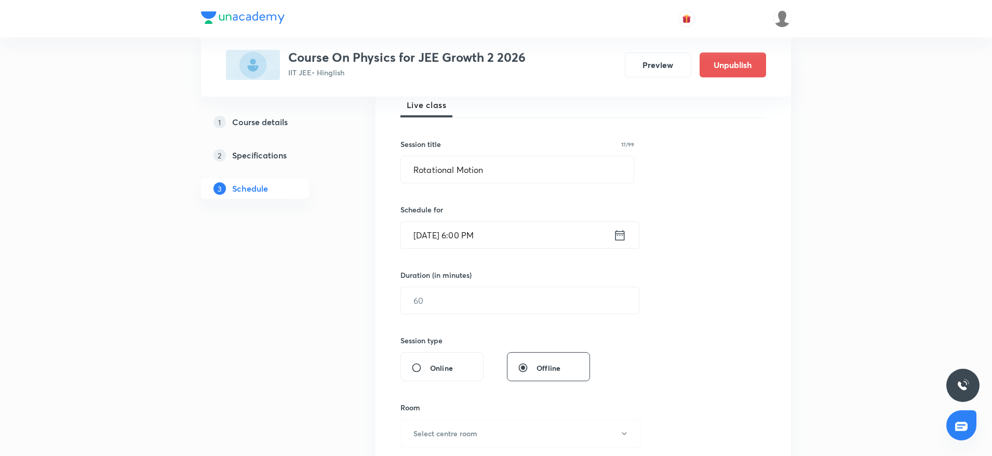
click at [464, 280] on div "Duration (in minutes) ​" at bounding box center [494, 291] width 189 height 45
click at [464, 288] on input "text" at bounding box center [520, 300] width 238 height 26
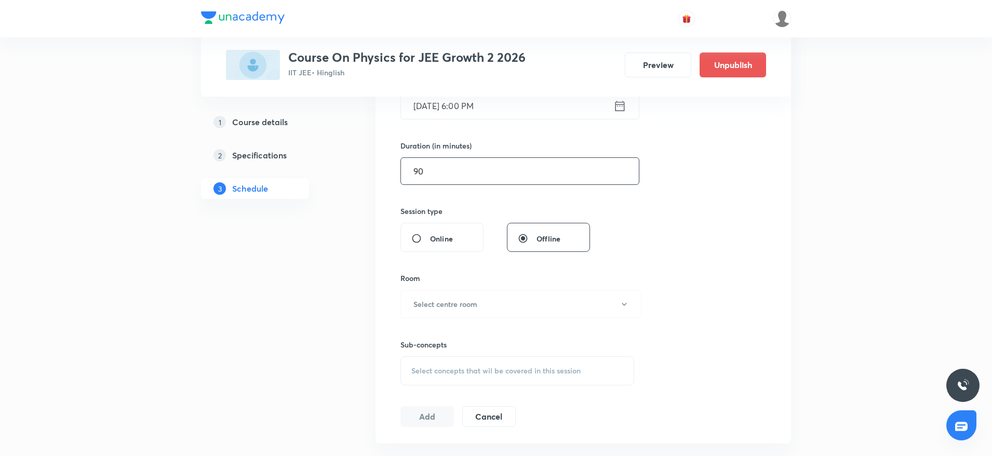
scroll to position [312, 0]
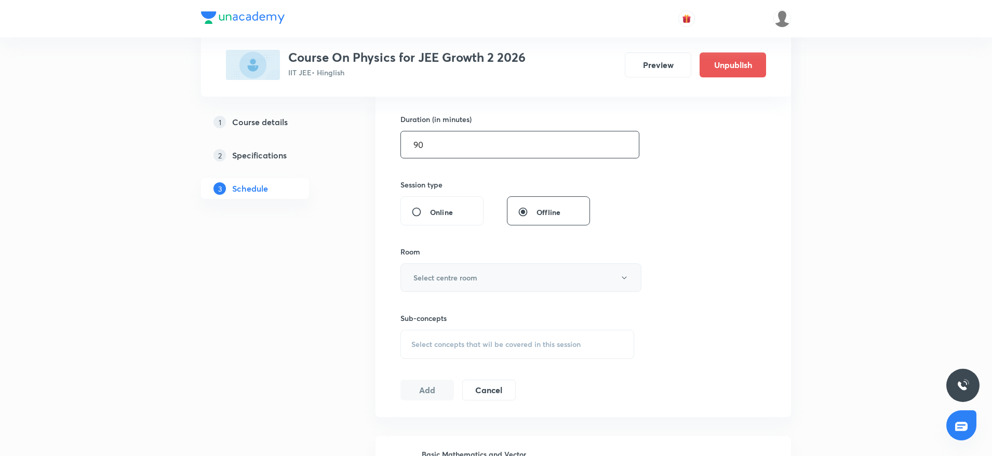
type input "90"
click at [472, 283] on button "Select centre room" at bounding box center [520, 277] width 241 height 29
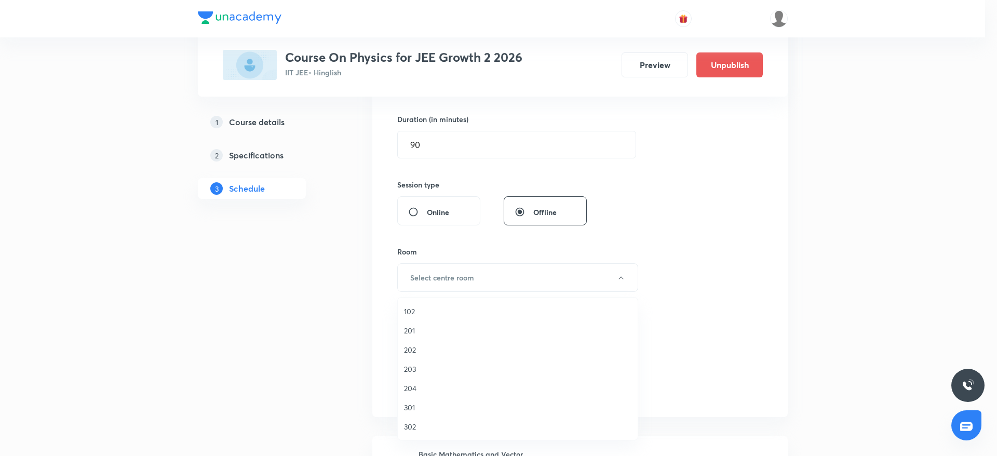
click at [416, 312] on span "102" at bounding box center [517, 311] width 227 height 11
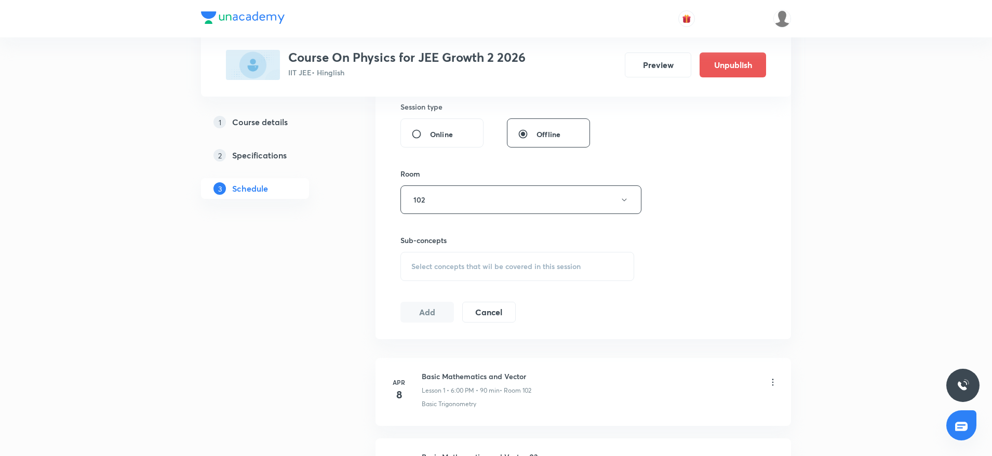
click at [540, 264] on span "Select concepts that wil be covered in this session" at bounding box center [495, 266] width 169 height 8
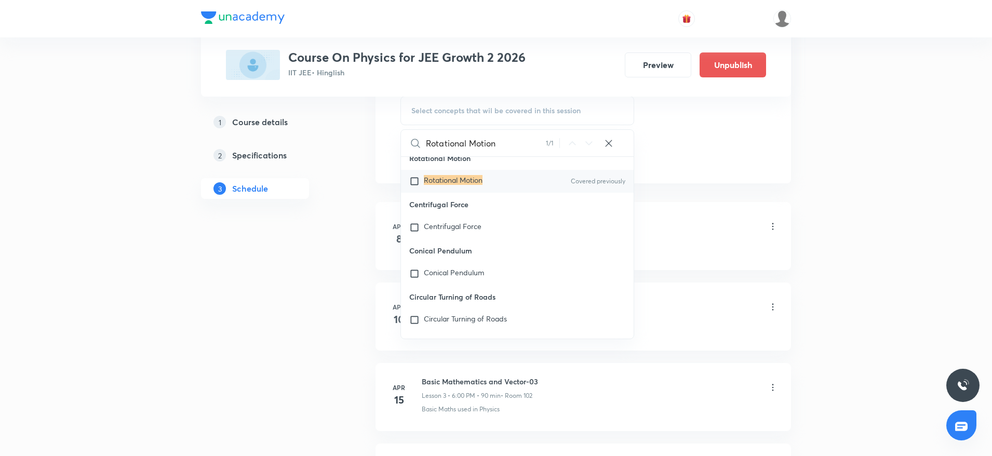
scroll to position [26615, 0]
type input "Rotational Motion"
click at [472, 184] on mark "Rotational Motion" at bounding box center [453, 179] width 59 height 10
checkbox input "true"
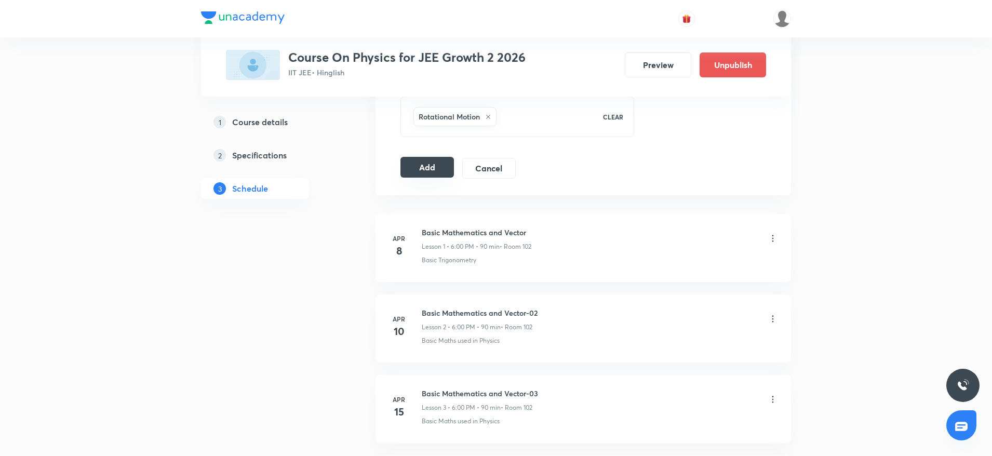
click at [402, 173] on button "Add" at bounding box center [426, 167] width 53 height 21
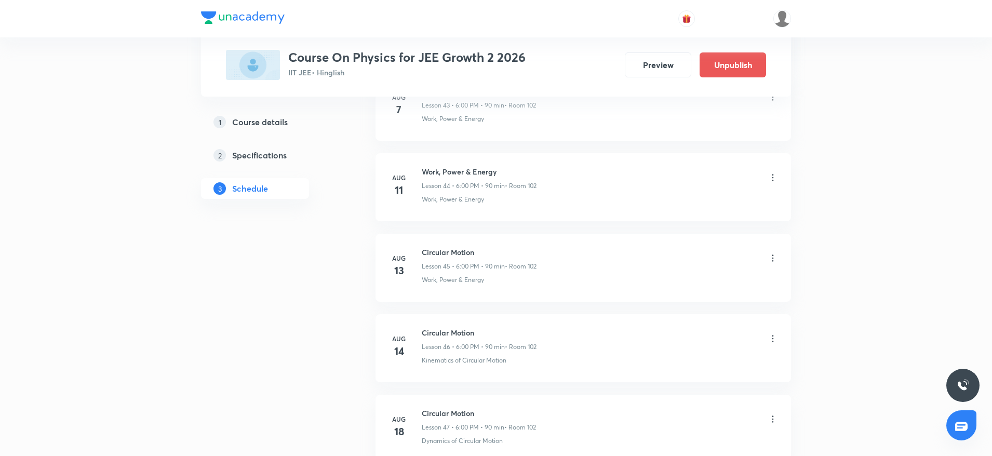
scroll to position [5130, 0]
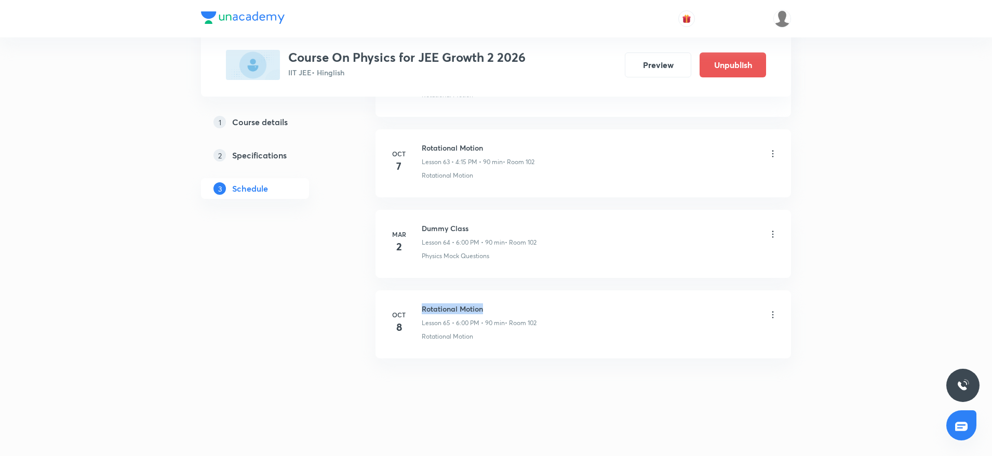
drag, startPoint x: 423, startPoint y: 305, endPoint x: 498, endPoint y: 296, distance: 76.3
click at [498, 296] on li "Oct 8 Rotational Motion Lesson 65 • 6:00 PM • 90 min • Room 102 Rotational Moti…" at bounding box center [582, 324] width 415 height 68
copy h6 "Rotational Motion"
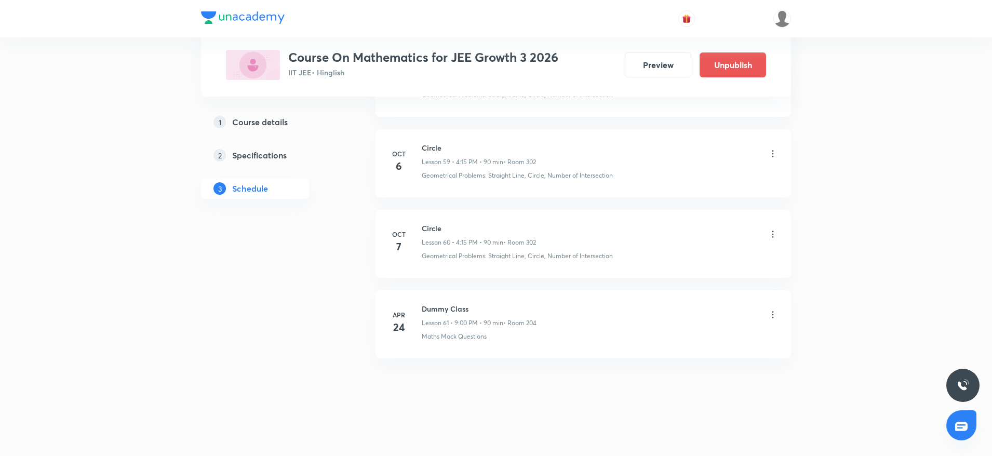
click at [426, 219] on li "[DATE] Circle Lesson 60 • 4:15 PM • 90 min • Room 302 Geometrical Problems: Str…" at bounding box center [582, 244] width 415 height 68
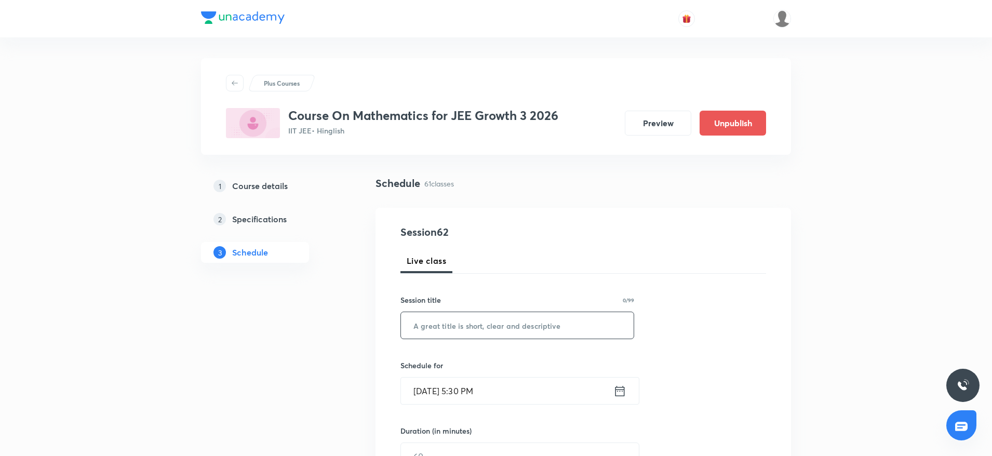
click at [463, 337] on input "text" at bounding box center [517, 325] width 233 height 26
paste input "Circle"
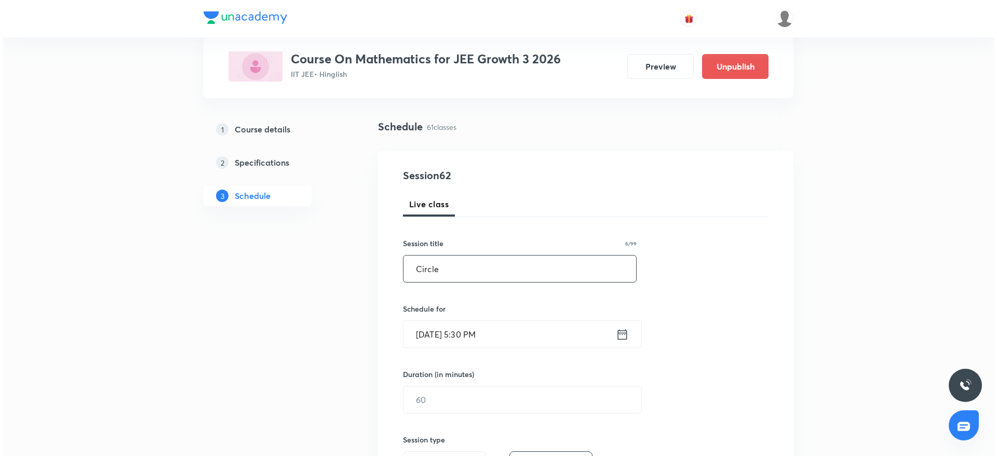
scroll to position [78, 0]
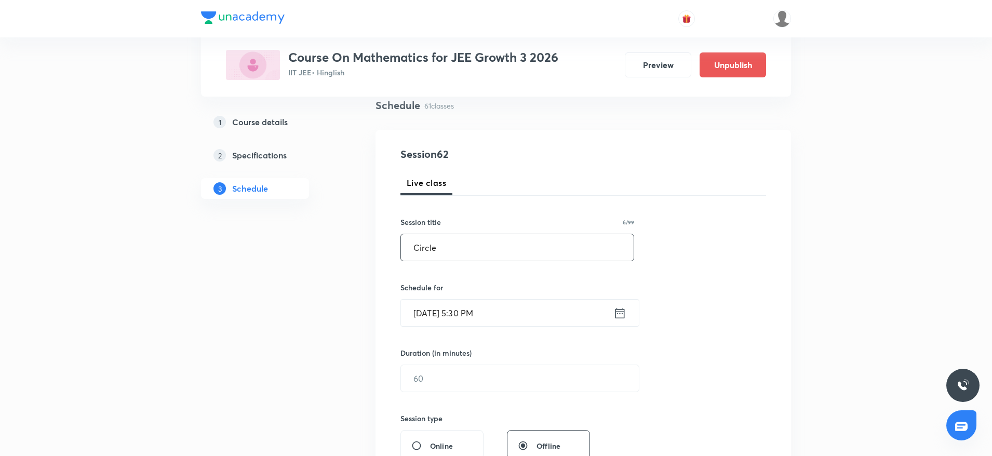
type input "Circle"
click at [462, 307] on input "[DATE] 5:30 PM" at bounding box center [507, 313] width 212 height 26
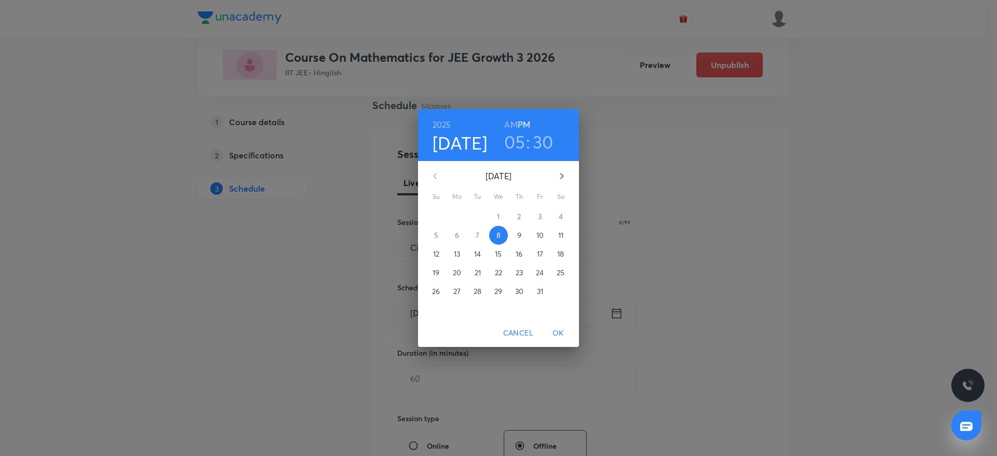
click at [513, 145] on h3 "05" at bounding box center [514, 142] width 21 height 22
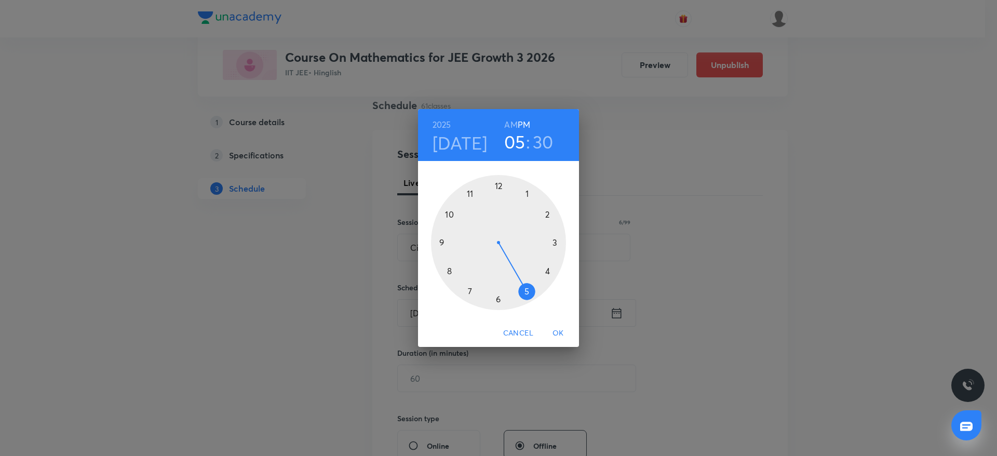
click at [497, 302] on div at bounding box center [498, 242] width 135 height 135
click at [497, 188] on div at bounding box center [498, 242] width 135 height 135
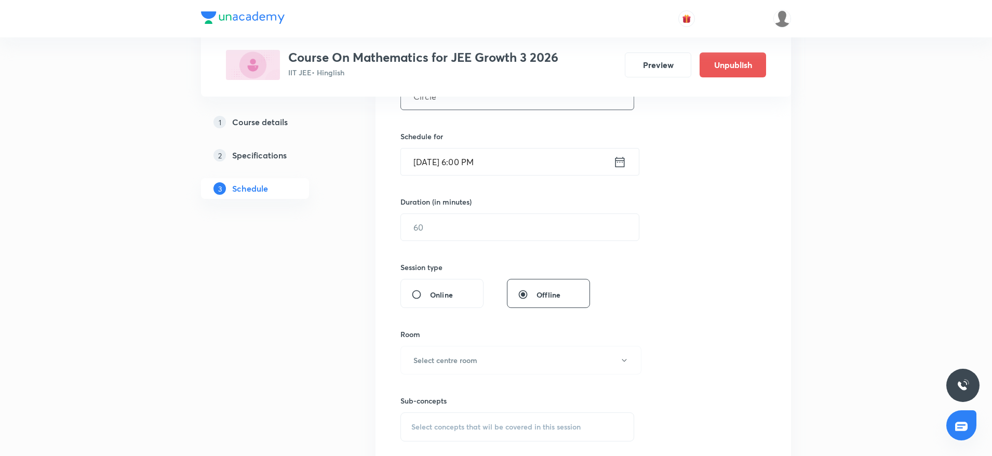
scroll to position [234, 0]
click at [483, 226] on input "text" at bounding box center [520, 222] width 238 height 26
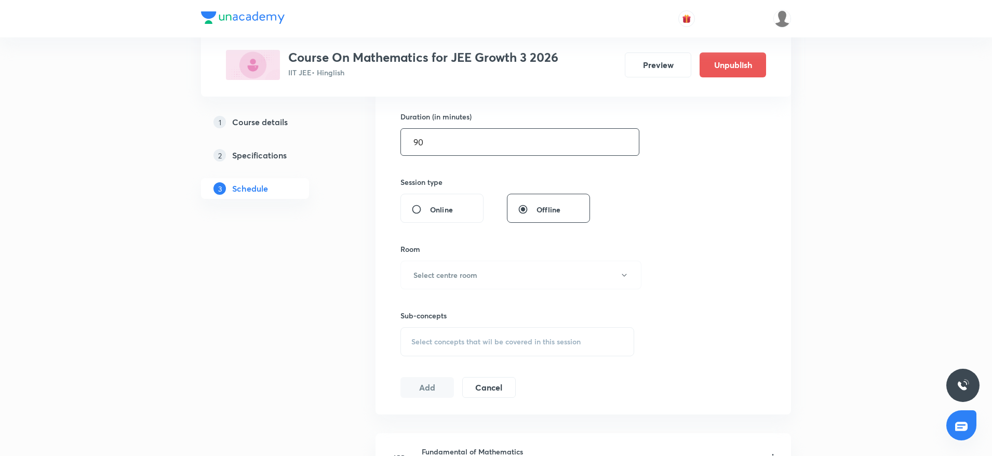
scroll to position [389, 0]
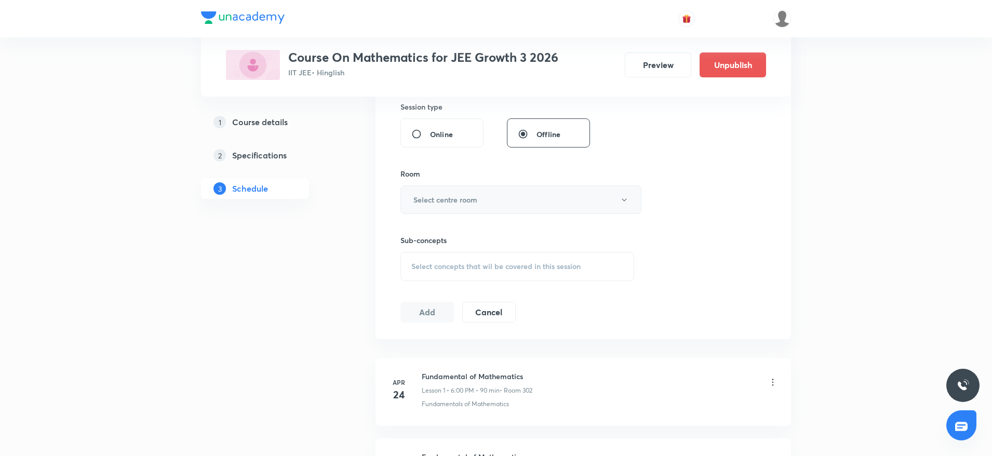
type input "90"
click at [482, 207] on button "Select centre room" at bounding box center [520, 199] width 241 height 29
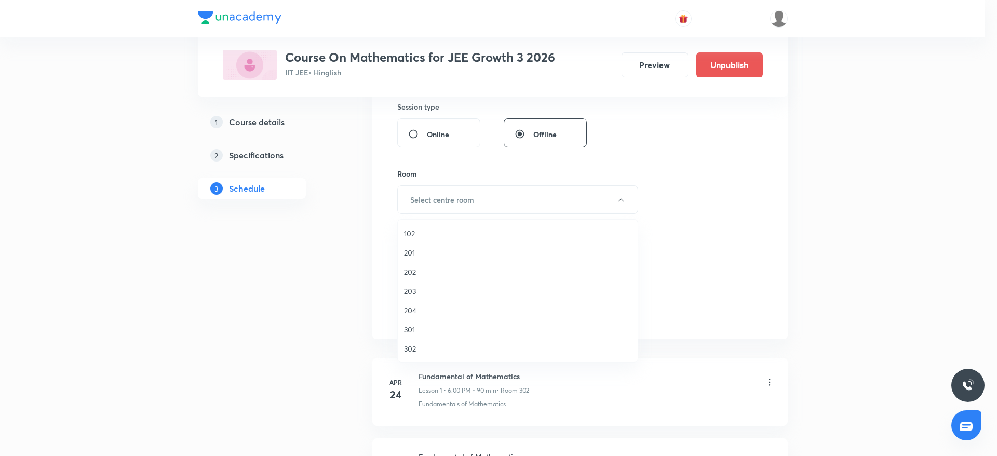
click at [411, 342] on li "302" at bounding box center [518, 348] width 240 height 19
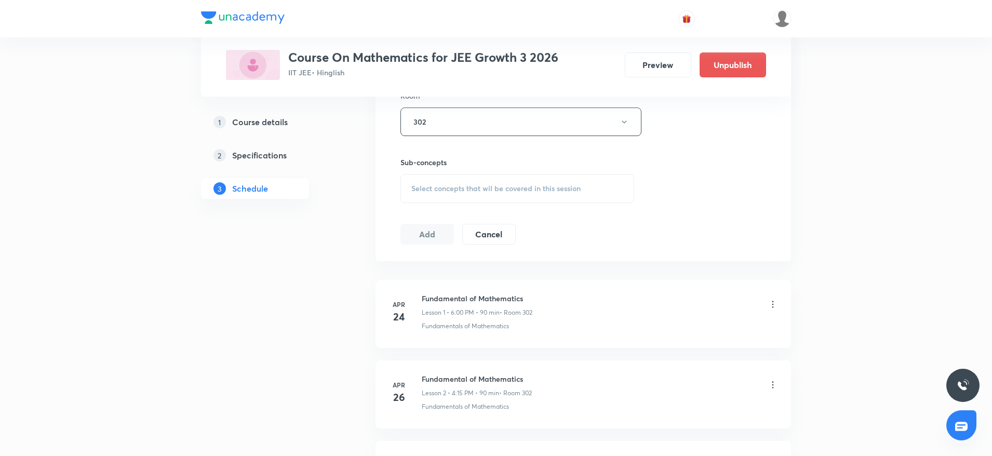
click at [498, 178] on div "Select concepts that wil be covered in this session" at bounding box center [517, 188] width 234 height 29
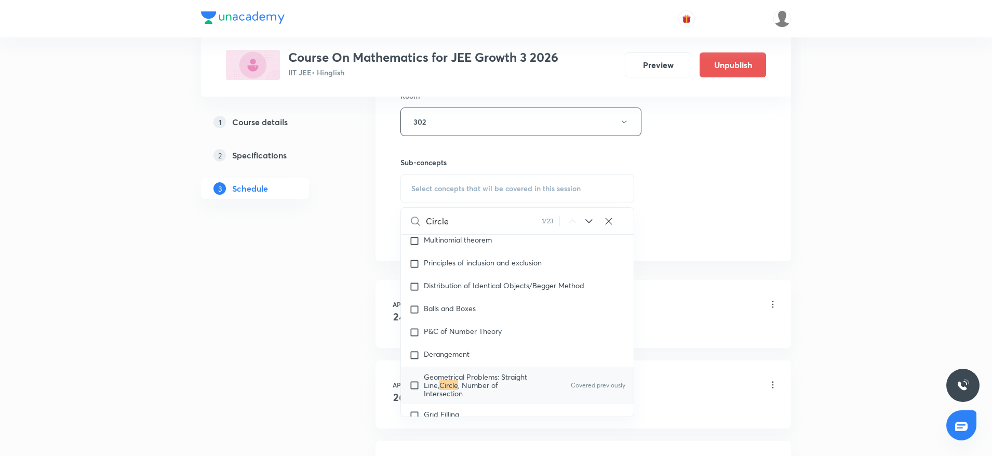
scroll to position [2197, 0]
type input "Circle"
click at [468, 377] on span ", Number of Intersection" at bounding box center [461, 386] width 74 height 18
checkbox input "true"
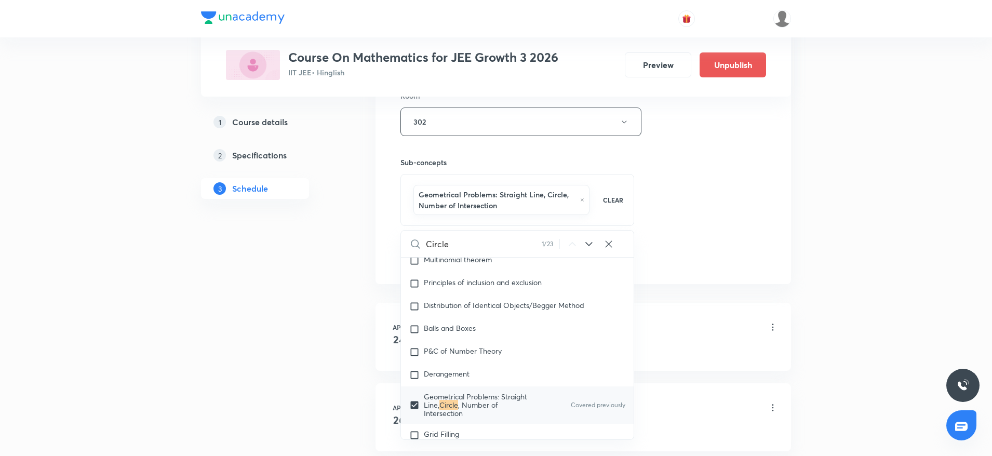
click at [729, 177] on div "Session 62 Live class Session title 6/99 Circle ​ Schedule for Oct 8, 2025, 6:0…" at bounding box center [582, 12] width 365 height 510
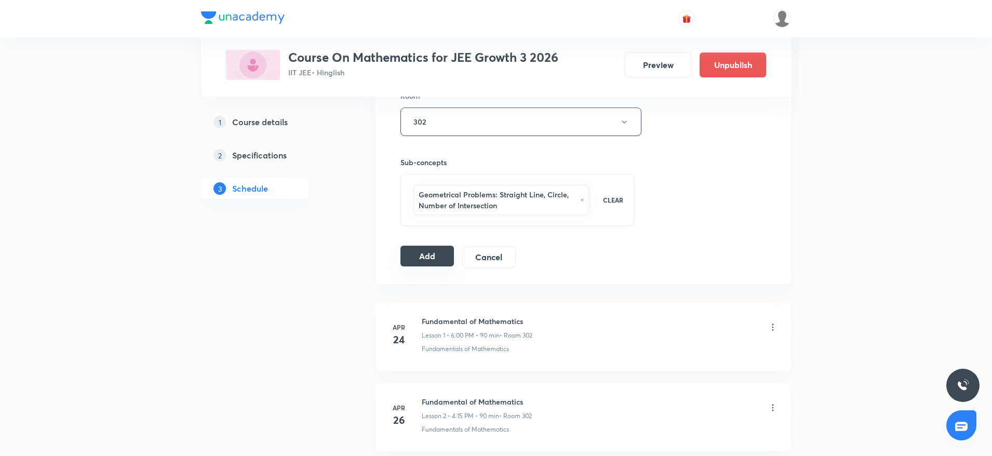
click at [432, 255] on button "Add" at bounding box center [426, 256] width 53 height 21
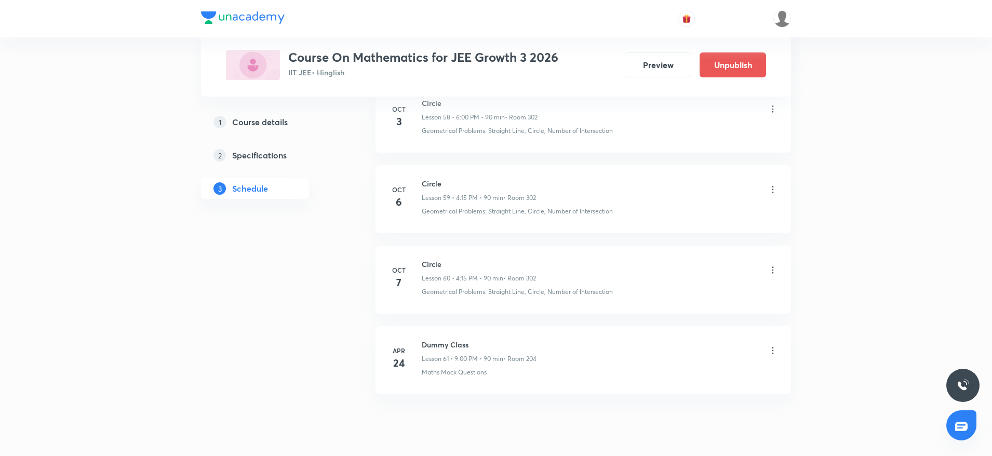
scroll to position [4808, 0]
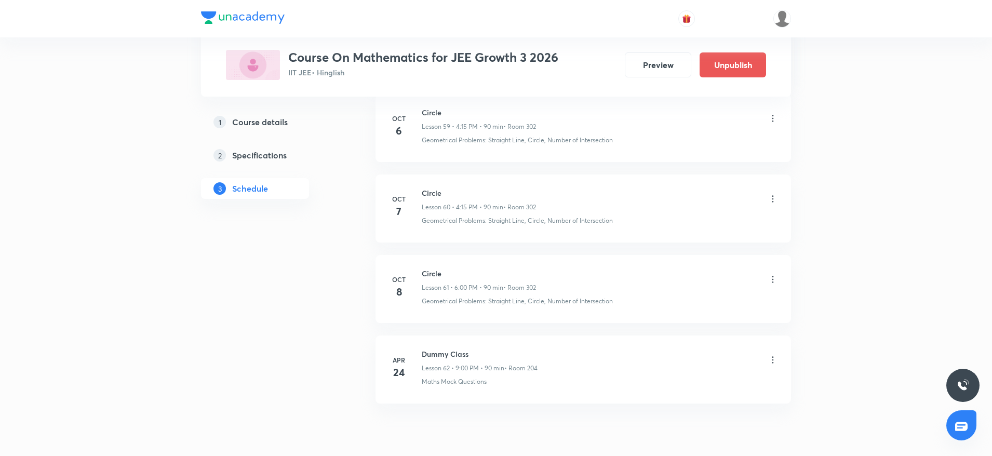
scroll to position [4889, 0]
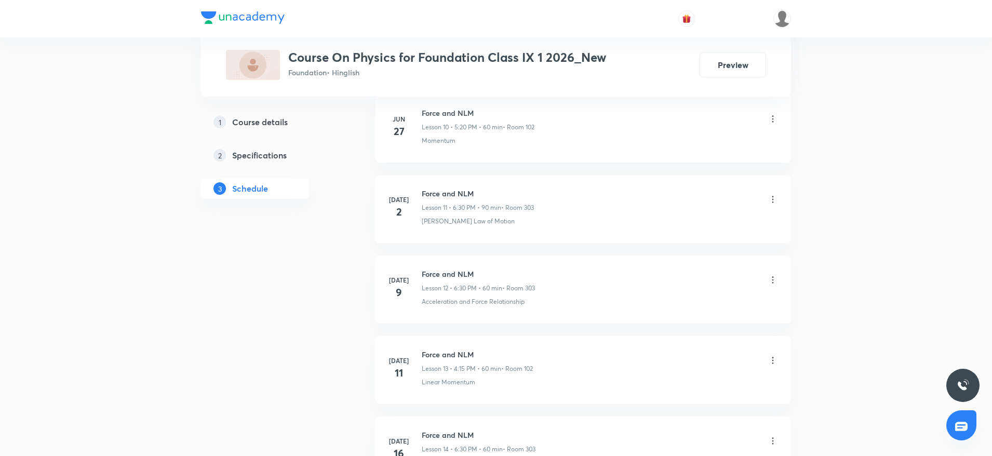
scroll to position [2710, 0]
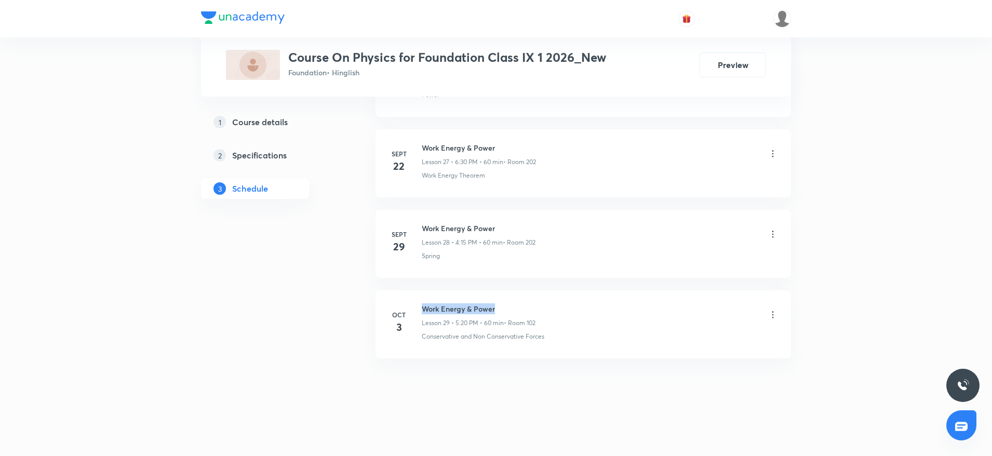
drag, startPoint x: 420, startPoint y: 302, endPoint x: 452, endPoint y: 348, distance: 56.3
click at [501, 312] on li "Oct 3 Work Energy & Power Lesson 29 • 5:20 PM • 60 min • Room 102 Conservative …" at bounding box center [582, 324] width 415 height 68
copy h6 "Work Energy & Power"
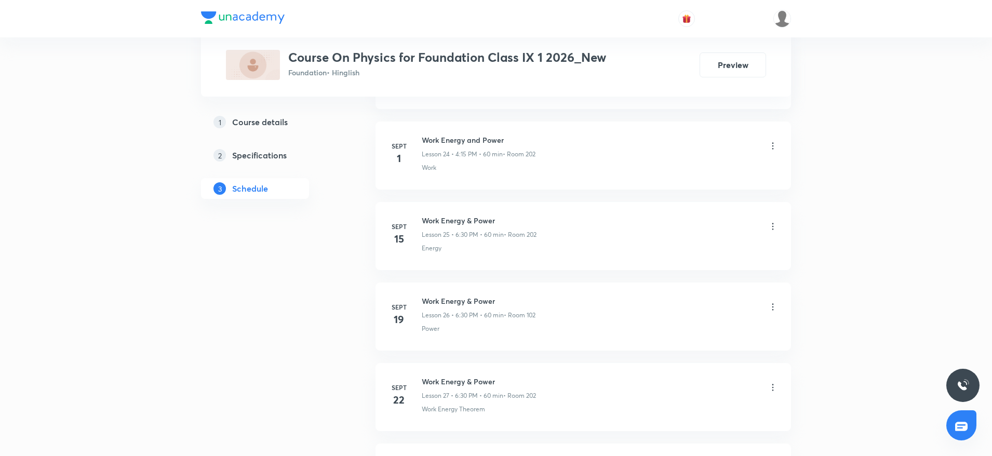
scroll to position [0, 0]
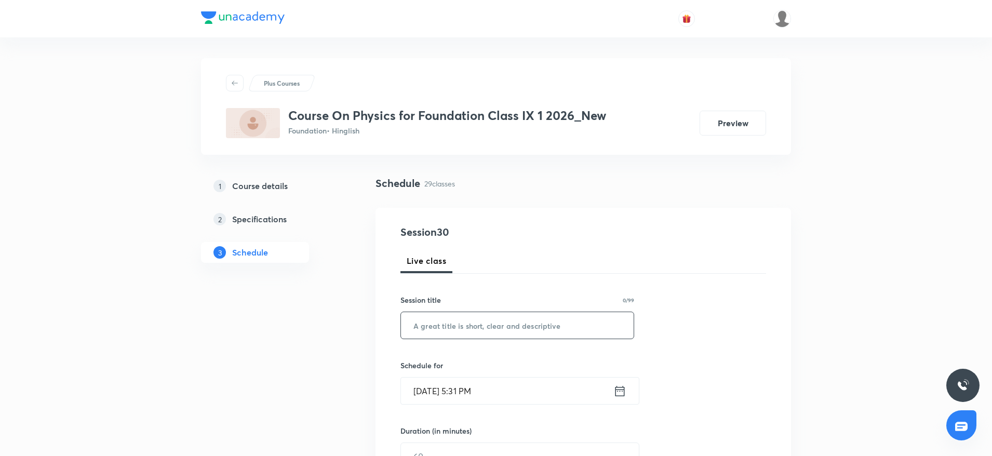
drag, startPoint x: 470, startPoint y: 315, endPoint x: 467, endPoint y: 327, distance: 12.5
click at [463, 321] on input "text" at bounding box center [517, 325] width 233 height 26
paste input "Work Energy & Power"
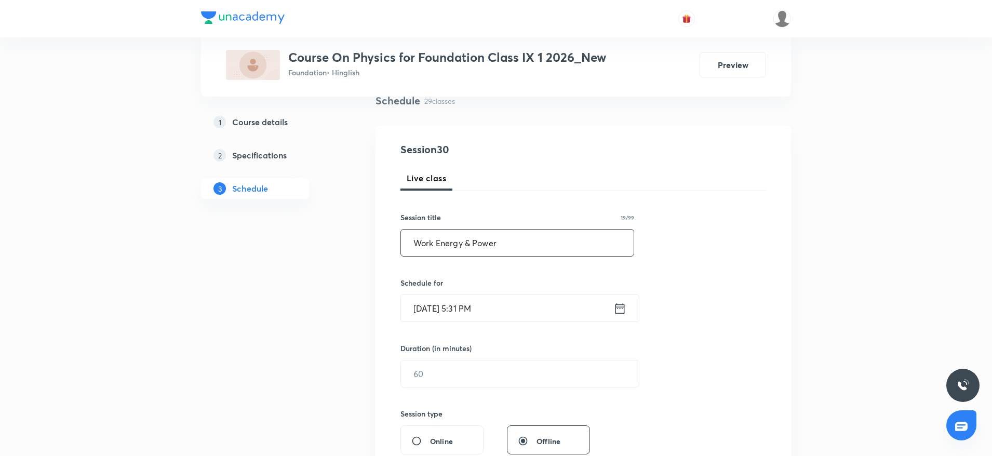
scroll to position [78, 0]
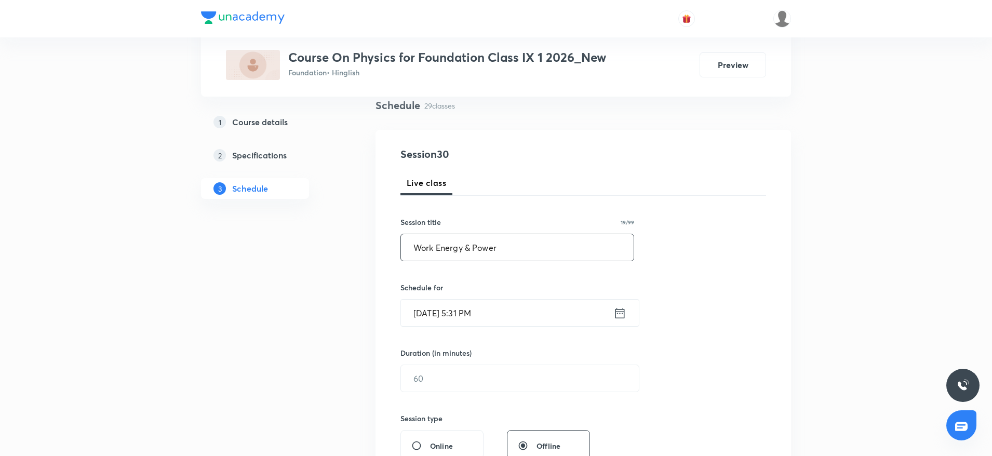
type input "Work Energy & Power"
click at [468, 313] on input "Oct 8, 2025, 5:31 PM" at bounding box center [507, 313] width 212 height 26
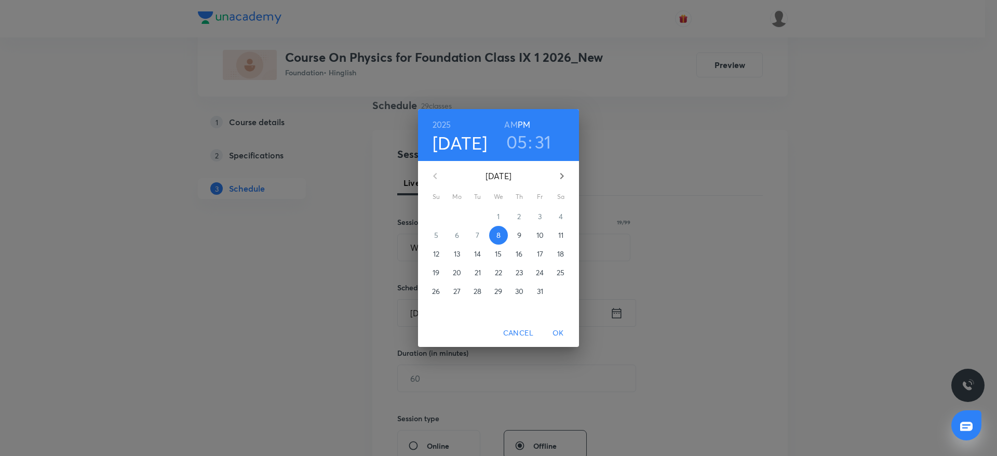
click at [511, 134] on h3 "05" at bounding box center [516, 142] width 21 height 22
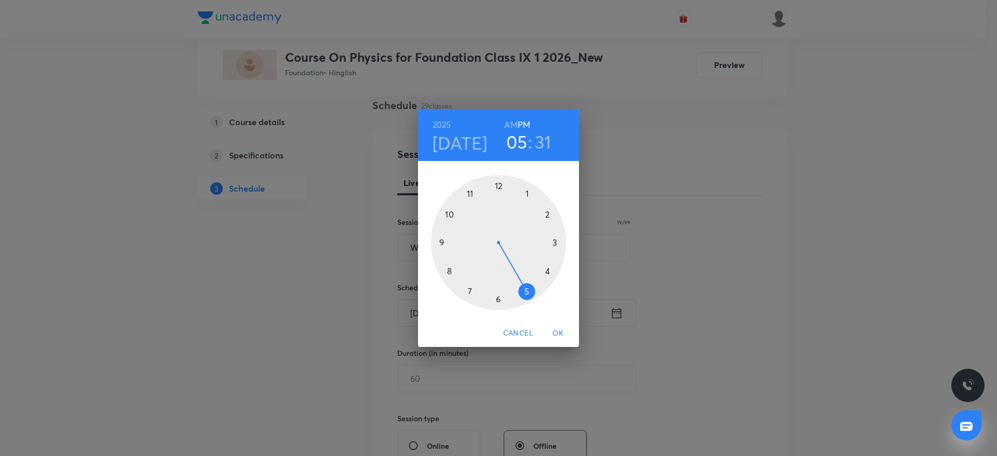
click at [498, 302] on div at bounding box center [498, 242] width 135 height 135
click at [499, 302] on div at bounding box center [498, 242] width 135 height 135
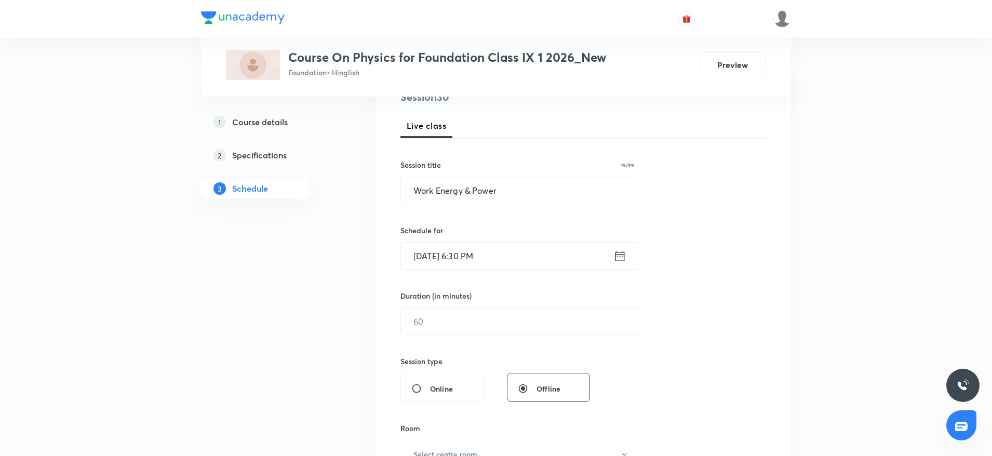
scroll to position [156, 0]
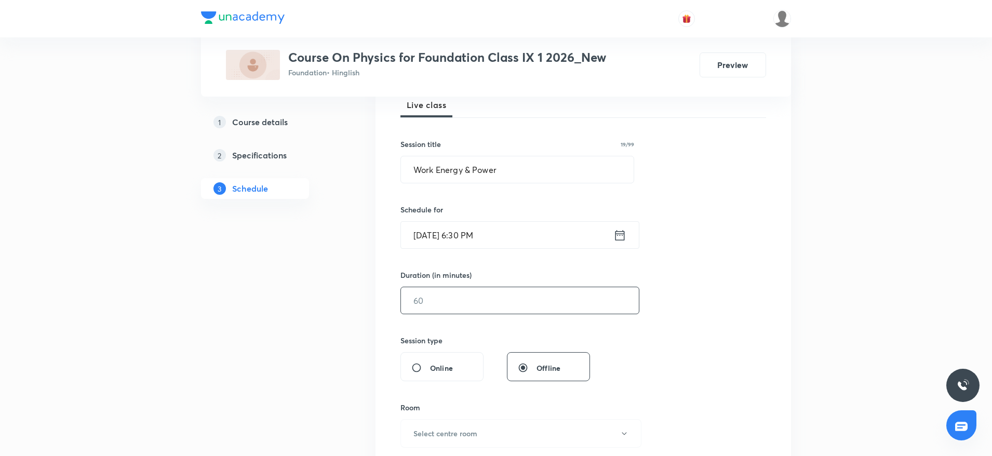
click at [492, 302] on input "text" at bounding box center [520, 300] width 238 height 26
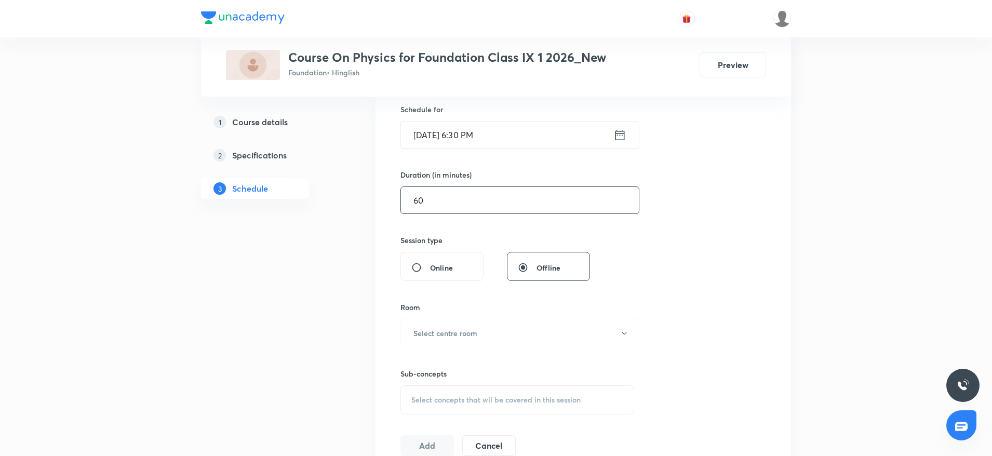
scroll to position [312, 0]
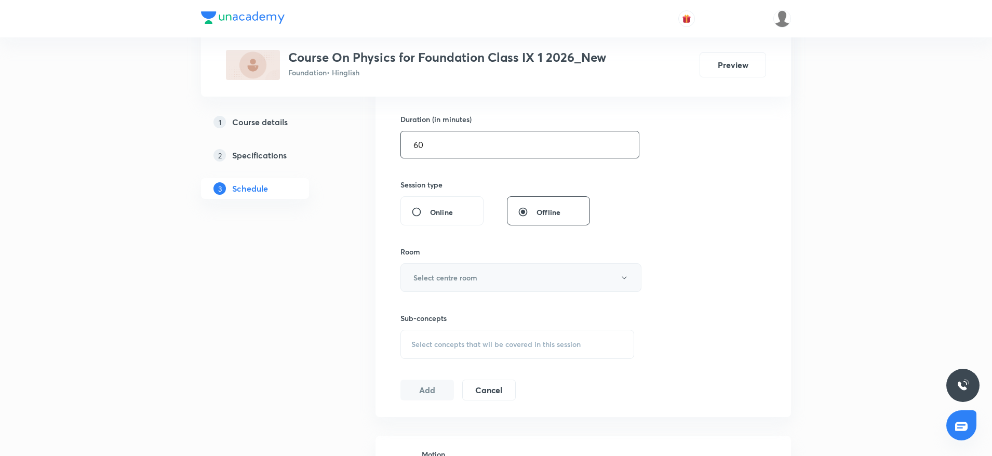
type input "60"
click at [476, 279] on h6 "Select centre room" at bounding box center [445, 277] width 64 height 11
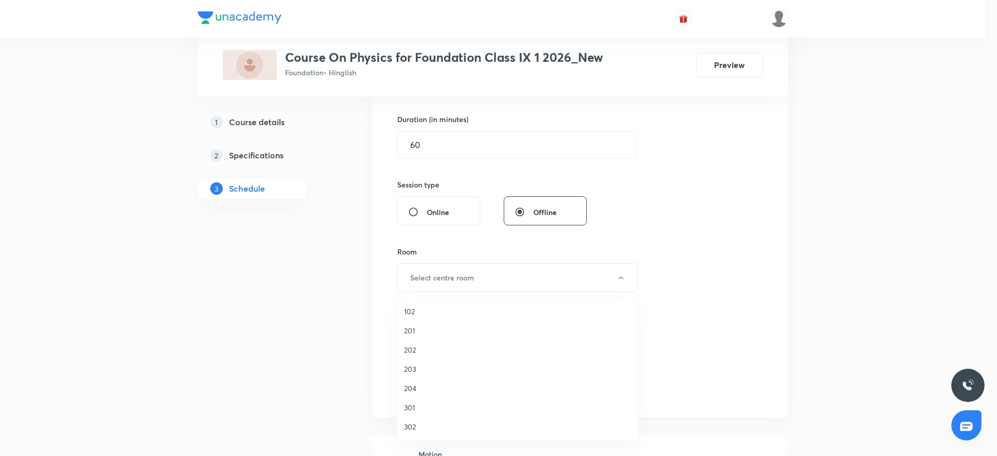
click at [421, 347] on span "202" at bounding box center [517, 349] width 227 height 11
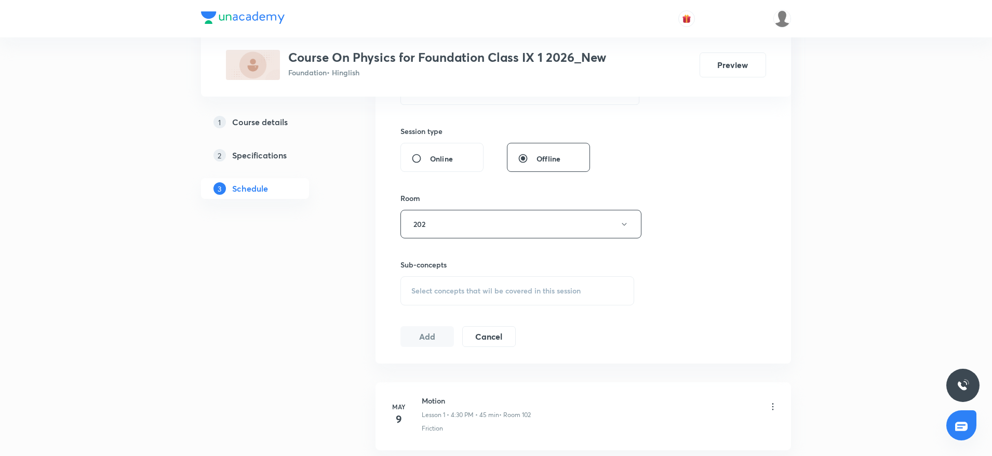
scroll to position [389, 0]
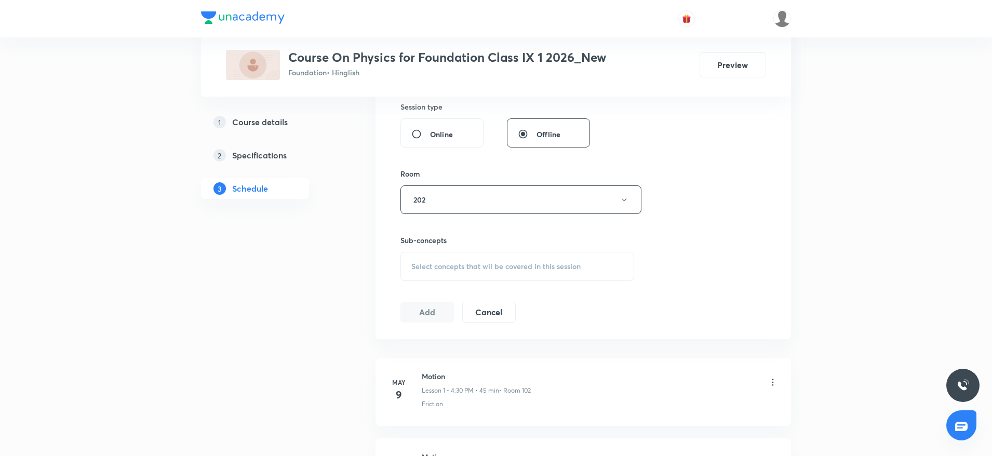
click at [513, 274] on div "Select concepts that wil be covered in this session" at bounding box center [517, 266] width 234 height 29
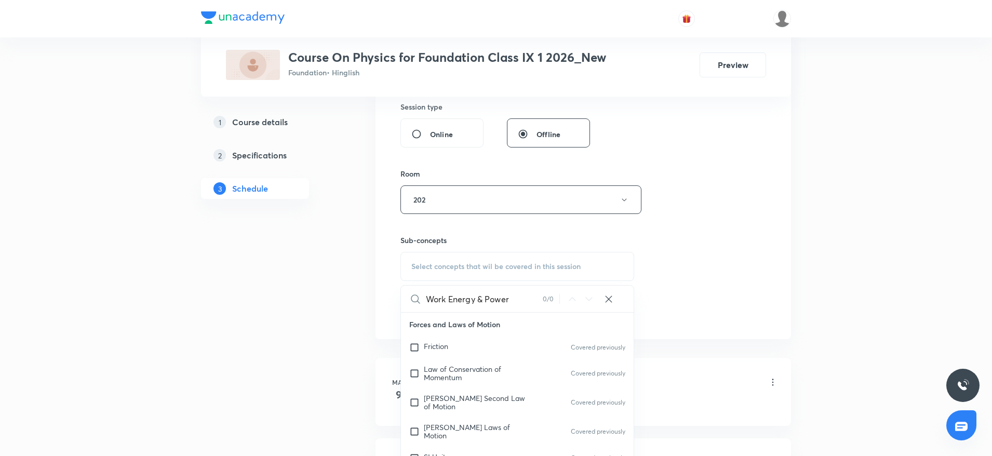
drag, startPoint x: 448, startPoint y: 294, endPoint x: 521, endPoint y: 299, distance: 73.4
click at [521, 299] on input "Work Energy & Power" at bounding box center [484, 299] width 117 height 26
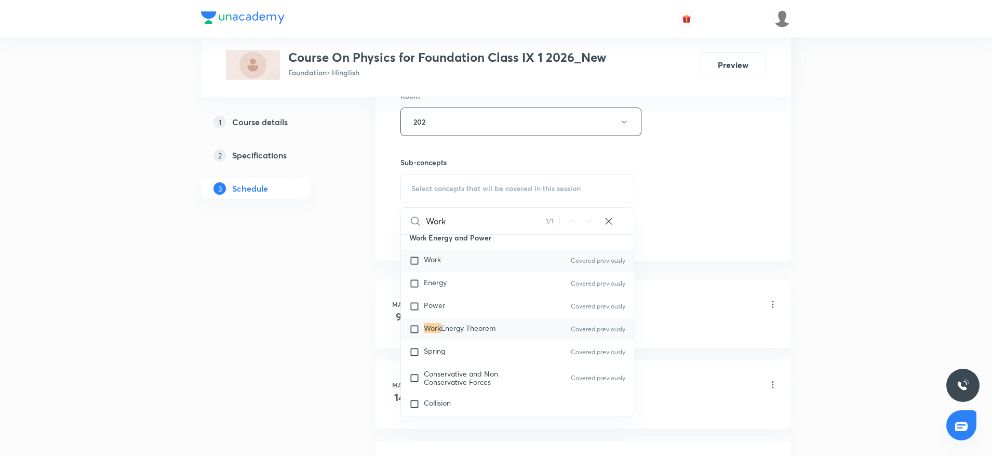
scroll to position [782, 0]
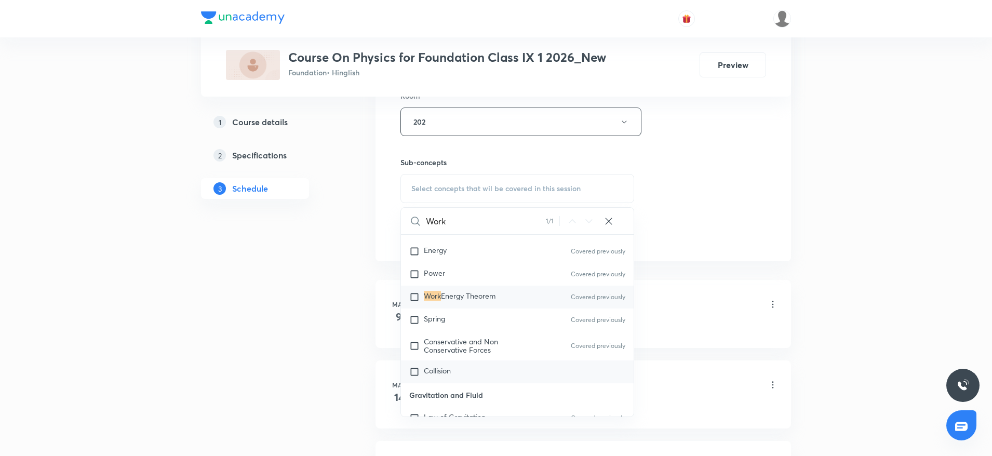
type input "Work"
click at [455, 360] on div "Collision" at bounding box center [517, 371] width 233 height 23
checkbox input "true"
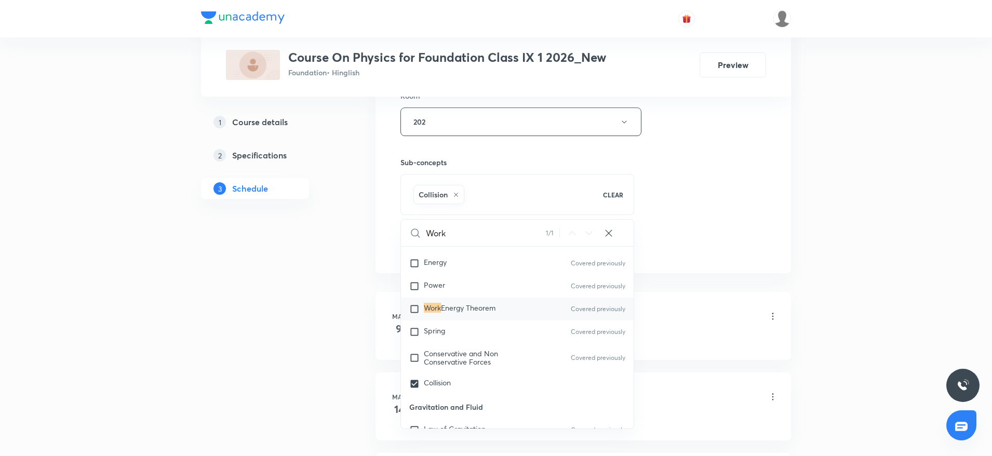
click at [680, 158] on div "Session 30 Live class Session title 19/99 Work Energy & Power ​ Schedule for Oc…" at bounding box center [582, 6] width 365 height 499
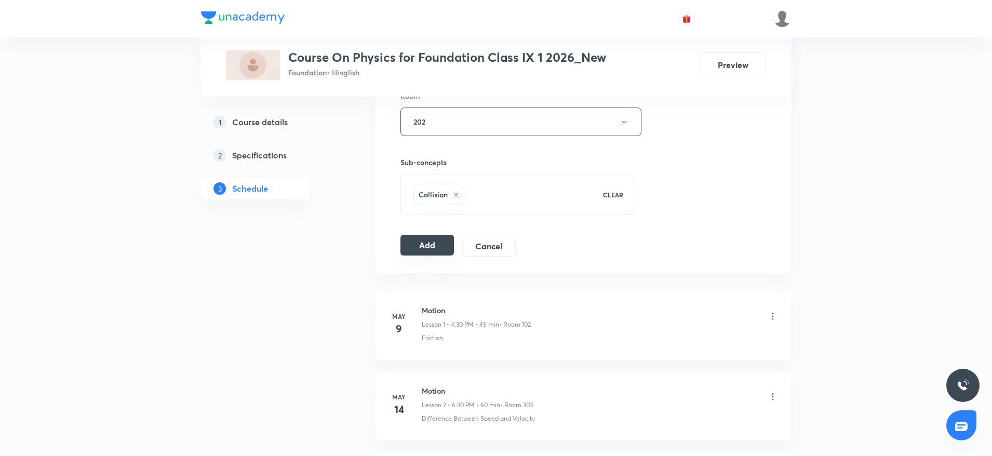
click at [432, 240] on button "Add" at bounding box center [426, 245] width 53 height 21
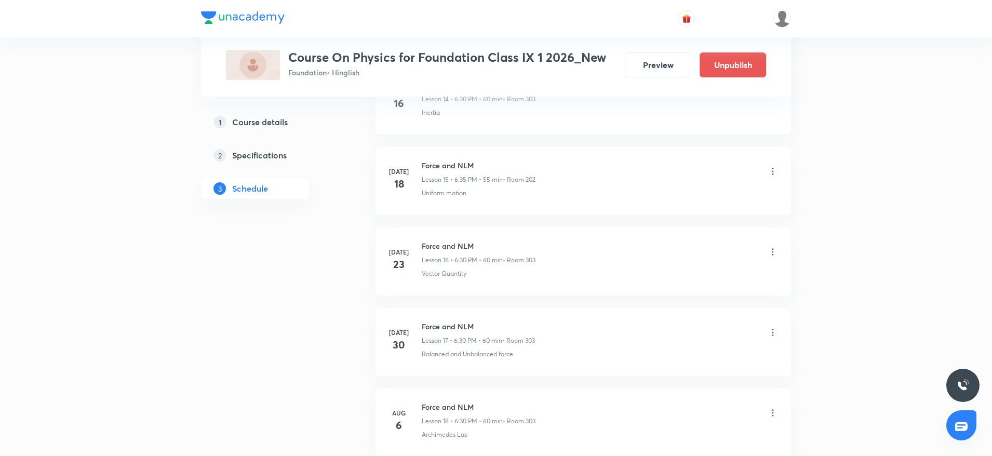
scroll to position [2313, 0]
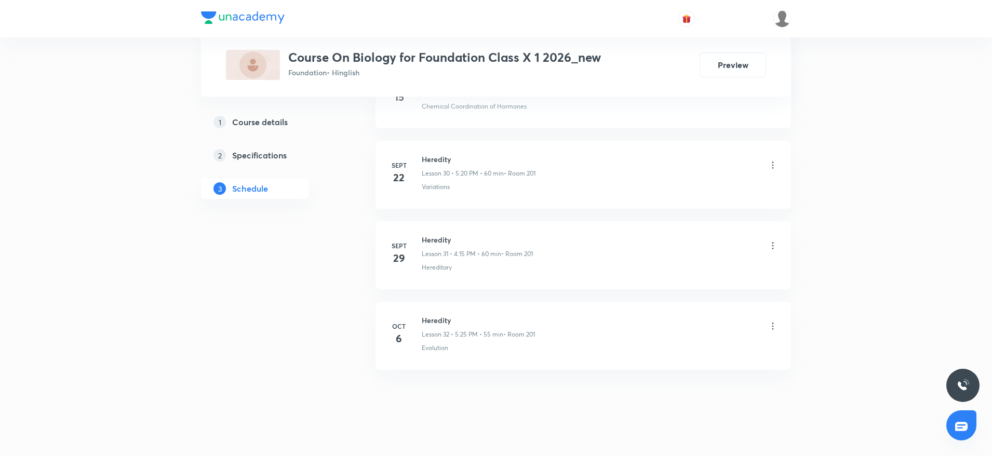
scroll to position [2952, 0]
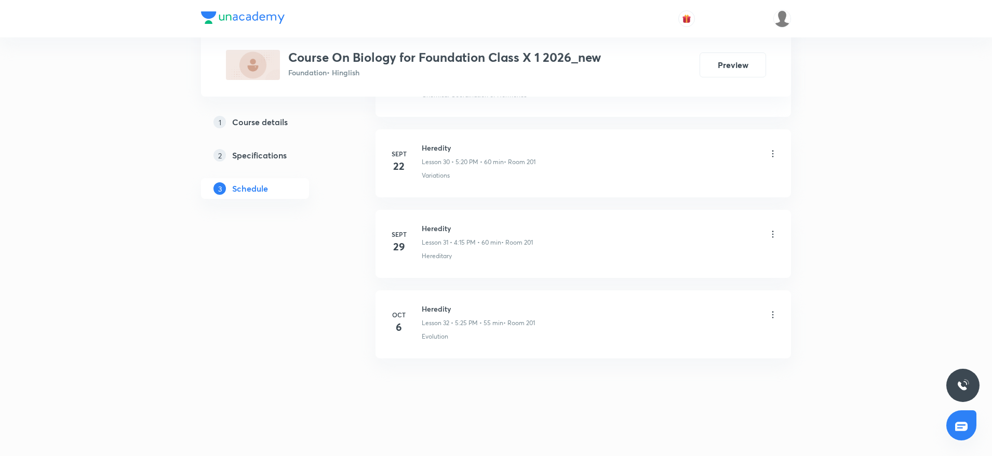
click at [425, 309] on h6 "Heredity" at bounding box center [478, 308] width 113 height 11
click at [424, 314] on h6 "Heredity" at bounding box center [478, 308] width 113 height 11
click at [773, 313] on icon at bounding box center [772, 314] width 10 height 10
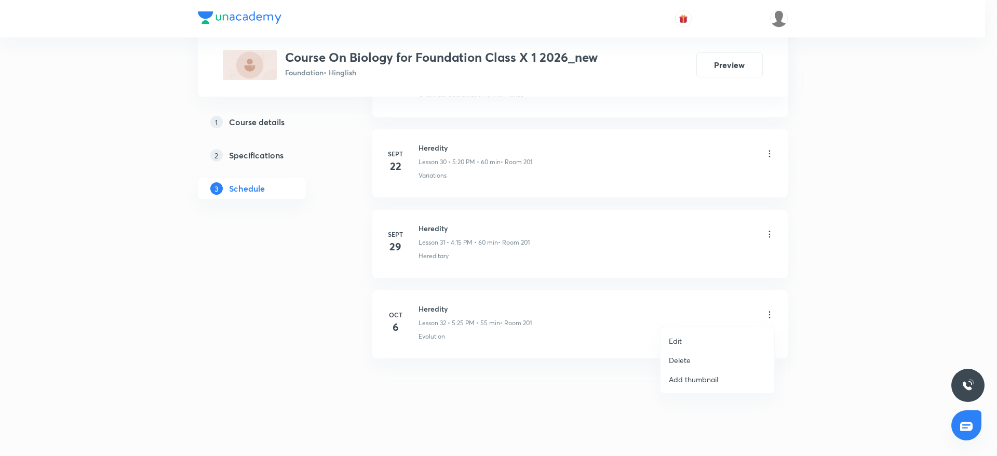
click at [503, 403] on div at bounding box center [498, 228] width 997 height 456
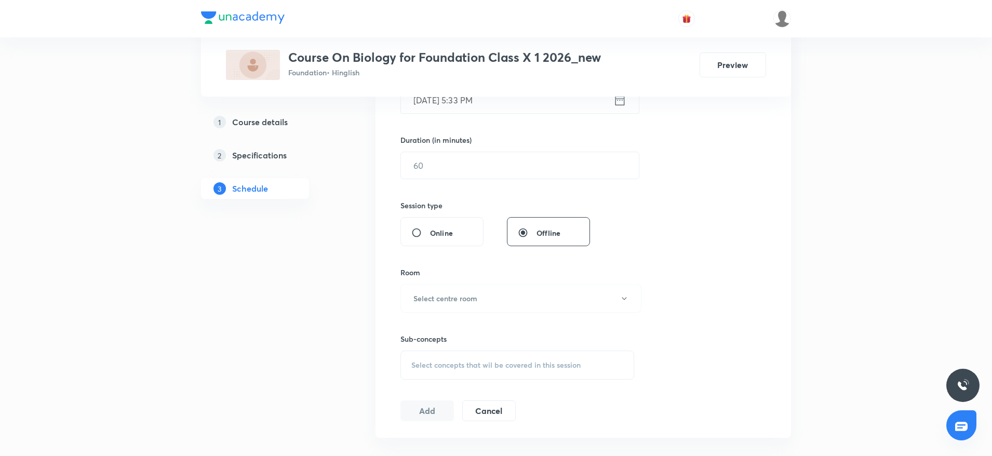
scroll to position [0, 0]
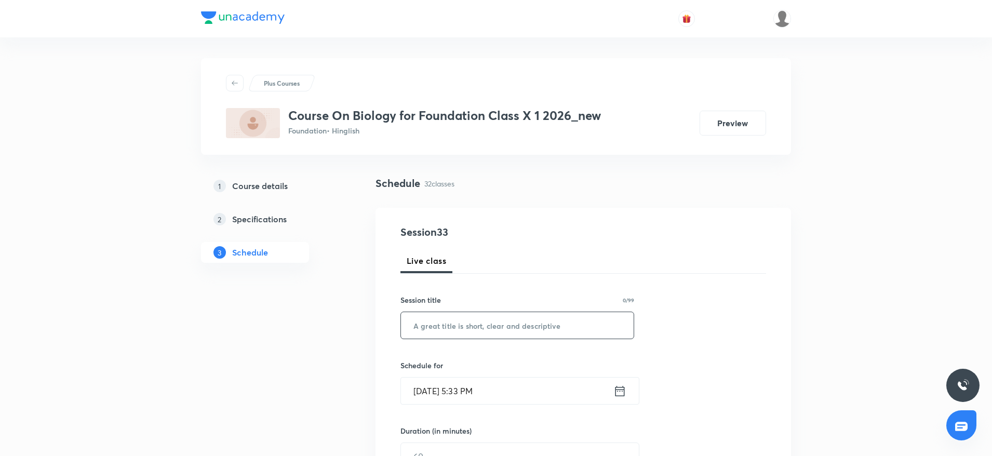
click at [499, 329] on input "text" at bounding box center [517, 325] width 233 height 26
paste input "Our Environment(2)"
drag, startPoint x: 480, startPoint y: 328, endPoint x: 556, endPoint y: 330, distance: 75.8
click at [556, 330] on input "Our Environment(2)" at bounding box center [517, 325] width 233 height 26
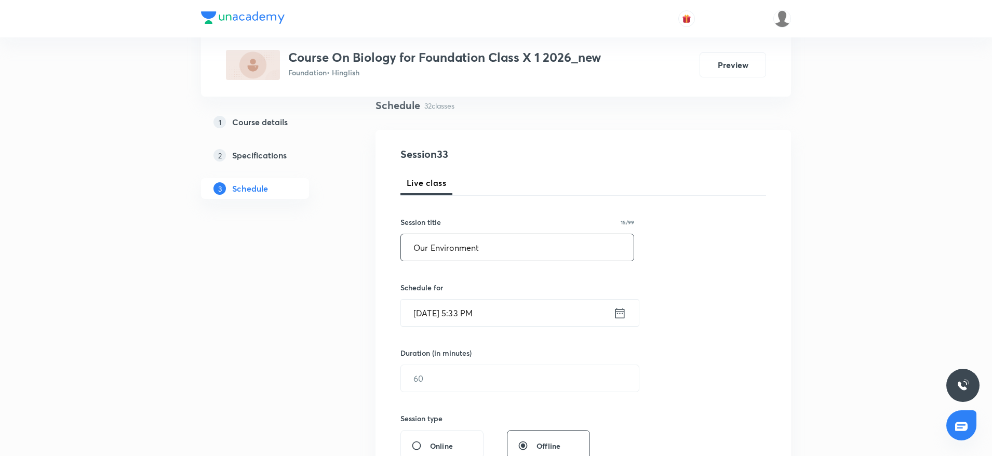
type input "Our Environment"
click at [461, 312] on input "[DATE] 5:33 PM" at bounding box center [507, 313] width 212 height 26
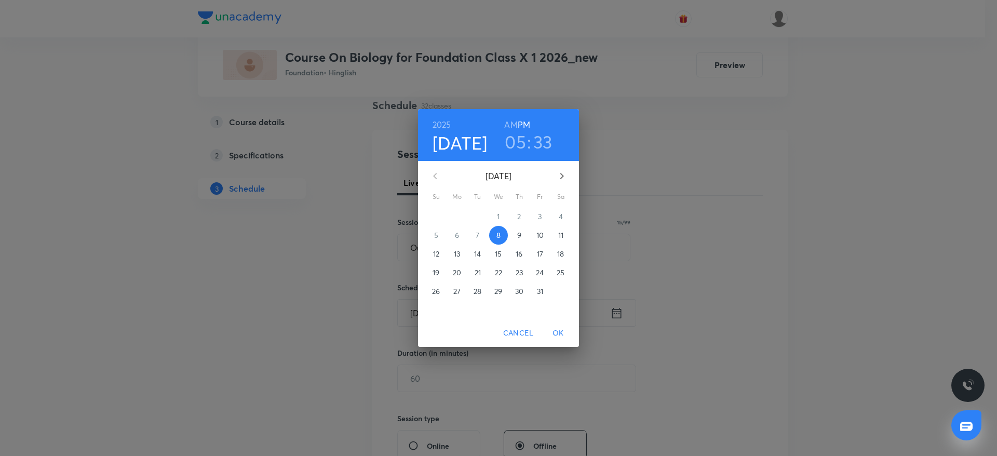
click at [518, 142] on h3 "05" at bounding box center [515, 142] width 21 height 22
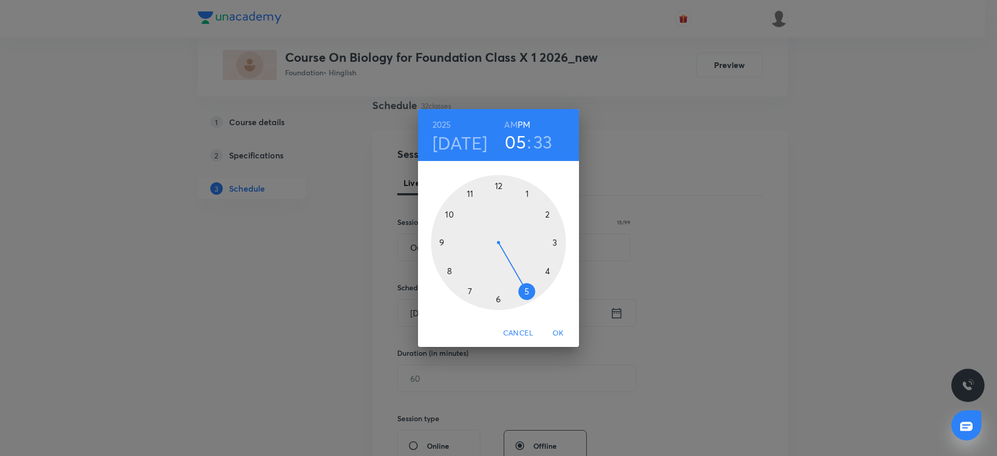
click at [499, 301] on div at bounding box center [498, 242] width 135 height 135
click at [498, 300] on div at bounding box center [498, 242] width 135 height 135
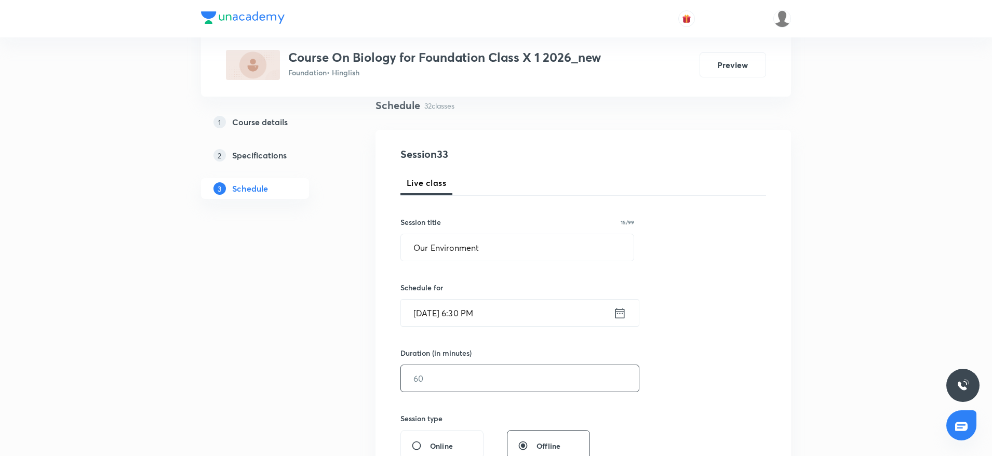
click at [471, 374] on input "text" at bounding box center [520, 378] width 238 height 26
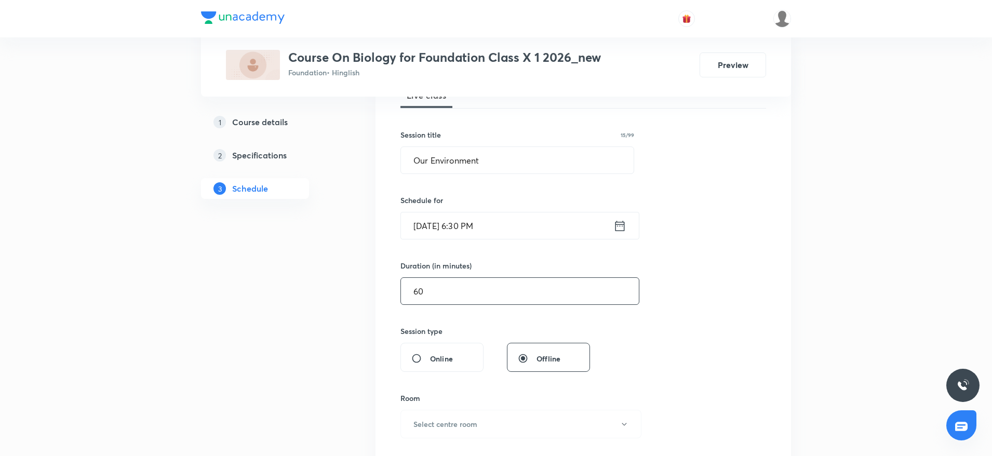
scroll to position [234, 0]
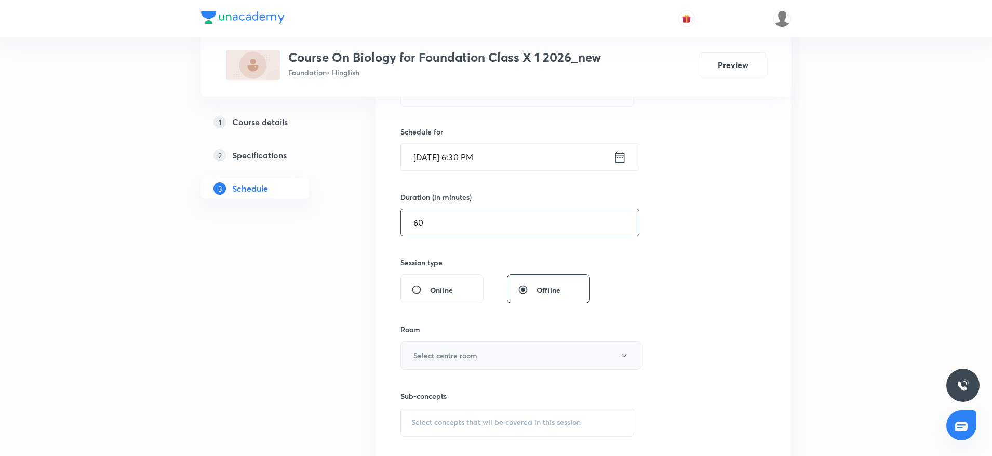
type input "60"
click at [453, 355] on h6 "Select centre room" at bounding box center [445, 355] width 64 height 11
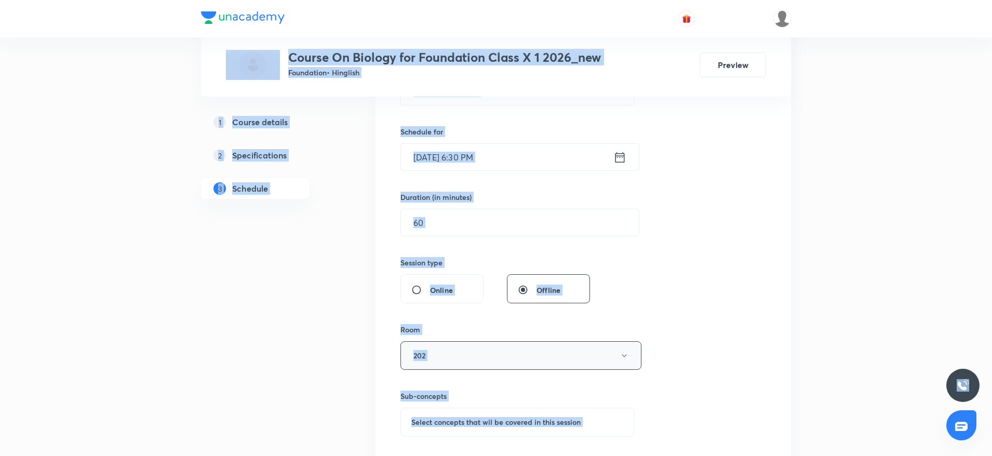
click at [442, 353] on button "202" at bounding box center [520, 355] width 241 height 29
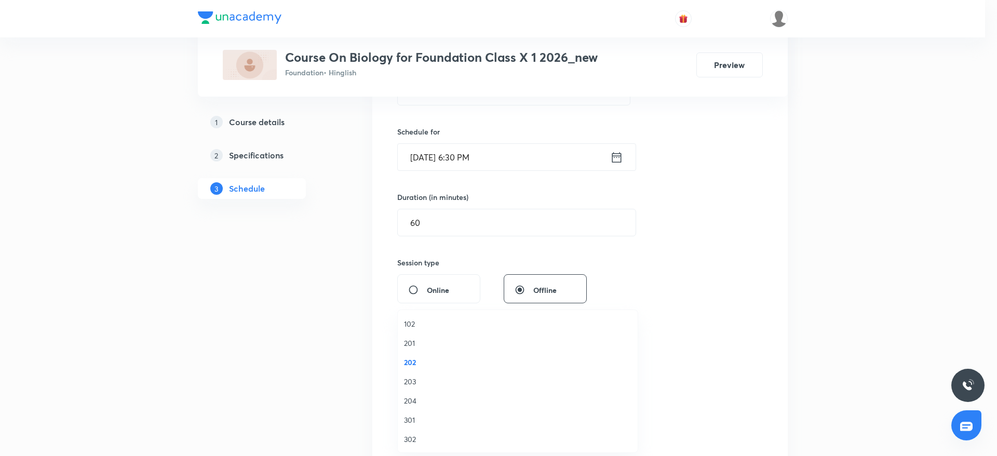
click at [411, 342] on span "201" at bounding box center [517, 342] width 227 height 11
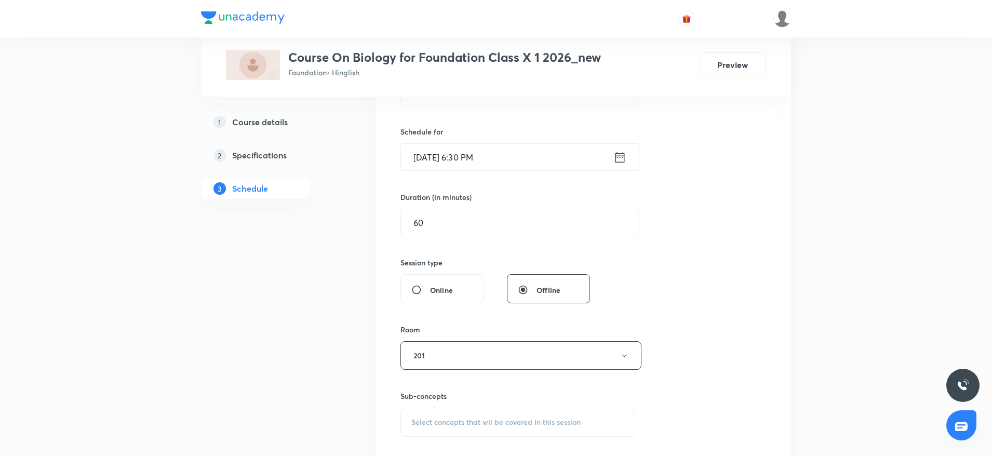
scroll to position [389, 0]
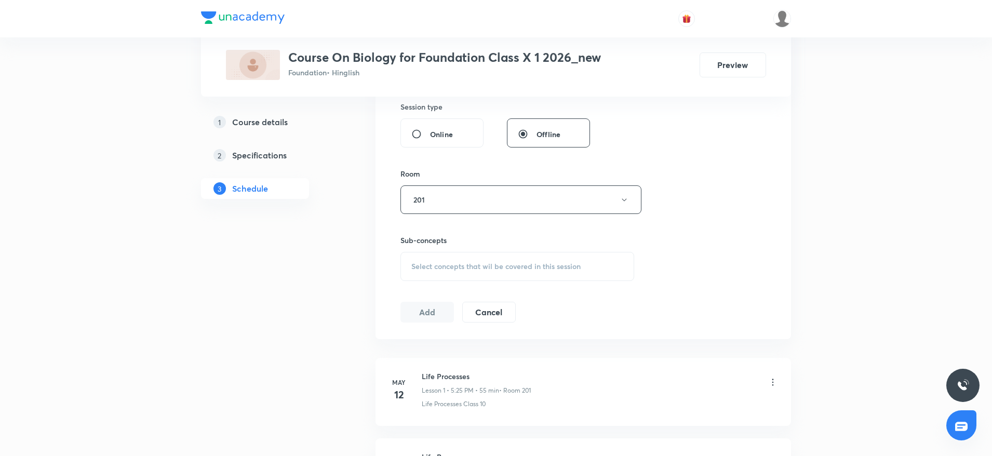
click at [562, 256] on div "Select concepts that wil be covered in this session" at bounding box center [517, 266] width 234 height 29
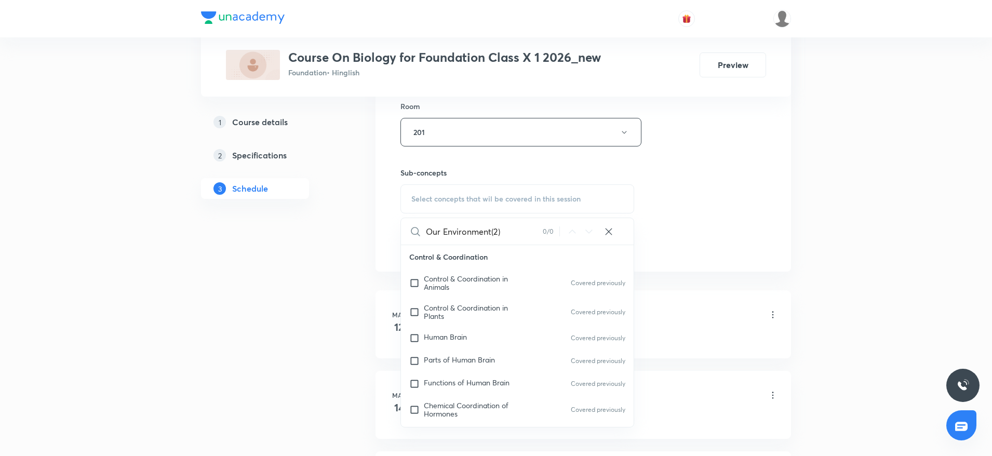
scroll to position [545, 0]
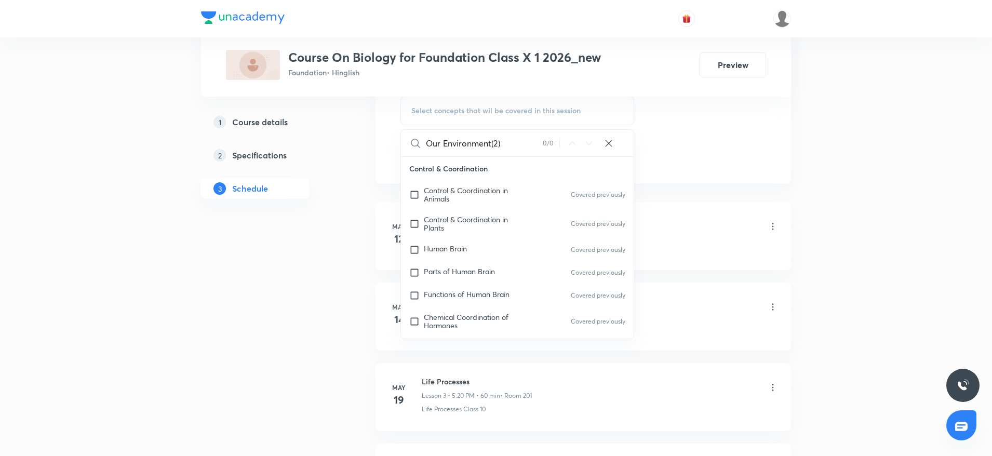
drag, startPoint x: 489, startPoint y: 146, endPoint x: 526, endPoint y: 153, distance: 37.5
click at [525, 152] on input "Our Environment(2)" at bounding box center [484, 143] width 117 height 26
type input "Our Environment"
click at [451, 279] on div "Parts of Human Brain Covered previously" at bounding box center [517, 272] width 233 height 23
checkbox input "true"
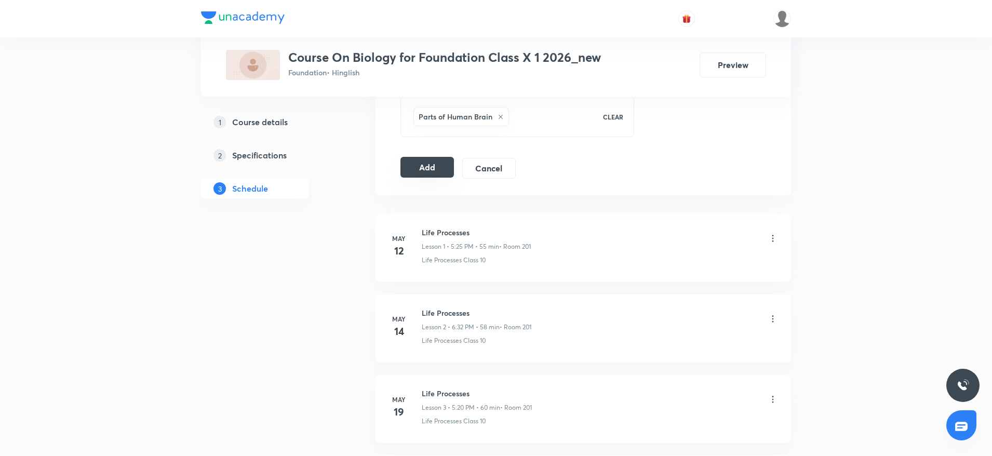
click at [413, 166] on button "Add" at bounding box center [426, 167] width 53 height 21
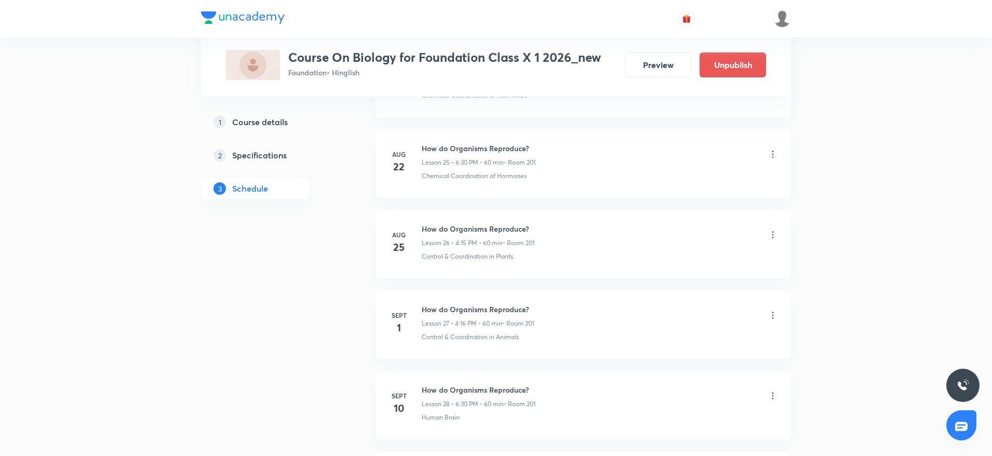
scroll to position [2555, 0]
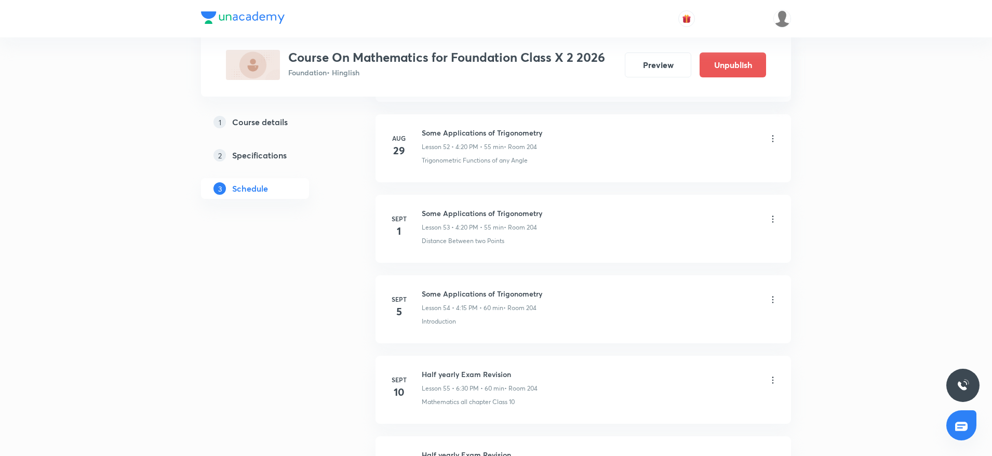
scroll to position [5608, 0]
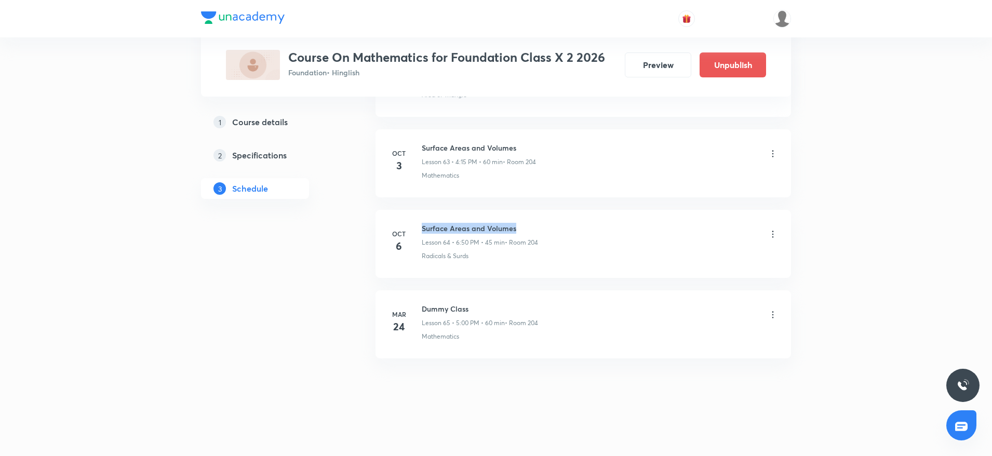
drag, startPoint x: 419, startPoint y: 220, endPoint x: 590, endPoint y: 207, distance: 171.9
copy h6 "Surface Areas and Volumes"
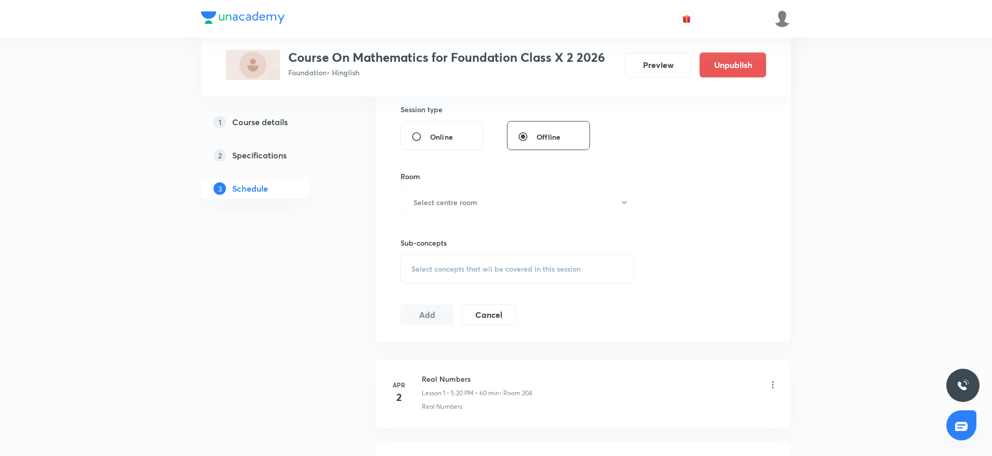
scroll to position [0, 0]
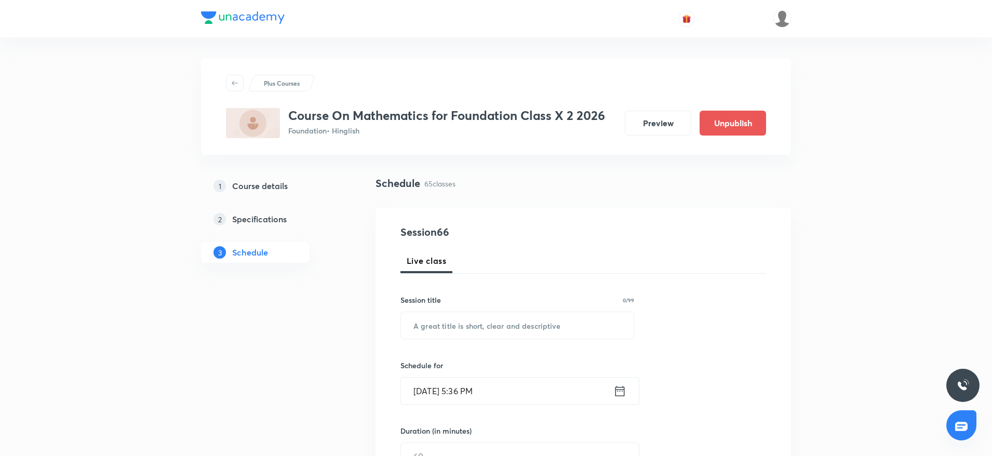
click at [548, 310] on div "Session title 0/99 ​" at bounding box center [517, 316] width 234 height 45
click at [532, 334] on input "text" at bounding box center [517, 325] width 233 height 26
paste input "Surface Areas and Volumes"
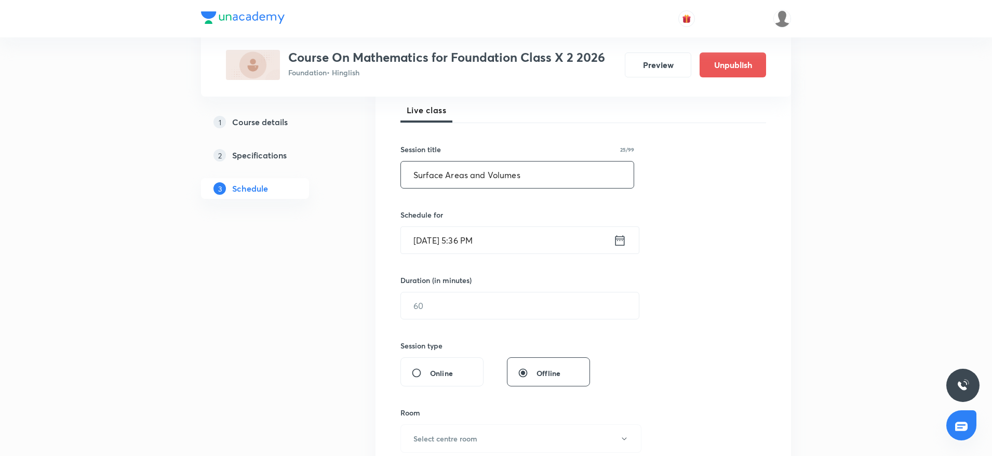
scroll to position [156, 0]
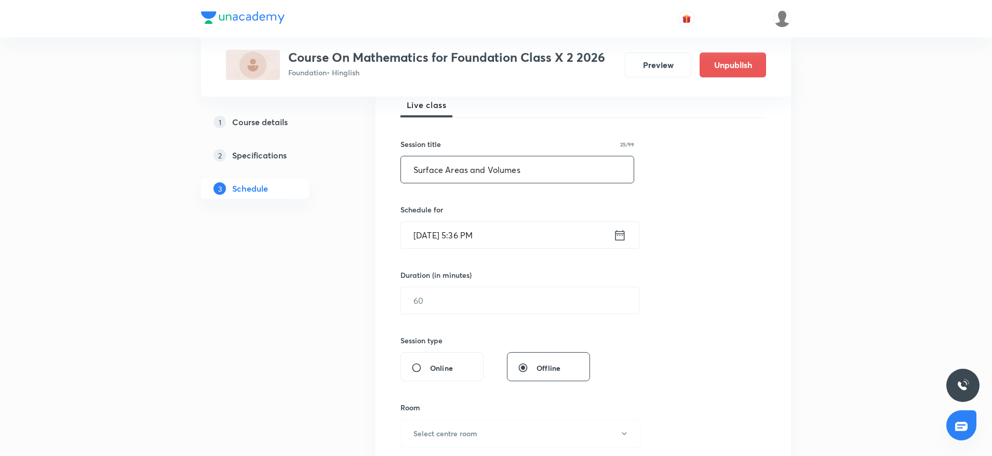
type input "Surface Areas and Volumes"
click at [473, 229] on input "Oct 8, 2025, 5:36 PM" at bounding box center [507, 235] width 212 height 26
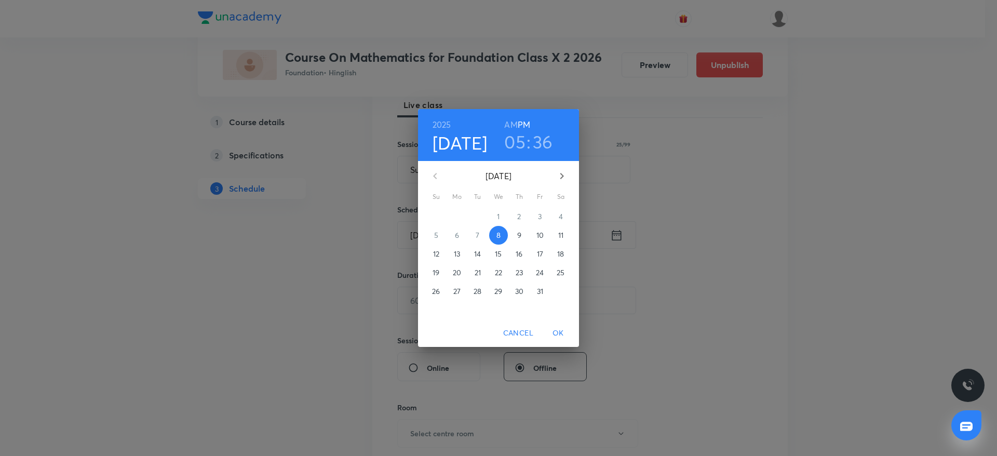
click at [510, 146] on h3 "05" at bounding box center [514, 142] width 21 height 22
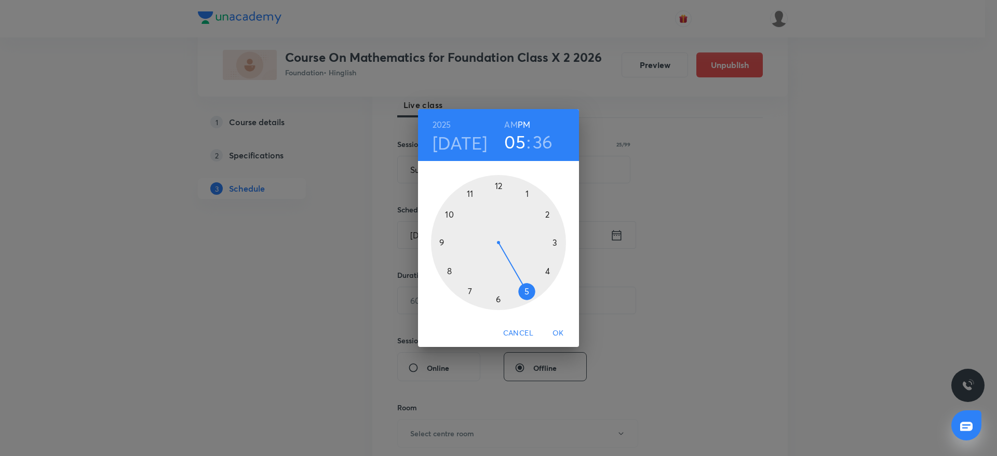
click at [498, 298] on div at bounding box center [498, 242] width 135 height 135
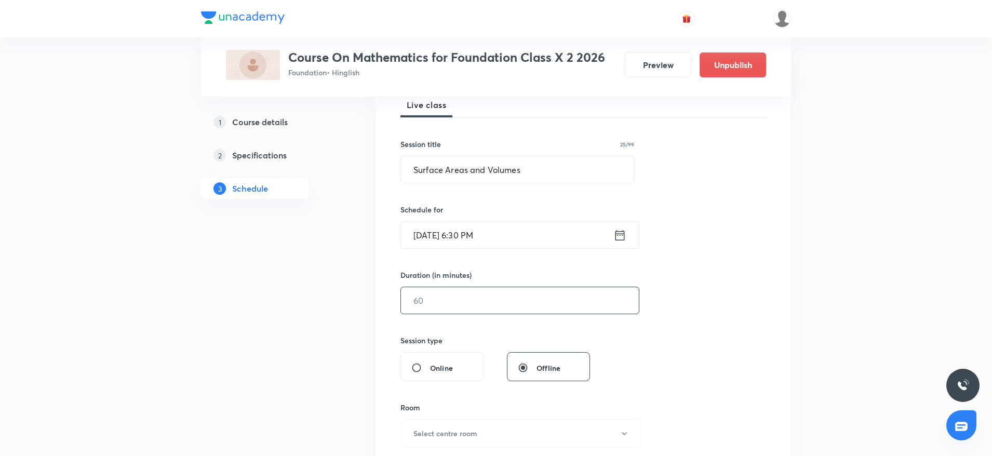
click at [458, 307] on input "text" at bounding box center [520, 300] width 238 height 26
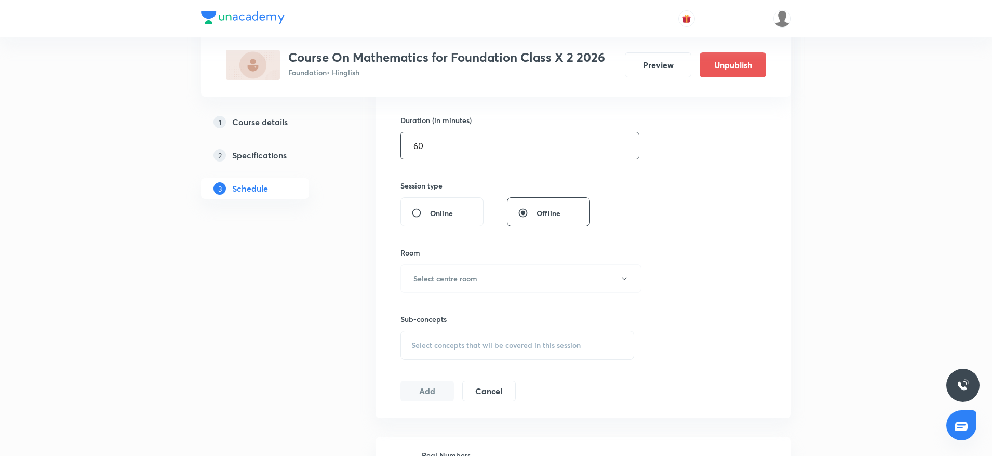
scroll to position [312, 0]
type input "60"
click at [470, 284] on button "Select centre room" at bounding box center [520, 277] width 241 height 29
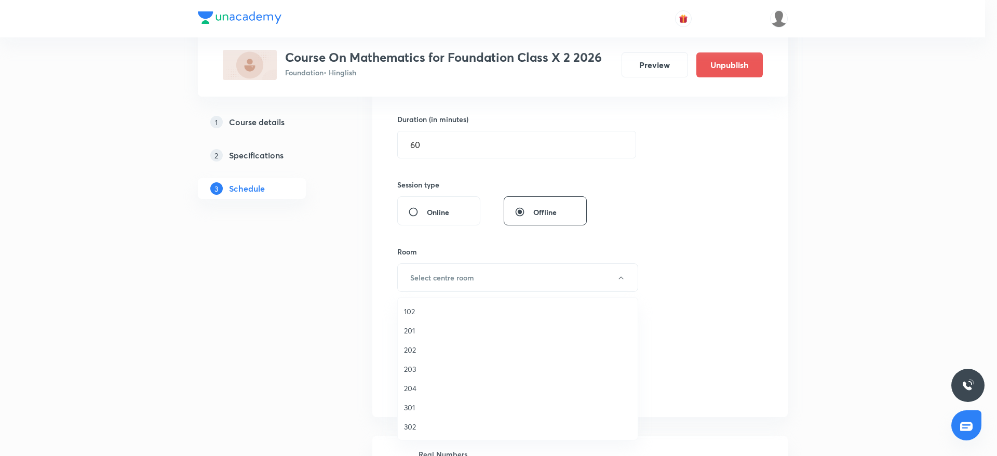
click at [414, 386] on span "204" at bounding box center [517, 388] width 227 height 11
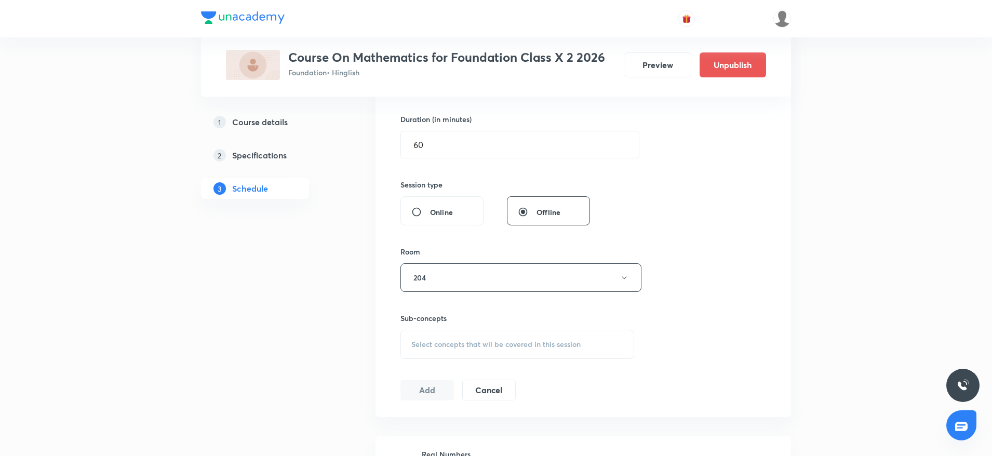
scroll to position [389, 0]
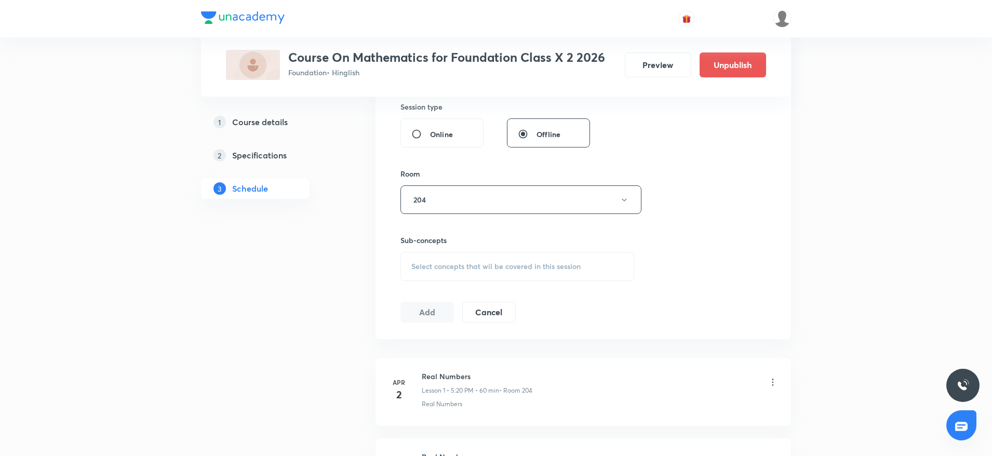
click at [517, 275] on div "Select concepts that wil be covered in this session" at bounding box center [517, 266] width 234 height 29
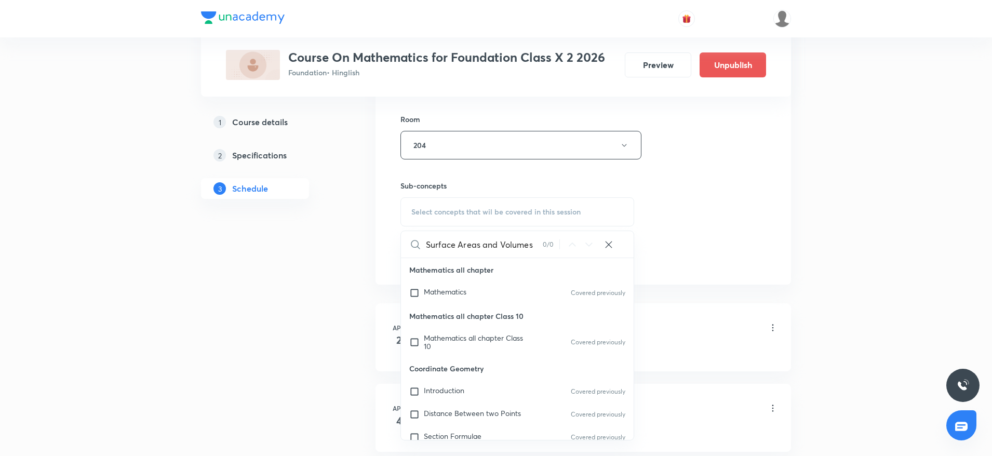
scroll to position [467, 0]
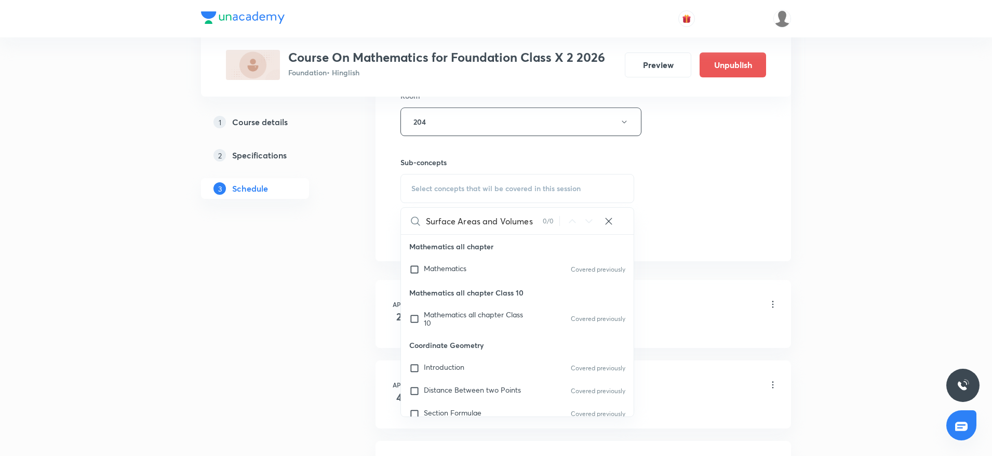
drag, startPoint x: 456, startPoint y: 215, endPoint x: 550, endPoint y: 219, distance: 94.5
click at [550, 219] on div "Surface Areas and Volumes 0 / 0 ​" at bounding box center [517, 221] width 233 height 26
type input "Surf"
click at [466, 320] on p "Mathematics all chapter Class 10" at bounding box center [476, 318] width 105 height 17
checkbox input "true"
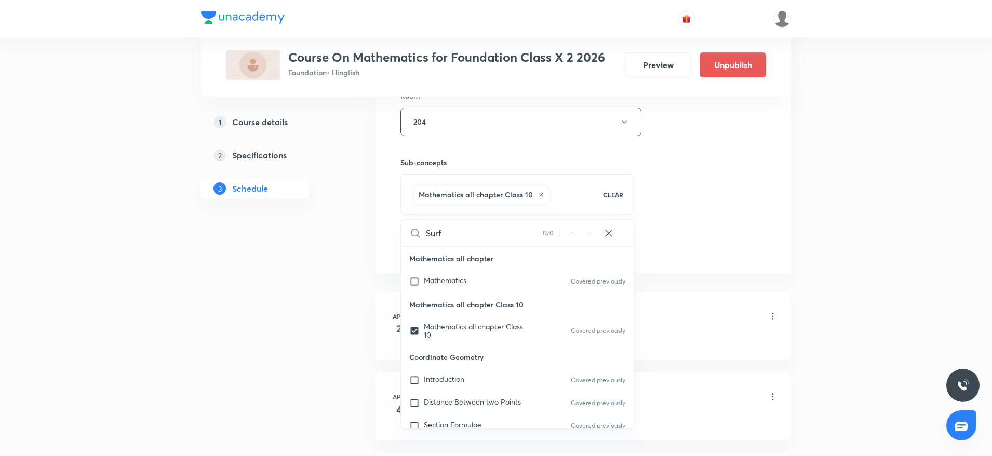
click at [749, 190] on div "Session 66 Live class Session title 25/99 Surface Areas and Volumes ​ Schedule …" at bounding box center [582, 6] width 365 height 499
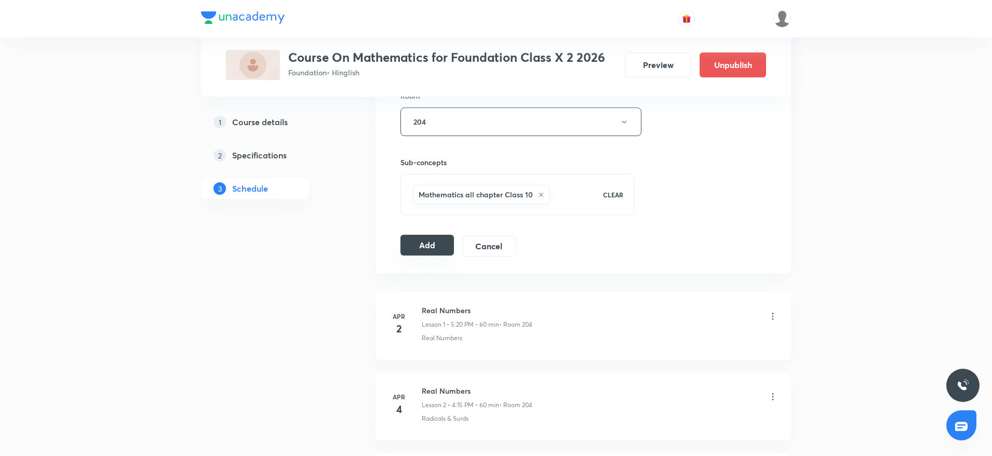
click at [428, 242] on button "Add" at bounding box center [426, 245] width 53 height 21
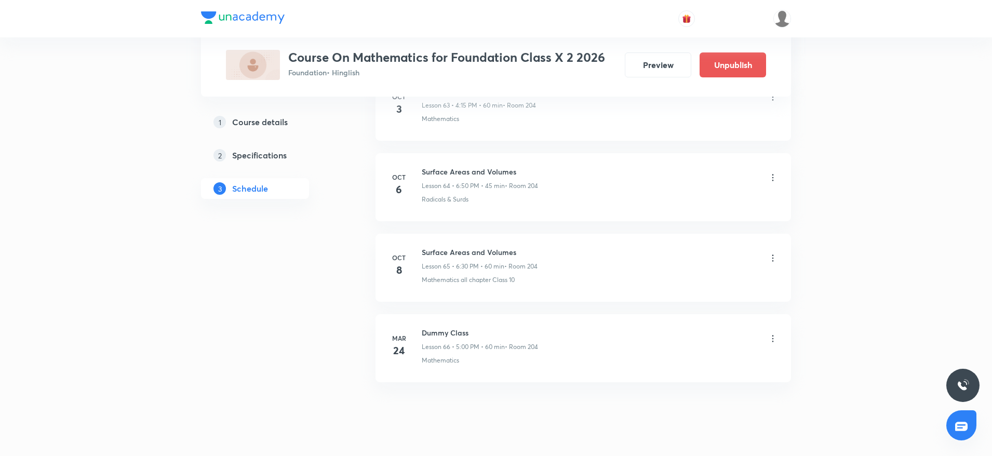
scroll to position [5211, 0]
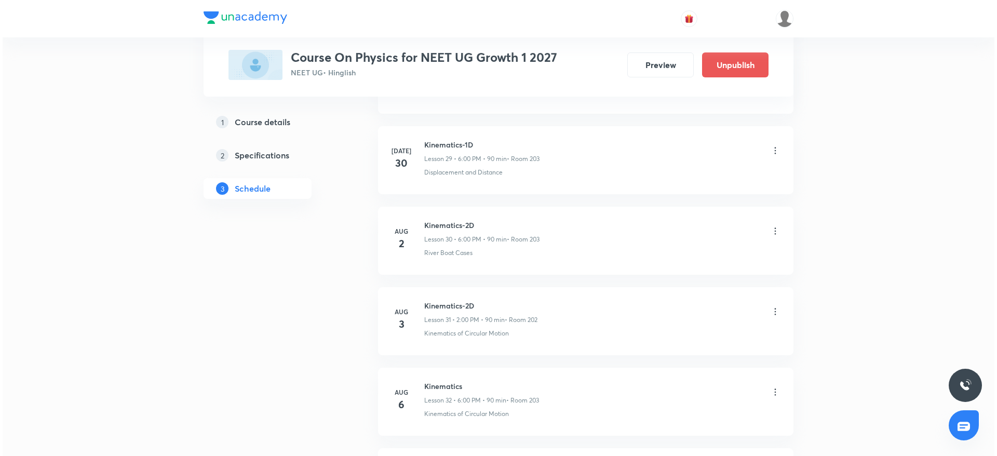
scroll to position [4802, 0]
click at [775, 233] on icon at bounding box center [772, 234] width 10 height 10
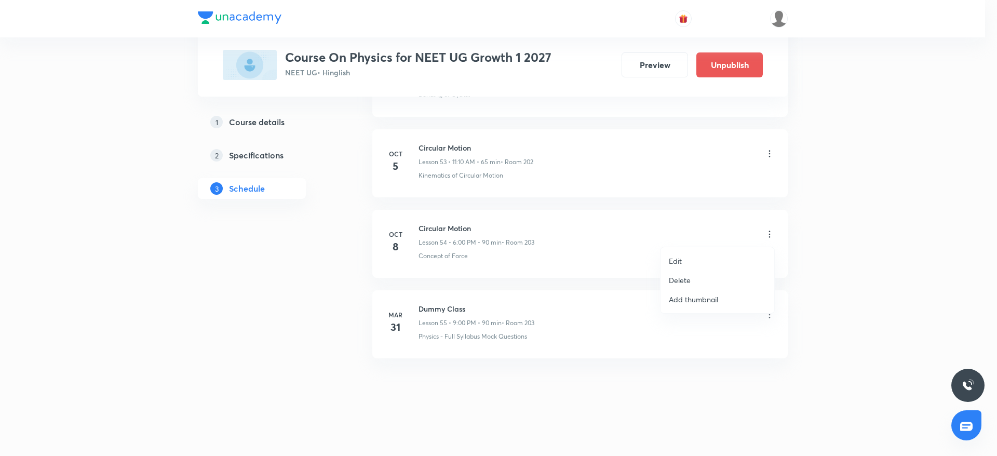
click at [702, 259] on li "Edit" at bounding box center [717, 260] width 114 height 19
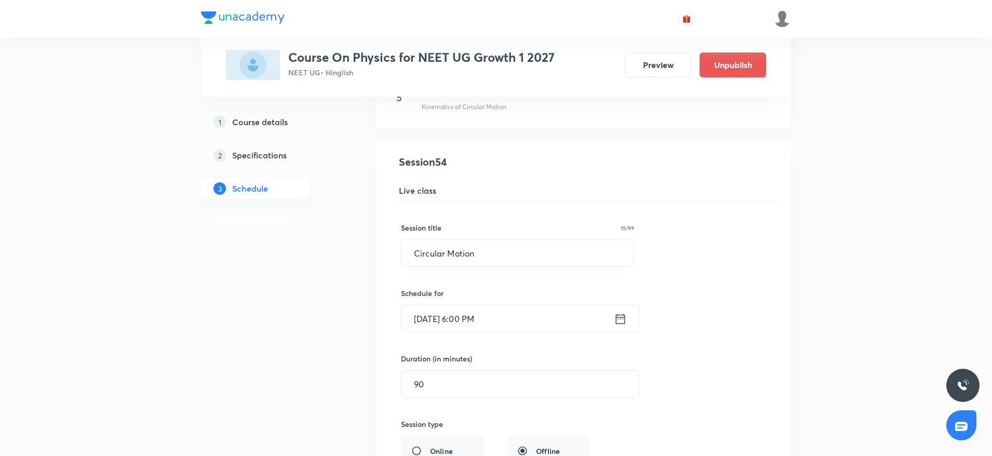
scroll to position [4335, 0]
drag, startPoint x: 504, startPoint y: 252, endPoint x: 294, endPoint y: 253, distance: 209.2
paste input "centre of mass and collision lagana"
click at [413, 249] on input "centre of mass and collision lagana" at bounding box center [517, 253] width 232 height 26
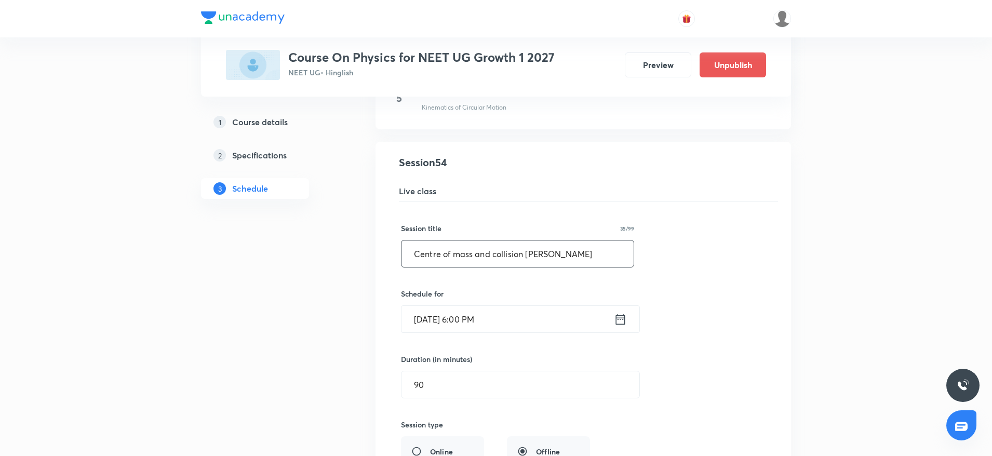
click at [452, 258] on input "Centre of mass and collision lagana" at bounding box center [517, 253] width 232 height 26
click at [547, 256] on input "Centre of Mass and collision lagana" at bounding box center [517, 253] width 232 height 26
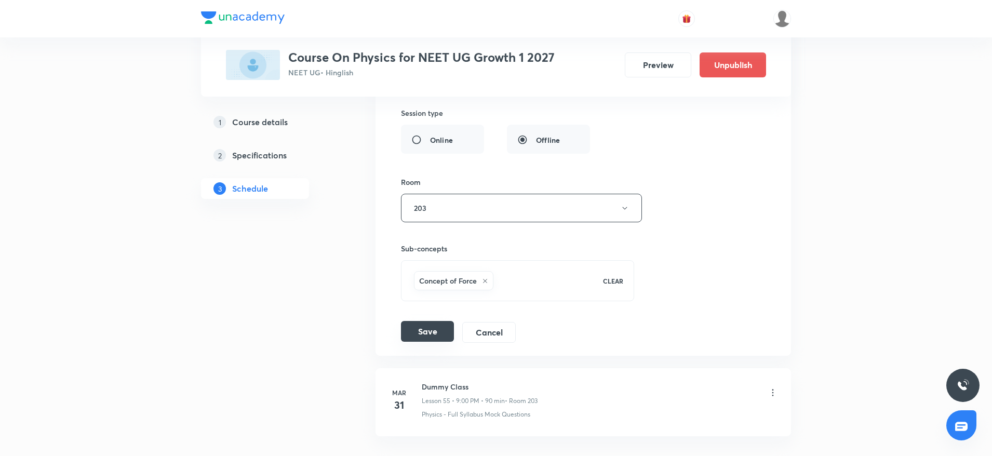
type input "Centre of Mass and collision"
click at [411, 331] on button "Save" at bounding box center [427, 331] width 53 height 21
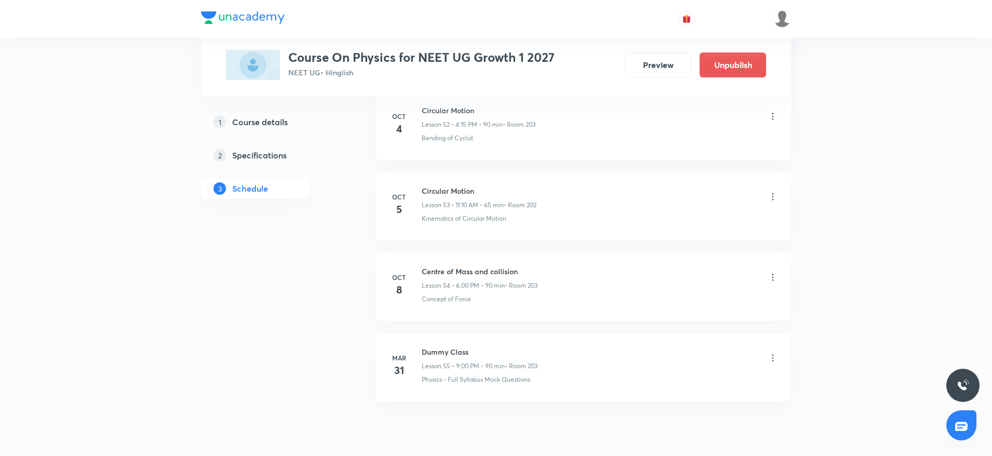
scroll to position [4247, 0]
